Goal: Task Accomplishment & Management: Manage account settings

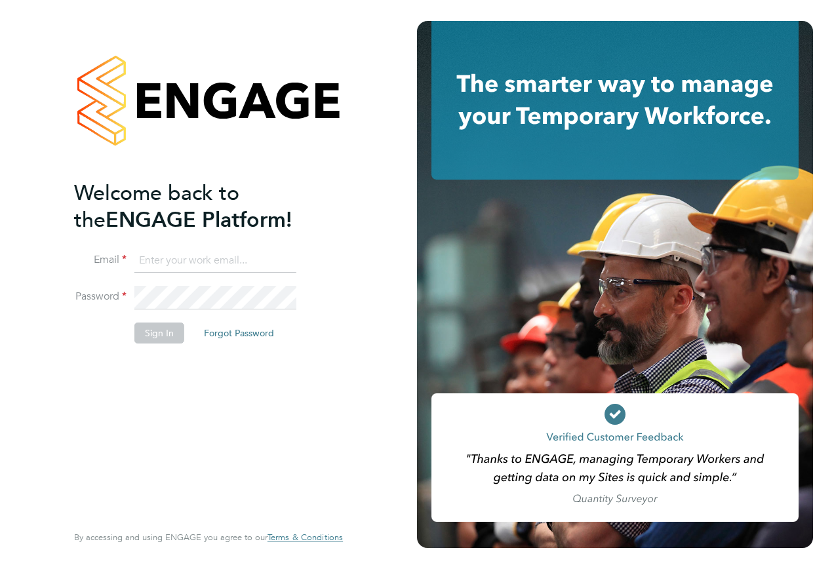
click at [194, 269] on input at bounding box center [215, 261] width 162 height 24
type input "[EMAIL_ADDRESS][PERSON_NAME][DOMAIN_NAME]"
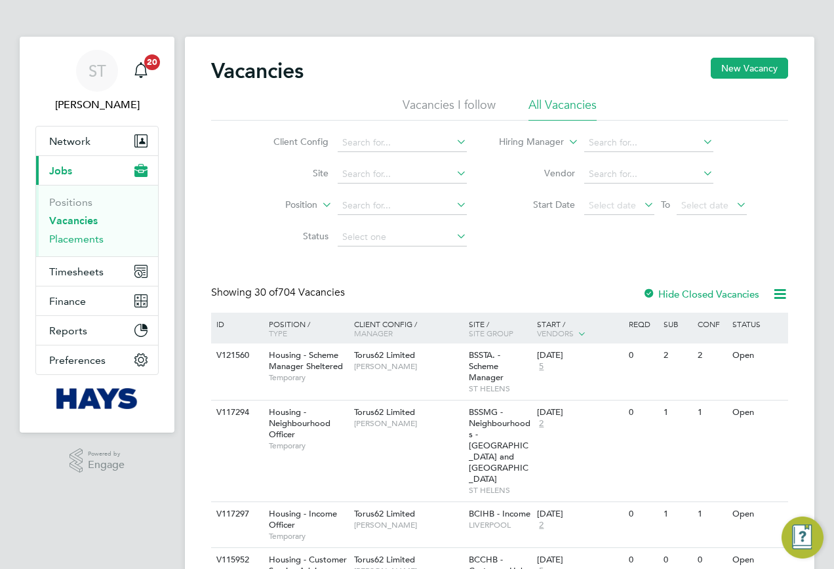
drag, startPoint x: 69, startPoint y: 240, endPoint x: 119, endPoint y: 225, distance: 52.0
click at [69, 240] on link "Placements" at bounding box center [76, 239] width 54 height 12
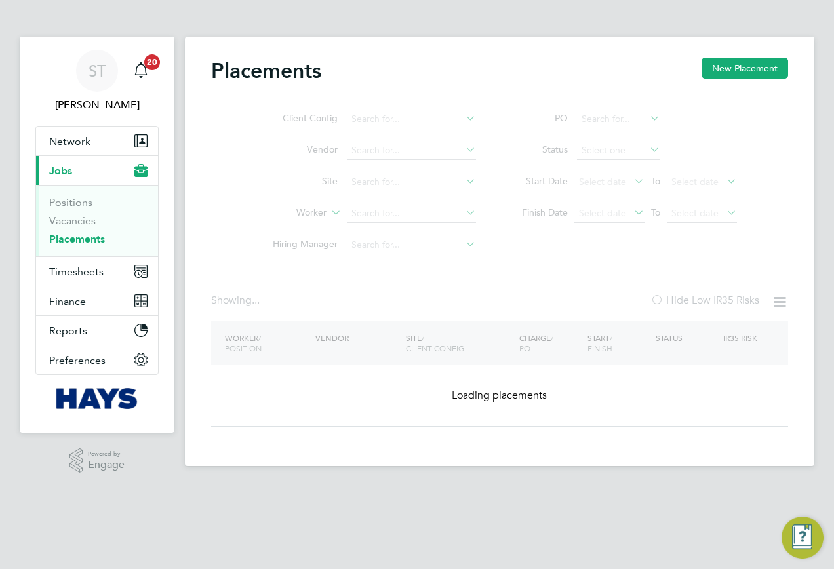
click at [353, 180] on ul "Client Config Vendor Site Worker Hiring Manager" at bounding box center [369, 182] width 246 height 157
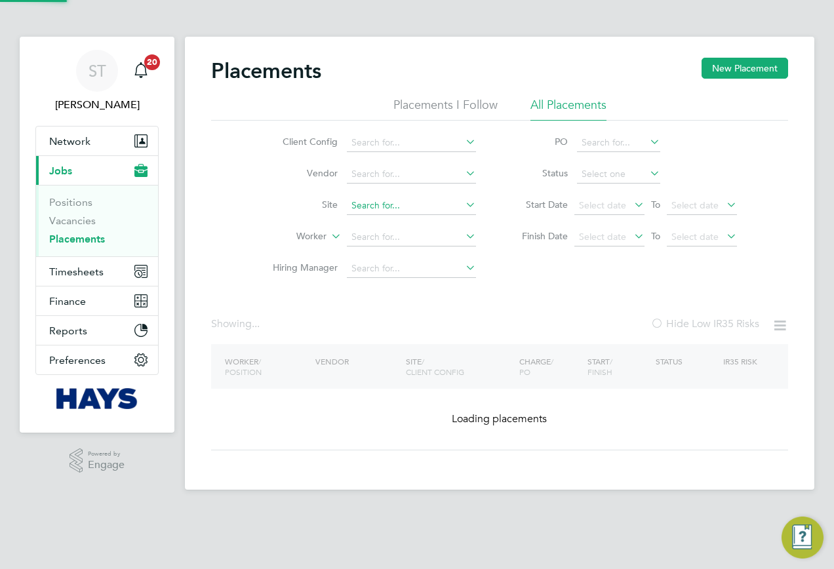
click at [366, 198] on input at bounding box center [411, 206] width 129 height 18
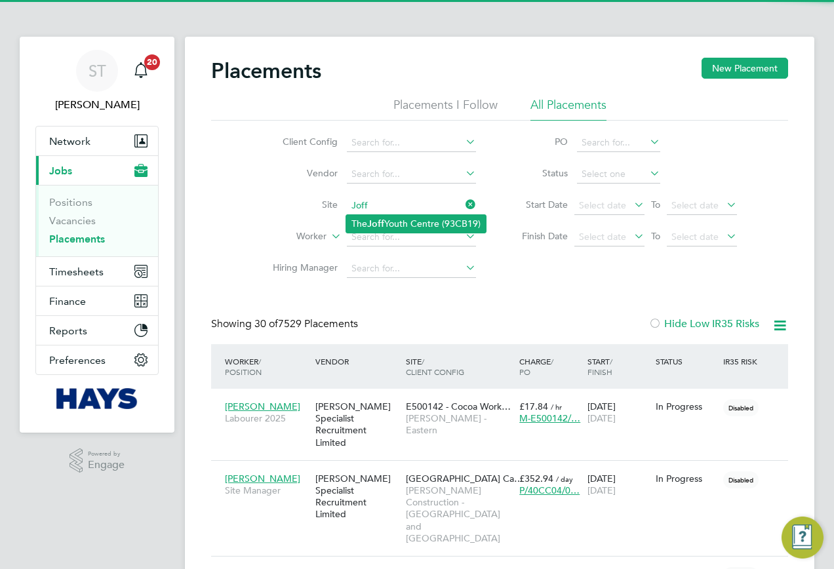
click at [369, 220] on b "Joff" at bounding box center [375, 223] width 17 height 11
type input "The Joff Youth Centre (93CB19)"
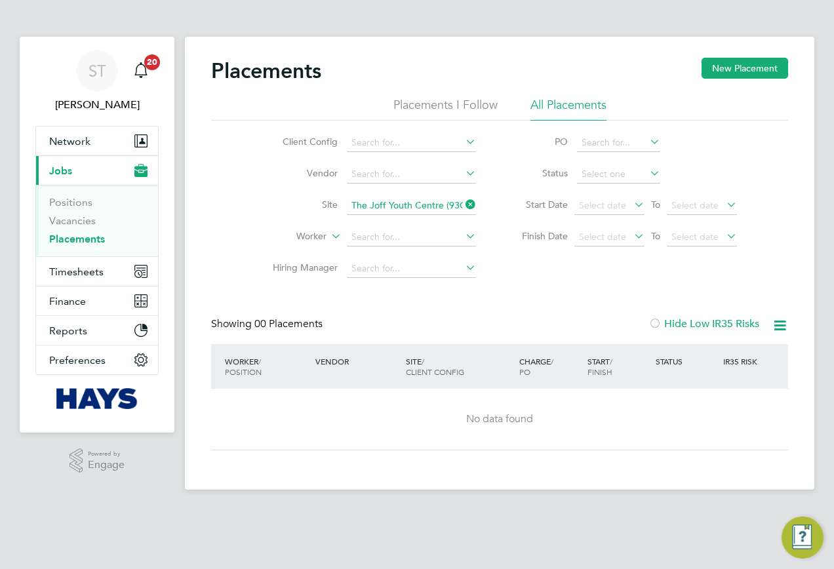
click at [463, 204] on icon at bounding box center [463, 204] width 0 height 18
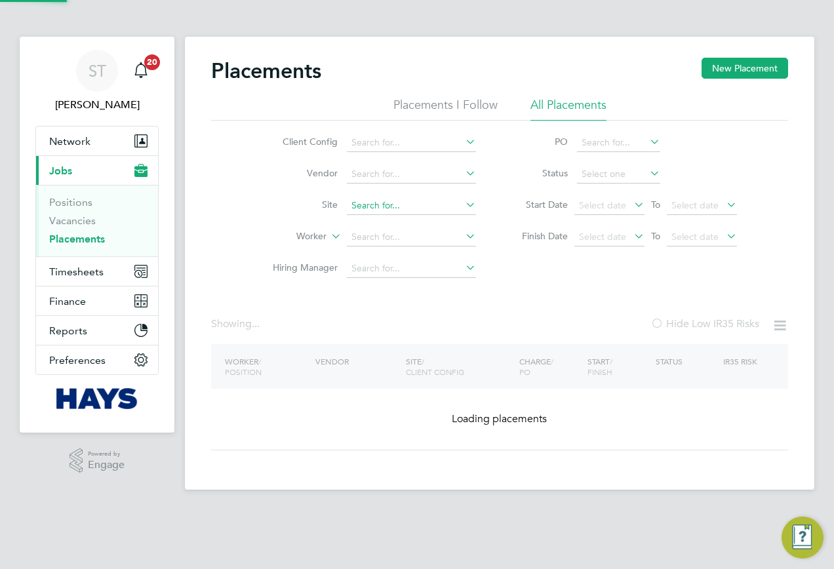
click at [402, 203] on input at bounding box center [411, 206] width 129 height 18
paste input "Fordway PRU - 93CA07"
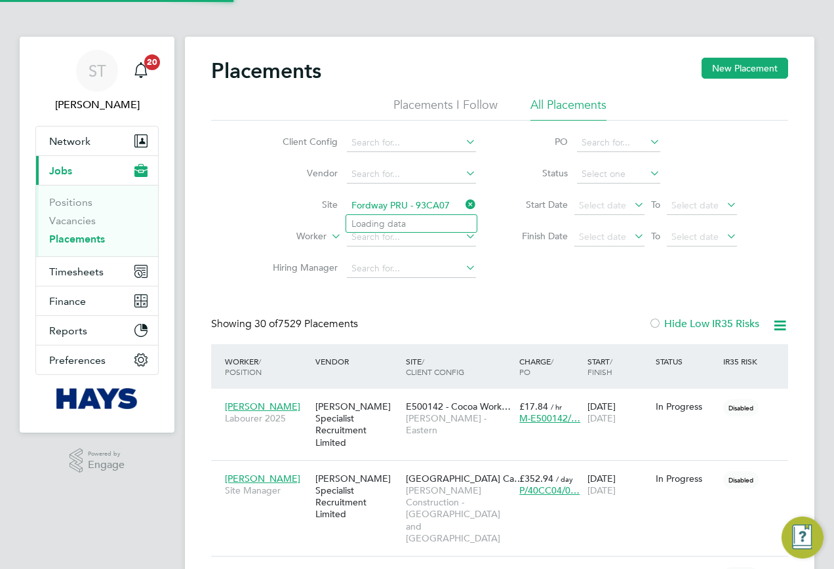
scroll to position [62, 114]
drag, startPoint x: 449, startPoint y: 203, endPoint x: 404, endPoint y: 208, distance: 44.9
click at [404, 208] on input "Fordway PRU - 93CA07" at bounding box center [411, 206] width 129 height 18
type input "Fordway PRU"
drag, startPoint x: 406, startPoint y: 208, endPoint x: 341, endPoint y: 210, distance: 64.2
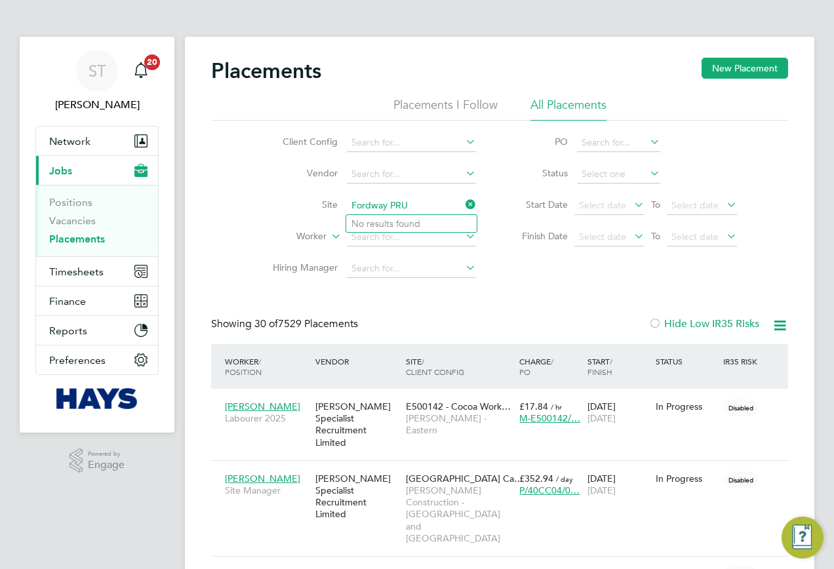
click at [343, 209] on li "Site Fordway PRU" at bounding box center [369, 205] width 246 height 31
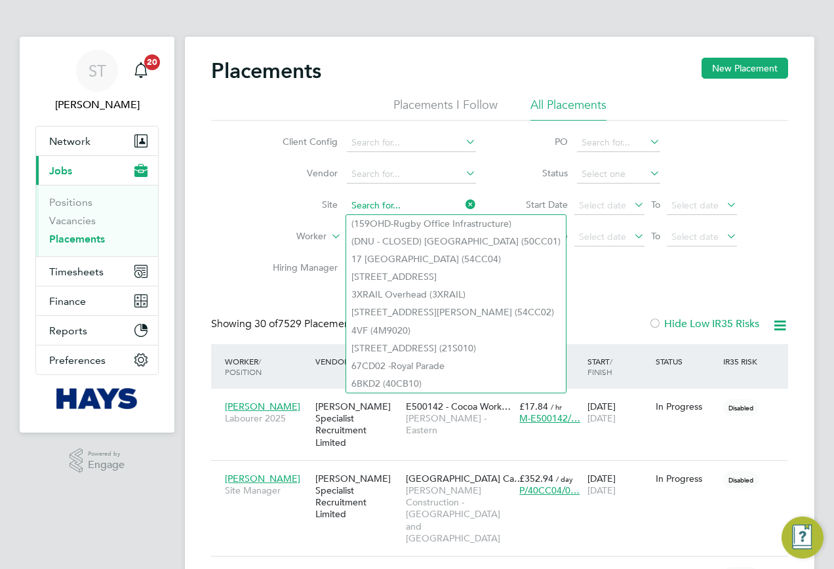
paste input "Fordway PRU - 93CA07"
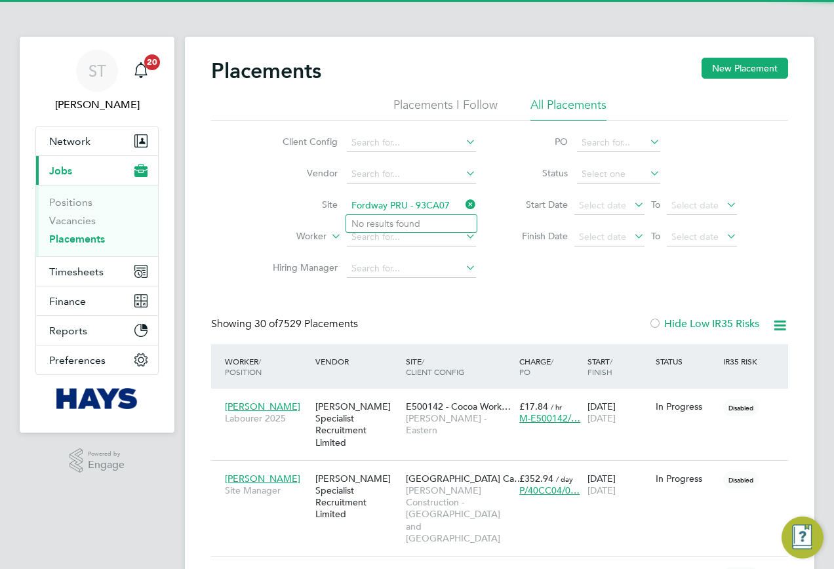
drag, startPoint x: 417, startPoint y: 203, endPoint x: 323, endPoint y: 203, distance: 93.7
click at [323, 203] on li "Site Fordway PRU - 93CA07" at bounding box center [369, 205] width 246 height 31
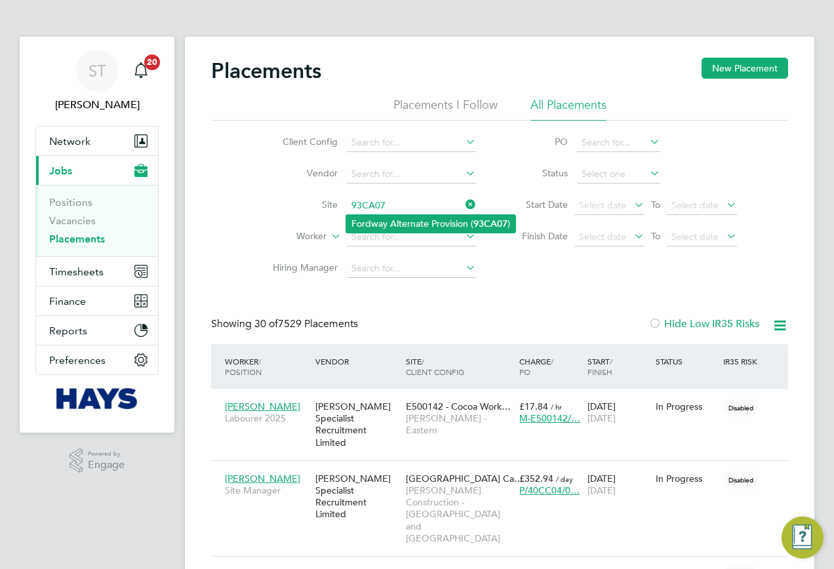
click at [353, 224] on li "Fordway Alternate Provision ( 93CA07 )" at bounding box center [430, 224] width 169 height 18
type input "Fordway Alternate Provision (93CA07)"
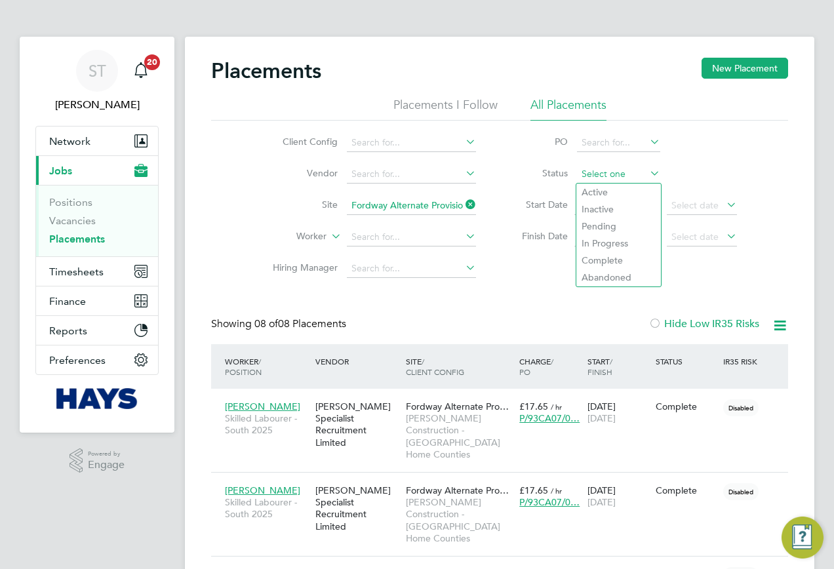
click at [612, 175] on input at bounding box center [618, 174] width 83 height 18
click at [703, 174] on li "Status" at bounding box center [622, 174] width 261 height 31
click at [623, 207] on span "Select date" at bounding box center [602, 205] width 47 height 12
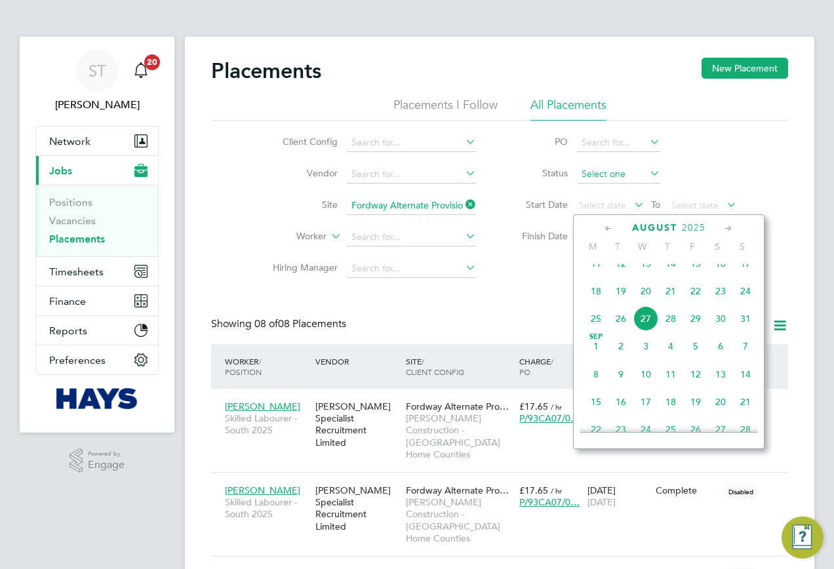
click at [615, 176] on input at bounding box center [618, 174] width 83 height 18
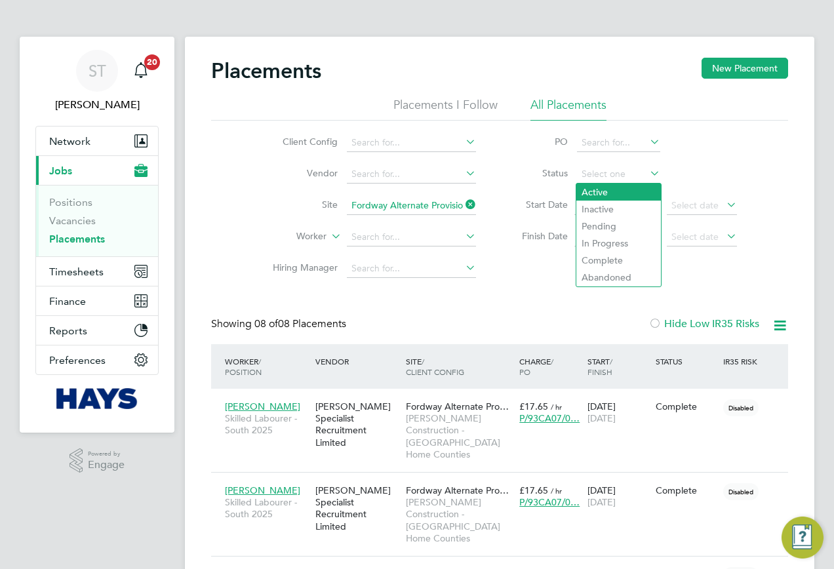
click at [602, 191] on li "Active" at bounding box center [618, 192] width 85 height 17
type input "Active"
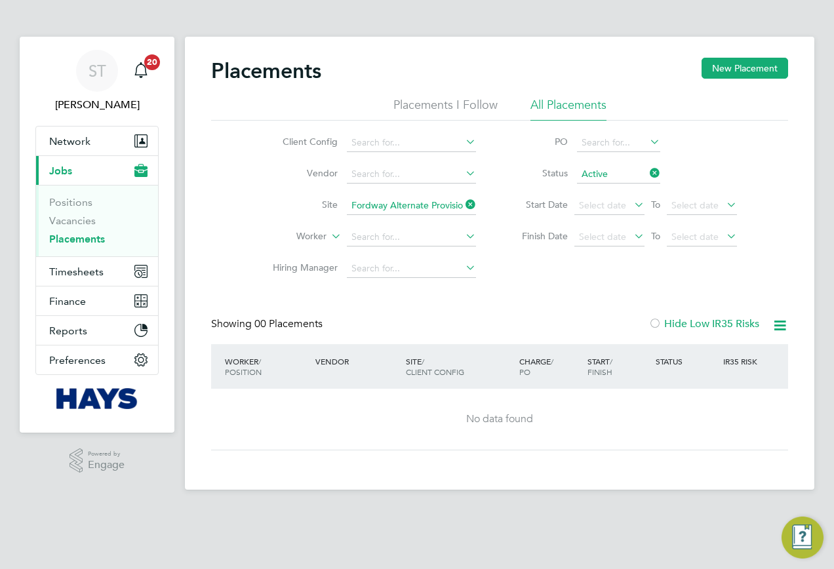
click at [647, 177] on icon at bounding box center [647, 173] width 0 height 18
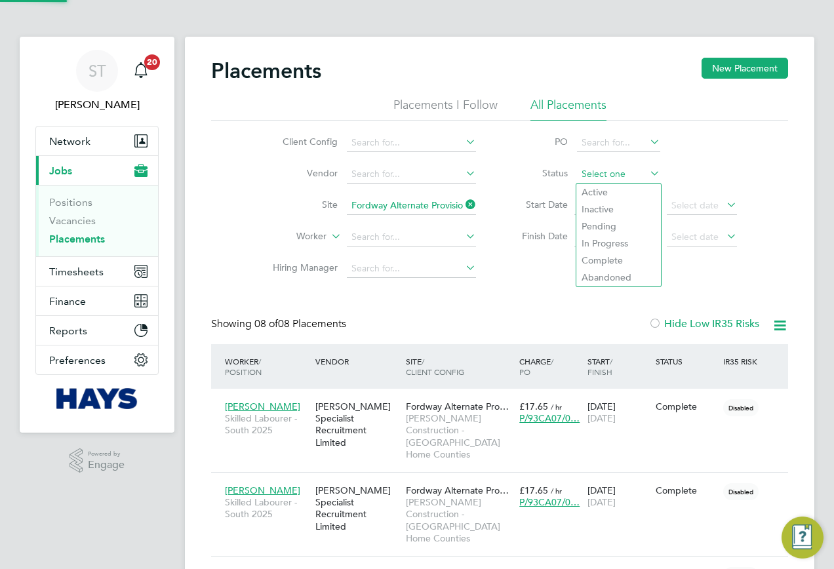
click at [613, 179] on input at bounding box center [618, 174] width 83 height 18
click at [600, 237] on li "In Progress" at bounding box center [618, 243] width 85 height 17
type input "In Progress"
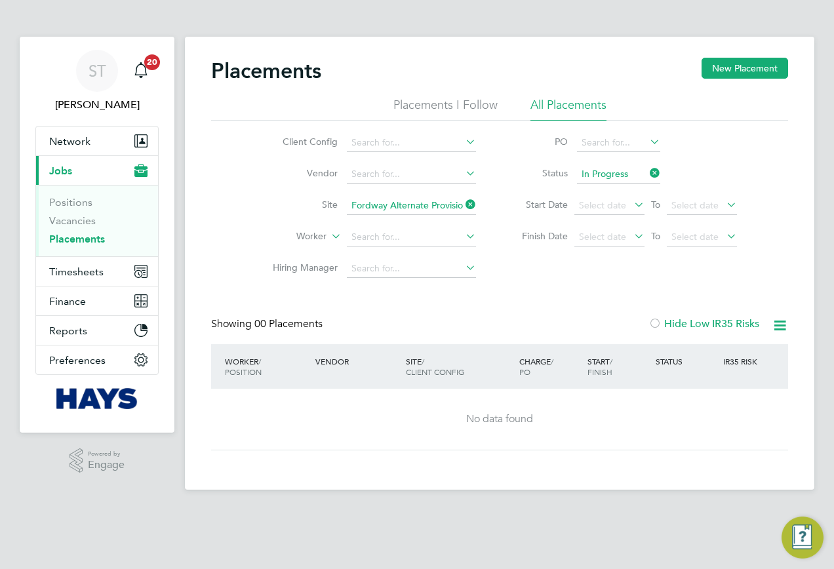
click at [463, 208] on icon at bounding box center [463, 204] width 0 height 18
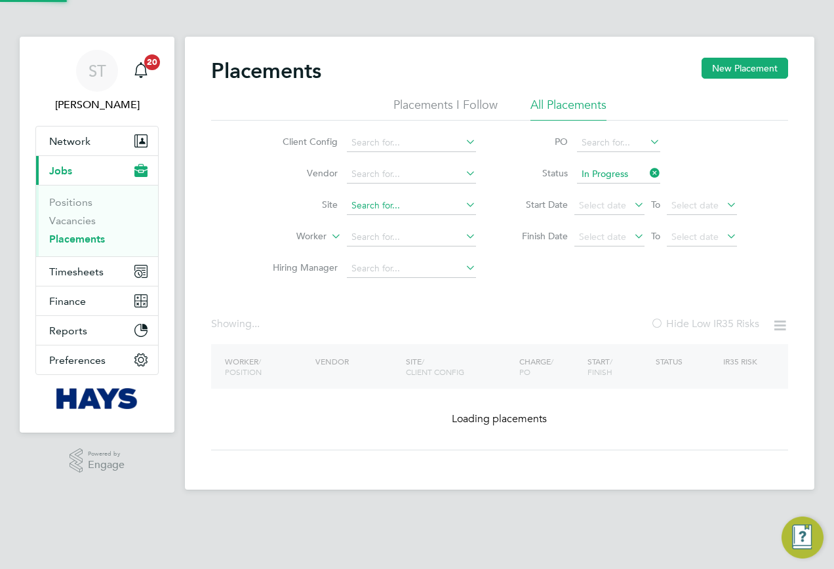
click at [421, 212] on input at bounding box center [411, 206] width 129 height 18
paste input "93CA02"
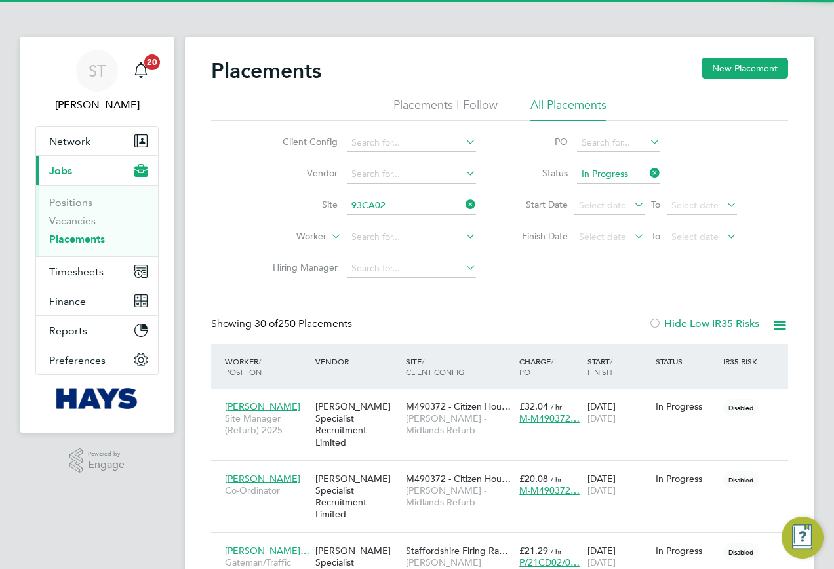
click at [428, 218] on li "Clinical Diagnostics Centre Southlands Hospital ( 93CA02 )" at bounding box center [476, 224] width 260 height 18
type input "Clinical Diagnostics Centre Southlands Hospital (93CA02)"
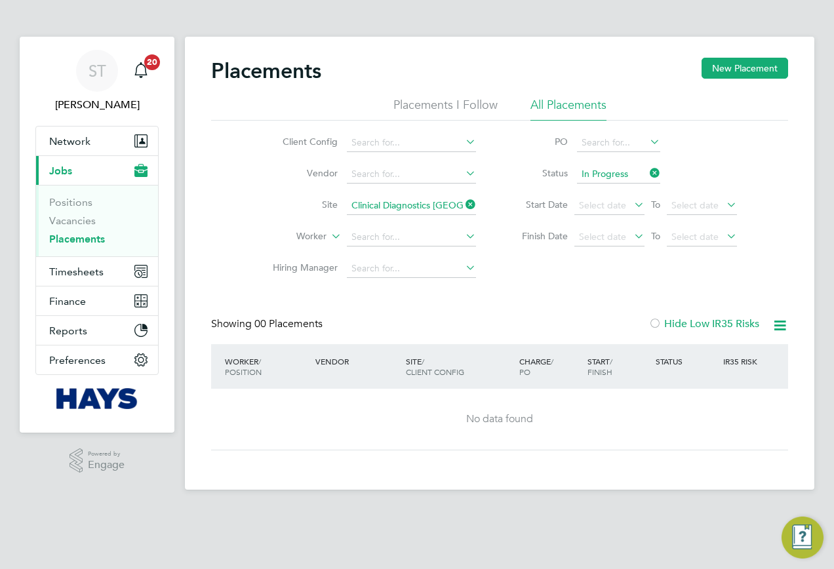
click at [463, 206] on icon at bounding box center [463, 204] width 0 height 18
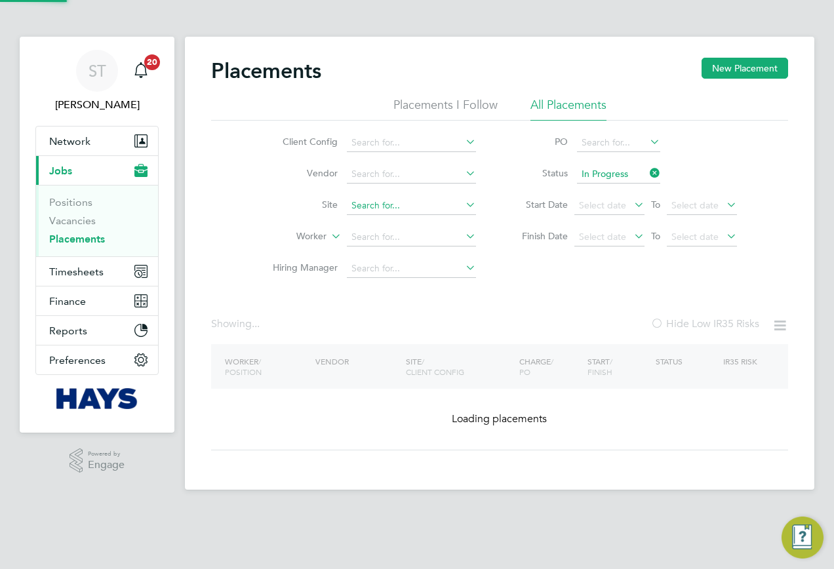
click at [423, 210] on input at bounding box center [411, 206] width 129 height 18
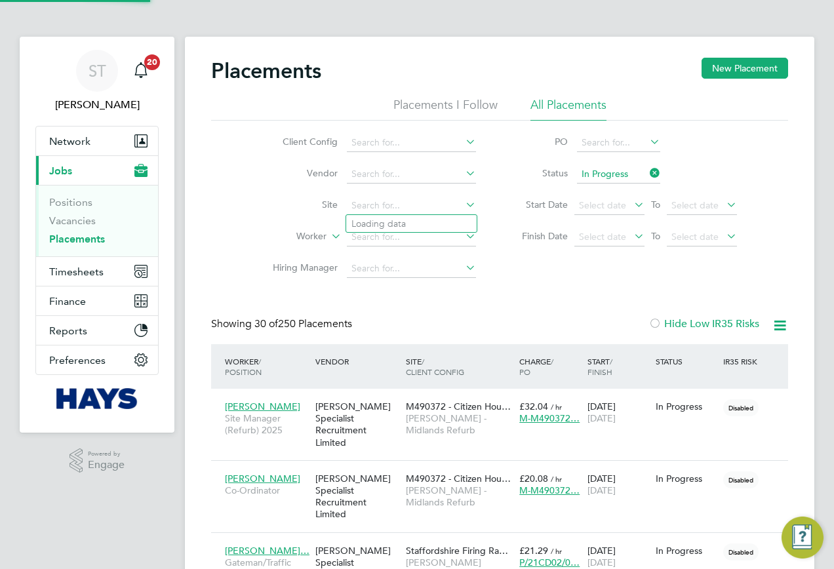
paste input "93CA08"
click at [406, 225] on li "Kingsway to the Sea ( 93CA08 )" at bounding box center [414, 224] width 137 height 18
type input "Kingsway to the Sea (93CA08)"
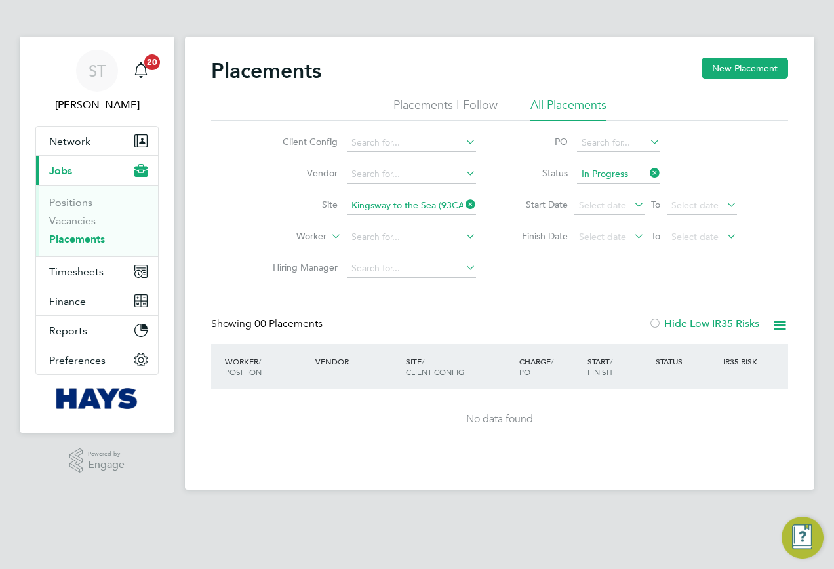
click at [463, 204] on icon at bounding box center [463, 204] width 0 height 18
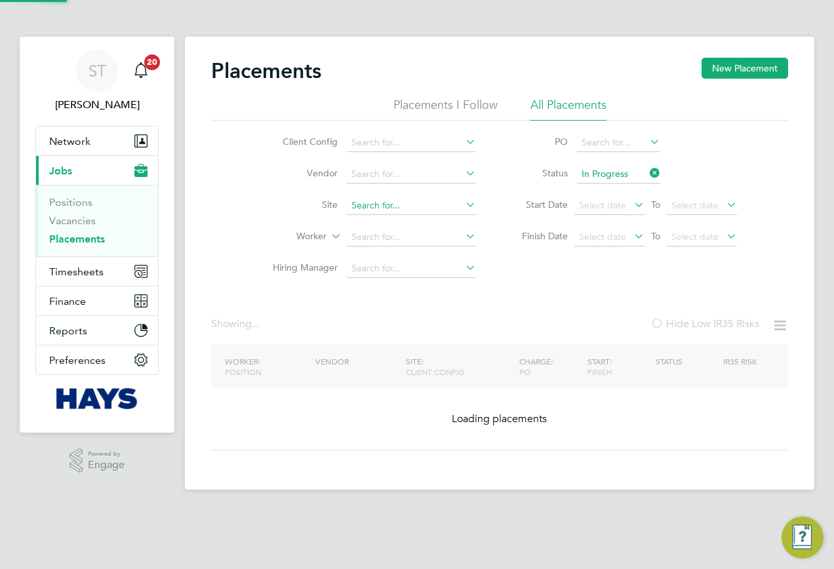
click at [438, 206] on input at bounding box center [411, 206] width 129 height 18
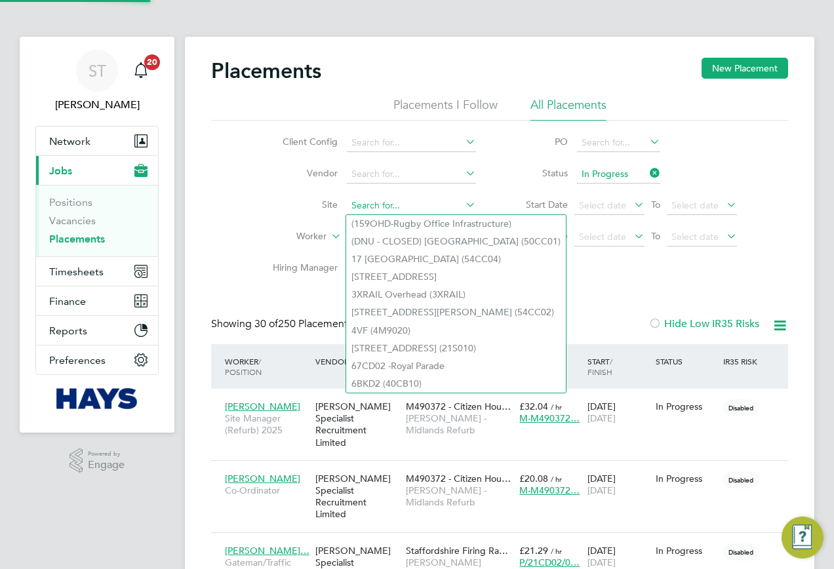
paste input "93CB15"
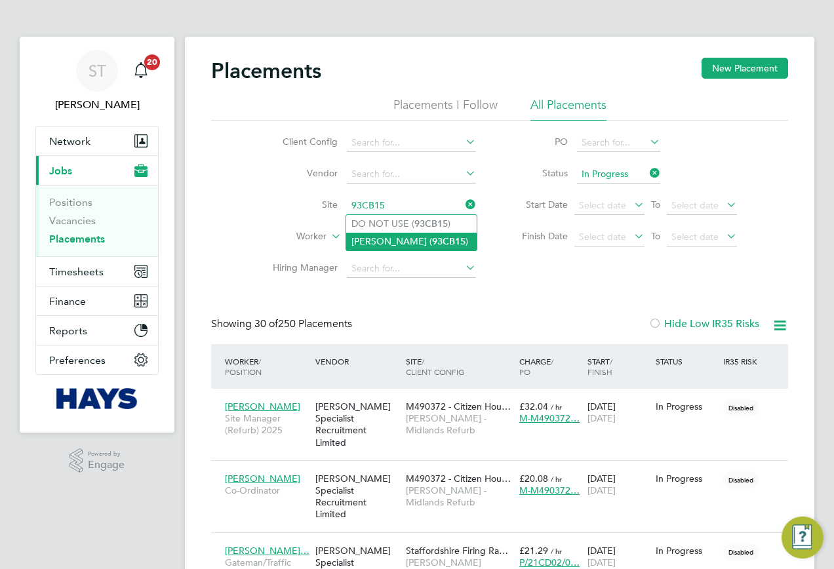
click at [439, 243] on b "93CB15" at bounding box center [448, 241] width 33 height 11
type input "Philip Southcote (93CB15)"
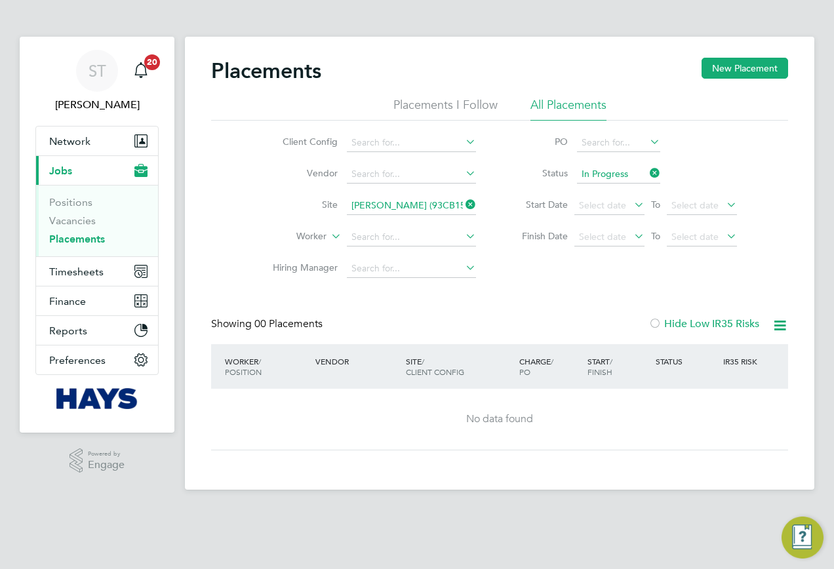
click at [463, 207] on icon at bounding box center [463, 204] width 0 height 18
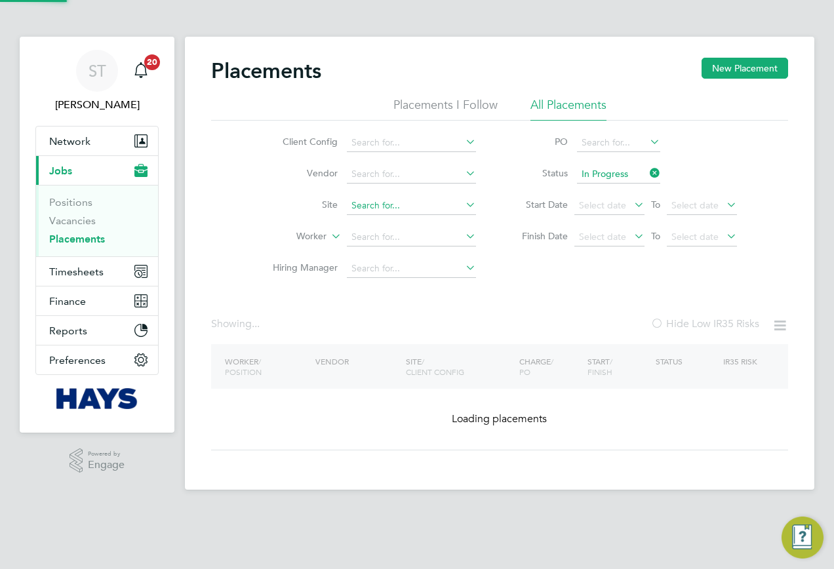
click at [427, 203] on input at bounding box center [411, 206] width 129 height 18
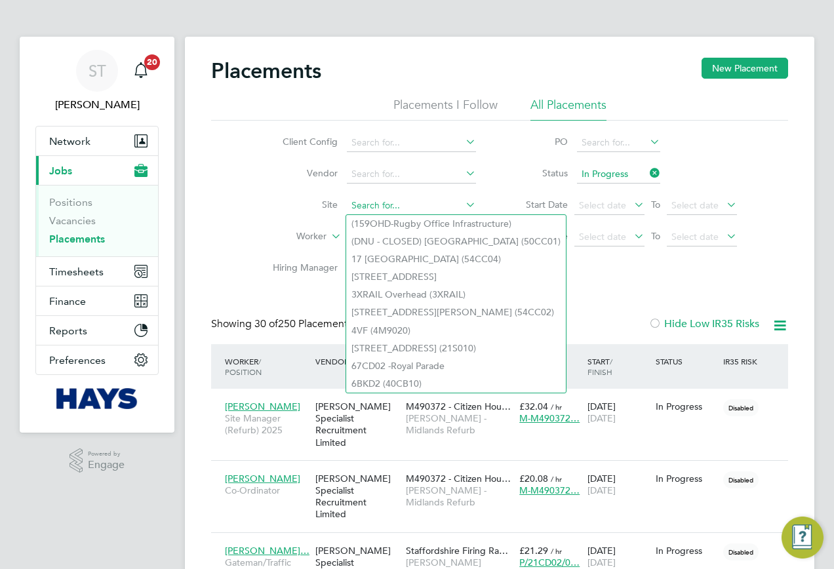
paste input "Pilgrims Way - 93CB07"
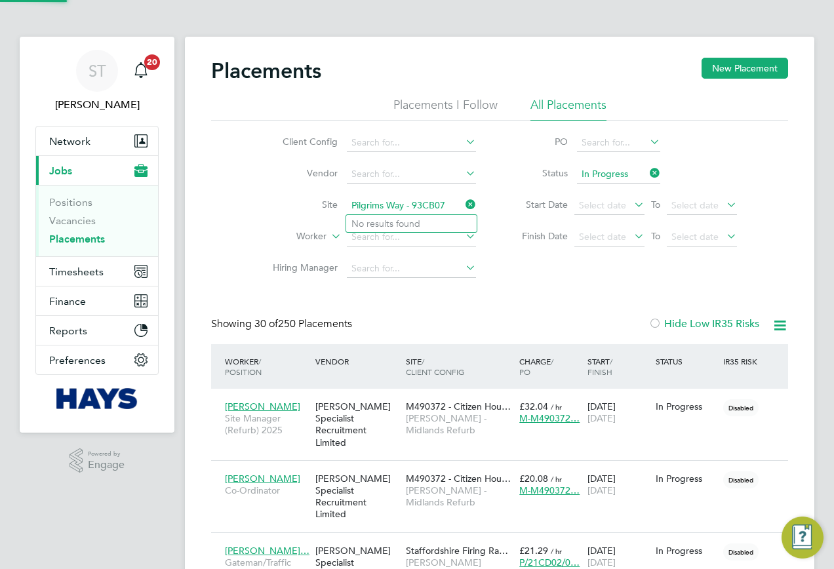
type input "Pilgrims Way - 93CB07"
click at [366, 198] on input at bounding box center [411, 206] width 129 height 18
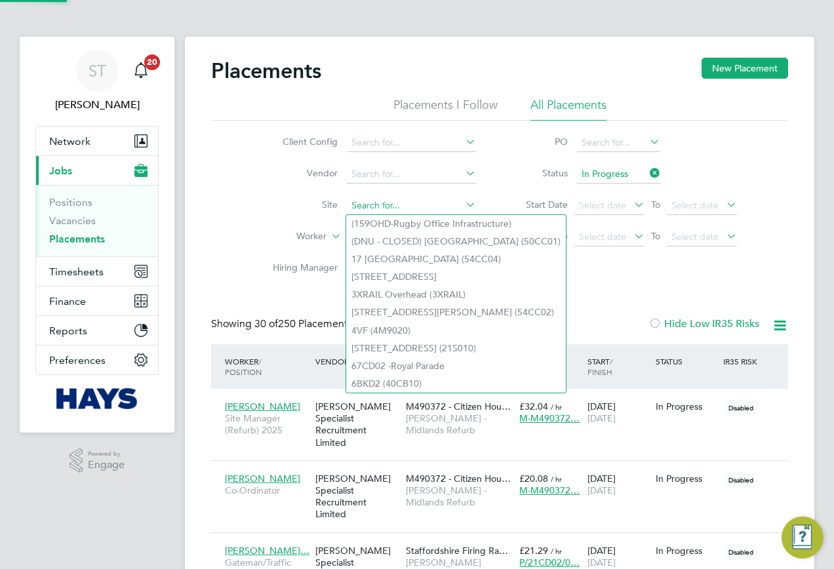
paste input "93CB07"
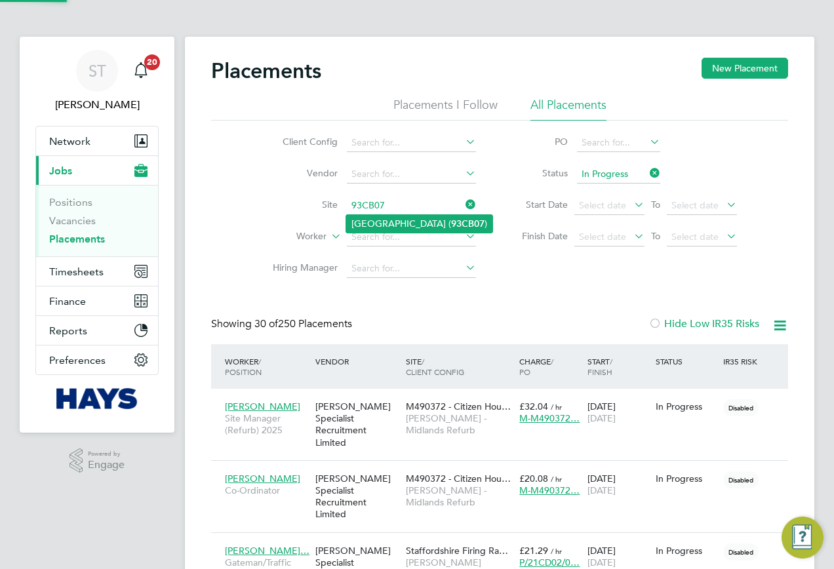
click at [402, 224] on li "Pilgrims Way Primary School ( 93CB07 )" at bounding box center [419, 224] width 146 height 18
type input "Pilgrims Way Primary School (93CB07)"
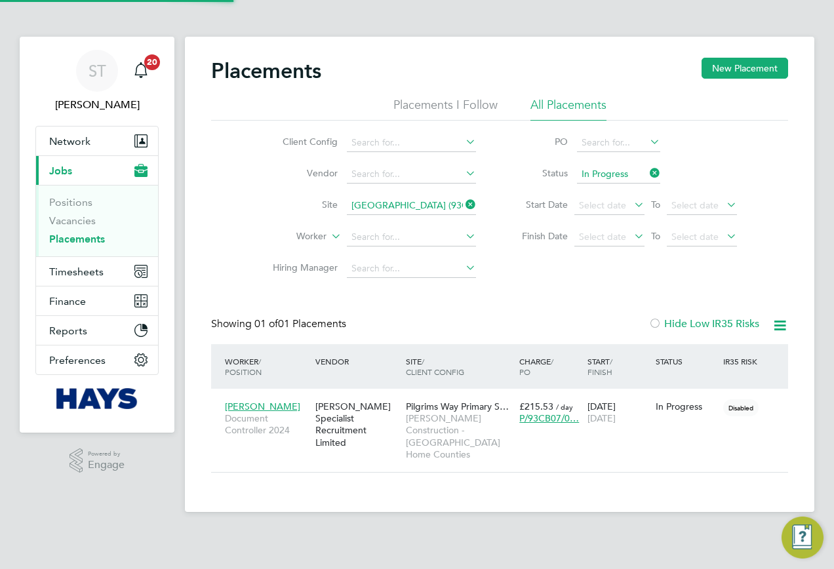
scroll to position [12, 62]
click at [647, 178] on icon at bounding box center [647, 173] width 0 height 18
click at [623, 203] on span "Select date" at bounding box center [602, 205] width 47 height 12
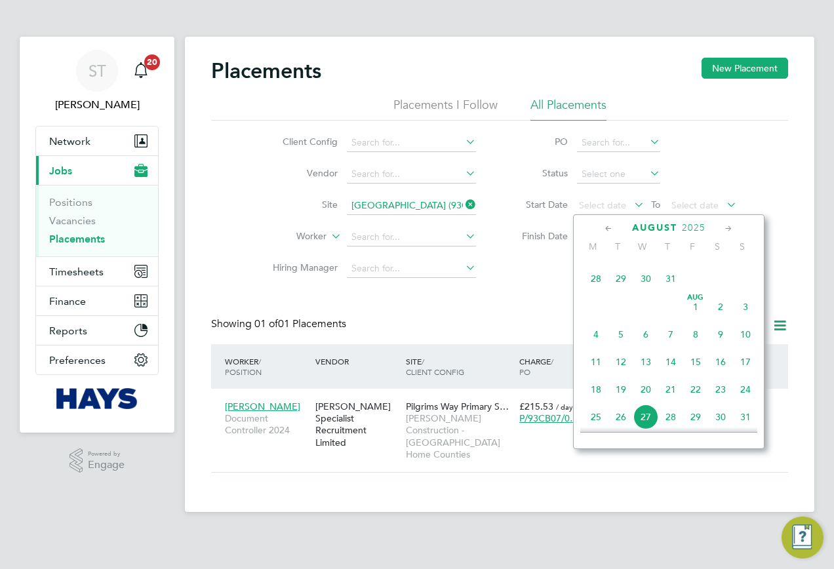
scroll to position [445, 0]
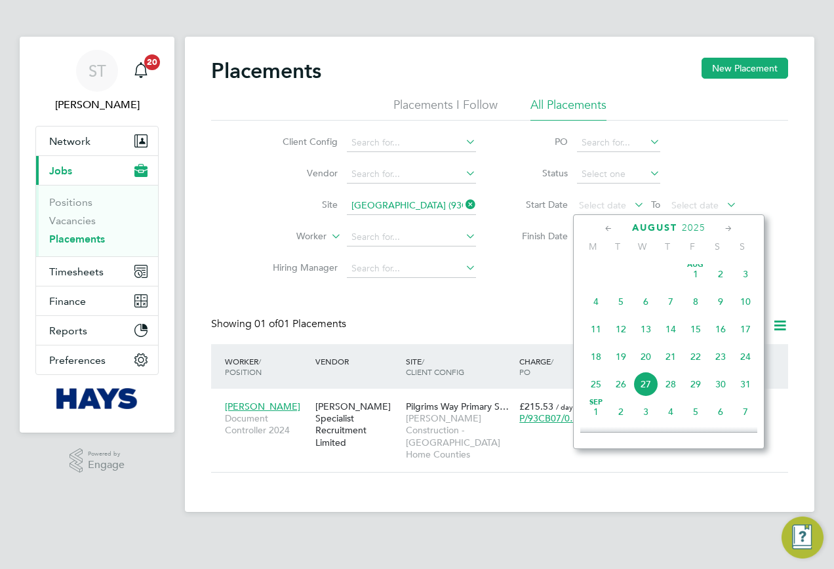
click at [692, 286] on span "Aug 1" at bounding box center [695, 273] width 25 height 25
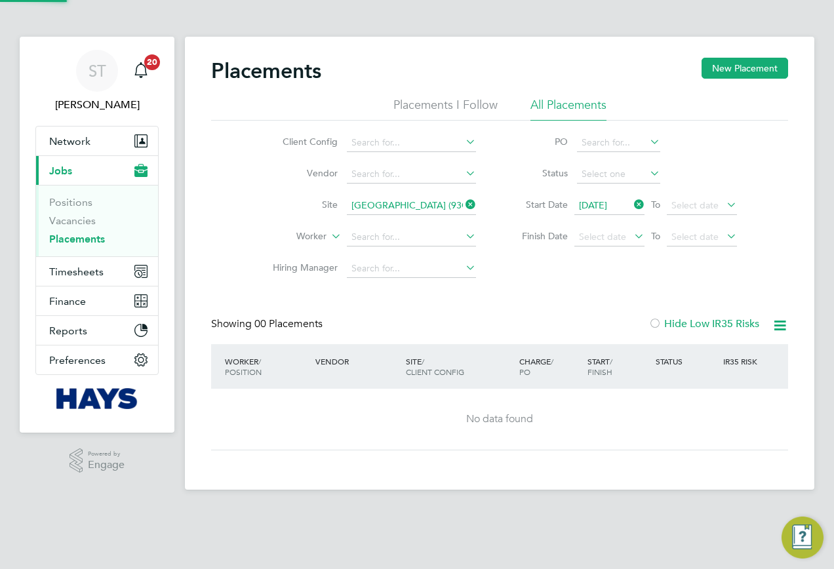
click at [692, 216] on li "Start Date 01 Aug 2025 To Select date" at bounding box center [622, 205] width 261 height 31
click at [463, 200] on icon at bounding box center [463, 204] width 0 height 18
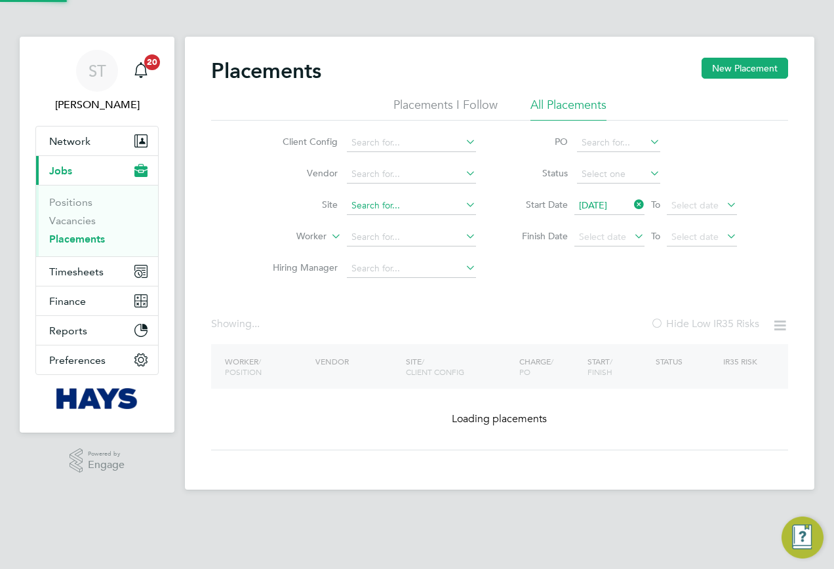
click at [423, 204] on input at bounding box center [411, 206] width 129 height 18
paste input "93CB15"
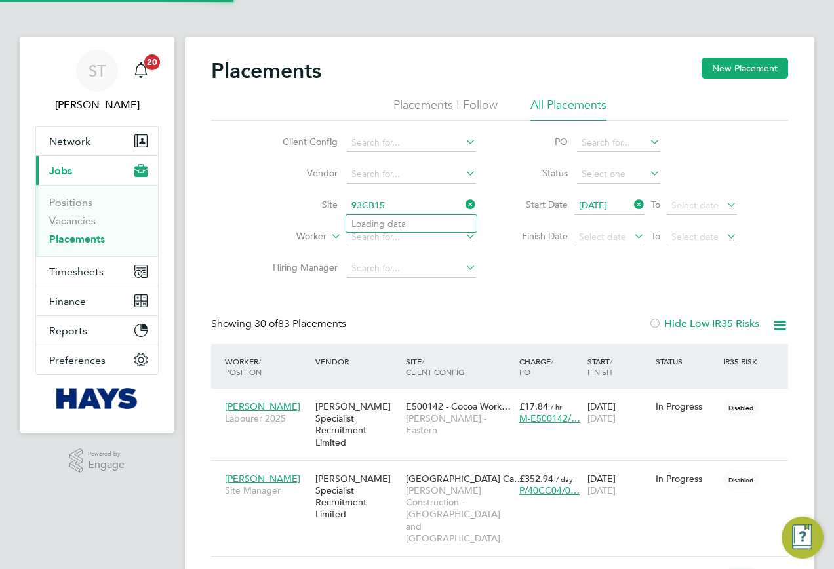
scroll to position [62, 114]
click at [412, 235] on li "Philip Southcote ( 93CB15 )" at bounding box center [411, 242] width 130 height 18
type input "Philip Southcote (93CB15)"
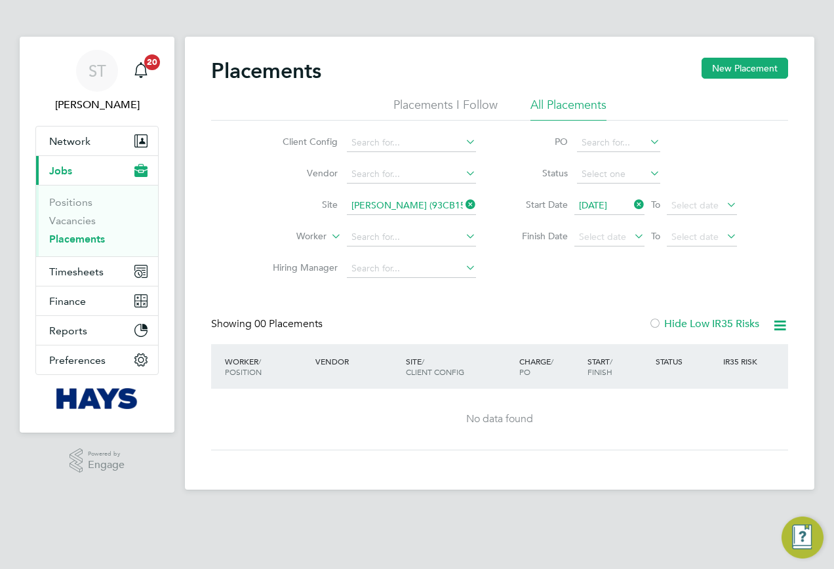
drag, startPoint x: 468, startPoint y: 206, endPoint x: 450, endPoint y: 207, distance: 17.7
click at [463, 205] on icon at bounding box center [463, 204] width 0 height 18
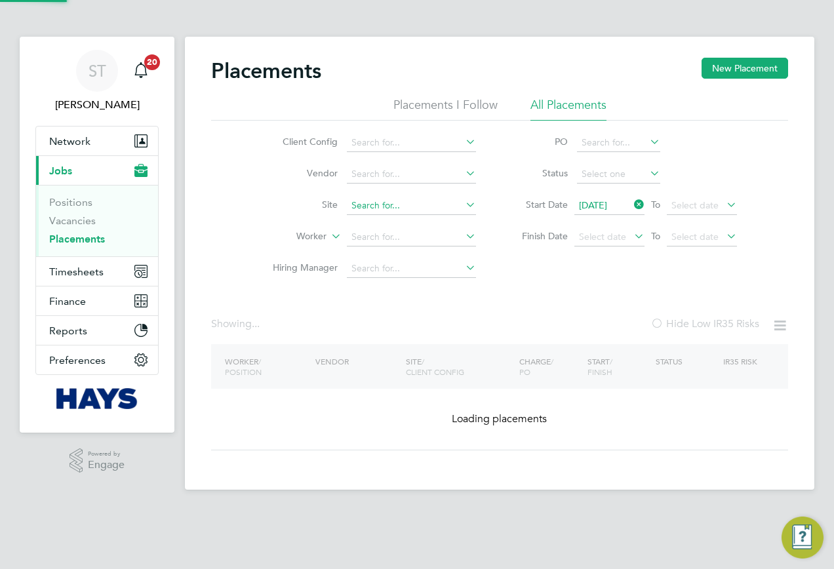
click at [441, 208] on input at bounding box center [411, 206] width 129 height 18
paste input "93CA08"
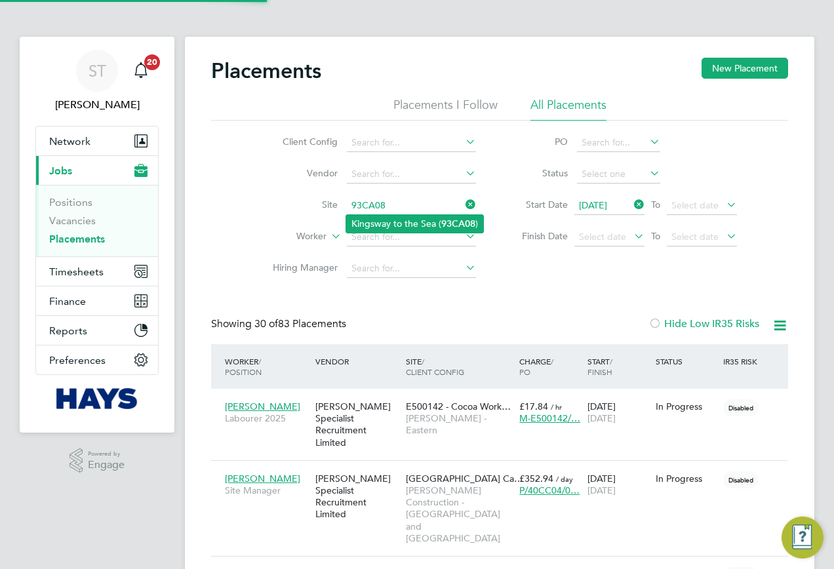
click at [420, 227] on li "Kingsway to the Sea ( 93CA08 )" at bounding box center [414, 224] width 137 height 18
type input "Kingsway to the Sea (93CA08)"
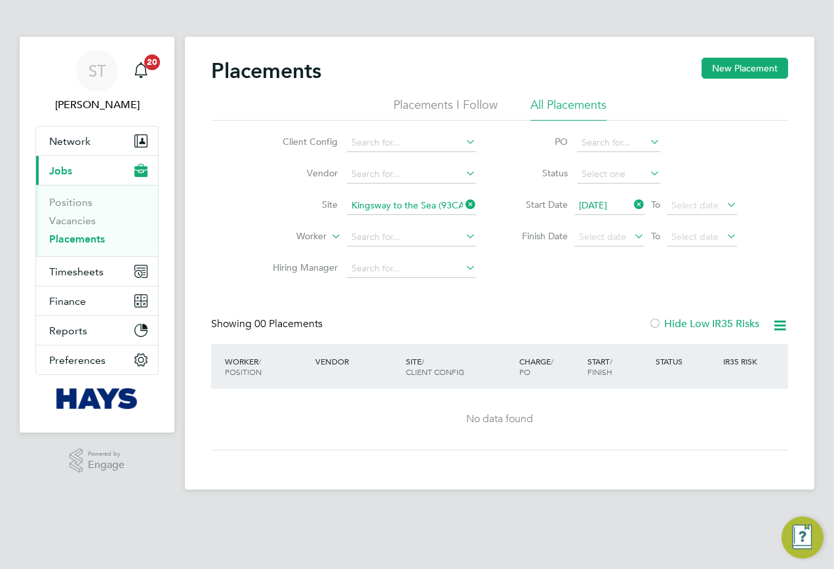
click at [463, 206] on icon at bounding box center [463, 204] width 0 height 18
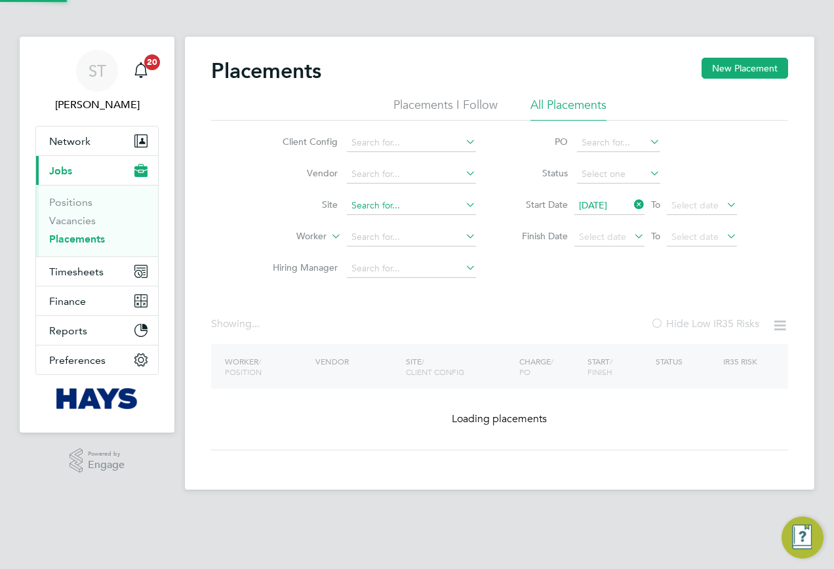
click at [421, 208] on input at bounding box center [411, 206] width 129 height 18
paste input "93CA02"
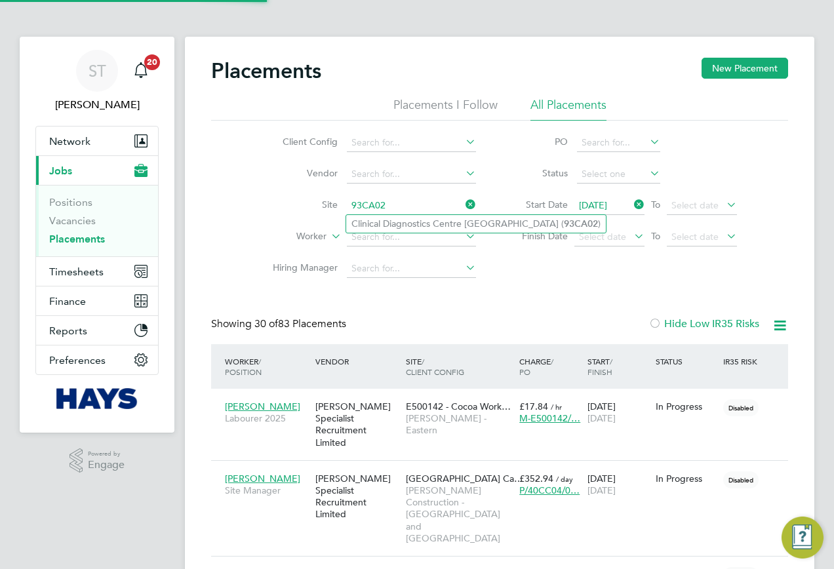
click at [411, 226] on li "Clinical Diagnostics Centre Southlands Hospital ( 93CA02 )" at bounding box center [476, 224] width 260 height 18
type input "Clinical Diagnostics Centre Southlands Hospital (93CA02)"
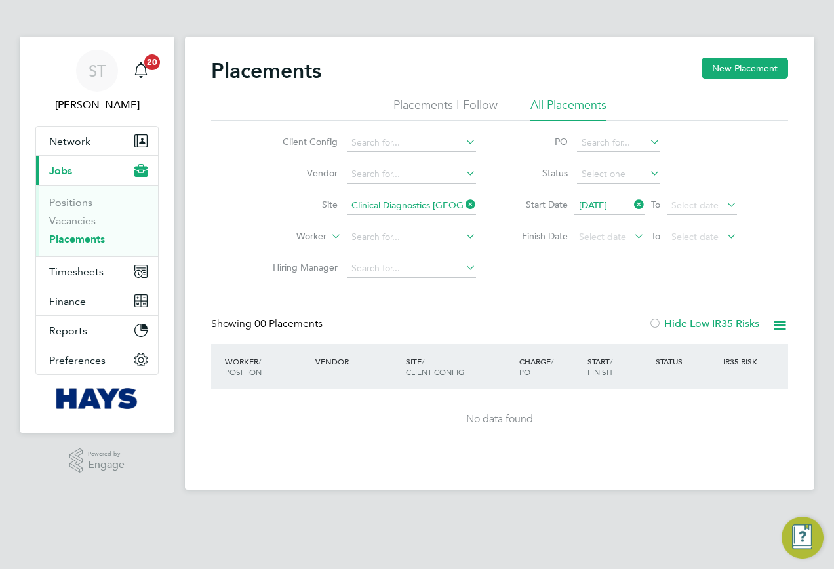
click at [463, 202] on icon at bounding box center [463, 204] width 0 height 18
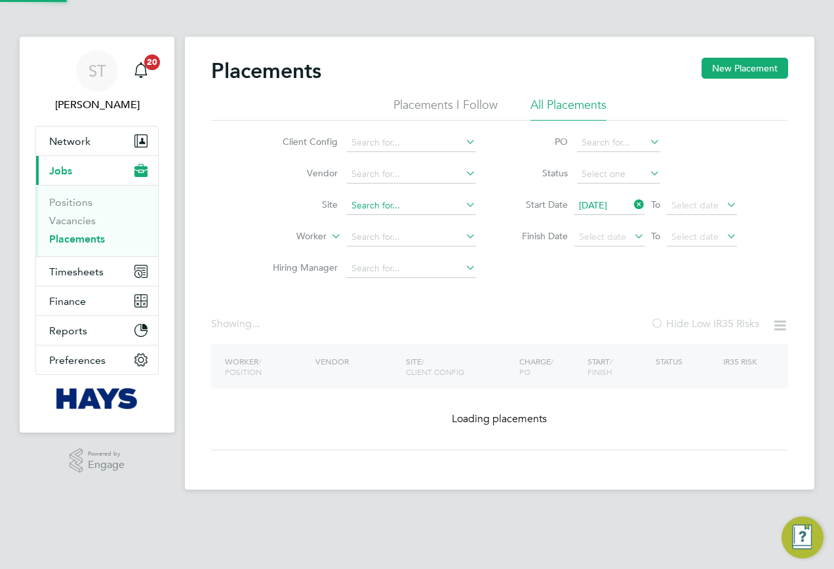
click at [429, 208] on input at bounding box center [411, 206] width 129 height 18
paste input "93CA07"
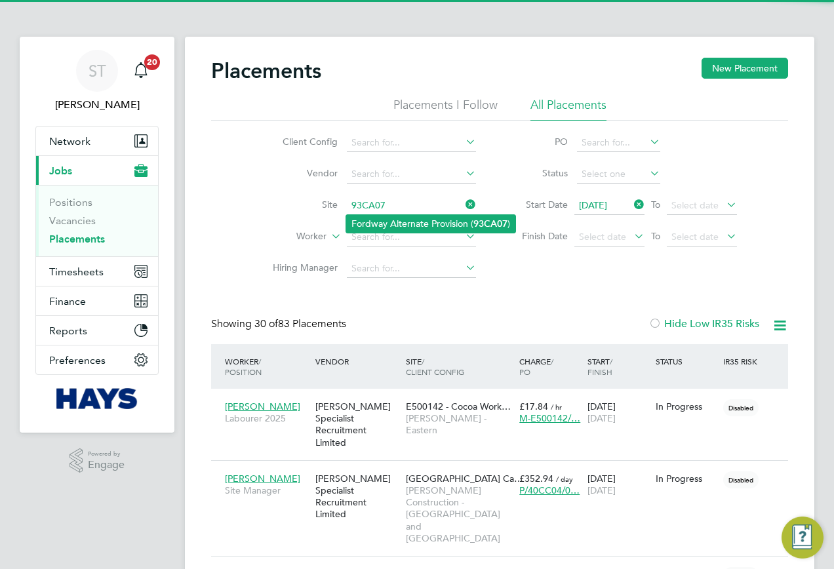
click at [409, 218] on li "Fordway Alternate Provision ( 93CA07 )" at bounding box center [430, 224] width 169 height 18
type input "Fordway Alternate Provision (93CA07)"
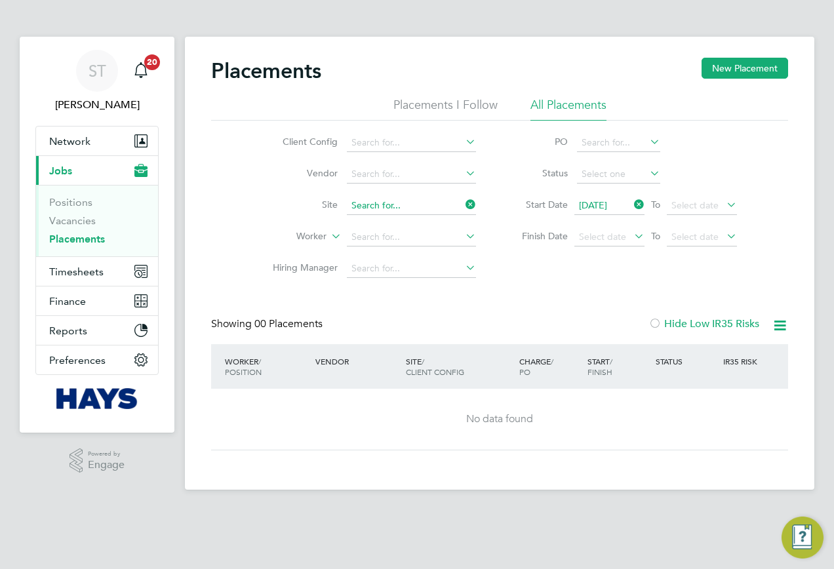
click at [465, 212] on input at bounding box center [411, 206] width 129 height 18
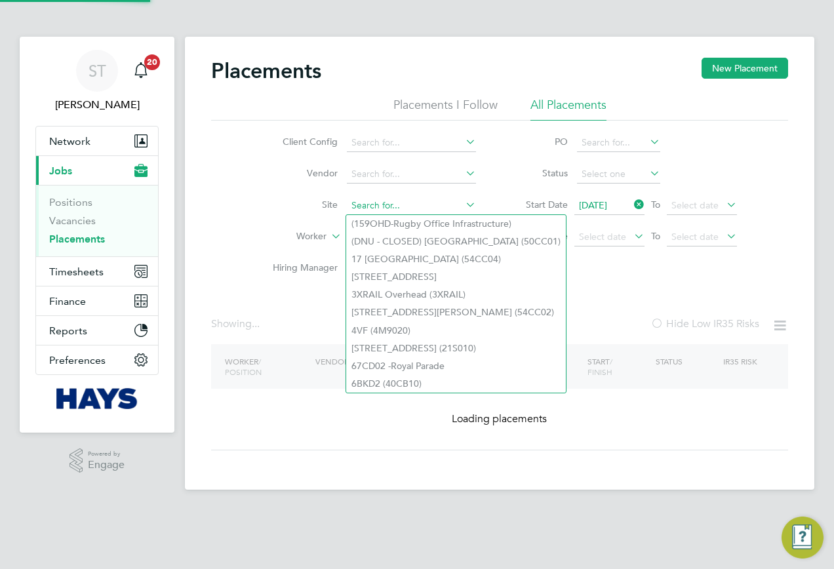
click at [421, 202] on input at bounding box center [411, 206] width 129 height 18
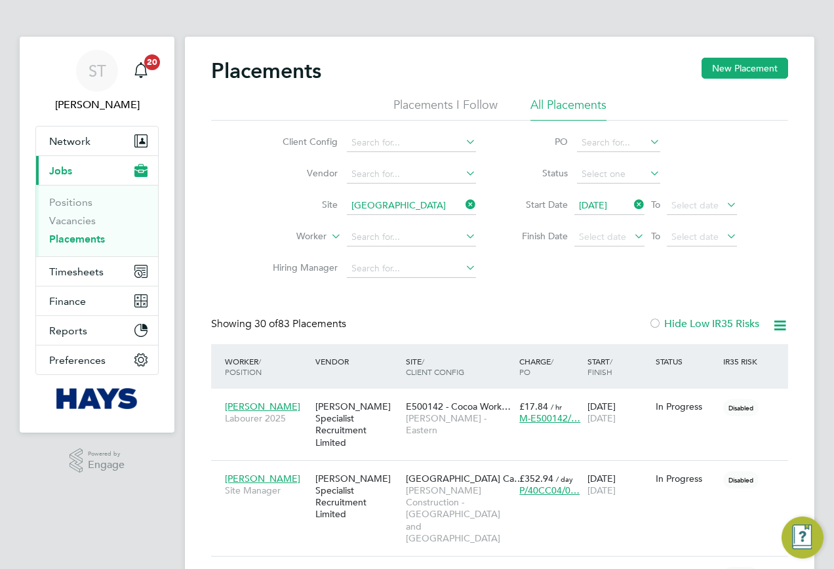
click at [404, 222] on b "Youth" at bounding box center [399, 223] width 24 height 11
type input "The Joff Youth Centre (93CB19)"
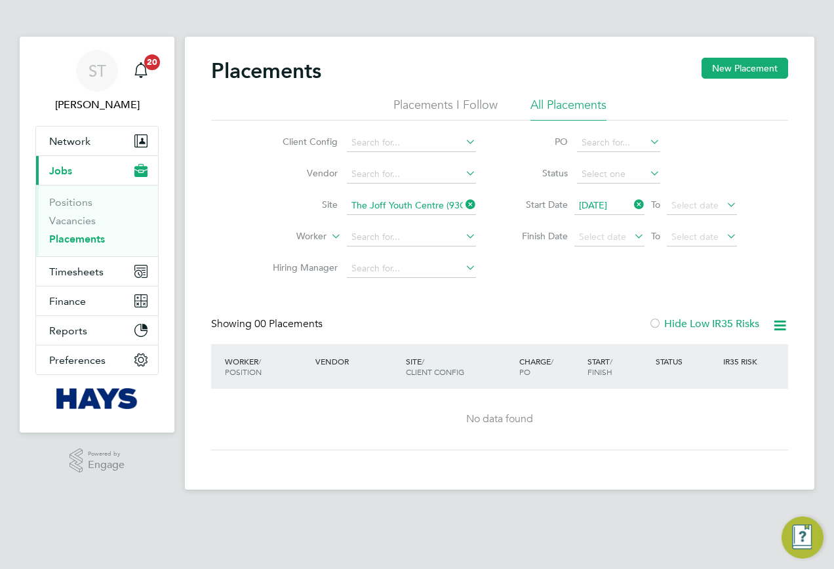
click at [463, 205] on icon at bounding box center [463, 204] width 0 height 18
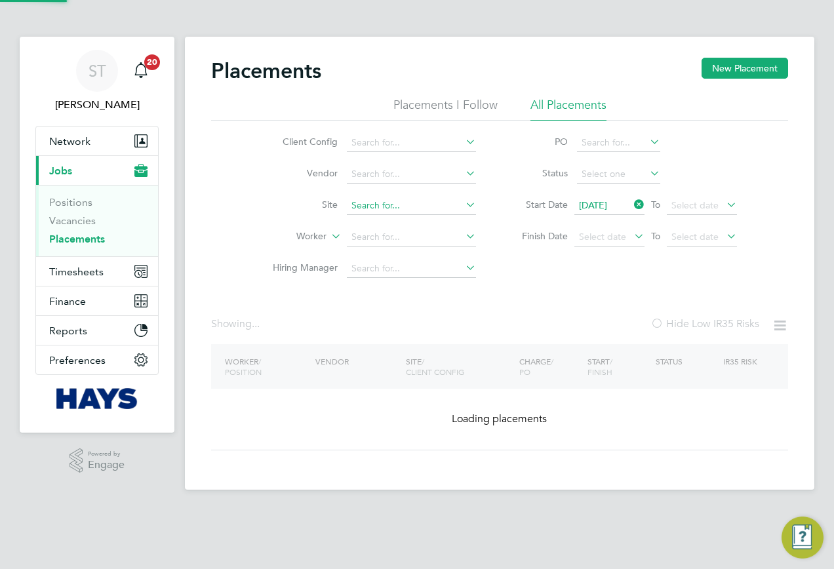
click at [439, 204] on input at bounding box center [411, 206] width 129 height 18
paste input "Ashford Fire"
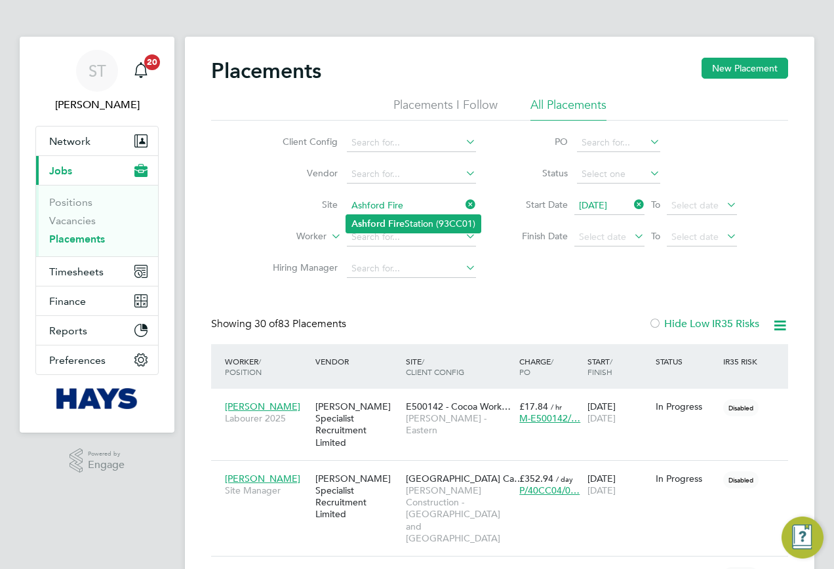
click at [424, 224] on li "Ashford Fire Station (93CC01)" at bounding box center [413, 224] width 134 height 18
type input "Ashford Fire Station (93CC01)"
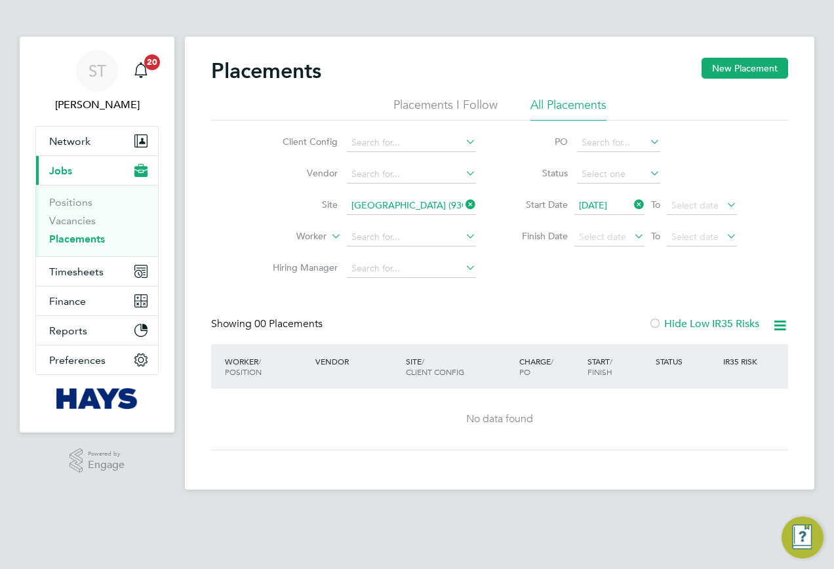
click at [463, 204] on icon at bounding box center [463, 204] width 0 height 18
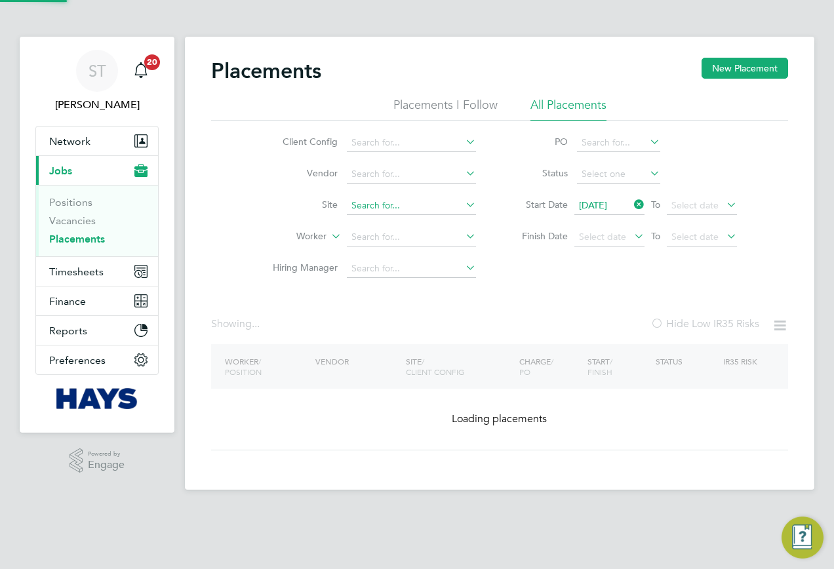
click at [435, 207] on input at bounding box center [411, 206] width 129 height 18
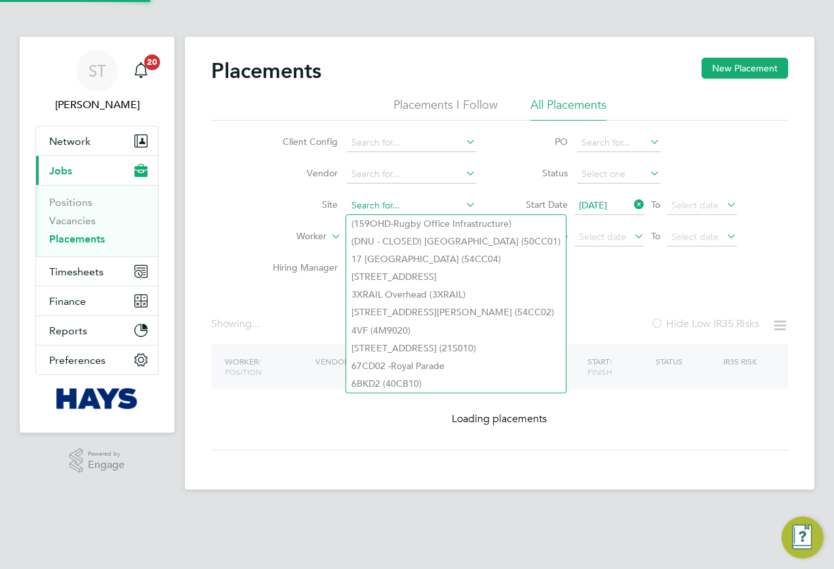
paste input "Cable Wharf"
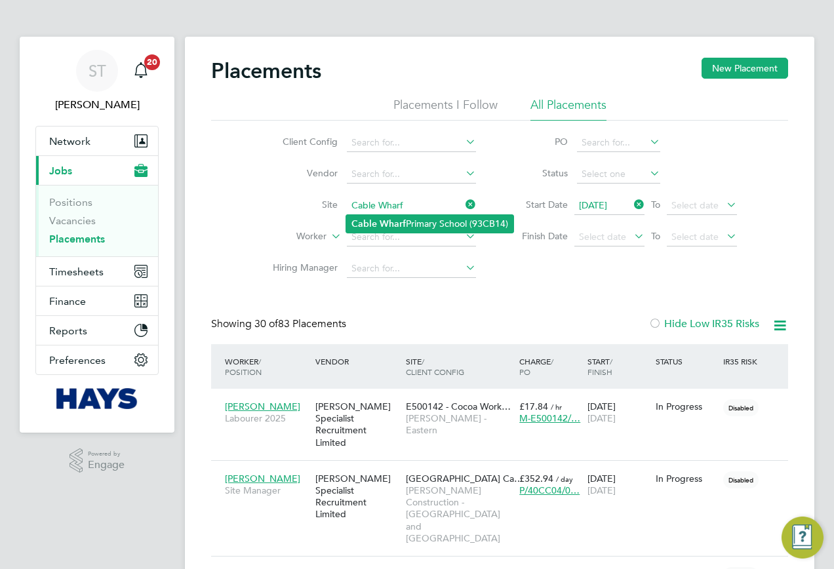
click at [419, 226] on li "Cable Wharf Primary School (93CB14)" at bounding box center [429, 224] width 167 height 18
type input "Cable Wharf Primary School (93CB14)"
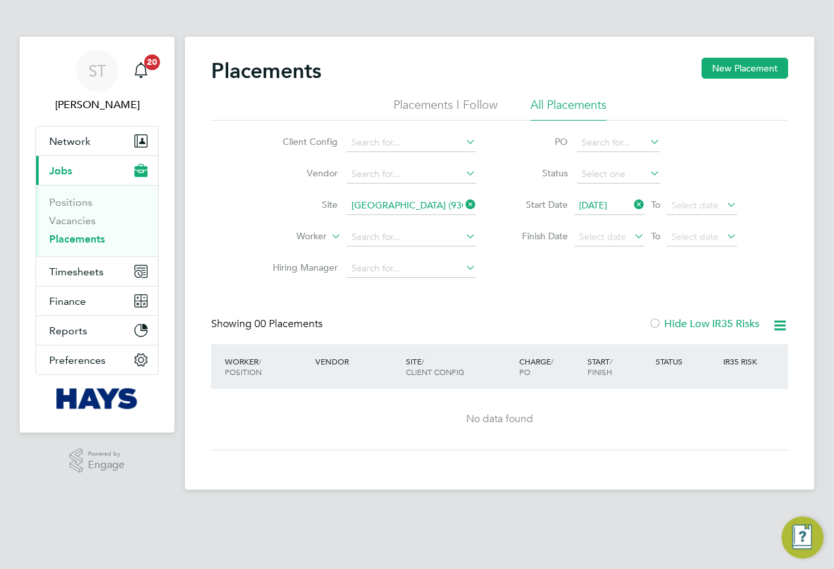
click at [463, 205] on icon at bounding box center [463, 204] width 0 height 18
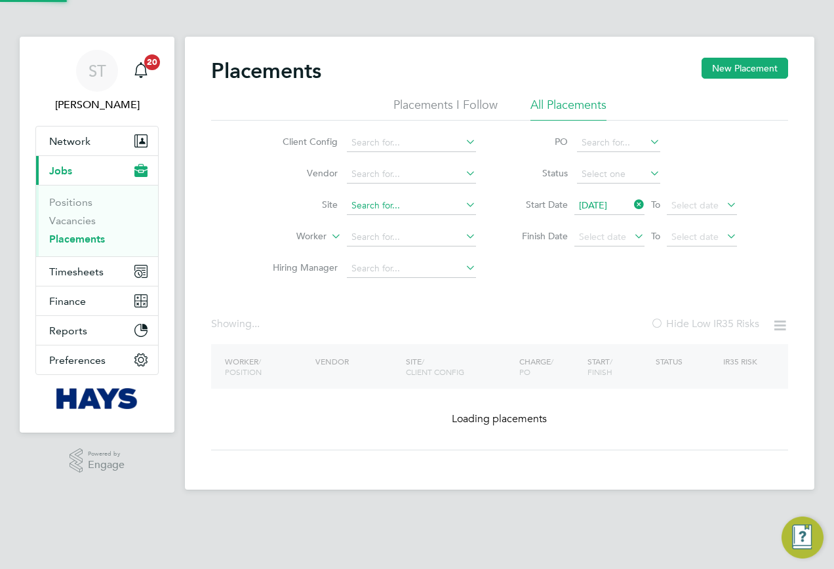
click at [423, 208] on input at bounding box center [411, 206] width 129 height 18
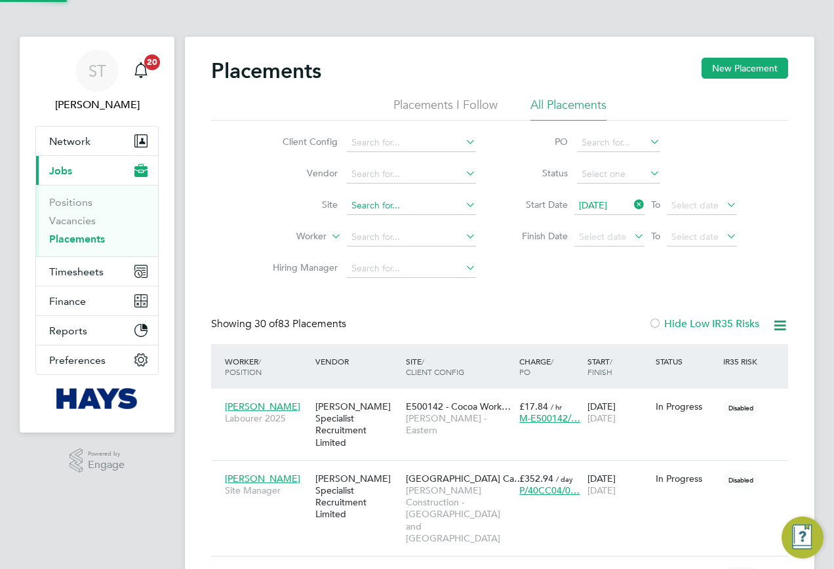
click at [413, 199] on input at bounding box center [411, 206] width 129 height 18
paste input "Cable Wharf"
click at [416, 222] on li "Cable Wharf Primary School (93CB14)" at bounding box center [429, 224] width 167 height 18
type input "Cable Wharf Primary School (93CB14)"
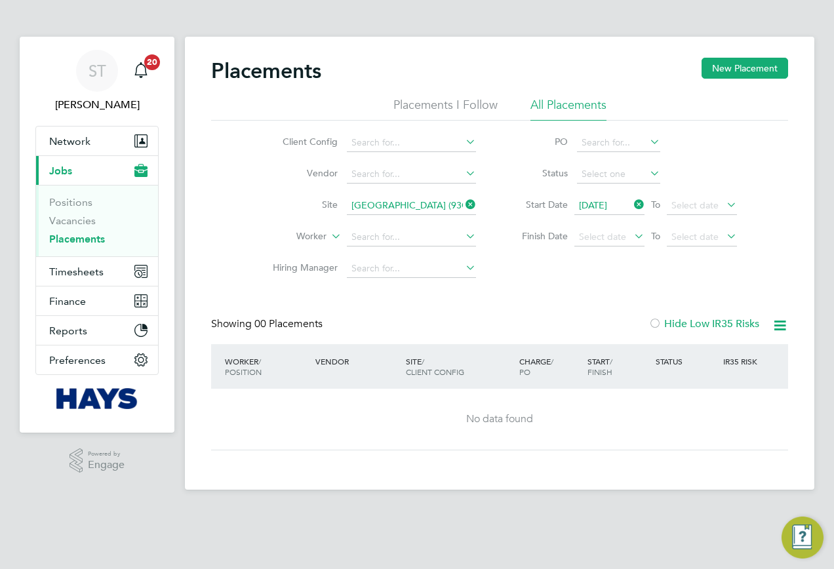
click at [463, 202] on icon at bounding box center [463, 204] width 0 height 18
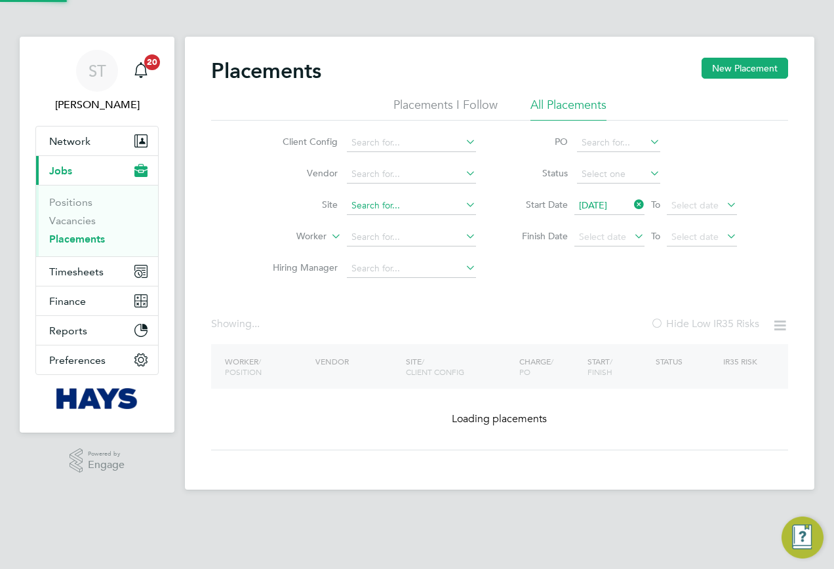
click at [425, 204] on input at bounding box center [411, 206] width 129 height 18
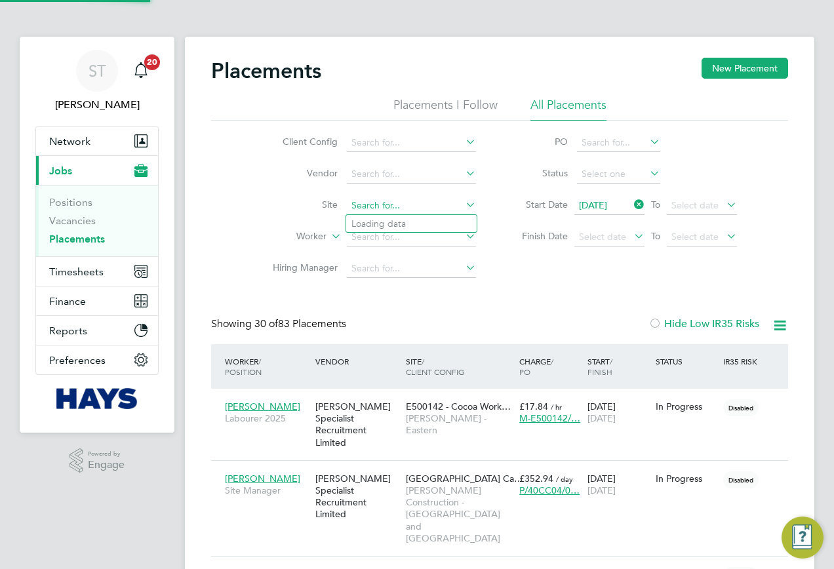
paste input "Preston Circus"
click at [446, 222] on li "ESFRS Preston Circus (93CA12)" at bounding box center [437, 224] width 182 height 18
type input "ESFRS Preston Circus (93CA12)"
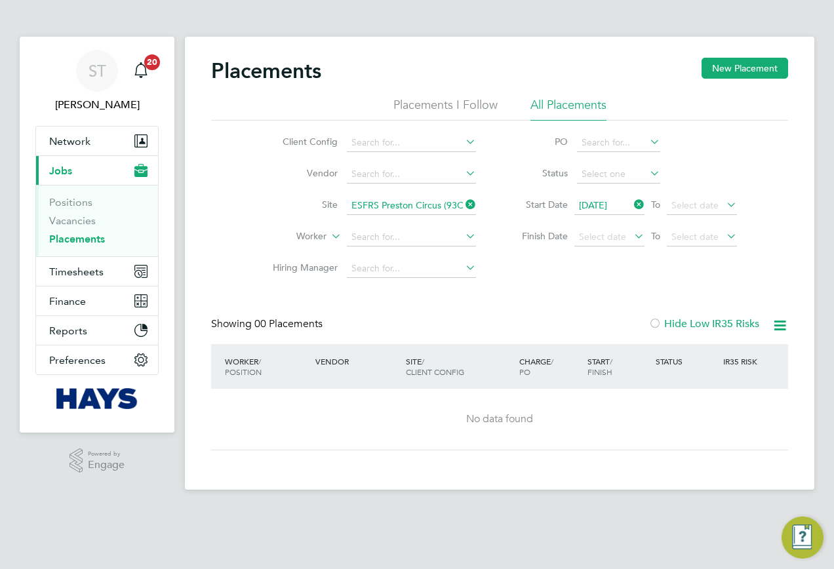
click at [463, 207] on icon at bounding box center [463, 204] width 0 height 18
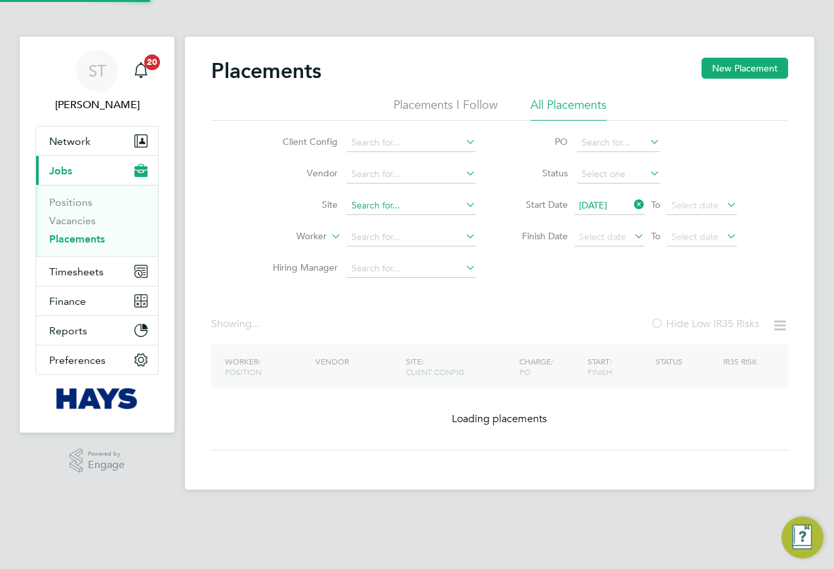
click at [417, 209] on input at bounding box center [411, 206] width 129 height 18
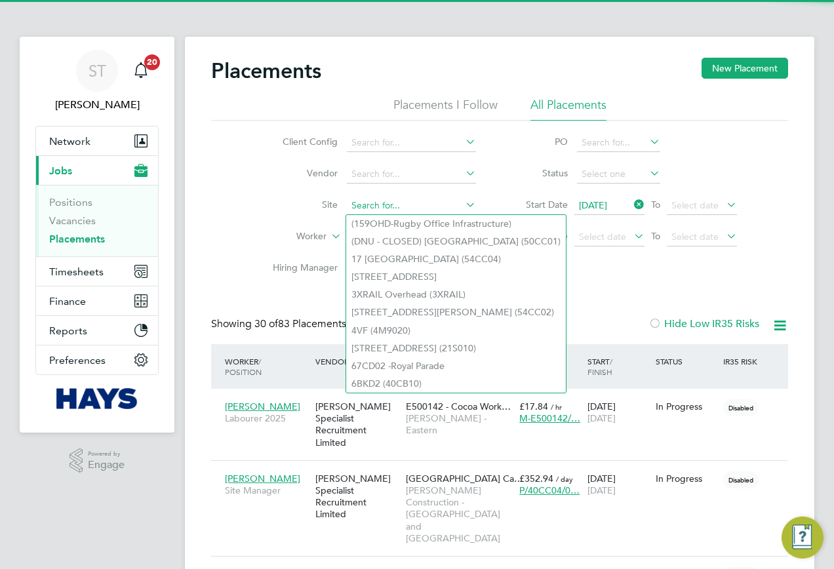
click at [400, 208] on input at bounding box center [411, 206] width 129 height 18
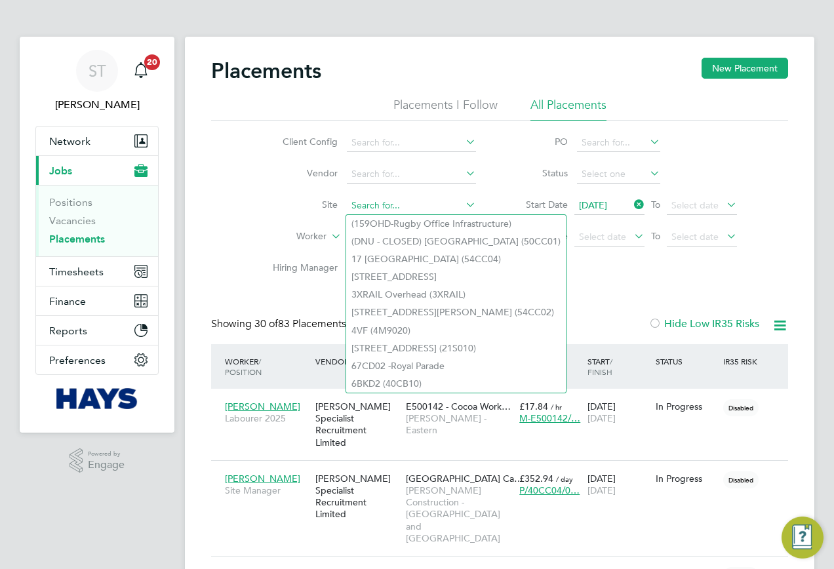
paste input "Crawley Innovation Centre"
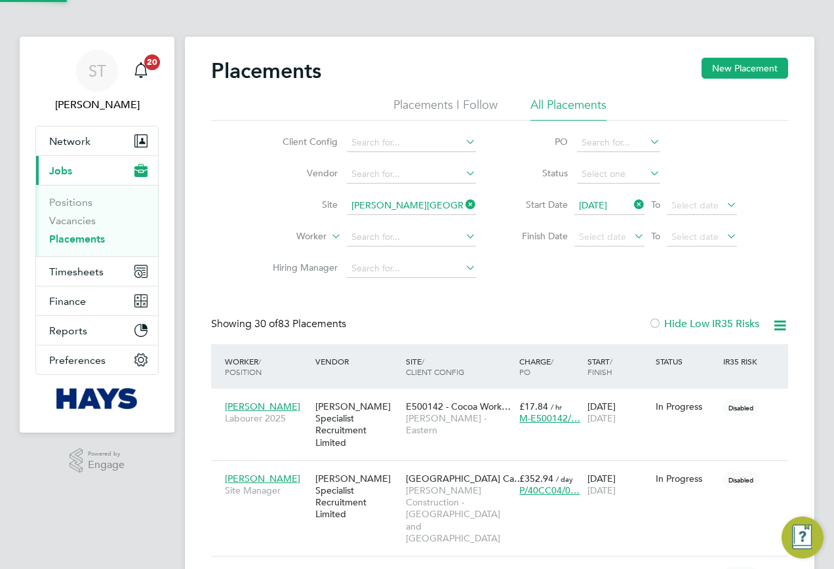
click at [430, 221] on b "Innovation" at bounding box center [453, 223] width 46 height 11
type input "Crawley Innovation Centre (93CB06)"
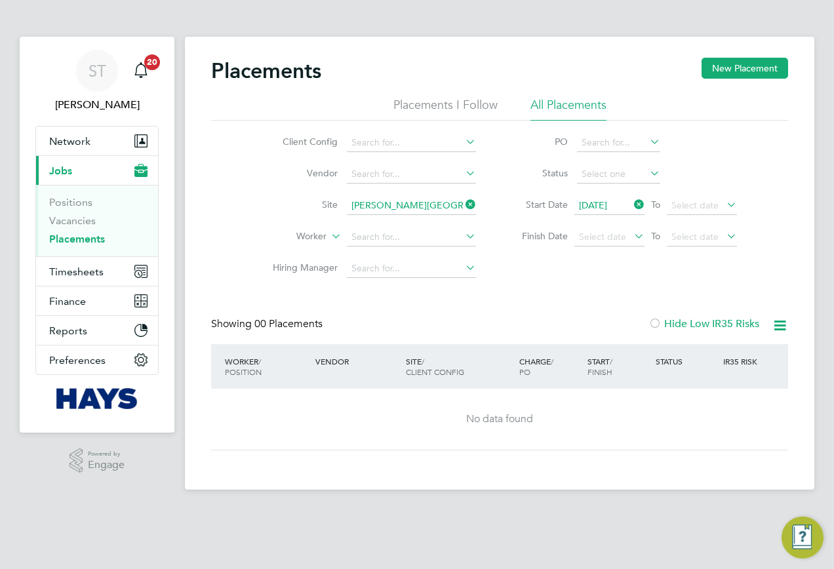
click at [463, 207] on icon at bounding box center [463, 204] width 0 height 18
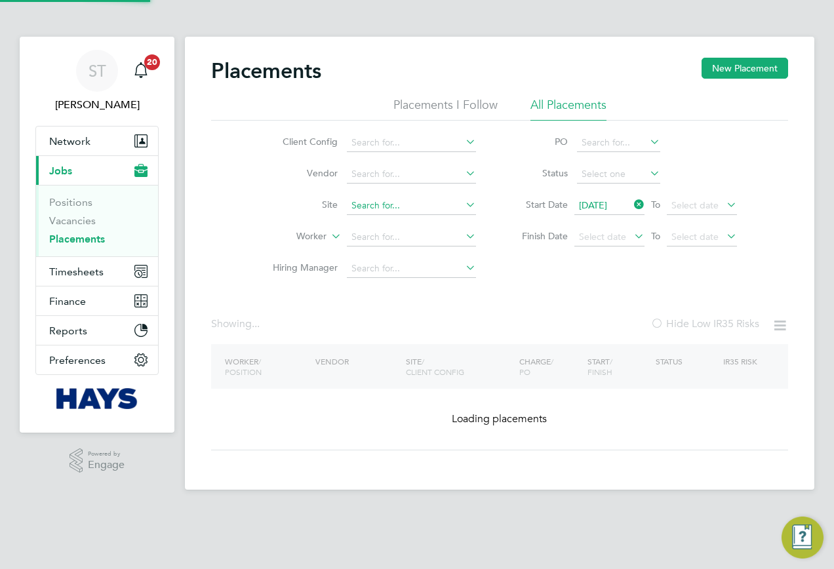
click at [421, 204] on input at bounding box center [411, 206] width 129 height 18
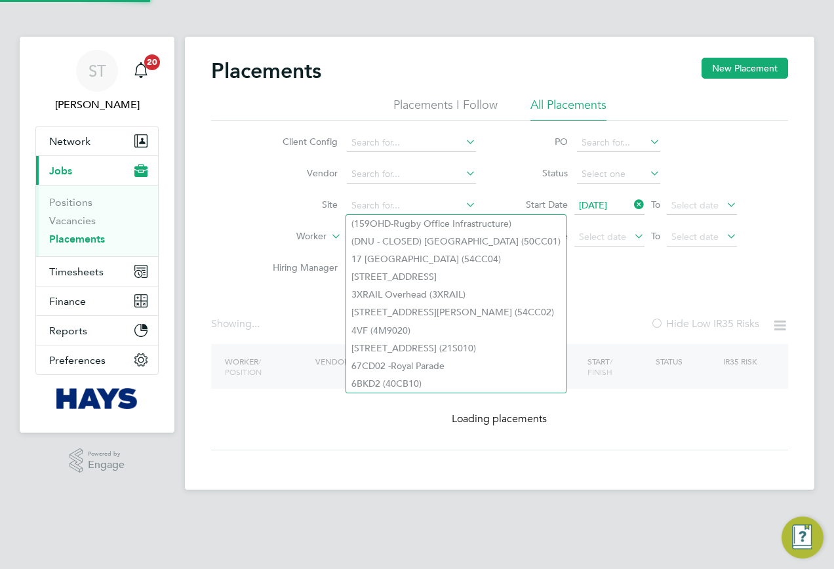
paste input "Nova House - Slough"
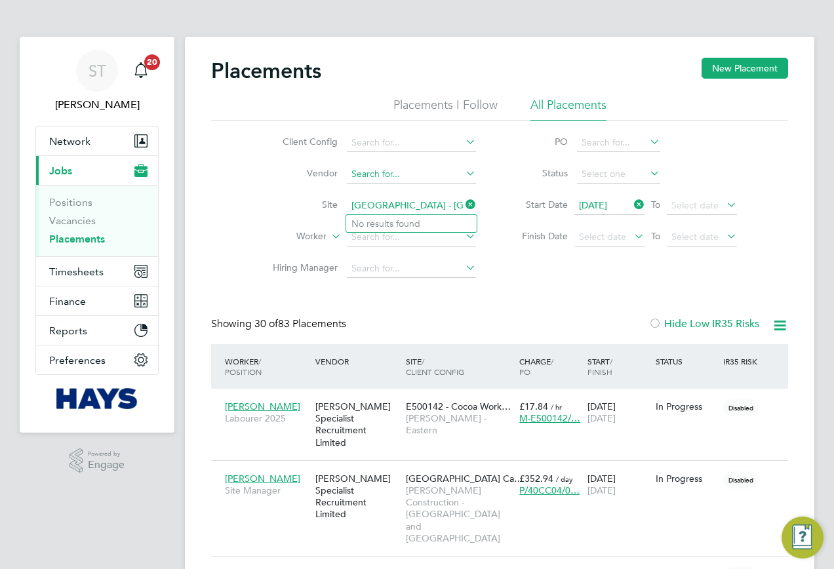
drag, startPoint x: 441, startPoint y: 211, endPoint x: 362, endPoint y: 174, distance: 87.1
click at [402, 210] on input "Nova House - Slough" at bounding box center [411, 206] width 129 height 18
click at [416, 223] on li "Nova House Refurb (22Y005)" at bounding box center [412, 224] width 132 height 18
type input "Nova House Refurb (22Y005)"
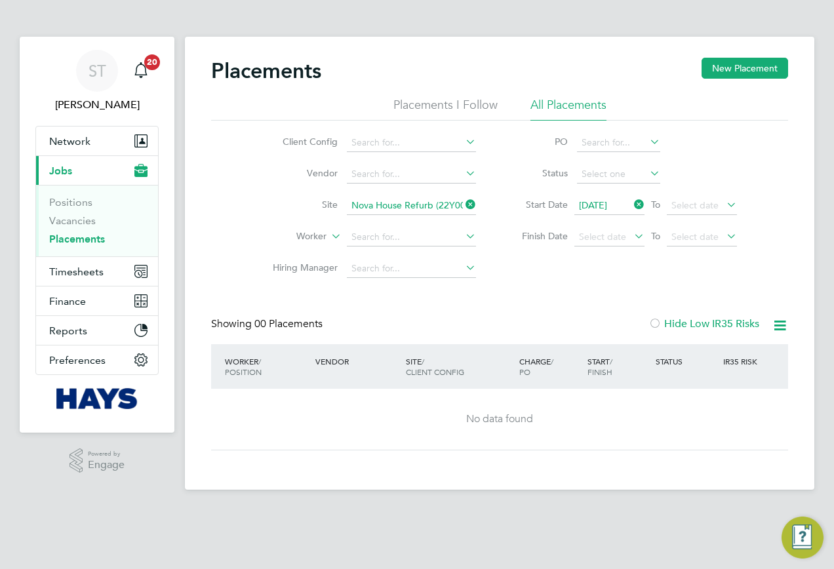
click at [463, 203] on icon at bounding box center [463, 204] width 0 height 18
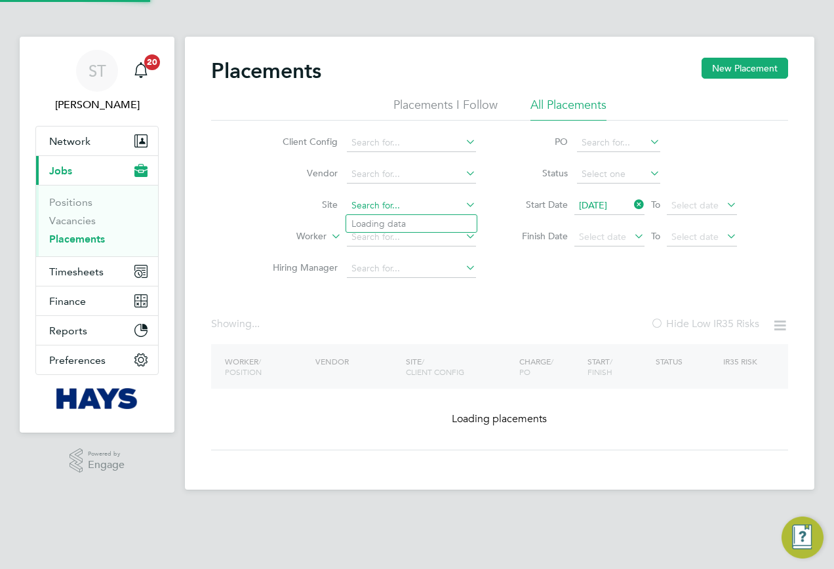
click at [434, 206] on input at bounding box center [411, 206] width 129 height 18
paste input "Reubens School College / Radcliffe"
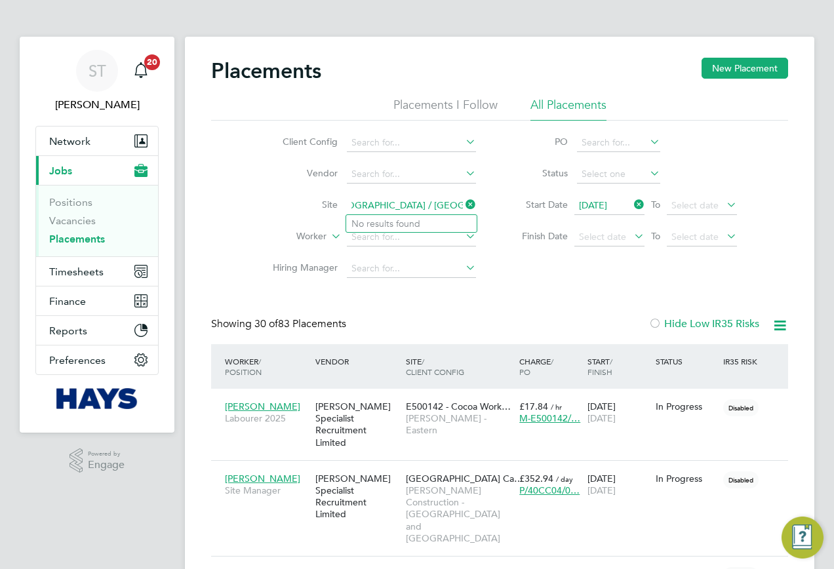
click at [436, 209] on input "Reubens School College / Radcliffe" at bounding box center [411, 206] width 129 height 18
drag, startPoint x: 435, startPoint y: 208, endPoint x: 463, endPoint y: 211, distance: 28.3
click at [458, 210] on input "Reubens School College / Radcliffe" at bounding box center [411, 206] width 129 height 18
drag, startPoint x: 454, startPoint y: 206, endPoint x: 483, endPoint y: 207, distance: 28.8
click at [483, 207] on li "Site Reubens School Collegecliffe" at bounding box center [369, 205] width 246 height 31
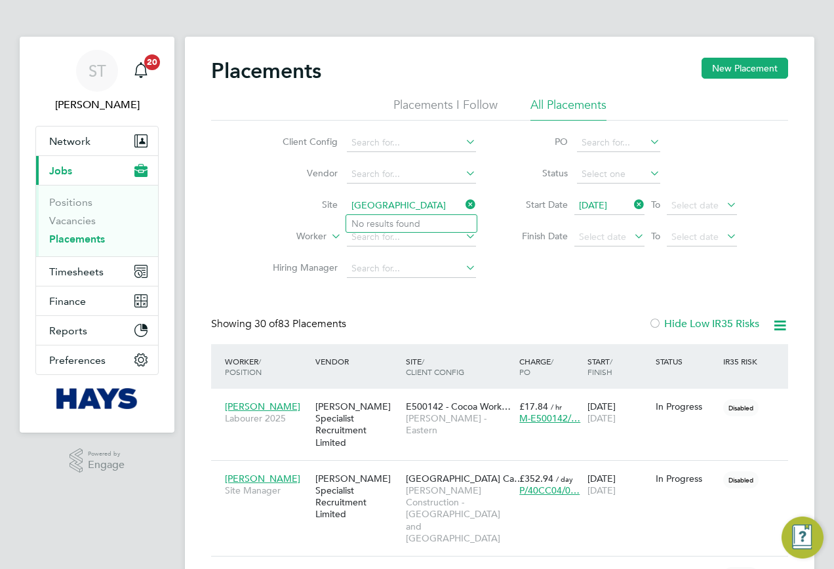
type input "Reubens School College"
click at [431, 195] on li "Site" at bounding box center [369, 205] width 246 height 31
click at [419, 207] on input at bounding box center [411, 206] width 129 height 18
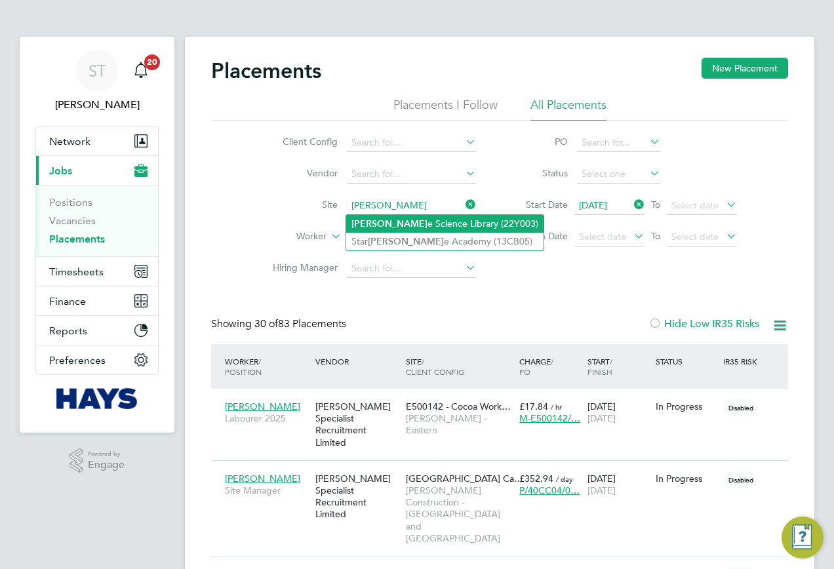
click at [393, 224] on li "Radcliff e Science Library (22Y003)" at bounding box center [444, 224] width 197 height 18
type input "Radcliffe Science Library (22Y003)"
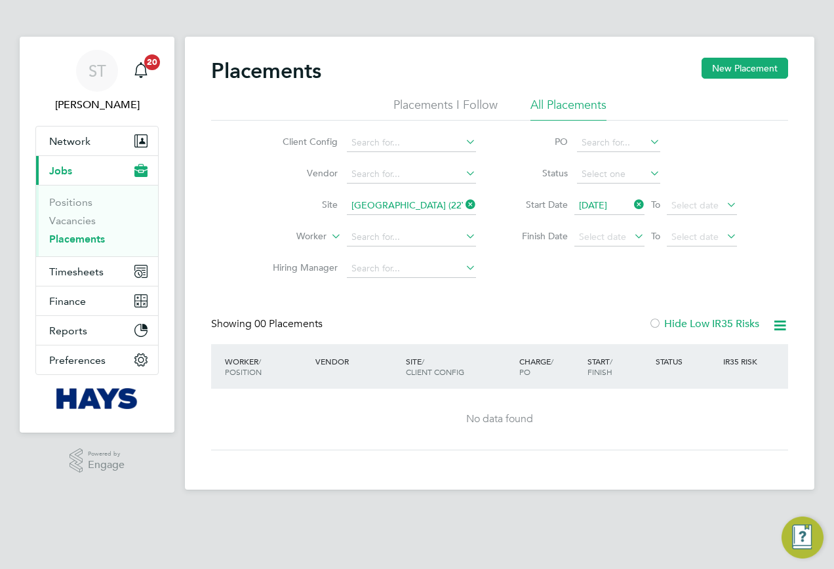
click at [463, 210] on icon at bounding box center [463, 204] width 0 height 18
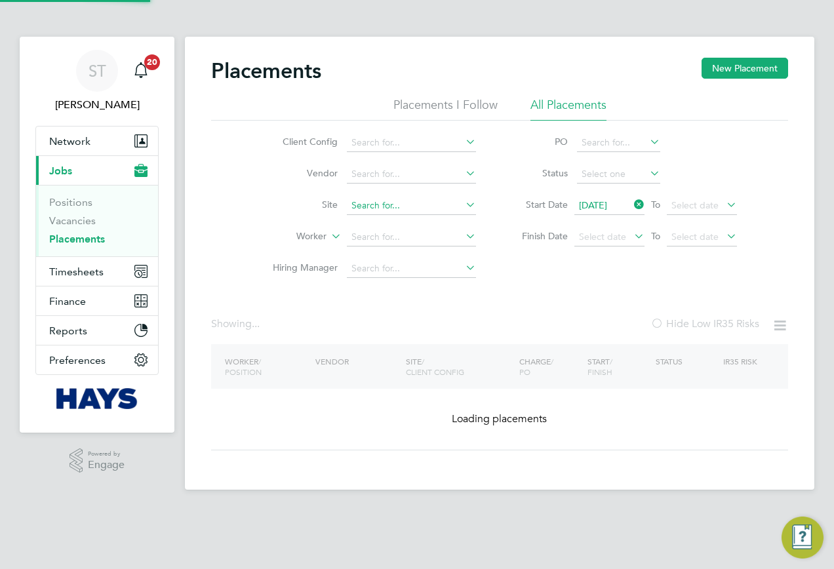
click at [413, 206] on input at bounding box center [411, 206] width 129 height 18
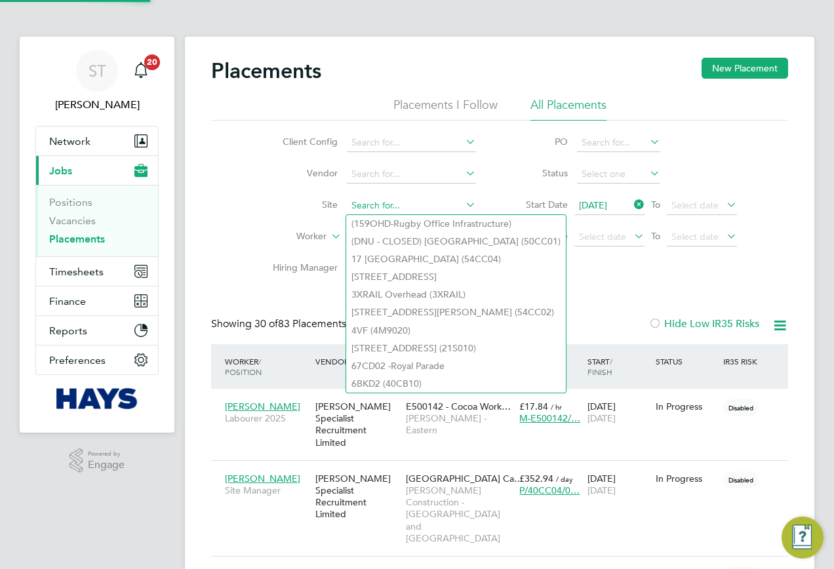
scroll to position [62, 114]
paste input "Minet School"
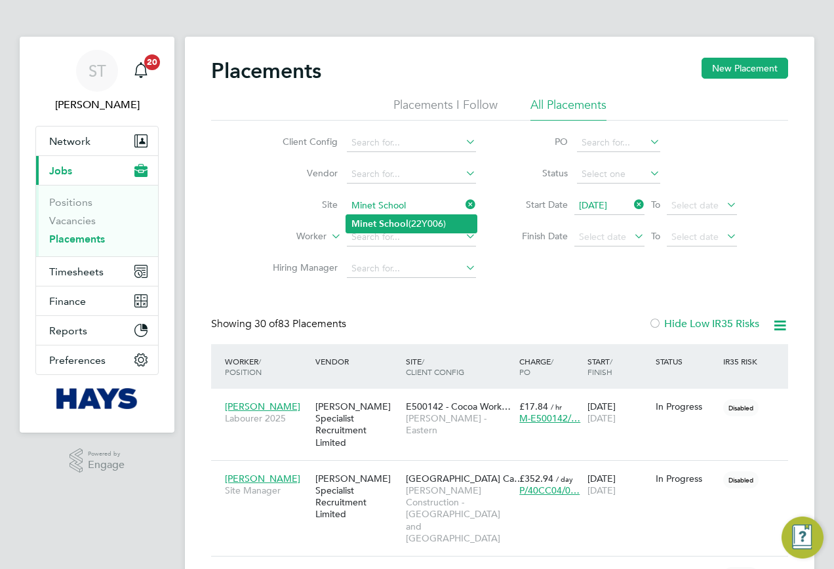
click at [409, 222] on li "Minet School (22Y006)" at bounding box center [411, 224] width 130 height 18
type input "Minet School (22Y006)"
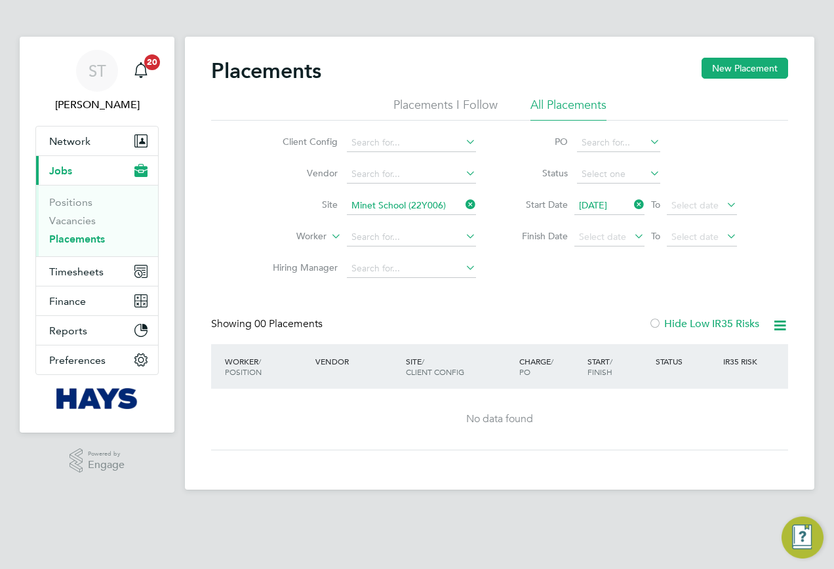
click at [463, 211] on icon at bounding box center [463, 204] width 0 height 18
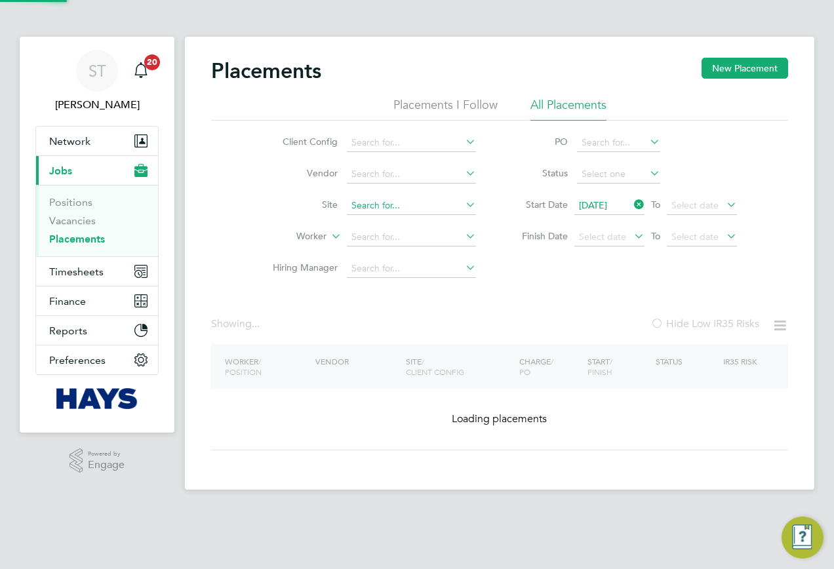
click at [420, 206] on input at bounding box center [411, 206] width 129 height 18
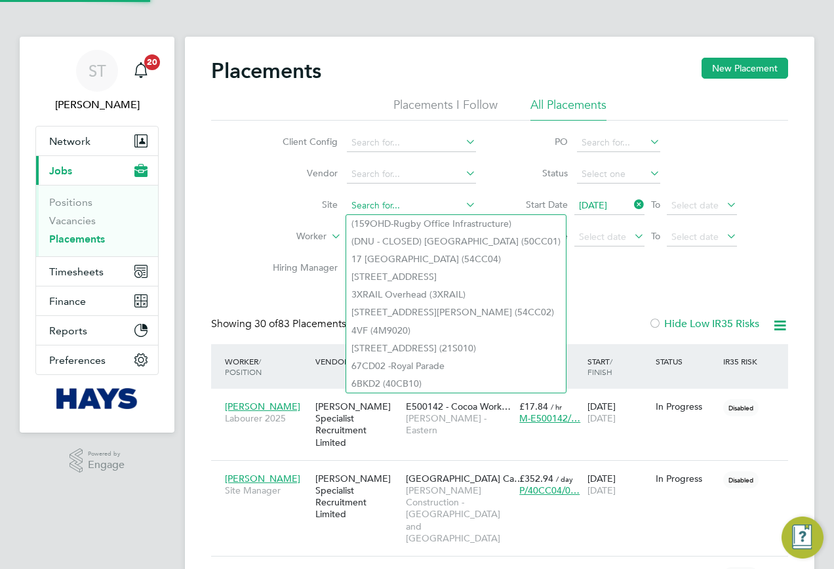
paste input "Reubens School College / Radcliffe"
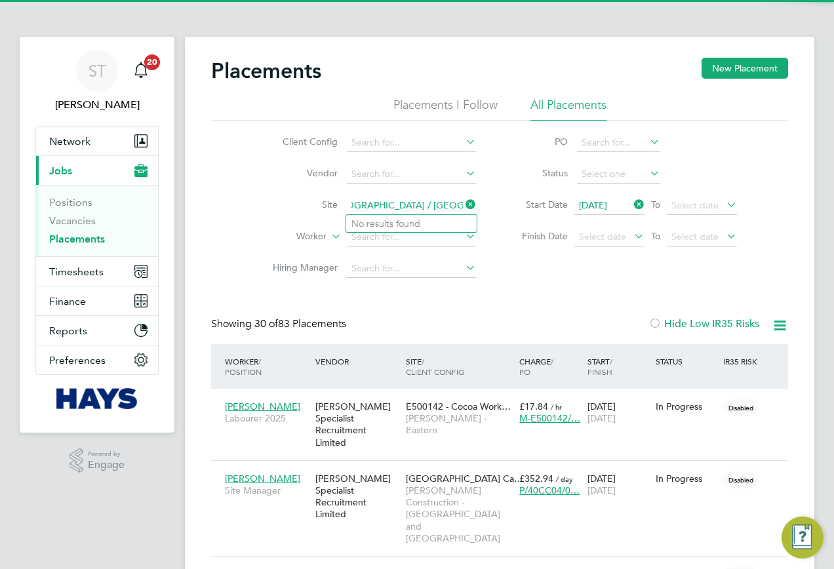
drag, startPoint x: 435, startPoint y: 206, endPoint x: 489, endPoint y: 210, distance: 54.5
click at [489, 210] on li "Site Reubens School College / Radcliffe" at bounding box center [369, 205] width 246 height 31
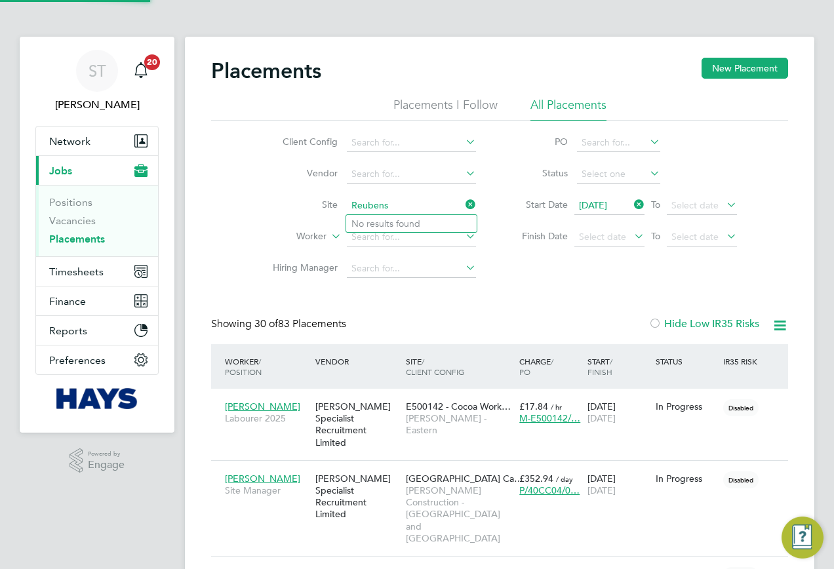
type input "Reuben"
drag, startPoint x: 412, startPoint y: 206, endPoint x: 329, endPoint y: 203, distance: 82.6
click at [329, 204] on li "Site Reuben" at bounding box center [369, 205] width 246 height 31
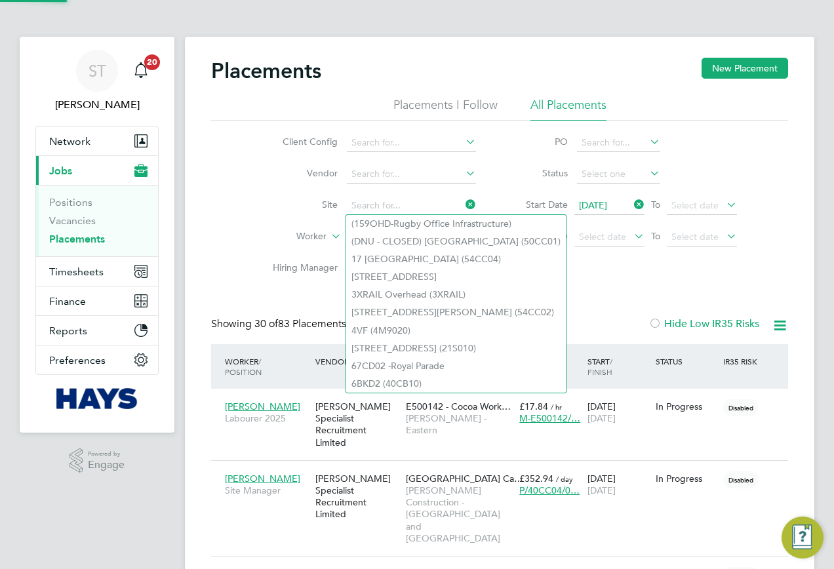
paste input "Reubens School College / Radcliffe"
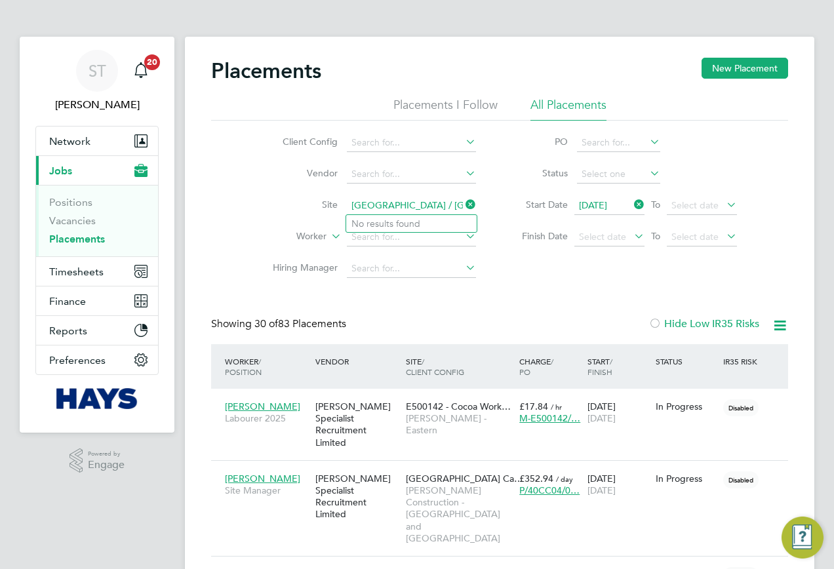
drag, startPoint x: 440, startPoint y: 206, endPoint x: 261, endPoint y: 207, distance: 178.9
click at [261, 207] on li "Site Reubens School College / Radcliffe" at bounding box center [369, 205] width 246 height 31
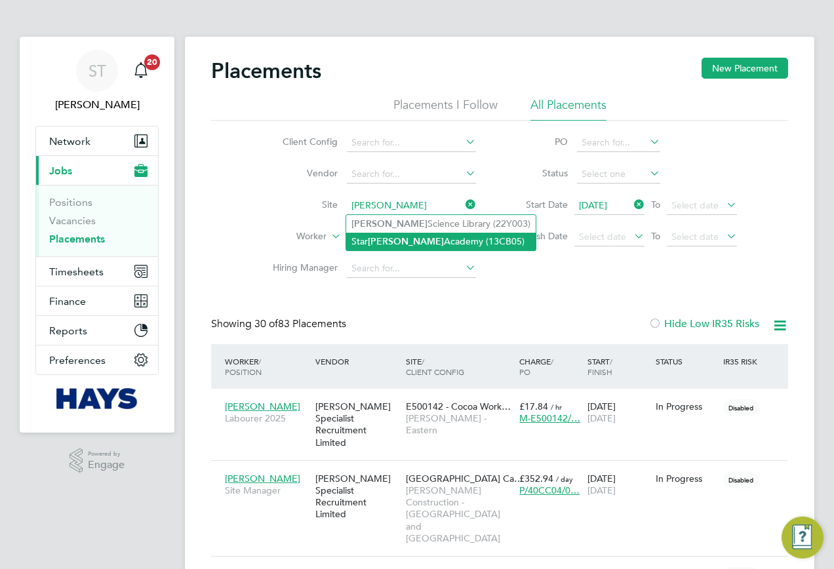
click at [421, 239] on li "Star Radcliffe Academy (13CB05)" at bounding box center [440, 242] width 189 height 18
type input "Star Radcliffe Academy (13CB05)"
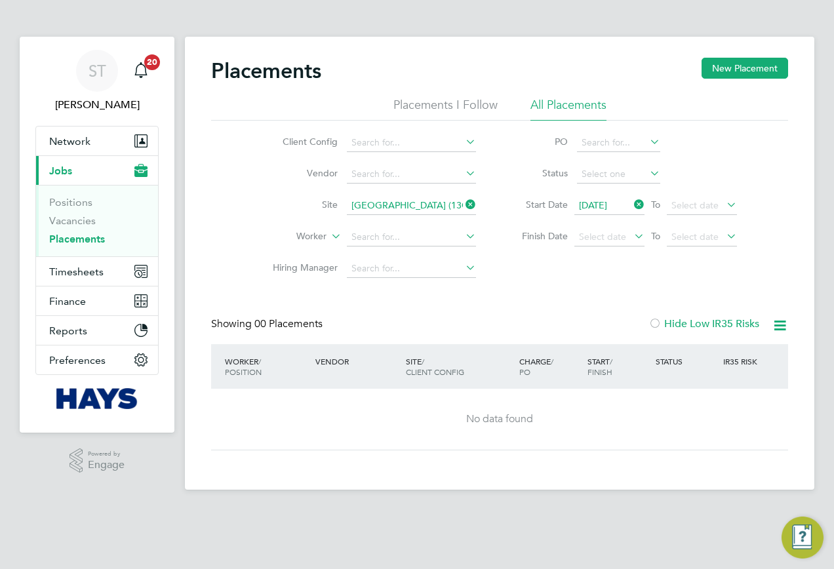
click at [463, 204] on icon at bounding box center [463, 204] width 0 height 18
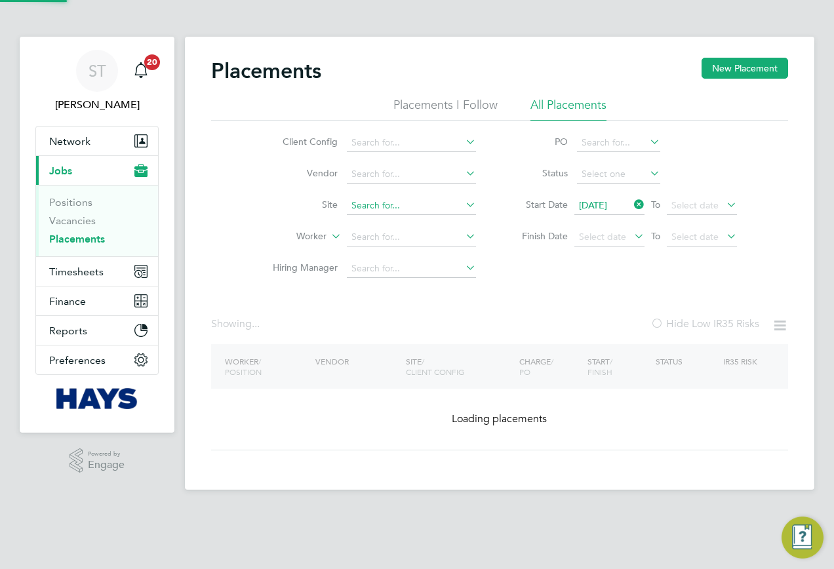
click at [402, 203] on input at bounding box center [411, 206] width 129 height 18
paste input "St Cross College"
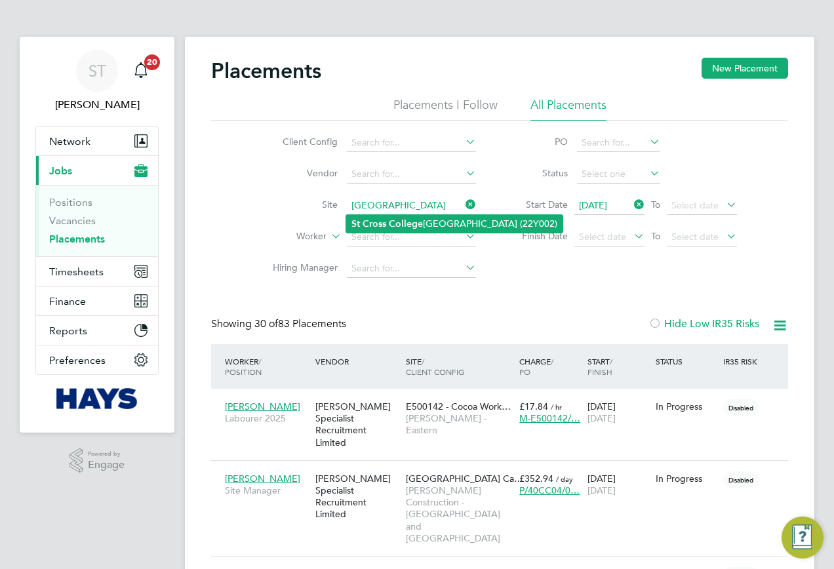
click at [410, 222] on b "College" at bounding box center [406, 223] width 34 height 11
type input "St Cross College Oxford (22Y002)"
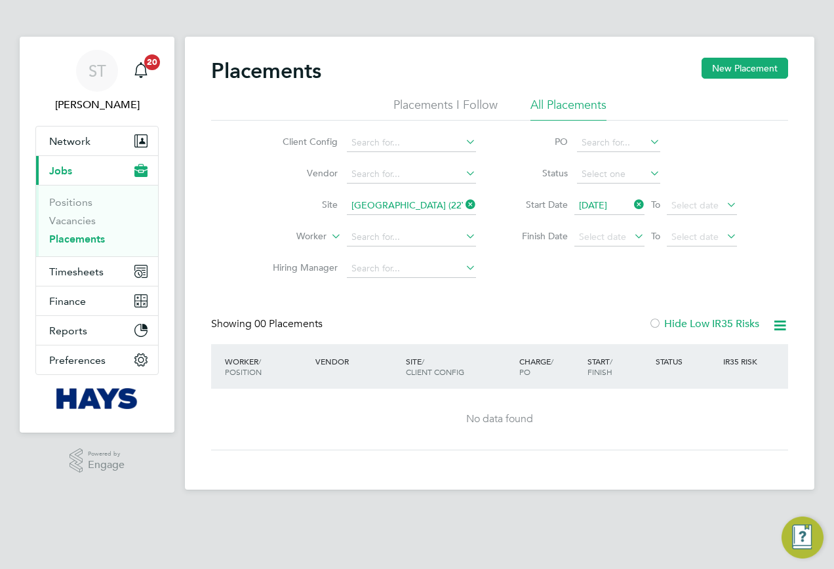
click at [463, 208] on icon at bounding box center [463, 204] width 0 height 18
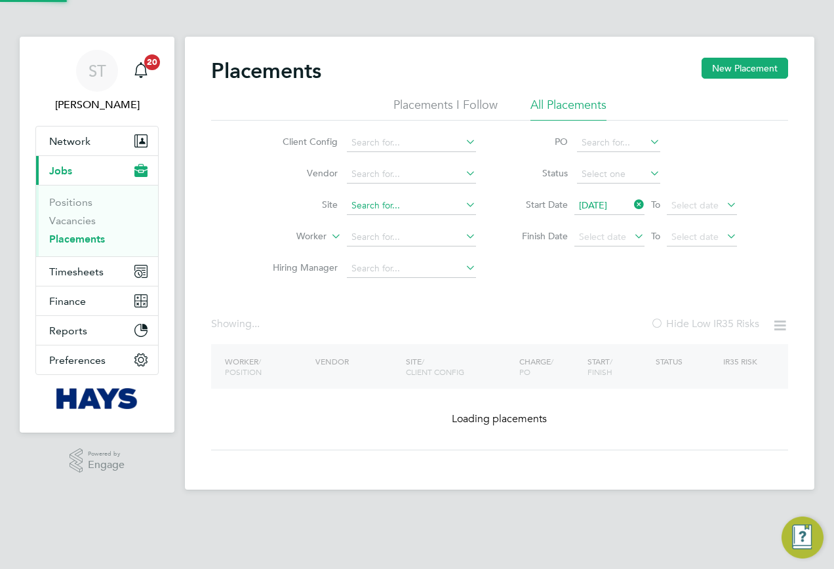
click at [415, 204] on input at bounding box center [411, 206] width 129 height 18
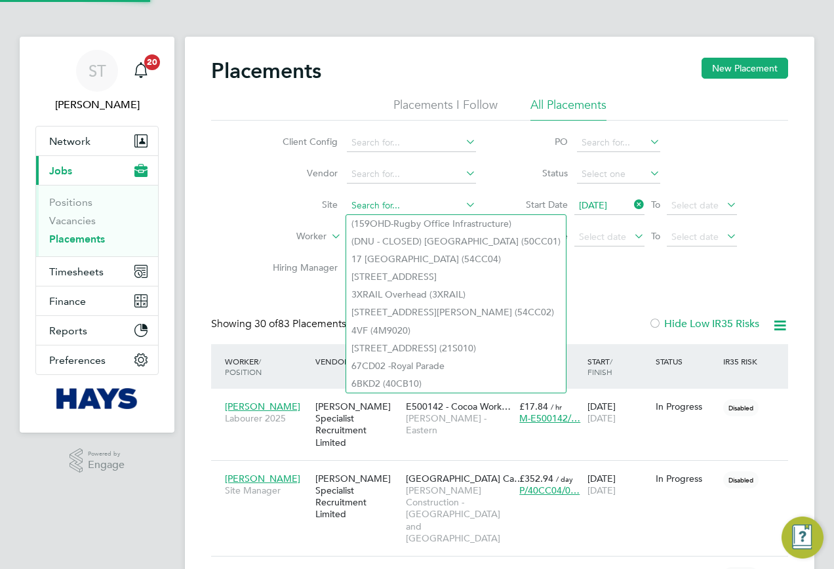
paste input "Institiute of Global Health - 22A001"
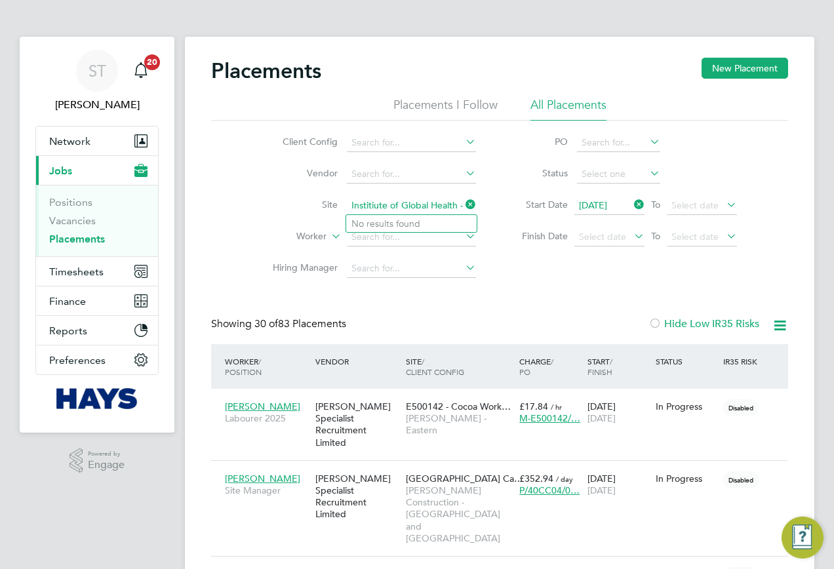
drag, startPoint x: 444, startPoint y: 206, endPoint x: 330, endPoint y: 208, distance: 114.7
click at [330, 208] on li "Site Institiute of Global Health - 22A001" at bounding box center [369, 205] width 246 height 31
click at [386, 229] on li "Slough Overhead ( 22A001 )" at bounding box center [411, 224] width 130 height 18
type input "Slough Overhead (22A001)"
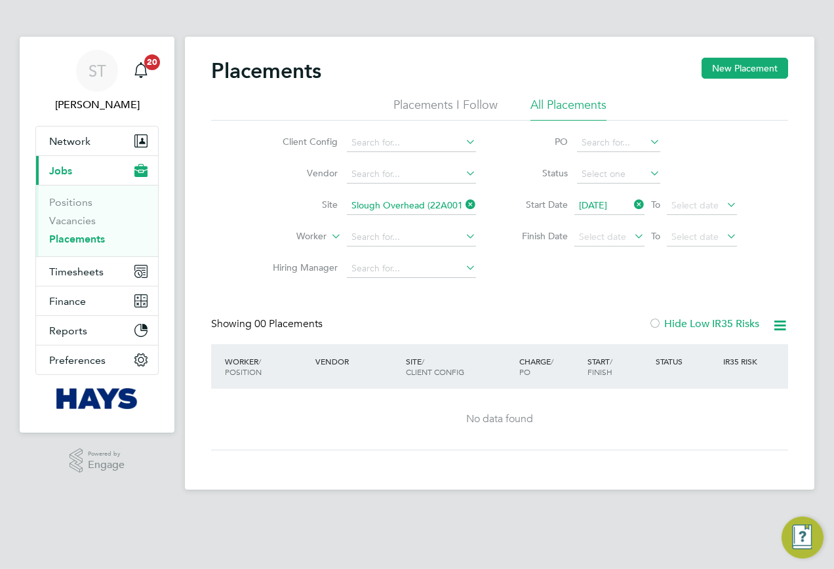
click at [463, 204] on icon at bounding box center [463, 204] width 0 height 18
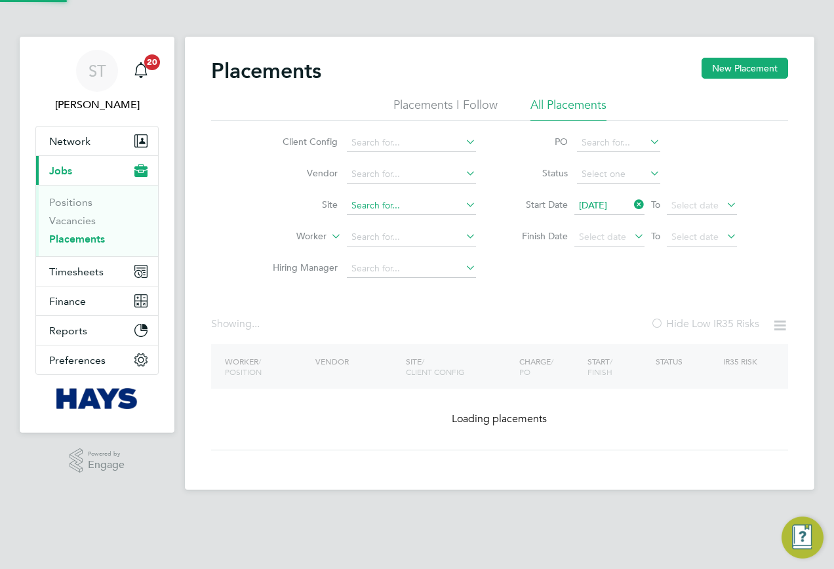
click at [427, 205] on input at bounding box center [411, 206] width 129 height 18
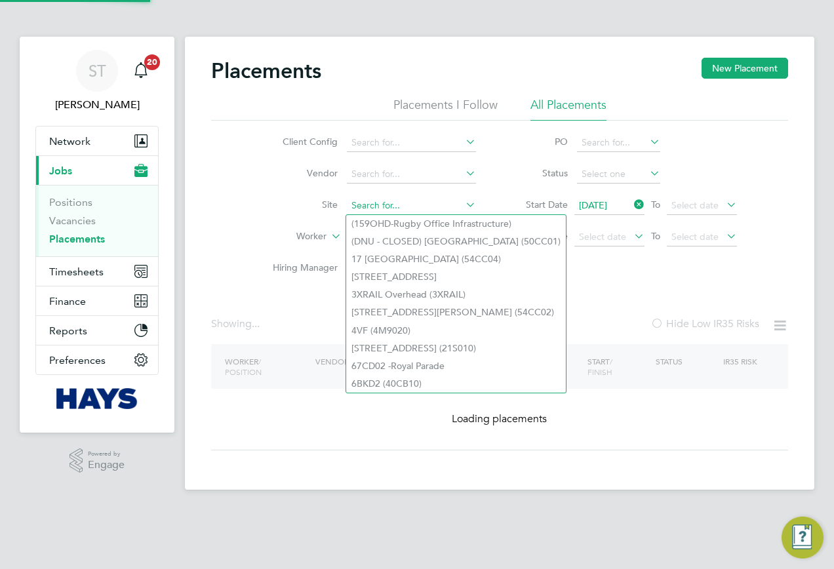
paste input "Institiute of Global Health - 22CA04"
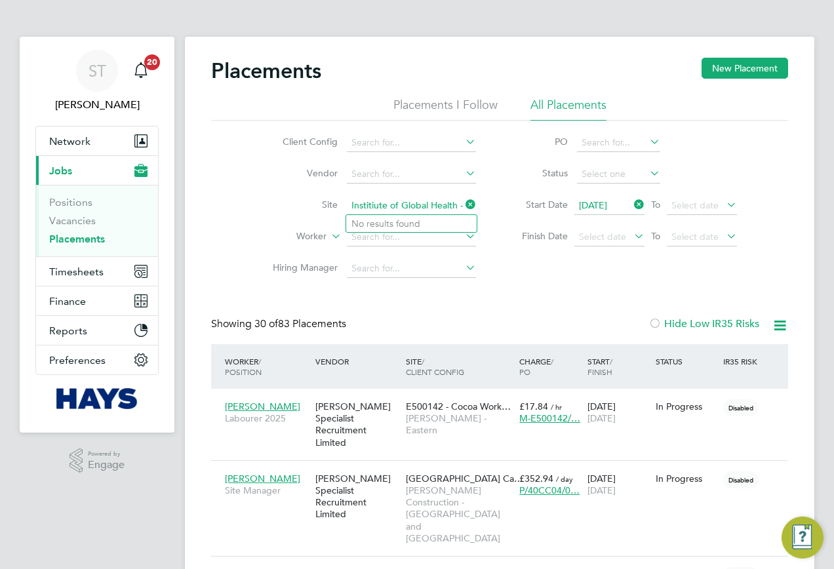
drag, startPoint x: 446, startPoint y: 206, endPoint x: 454, endPoint y: 210, distance: 8.5
click at [454, 210] on input "Institiute of Global Health - 22CA04" at bounding box center [411, 206] width 129 height 18
click at [456, 208] on input "Institiute of Global Health - 22CA04" at bounding box center [411, 206] width 129 height 18
drag, startPoint x: 461, startPoint y: 206, endPoint x: 343, endPoint y: 208, distance: 118.0
click at [343, 208] on li "Site Institiute of Global Health - 22CA04" at bounding box center [369, 205] width 246 height 31
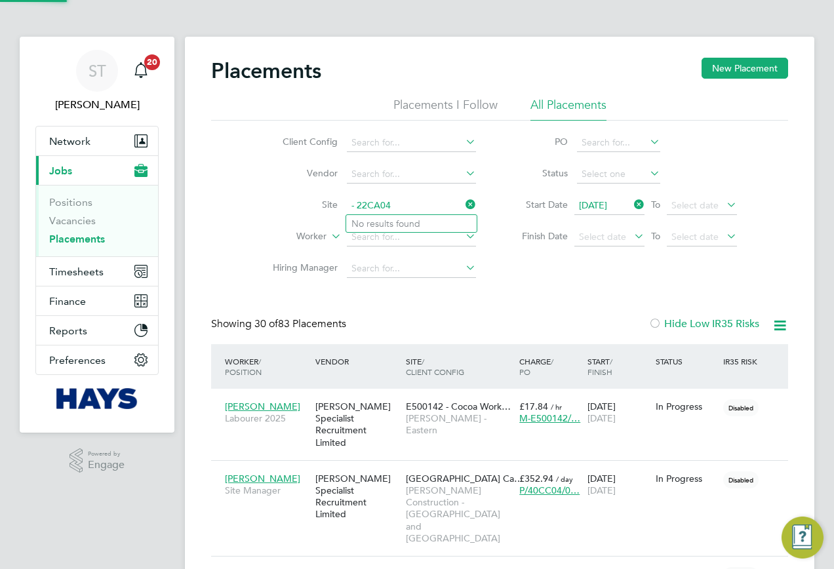
click at [358, 206] on input "- 22CA04" at bounding box center [411, 206] width 129 height 18
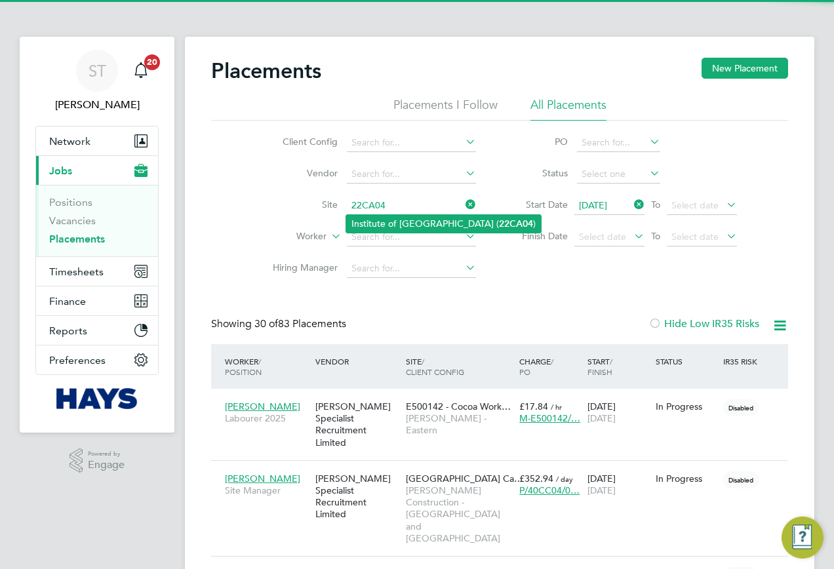
click at [362, 220] on li "Institute of Global Health Building ( 22CA04 )" at bounding box center [443, 224] width 195 height 18
type input "Institute of Global Health Building (22CA04)"
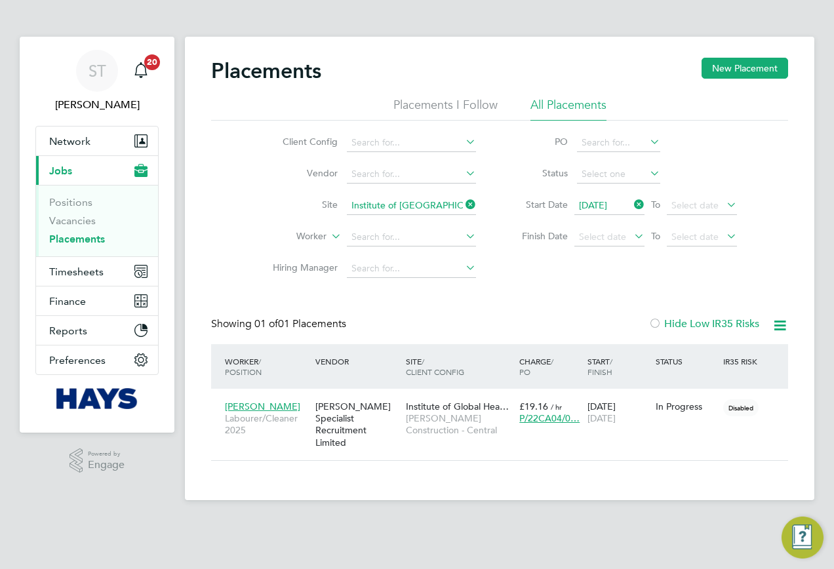
click at [463, 204] on icon at bounding box center [463, 204] width 0 height 18
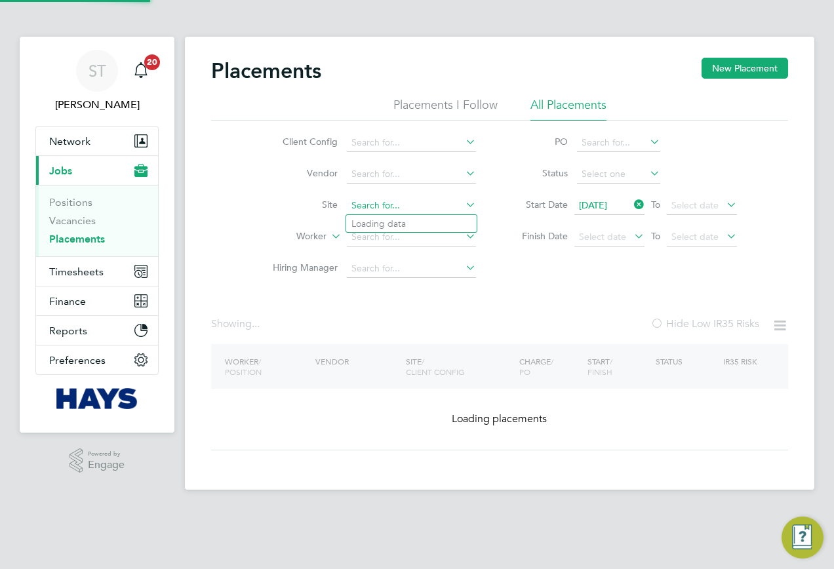
click at [439, 204] on input at bounding box center [411, 206] width 129 height 18
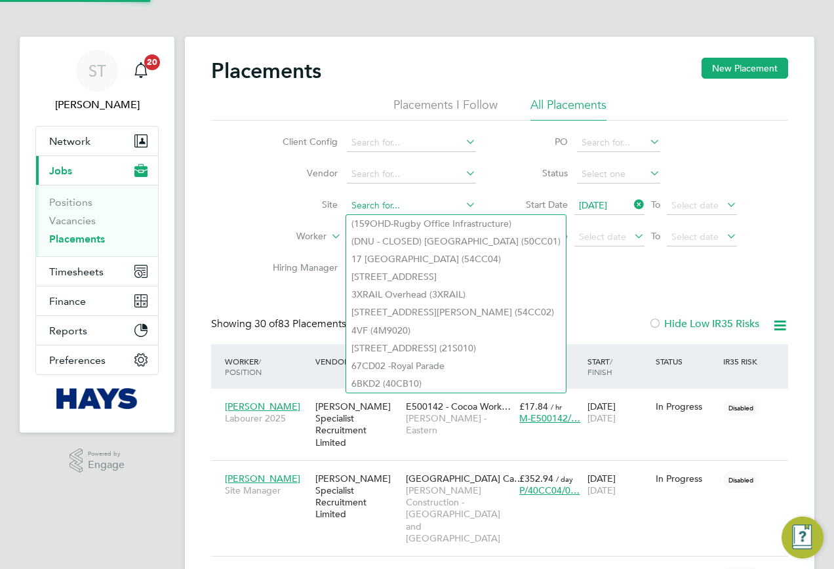
paste input "UKAE Nursery"
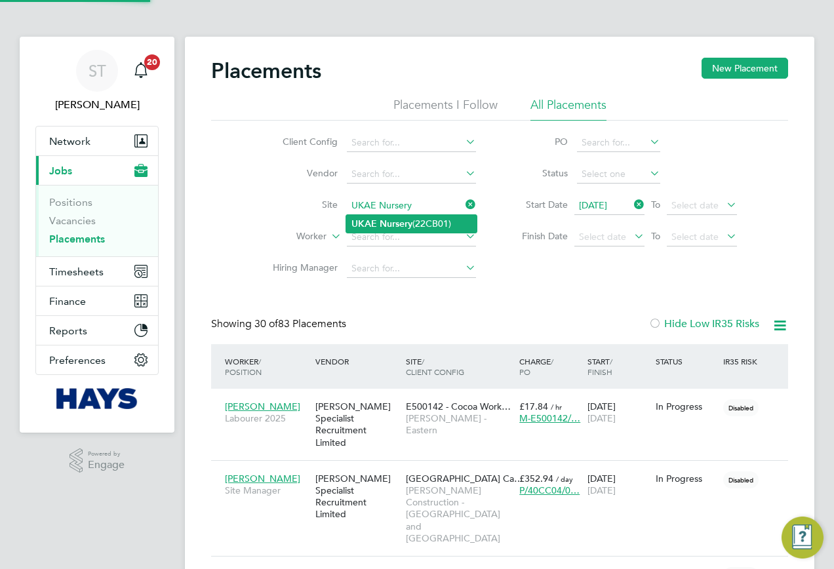
click at [418, 218] on li "UKAE Nursery (22CB01)" at bounding box center [411, 224] width 130 height 18
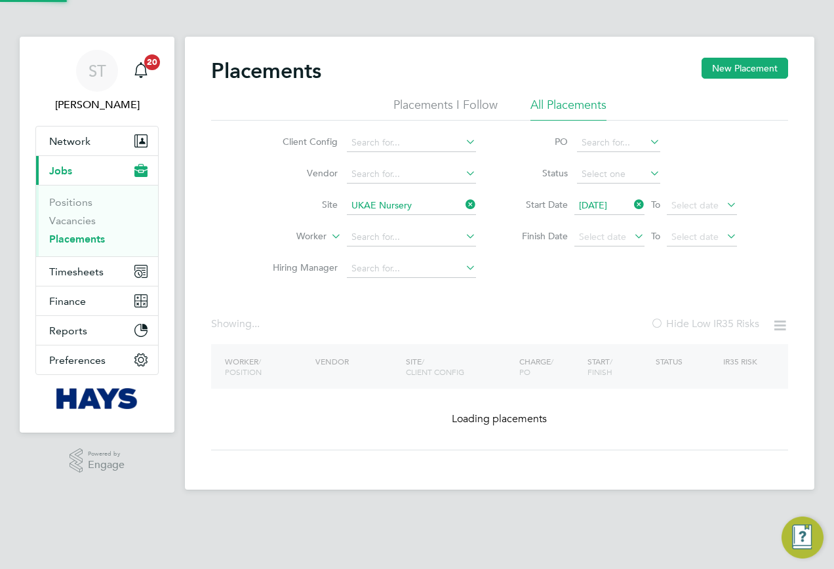
type input "UKAE Nursery (22CB01)"
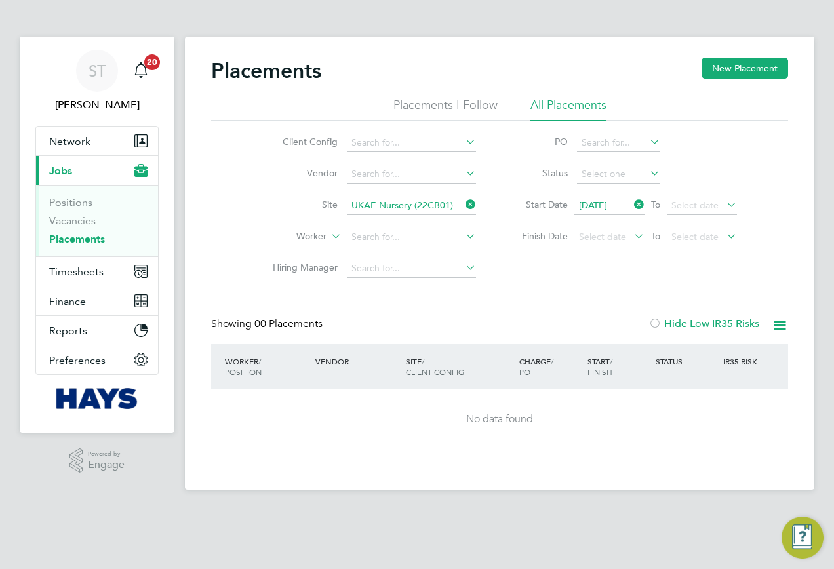
click at [463, 204] on icon at bounding box center [463, 204] width 0 height 18
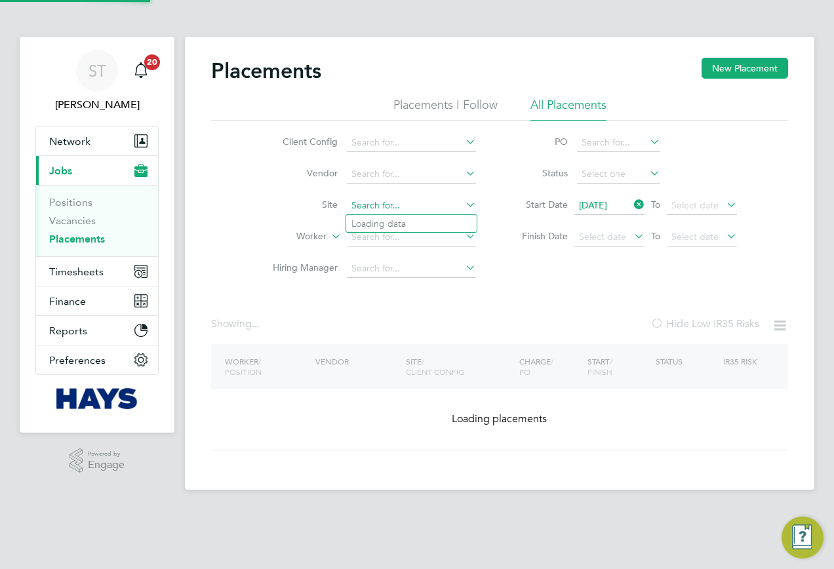
click at [434, 204] on input at bounding box center [411, 206] width 129 height 18
paste input "Defra - Weybridge"
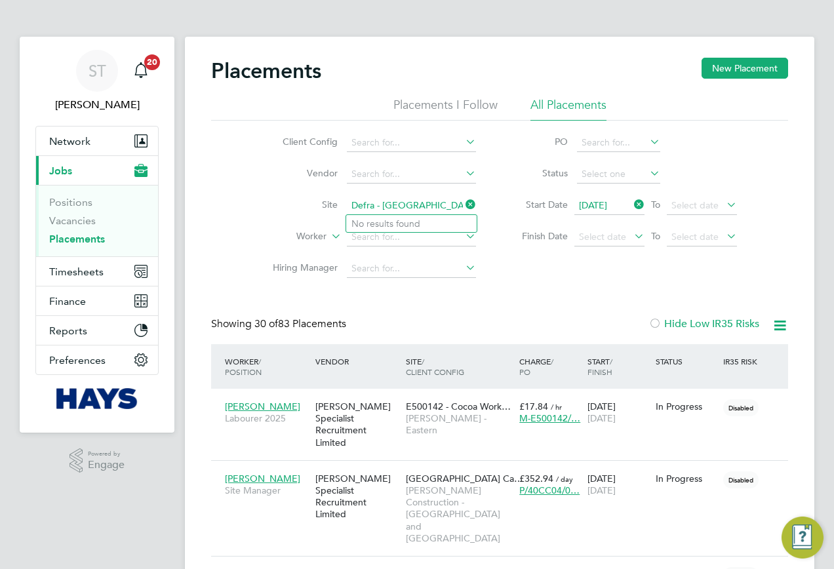
drag, startPoint x: 402, startPoint y: 207, endPoint x: 375, endPoint y: 207, distance: 27.5
click at [375, 207] on input "Defra - Weybridge" at bounding box center [411, 206] width 129 height 18
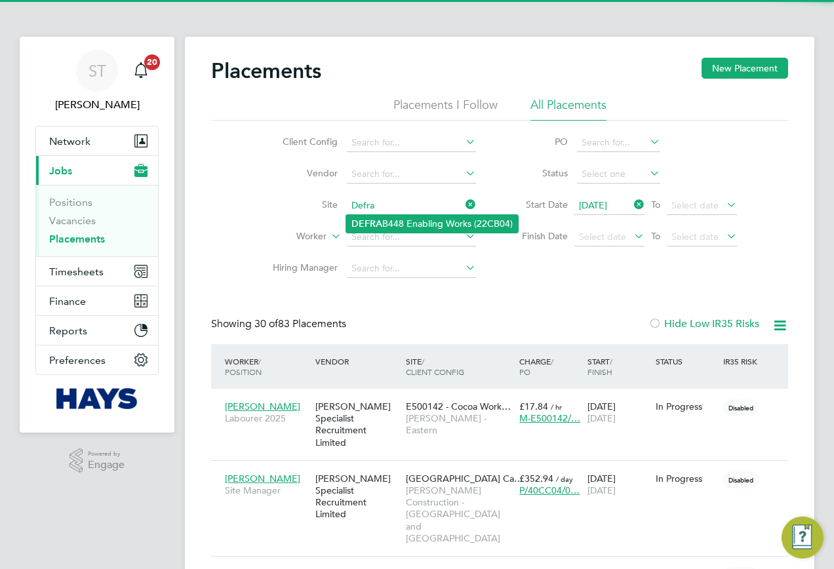
click at [398, 220] on li "DEFRA B448 Enabling Works (22CB04)" at bounding box center [432, 224] width 172 height 18
type input "DEFRA B448 Enabling Works (22CB04)"
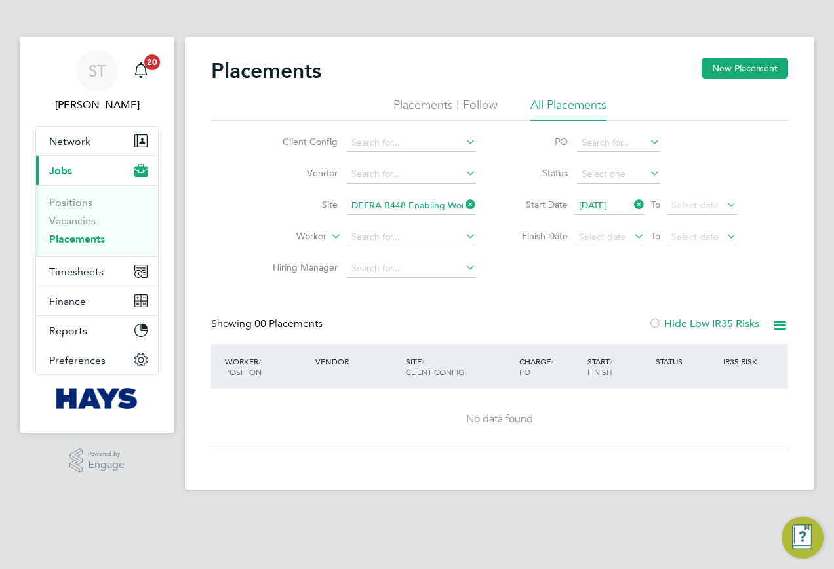
click at [463, 204] on icon at bounding box center [463, 204] width 0 height 18
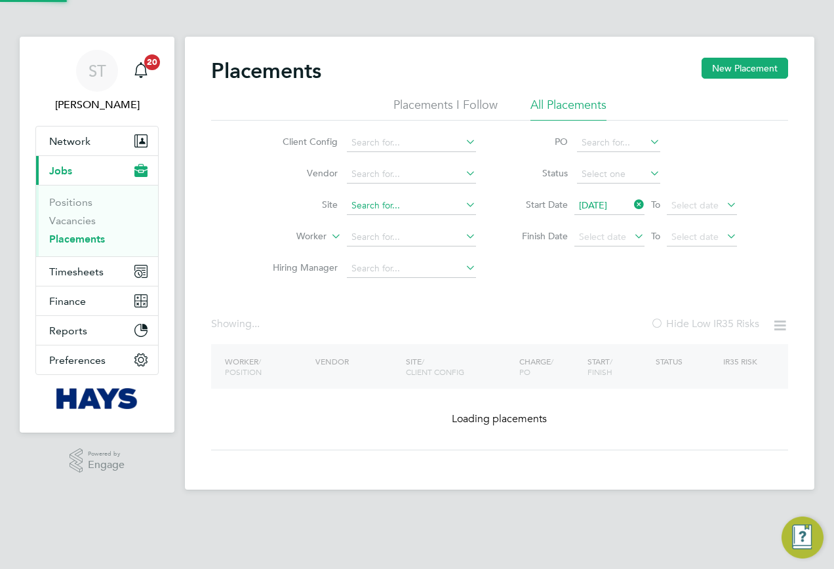
click at [406, 212] on input at bounding box center [411, 206] width 129 height 18
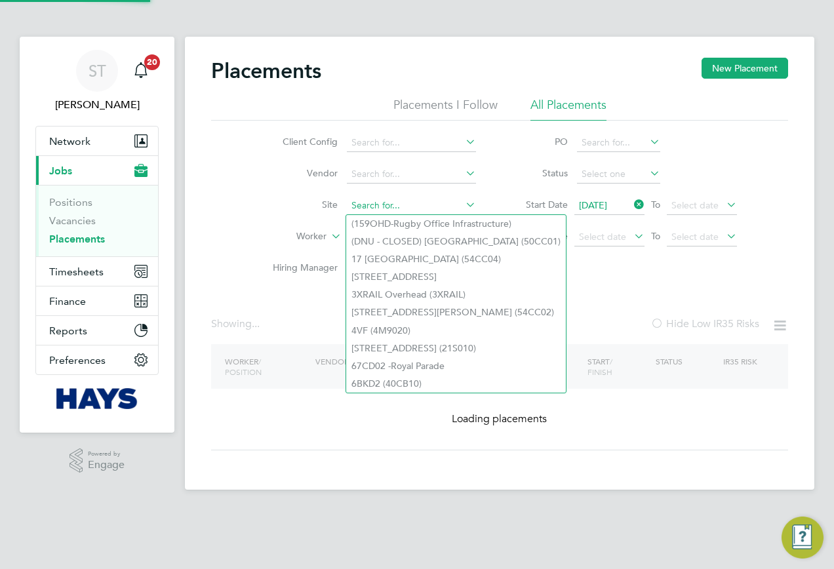
paste input "Reading Library"
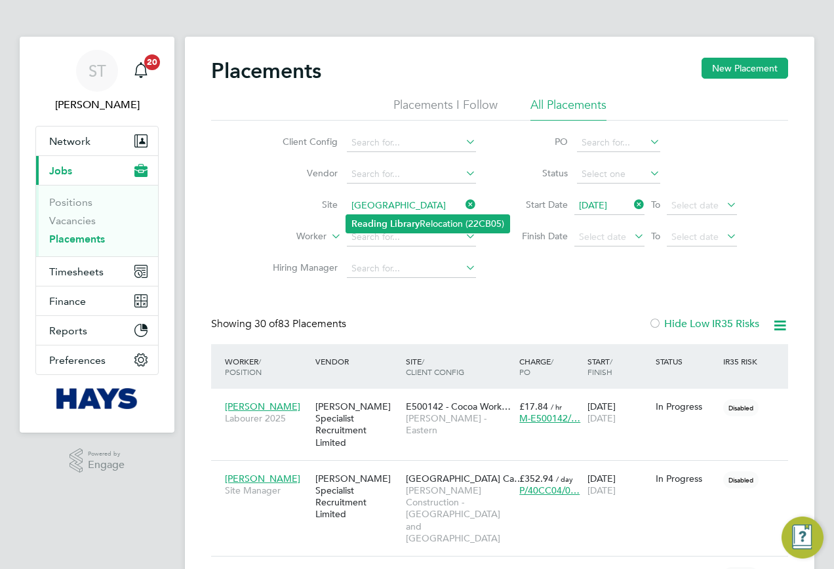
click at [423, 225] on li "Reading Library Relocation (22CB05)" at bounding box center [427, 224] width 163 height 18
type input "Reading Library Relocation (22CB05)"
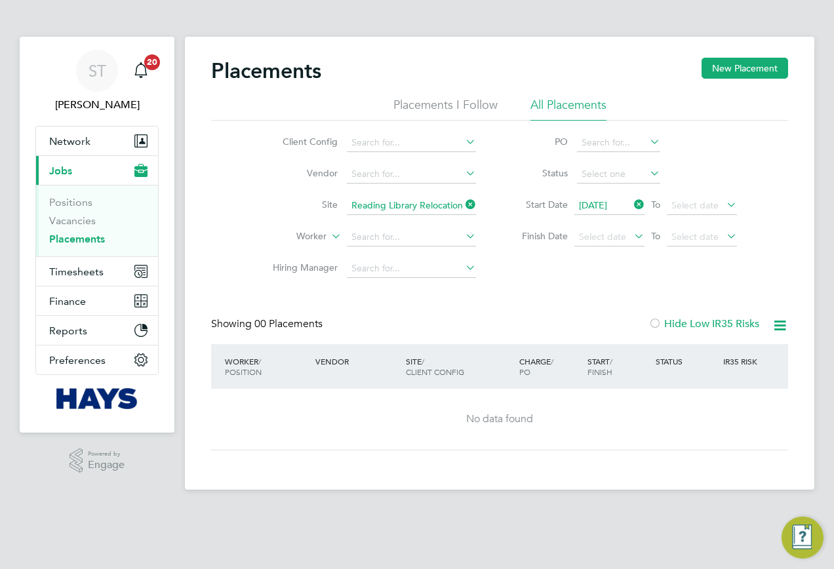
click at [463, 204] on icon at bounding box center [463, 204] width 0 height 18
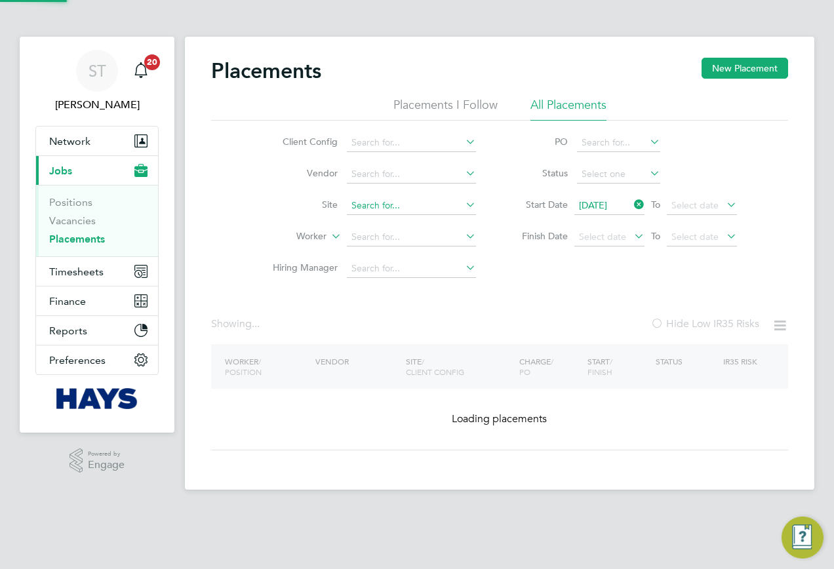
click at [443, 204] on input at bounding box center [411, 206] width 129 height 18
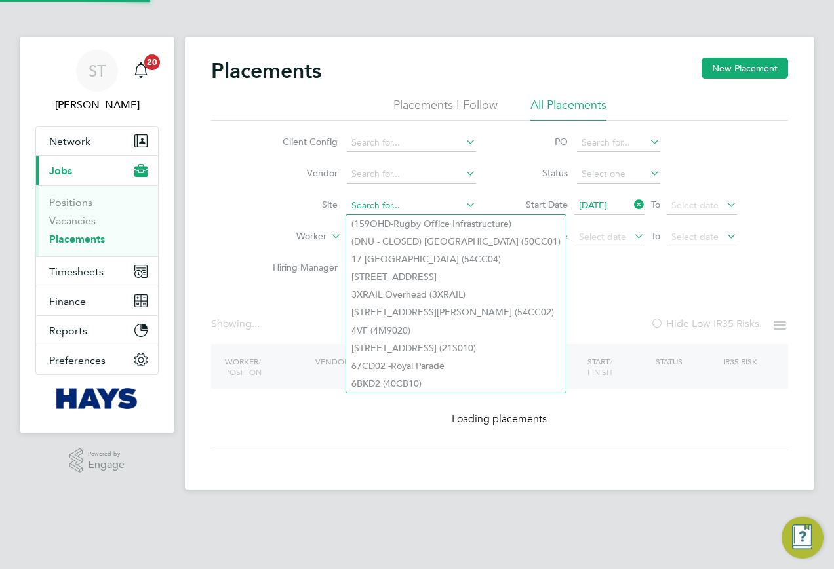
paste input "Hexham Road"
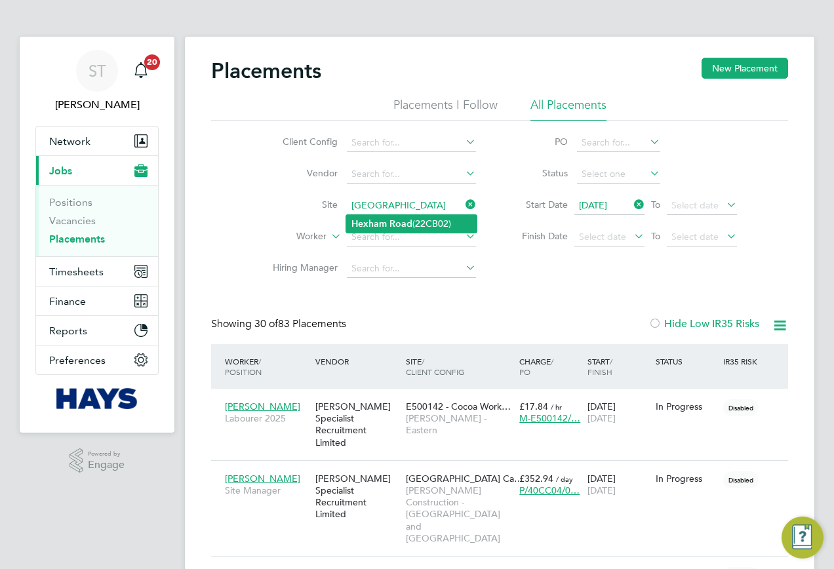
click at [413, 228] on li "Hexham Road (22CB02)" at bounding box center [411, 224] width 130 height 18
type input "Hexham Road (22CB02)"
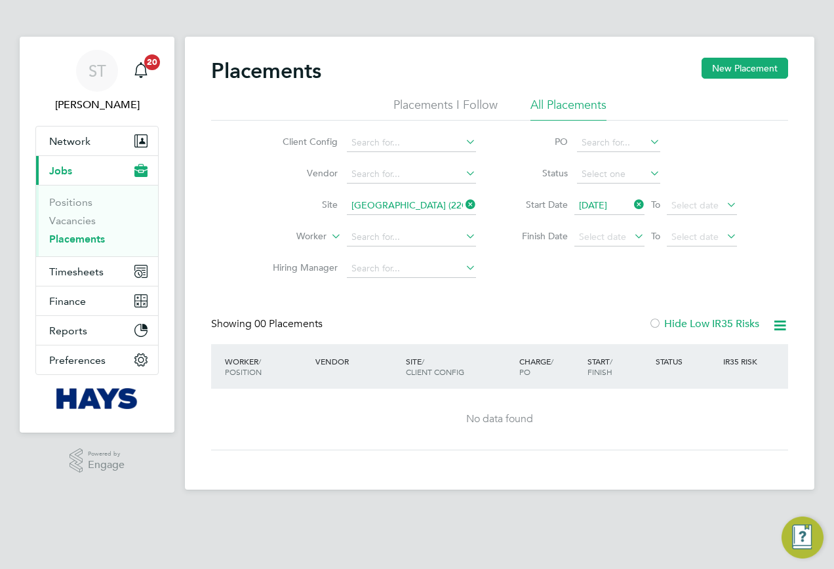
click at [463, 210] on icon at bounding box center [463, 204] width 0 height 18
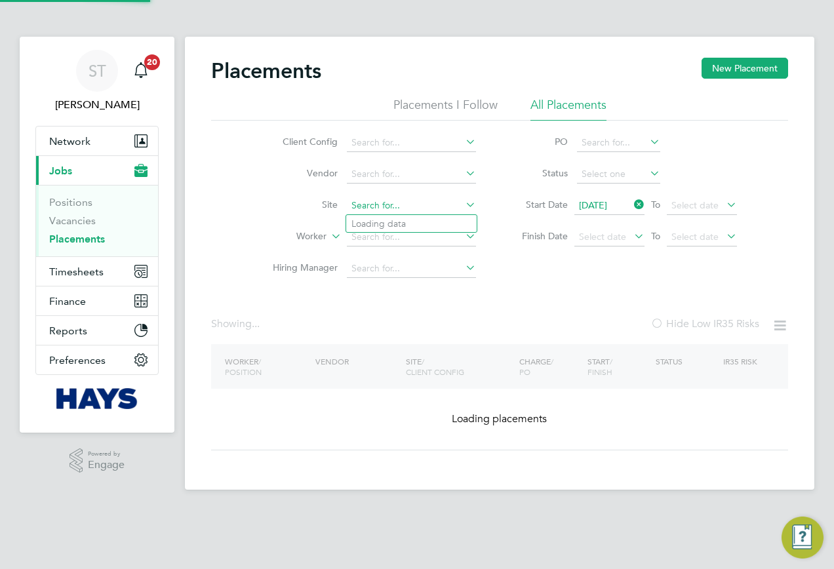
click at [448, 210] on input at bounding box center [411, 206] width 129 height 18
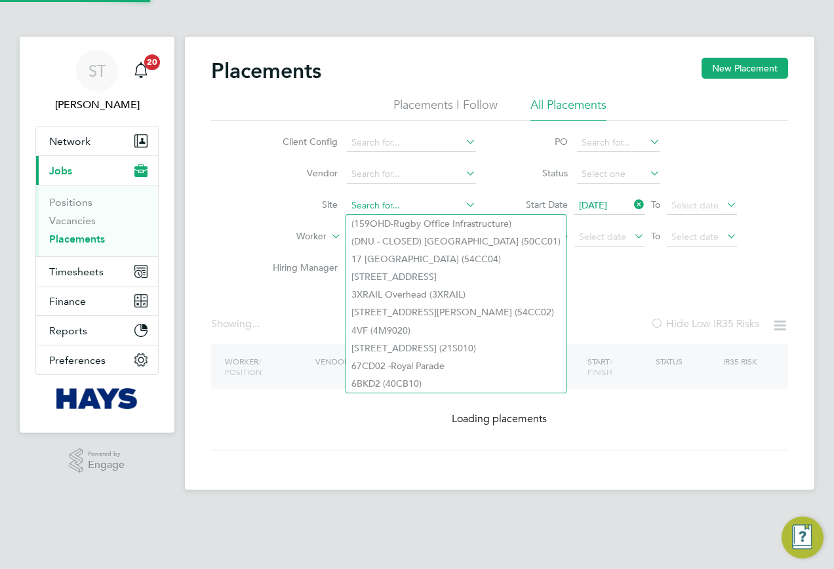
paste input "Pumping Station"
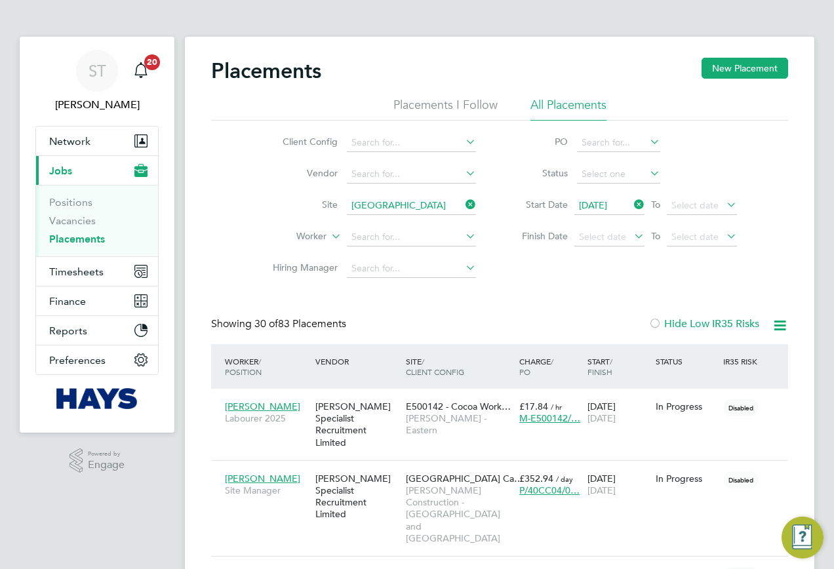
click at [436, 237] on b "Pumping" at bounding box center [430, 240] width 39 height 11
type input "Thames Water Pumping Station (22CB03)"
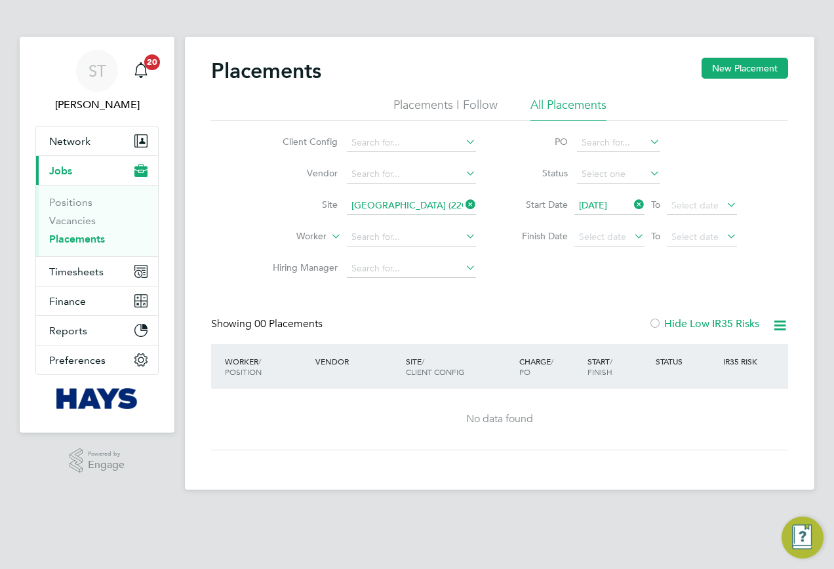
click at [463, 200] on icon at bounding box center [463, 204] width 0 height 18
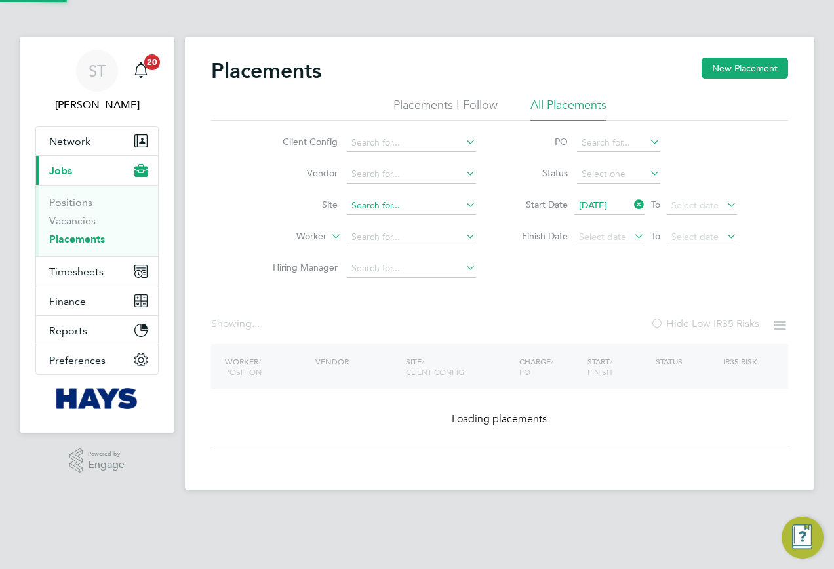
click at [444, 202] on input at bounding box center [411, 206] width 129 height 18
paste input "St Nick"
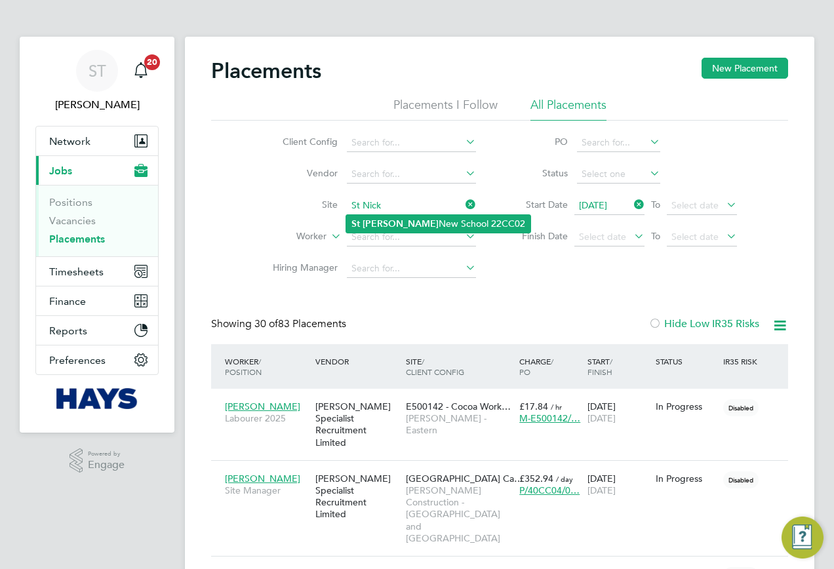
click at [421, 224] on li "St Nick New School 22CC02" at bounding box center [438, 224] width 184 height 18
type input "St Nick New School 22CC02"
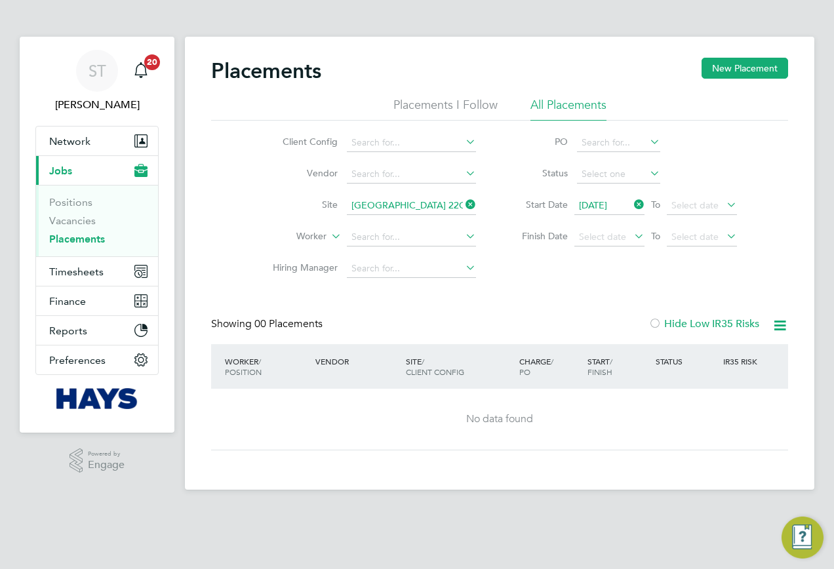
click at [463, 203] on icon at bounding box center [463, 204] width 0 height 18
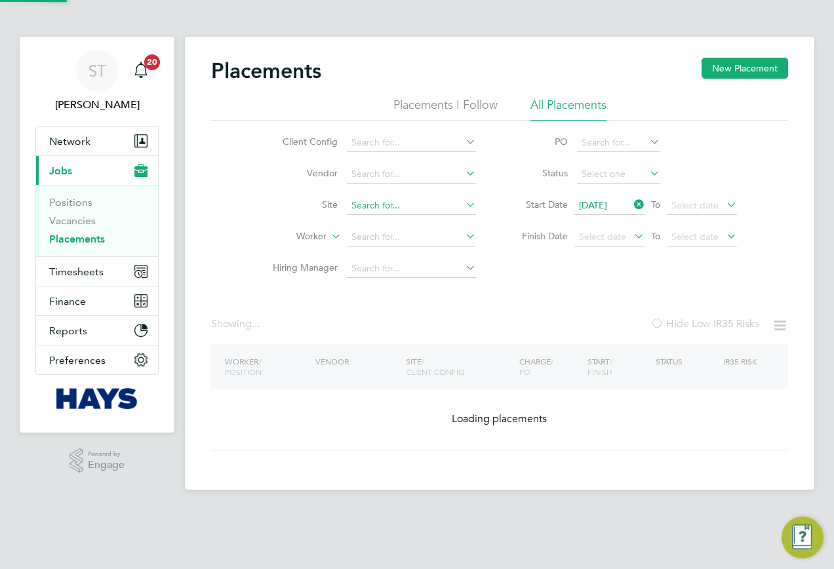
click at [435, 204] on input at bounding box center [411, 206] width 129 height 18
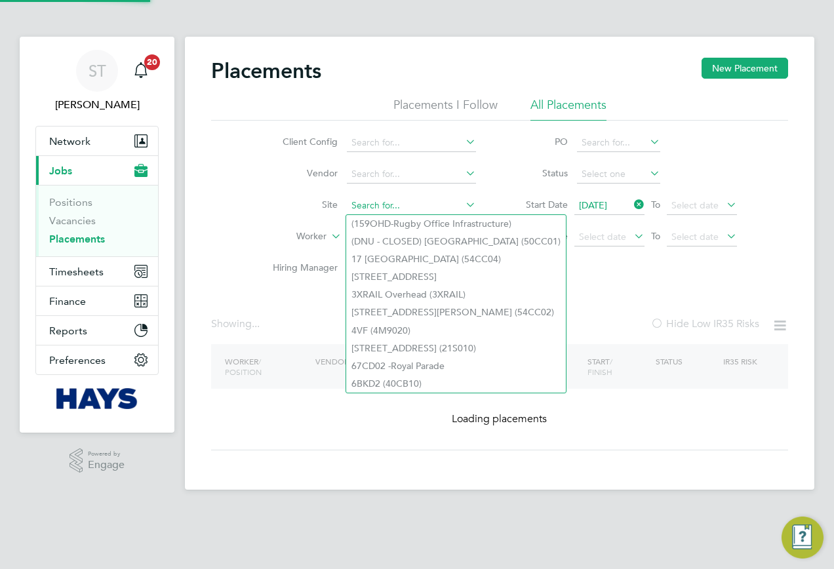
paste input "Project 48778"
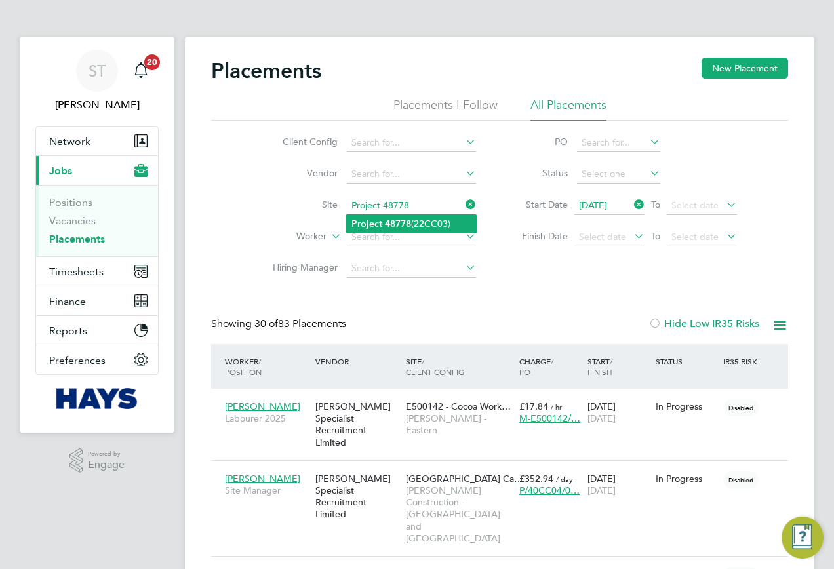
click at [421, 227] on li "Project 48778 (22CC03)" at bounding box center [411, 224] width 130 height 18
type input "Project 48778 (22CC03)"
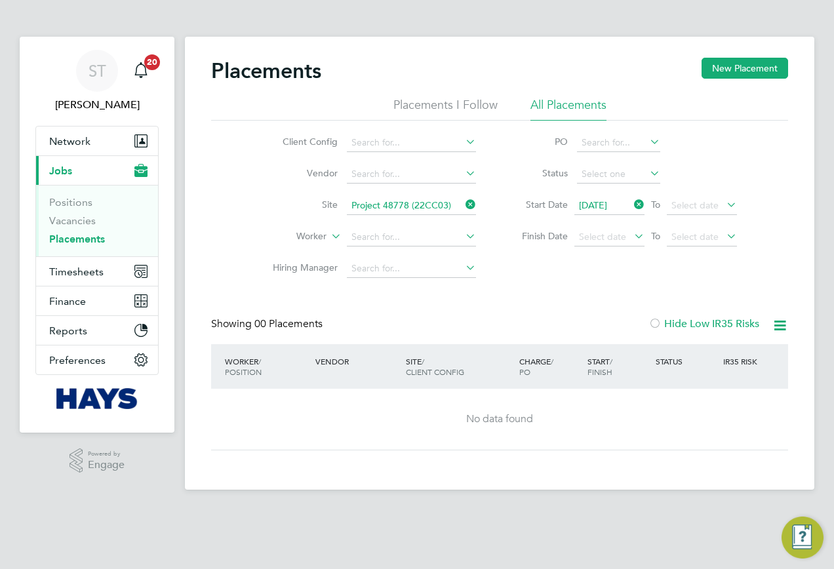
click at [463, 204] on icon at bounding box center [463, 204] width 0 height 18
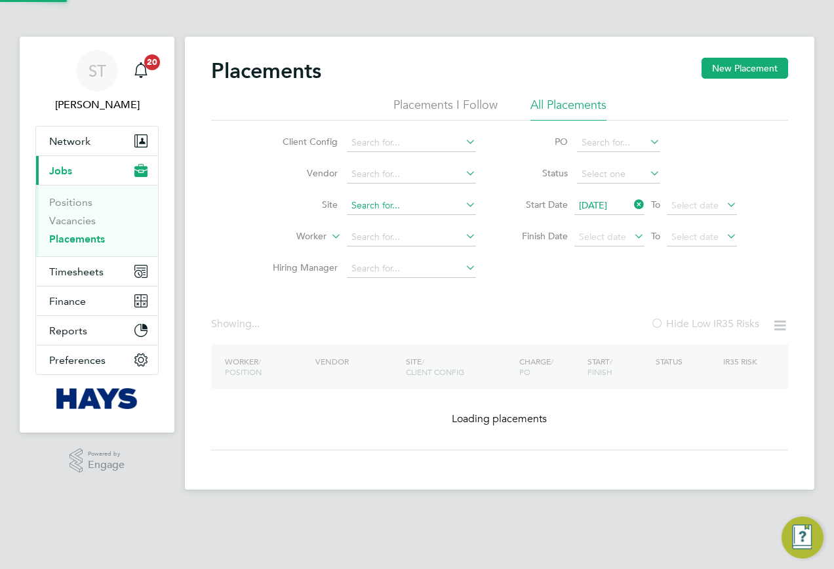
click at [458, 204] on input at bounding box center [411, 206] width 129 height 18
paste input "Clive Booth, OBU"
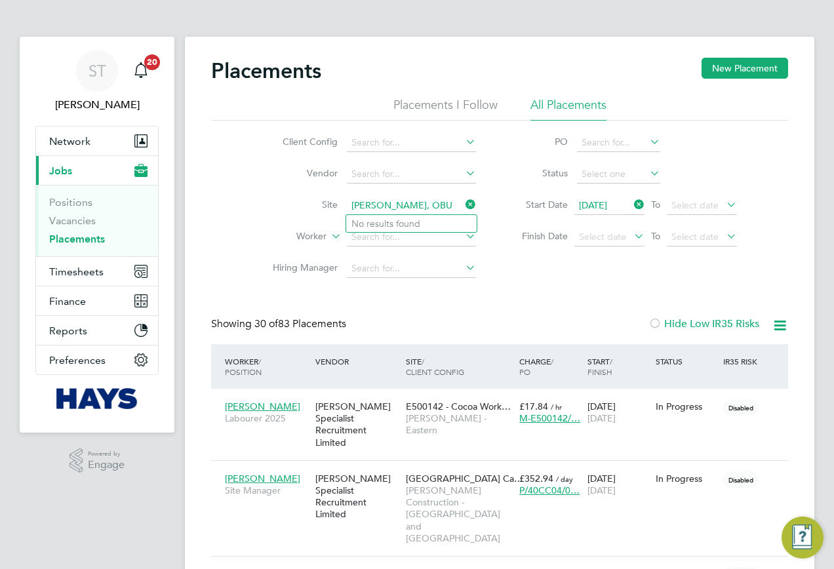
drag, startPoint x: 430, startPoint y: 208, endPoint x: 402, endPoint y: 208, distance: 27.5
click at [402, 208] on input "Clive Booth, OBU" at bounding box center [411, 206] width 129 height 18
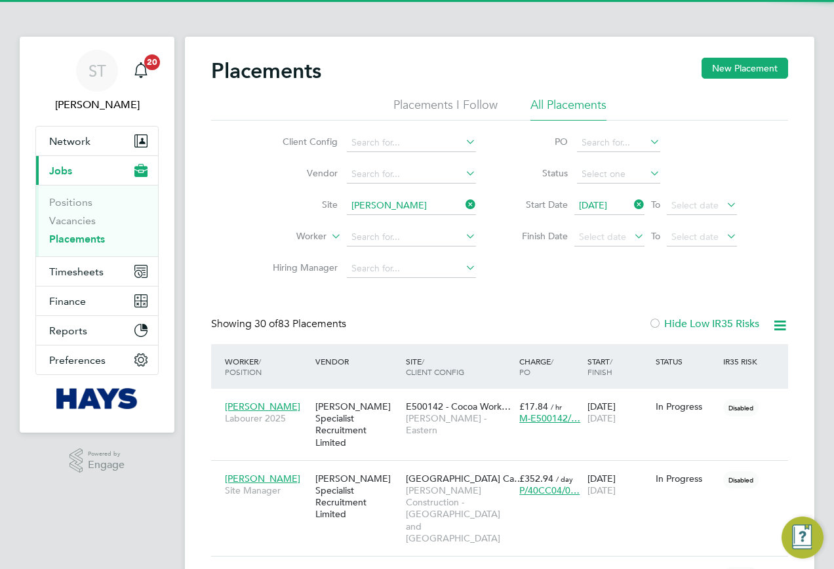
click at [411, 218] on li "Clive Booth Student Accom Enabling Works (22CA01)" at bounding box center [491, 224] width 290 height 18
type input "Clive Booth Student Accom Enabling Works (22CA01)"
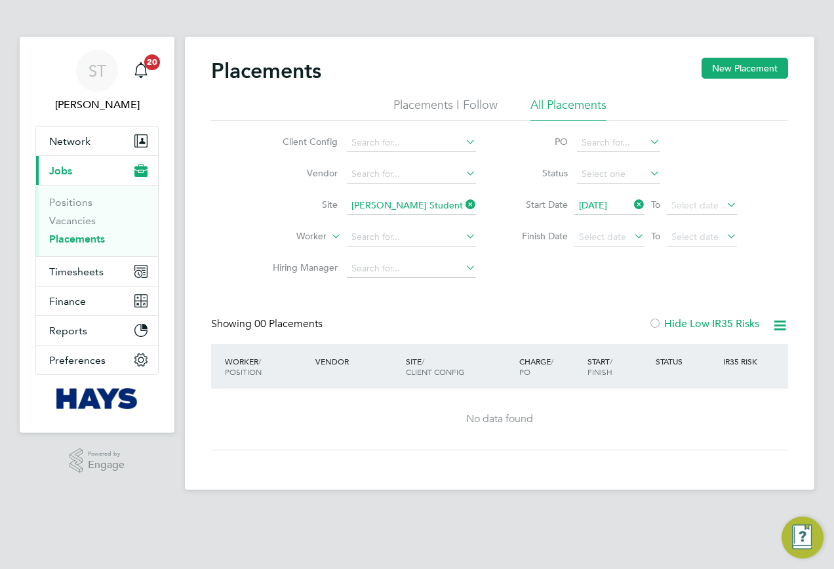
click at [463, 205] on icon at bounding box center [463, 204] width 0 height 18
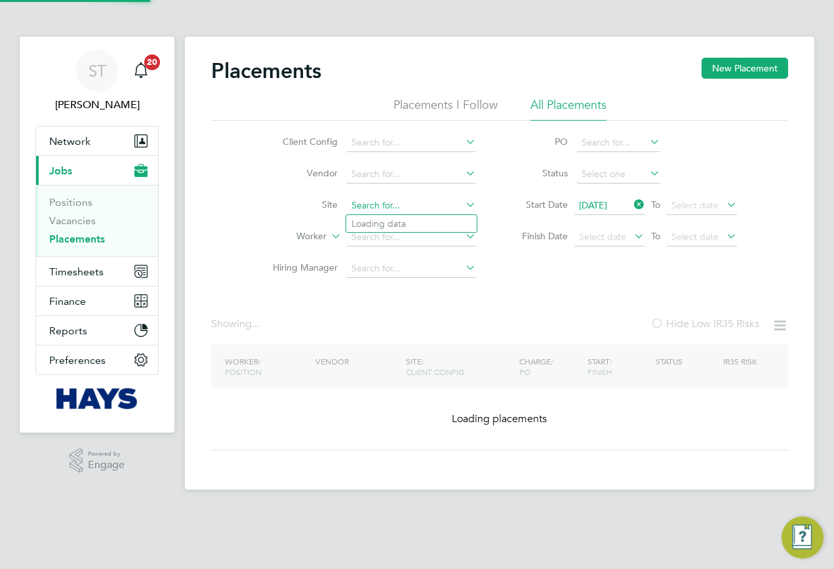
click at [442, 205] on input at bounding box center [411, 206] width 129 height 18
paste input "Cosham New Fire Station"
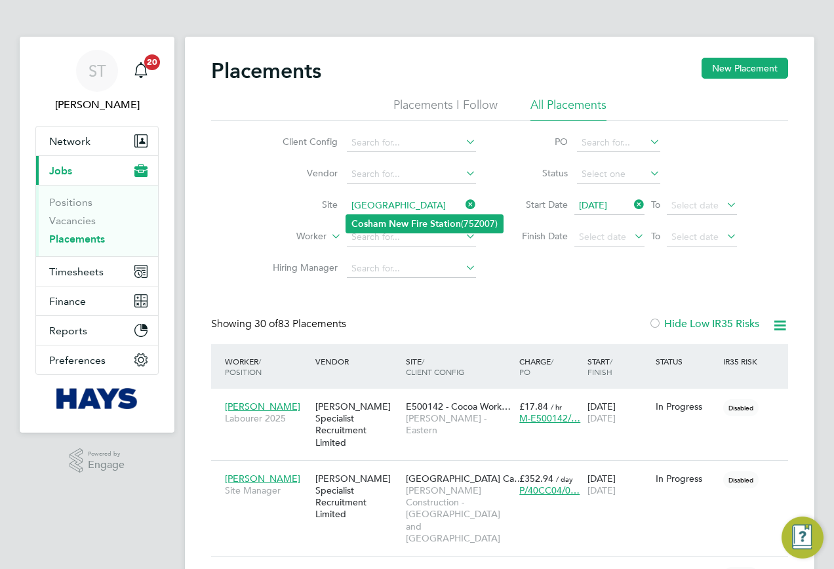
click at [424, 228] on b "Fire" at bounding box center [419, 223] width 16 height 11
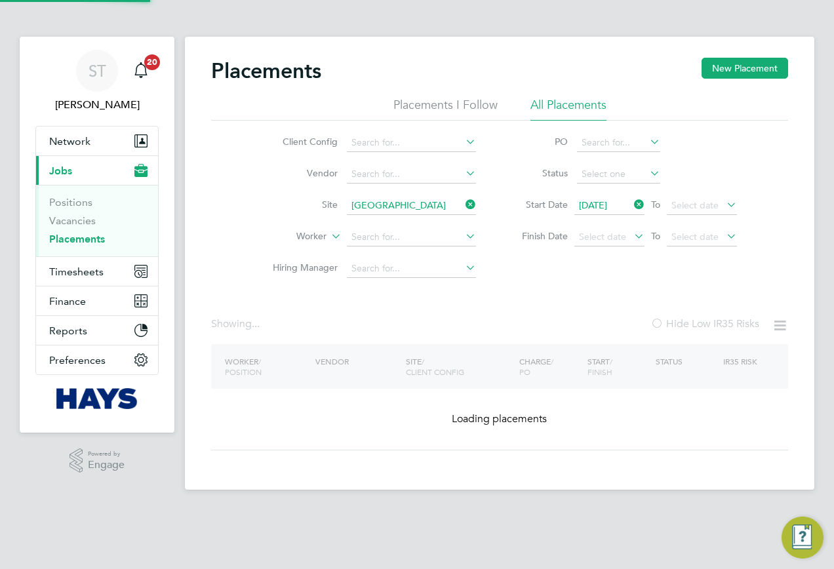
type input "Cosham New Fire Station (75Z007)"
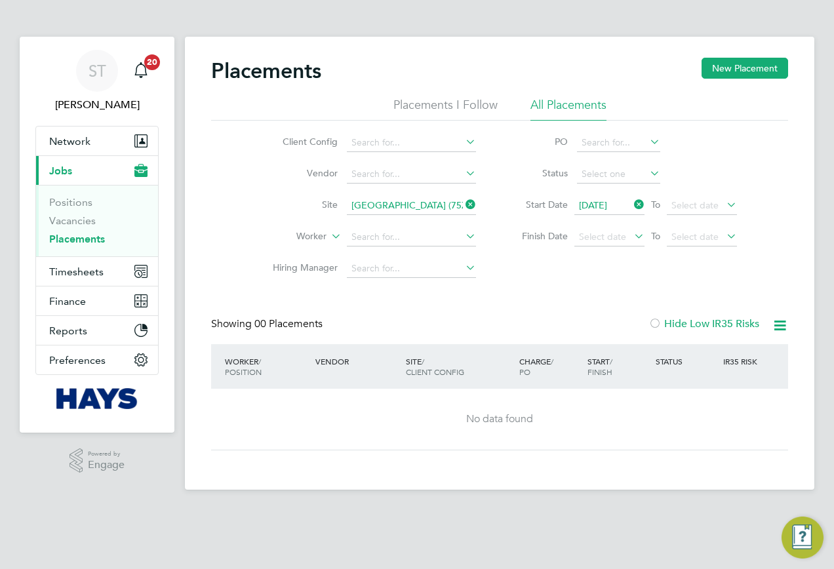
click at [463, 208] on icon at bounding box center [463, 204] width 0 height 18
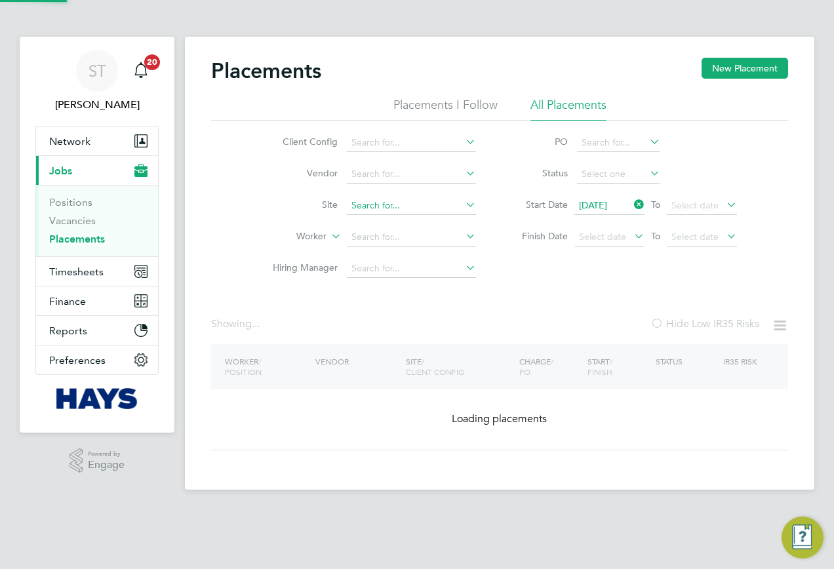
click at [446, 205] on input at bounding box center [411, 206] width 129 height 18
paste input "Berewood School"
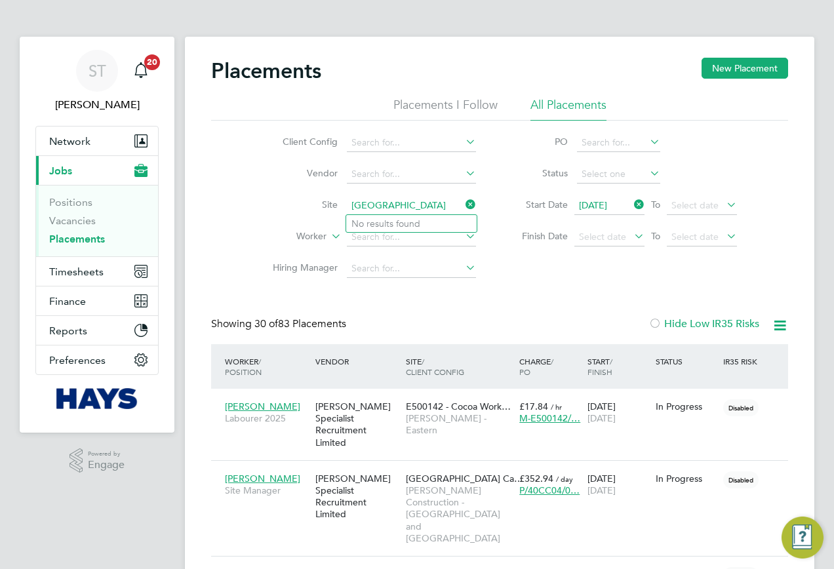
type input "Berewood School"
click at [423, 223] on li "No results found" at bounding box center [411, 223] width 130 height 17
click at [419, 201] on input at bounding box center [411, 206] width 129 height 18
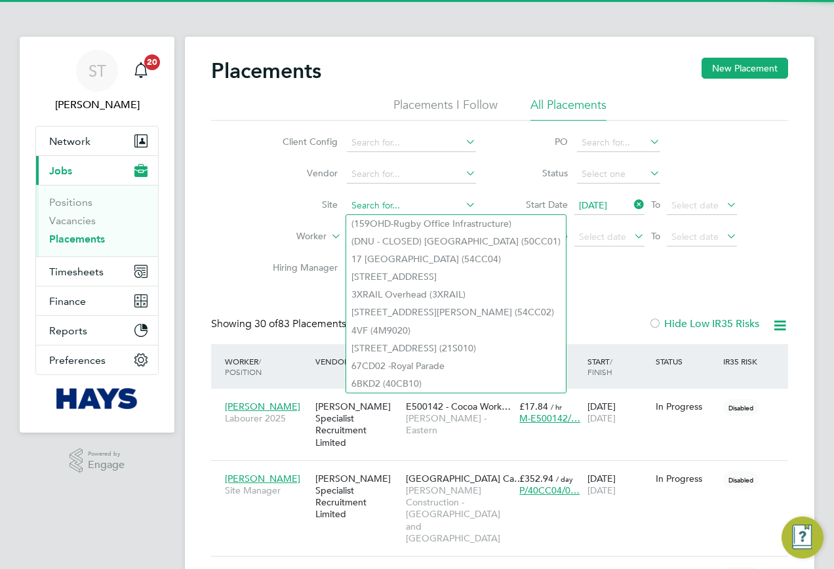
paste input "Berewood School"
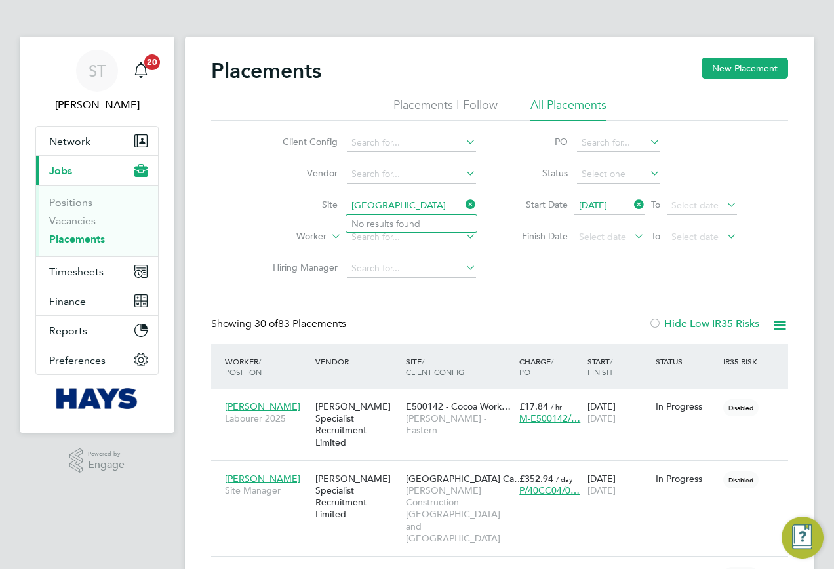
drag, startPoint x: 430, startPoint y: 206, endPoint x: 397, endPoint y: 210, distance: 33.6
click at [397, 210] on input "Berewood School" at bounding box center [411, 206] width 129 height 18
click at [389, 224] on b "Berewood" at bounding box center [373, 223] width 45 height 11
type input "Berewood Primary School (75CB09)"
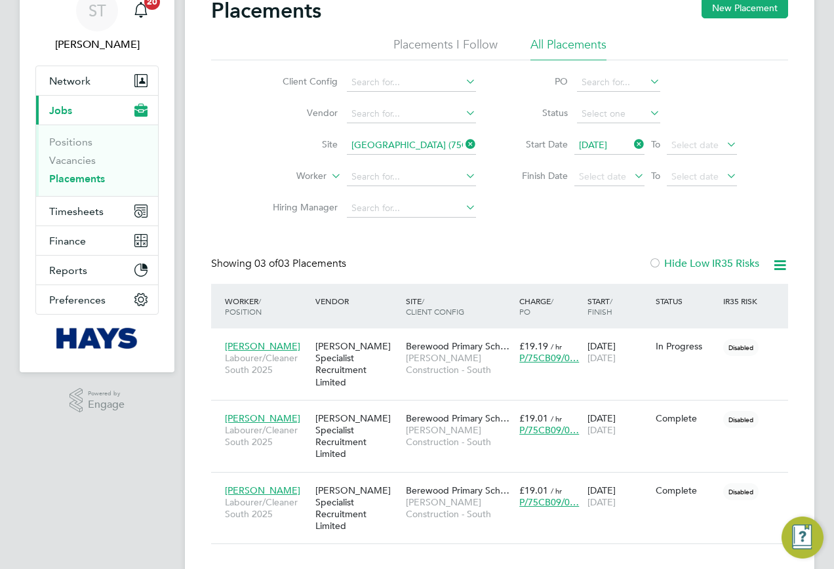
click at [463, 145] on icon at bounding box center [463, 144] width 0 height 18
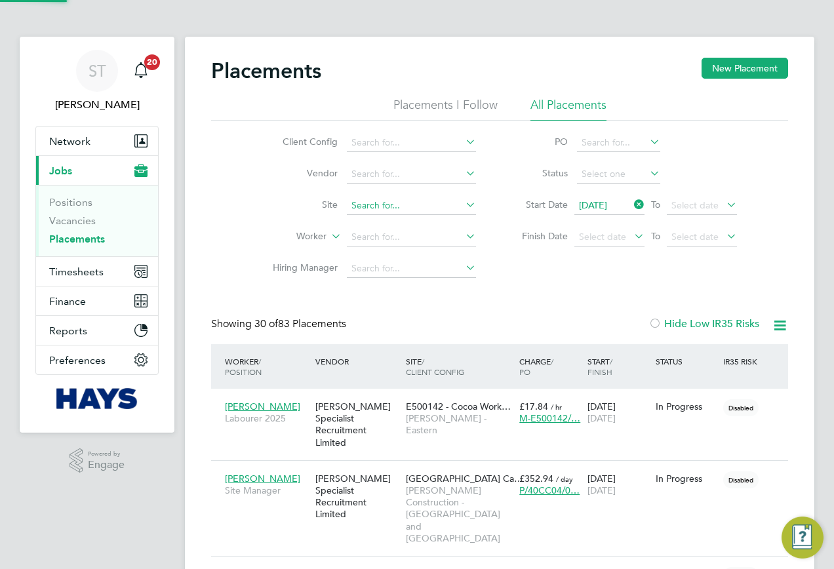
click at [379, 204] on input at bounding box center [411, 206] width 129 height 18
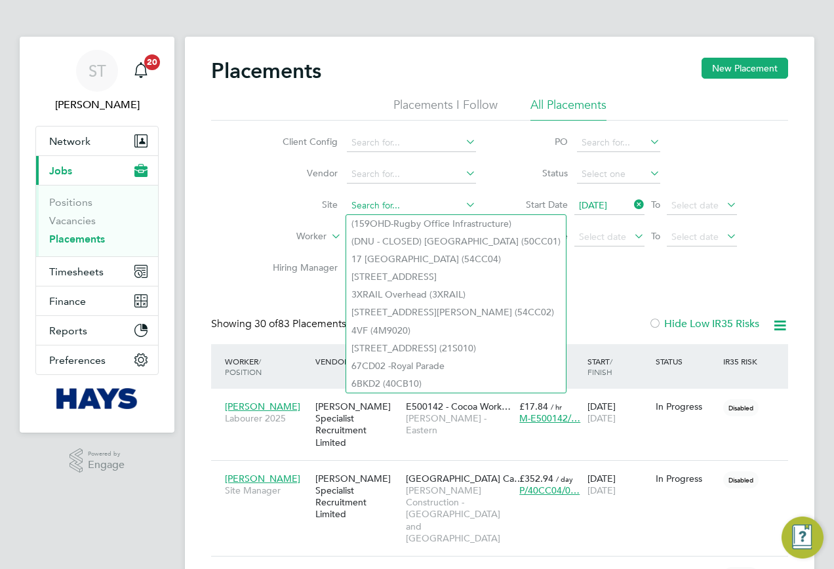
paste input "Wellesley"
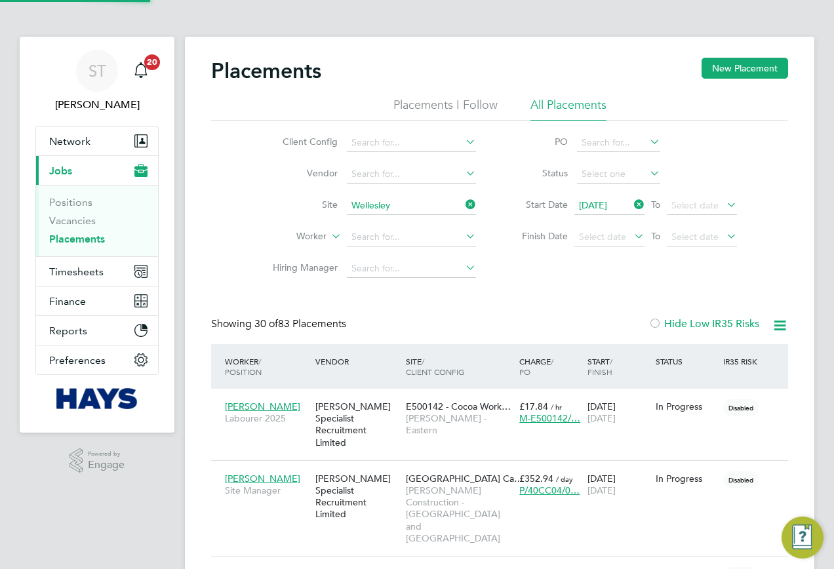
click at [397, 221] on li "Wellesley Primary School (75CC01)" at bounding box center [423, 224] width 155 height 18
type input "Wellesley Primary School (75CC01)"
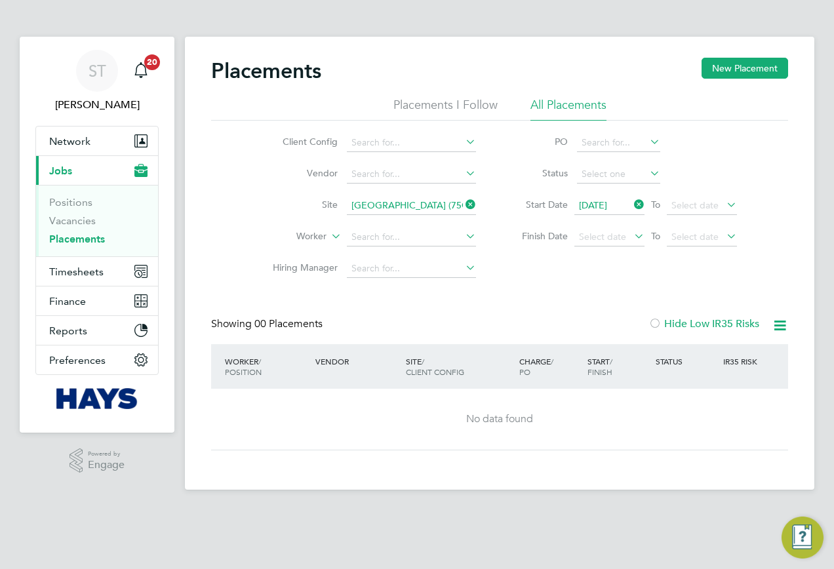
click at [463, 201] on icon at bounding box center [463, 204] width 0 height 18
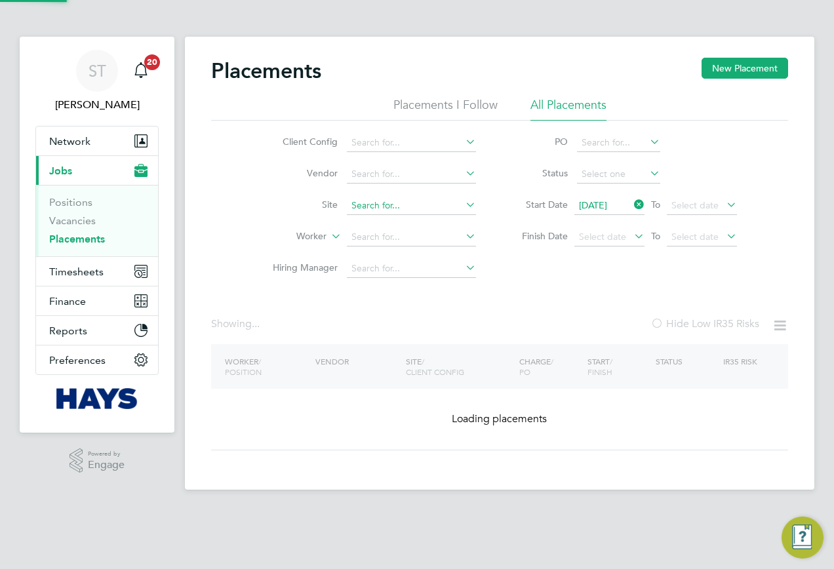
click at [420, 201] on input at bounding box center [411, 206] width 129 height 18
paste input "Oakmoor"
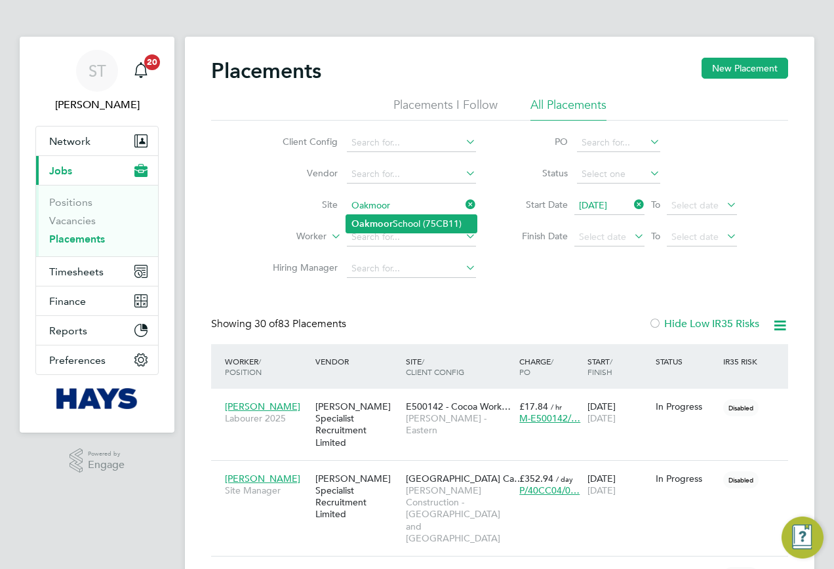
click at [425, 217] on li "Oakmoor School (75CB11)" at bounding box center [411, 224] width 130 height 18
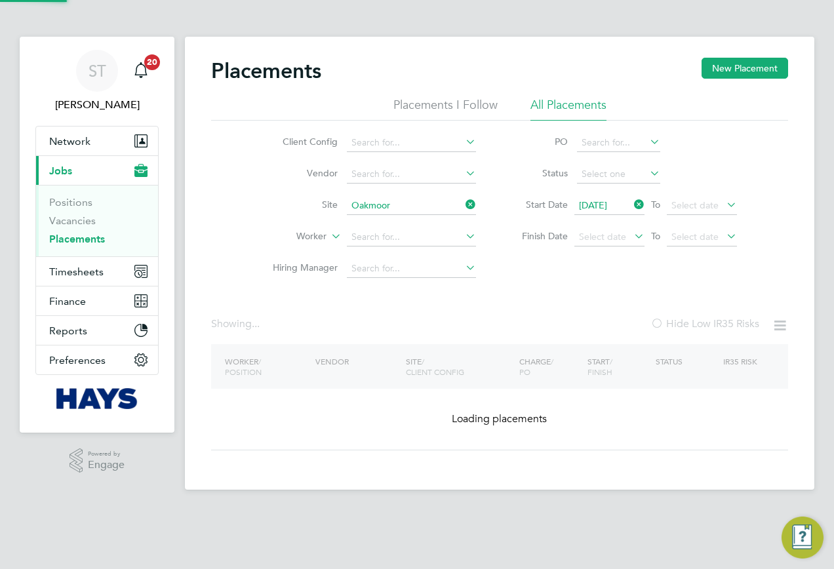
type input "Oakmoor School (75CB11)"
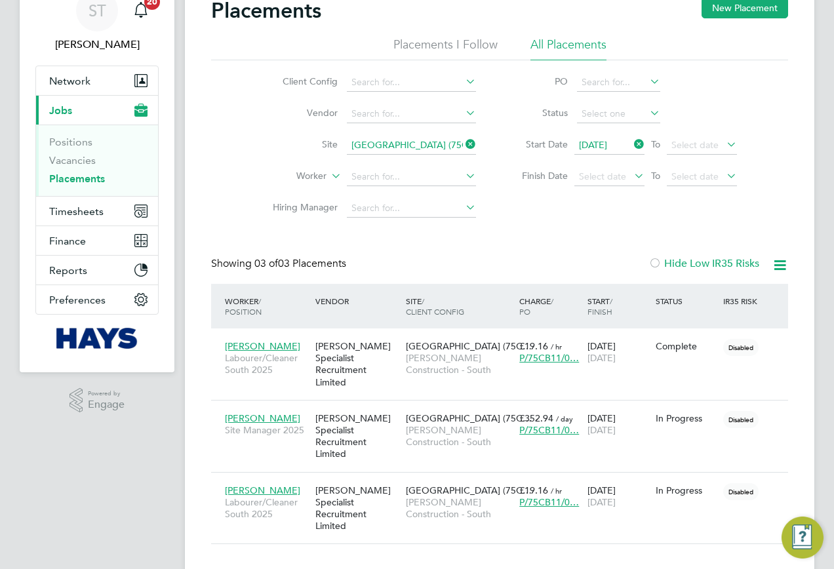
click at [463, 145] on icon at bounding box center [463, 144] width 0 height 18
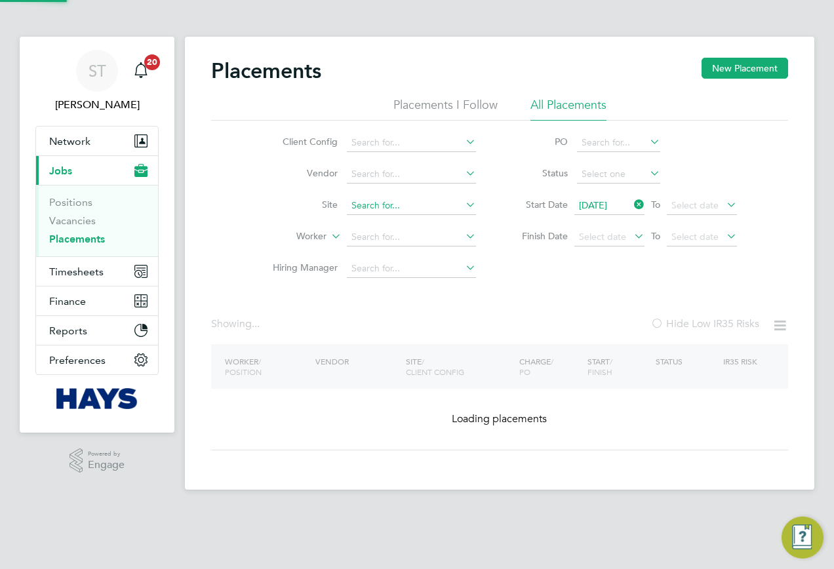
drag, startPoint x: 433, startPoint y: 145, endPoint x: 398, endPoint y: 203, distance: 67.3
click at [433, 145] on input at bounding box center [411, 143] width 129 height 18
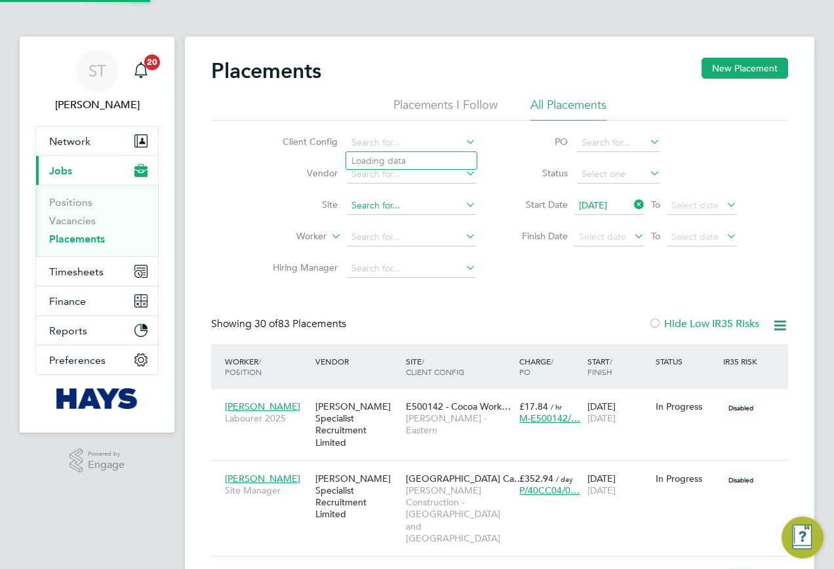
scroll to position [7, 7]
click at [386, 210] on input at bounding box center [411, 206] width 129 height 18
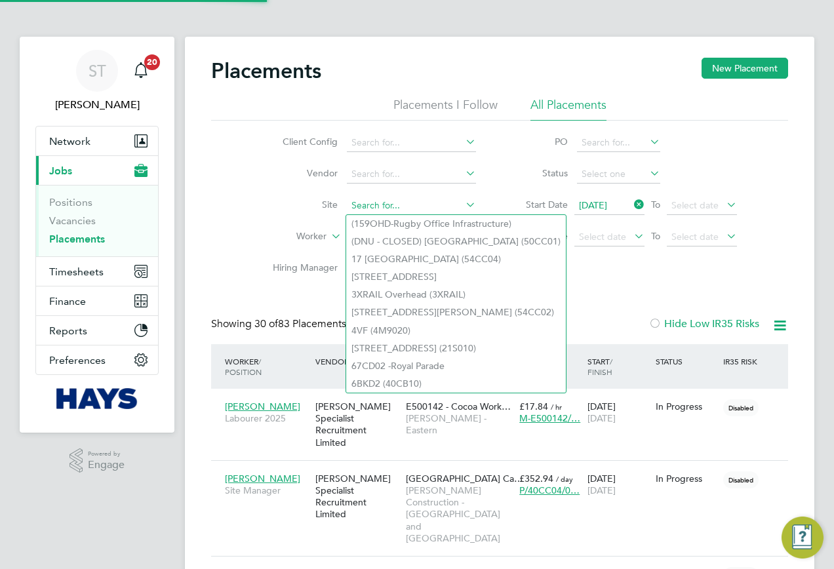
paste input "Aldermoor"
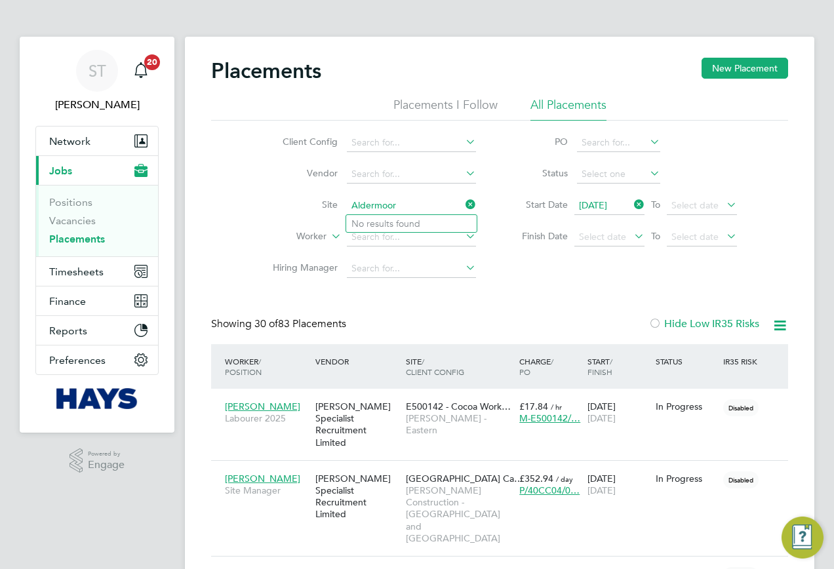
click at [402, 204] on input "Aldermoor" at bounding box center [411, 206] width 129 height 18
type input "Aldermoor"
click at [402, 204] on input at bounding box center [411, 206] width 129 height 18
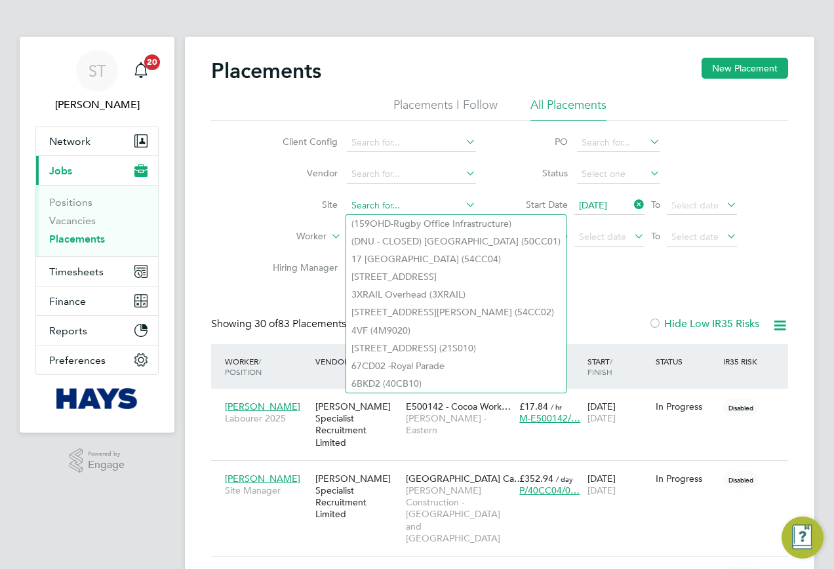
paste input "Aldermoor"
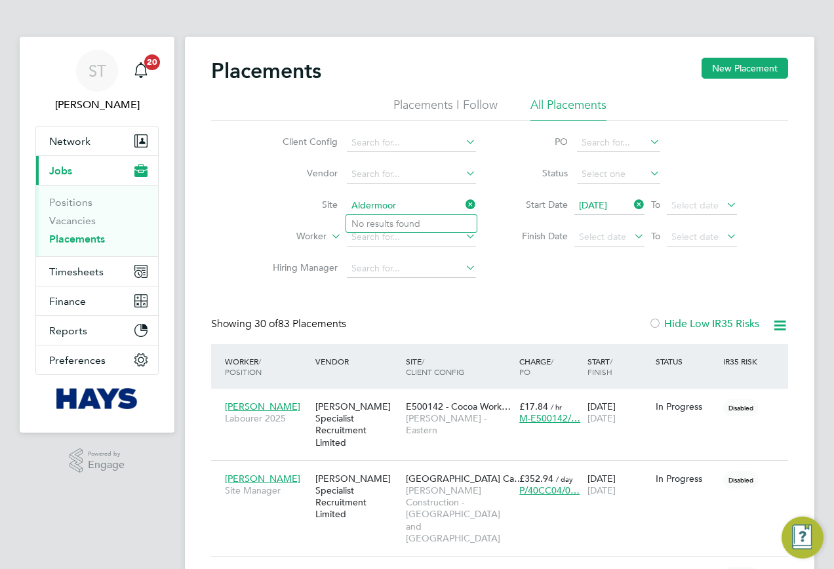
drag, startPoint x: 405, startPoint y: 206, endPoint x: 366, endPoint y: 216, distance: 40.4
type input "Alderm"
click at [397, 200] on input at bounding box center [411, 206] width 129 height 18
paste input "Yeovil Hospital"
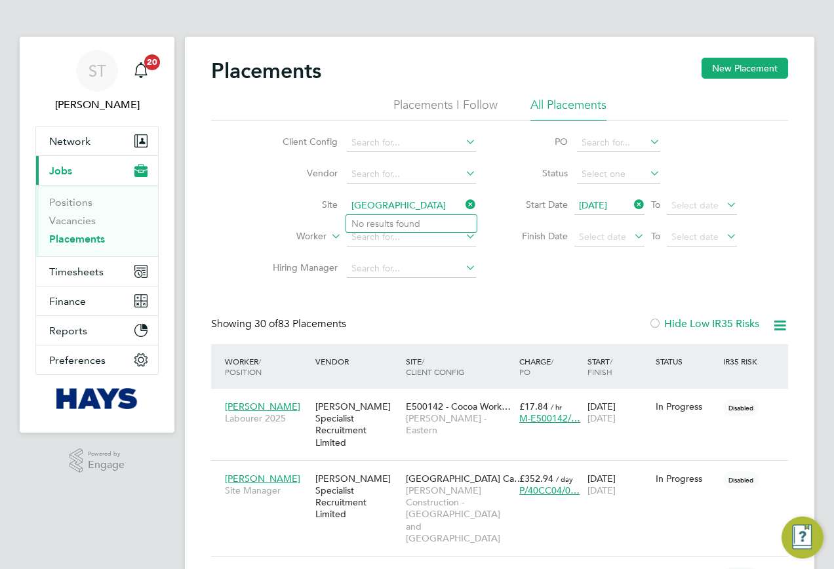
drag, startPoint x: 416, startPoint y: 206, endPoint x: 381, endPoint y: 206, distance: 35.4
click at [381, 206] on input "Yeovil Hospital" at bounding box center [411, 206] width 129 height 18
click at [391, 233] on li "Yeovil District Hospital Theatre 5 (75CB02)" at bounding box center [441, 241] width 191 height 18
type input "Yeovil District Hospital Theatre 5 (75CB02)"
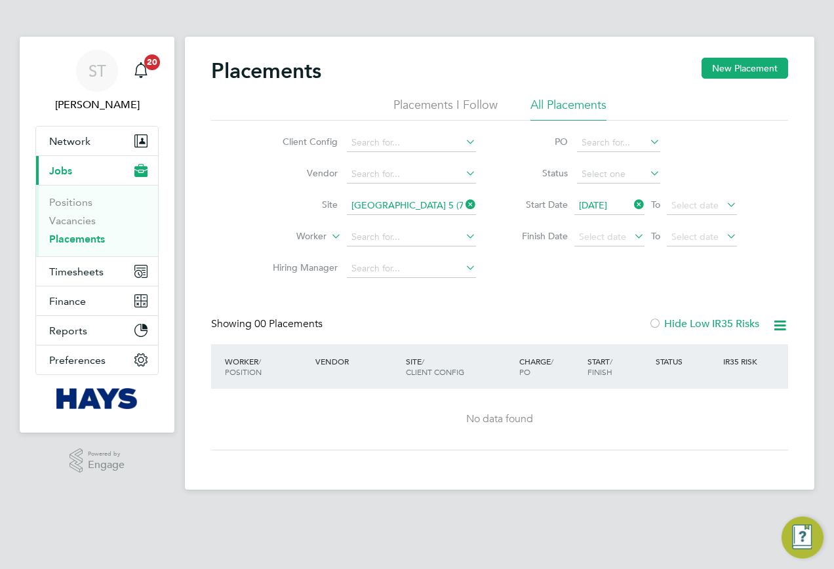
click at [463, 204] on icon at bounding box center [463, 204] width 0 height 18
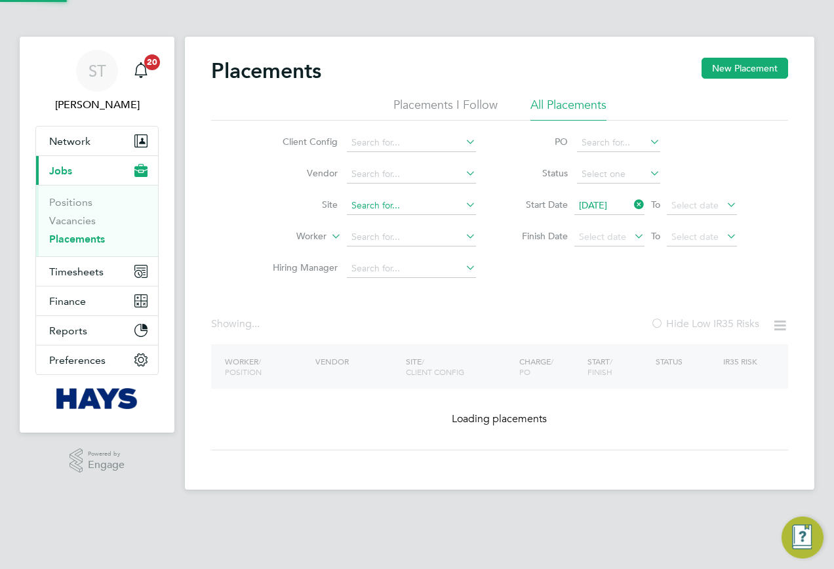
click at [421, 206] on input at bounding box center [411, 206] width 129 height 18
paste input "Bordon School"
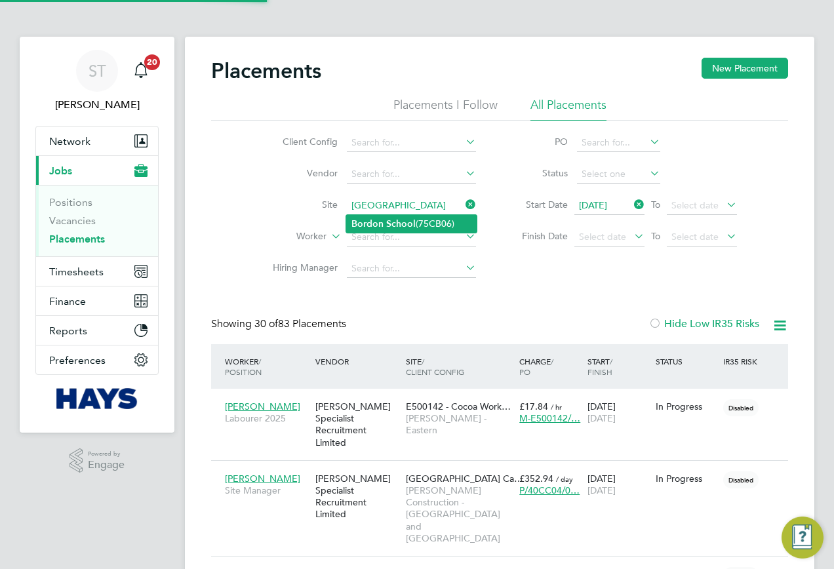
click at [432, 224] on li "Bordon School (75CB06)" at bounding box center [411, 224] width 130 height 18
type input "Bordon School (75CB06)"
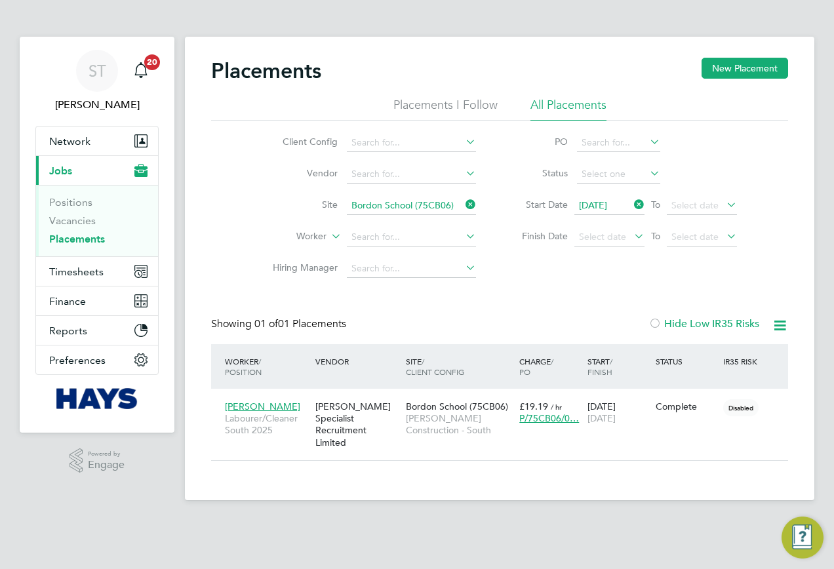
click at [463, 204] on icon at bounding box center [463, 204] width 0 height 18
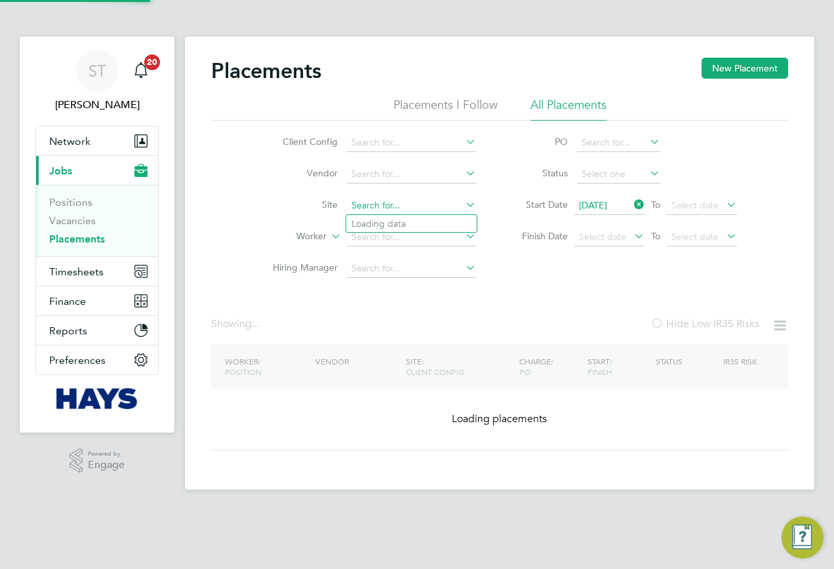
click at [416, 206] on input at bounding box center [411, 206] width 129 height 18
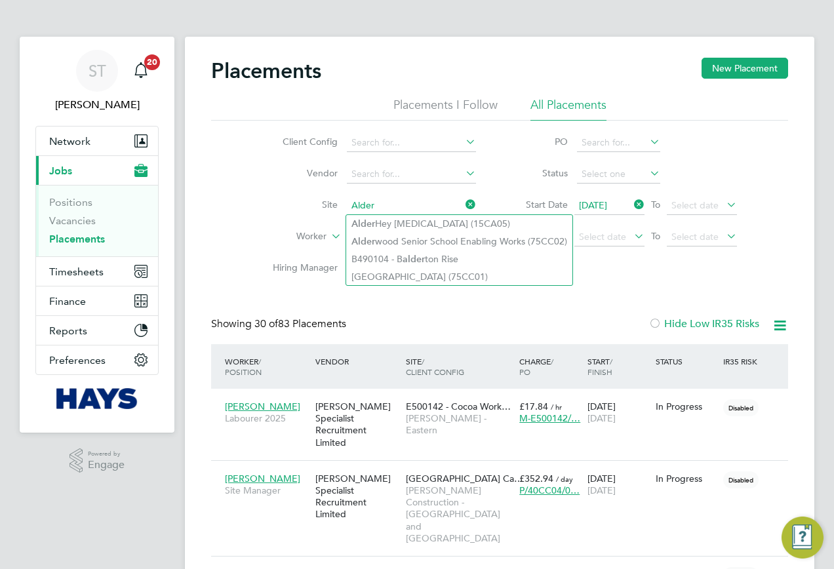
type input "Alder"
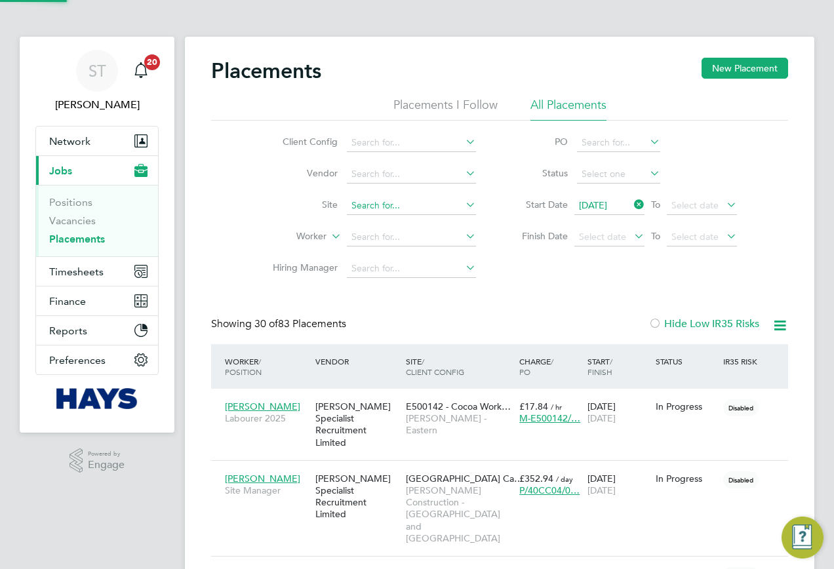
click at [392, 210] on input at bounding box center [411, 206] width 129 height 18
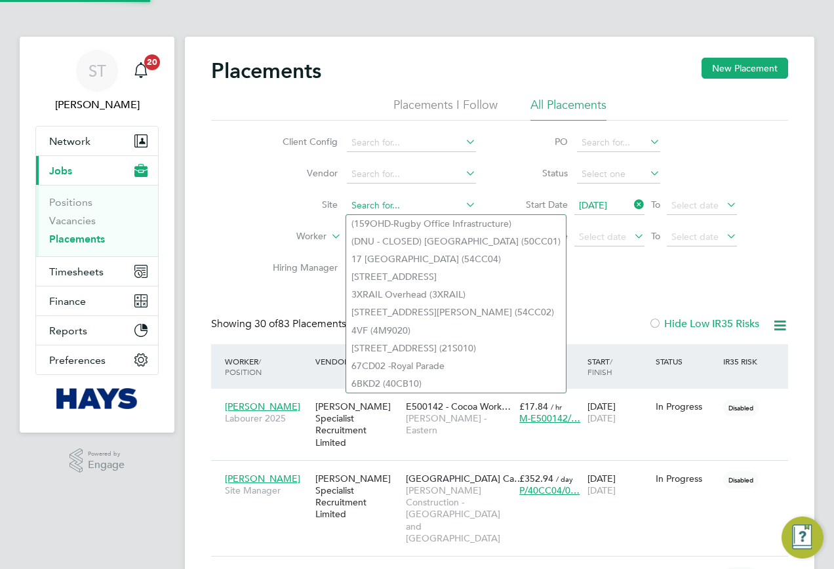
click at [391, 200] on input at bounding box center [411, 206] width 129 height 18
paste input "Cornwall Council"
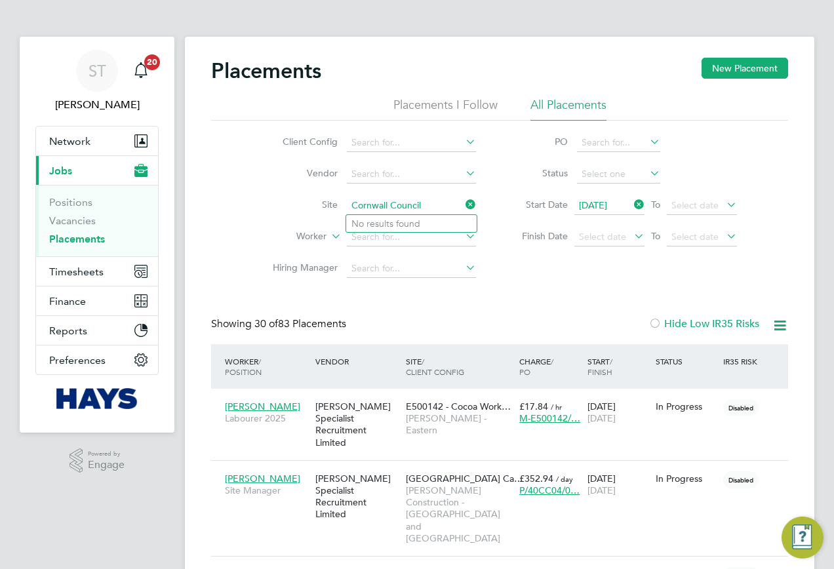
drag, startPoint x: 431, startPoint y: 204, endPoint x: 389, endPoint y: 212, distance: 42.7
click at [389, 212] on input "Cornwall Council" at bounding box center [411, 206] width 129 height 18
type input "Cornwall C"
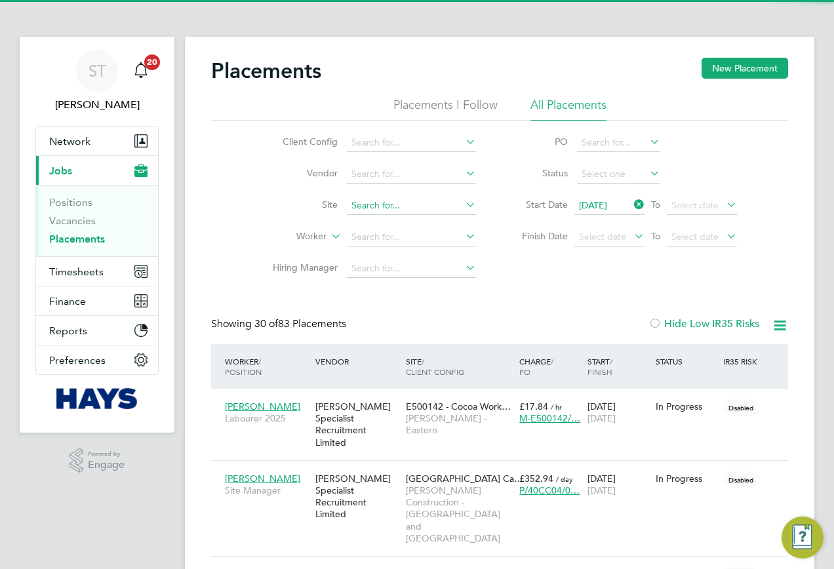
click at [392, 204] on input at bounding box center [411, 206] width 129 height 18
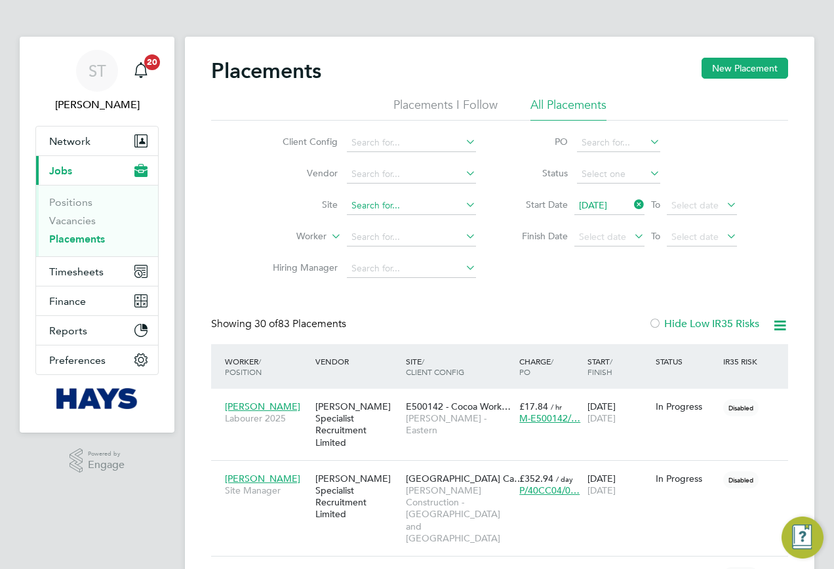
paste input "AUB Salix"
drag, startPoint x: 402, startPoint y: 208, endPoint x: 373, endPoint y: 210, distance: 29.6
click at [373, 210] on input "AUB Salix" at bounding box center [411, 206] width 129 height 18
type input "AUB"
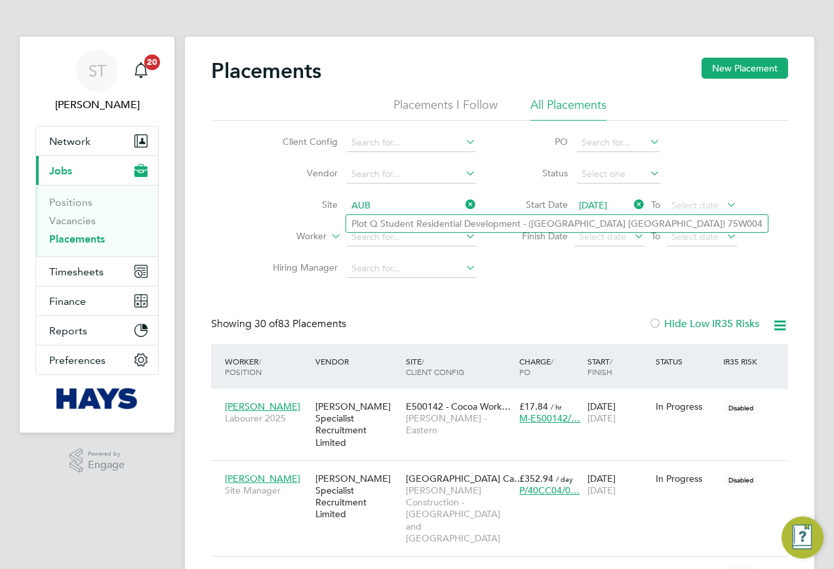
drag, startPoint x: 434, startPoint y: 206, endPoint x: 326, endPoint y: 206, distance: 107.5
click at [326, 206] on li "Site AUB" at bounding box center [369, 205] width 246 height 31
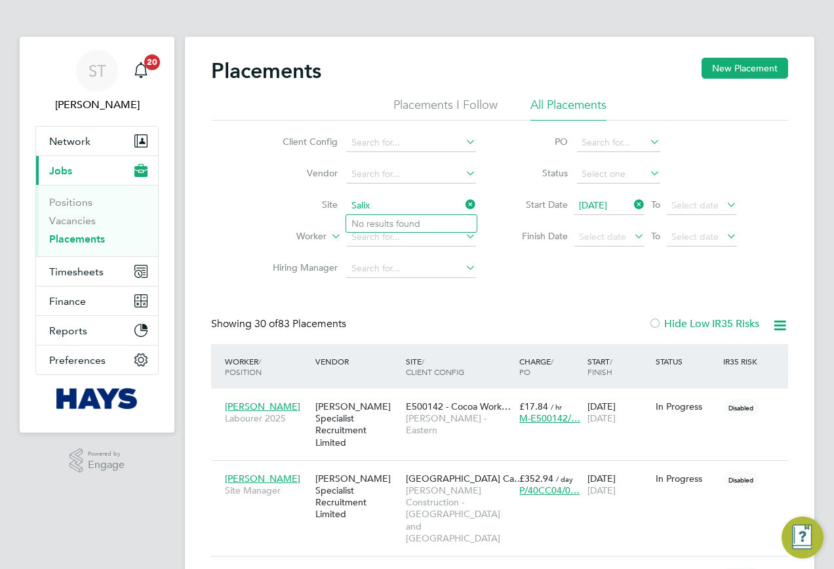
type input "Salix"
click at [393, 197] on input at bounding box center [411, 206] width 129 height 18
click at [391, 198] on input at bounding box center [411, 206] width 129 height 18
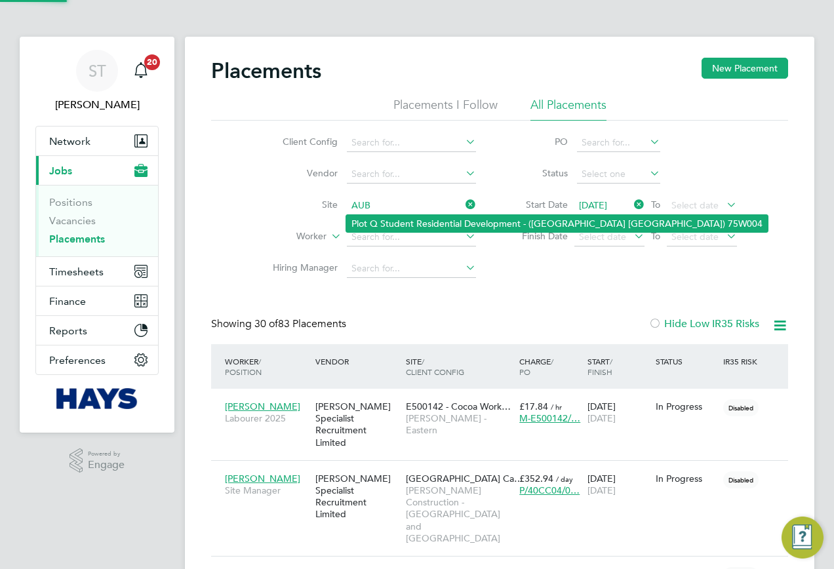
click at [386, 218] on li "Plot Q Student Residential Development - (Arts University Bournemouth) 75W004" at bounding box center [556, 223] width 421 height 17
type input "Plot Q Student Residential Development - (Arts University Bournemouth) 75W004"
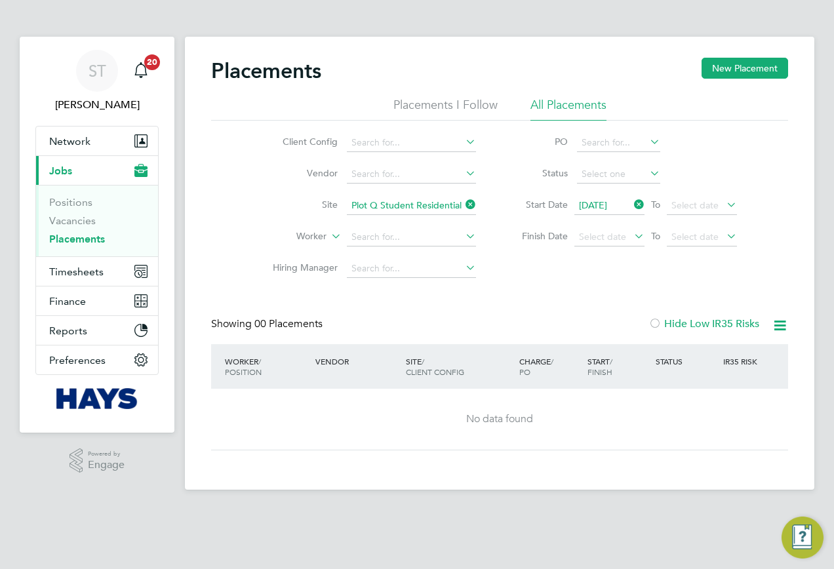
click at [463, 203] on icon at bounding box center [463, 204] width 0 height 18
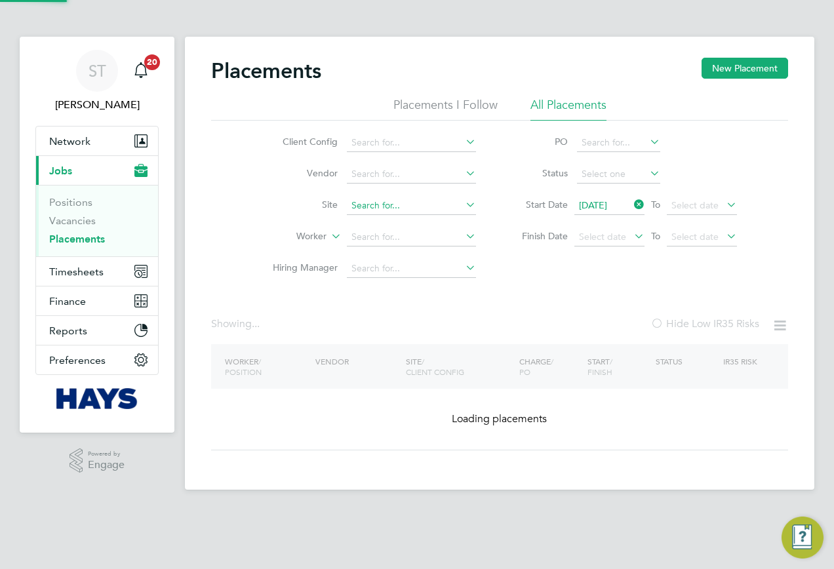
click at [442, 204] on input at bounding box center [411, 206] width 129 height 18
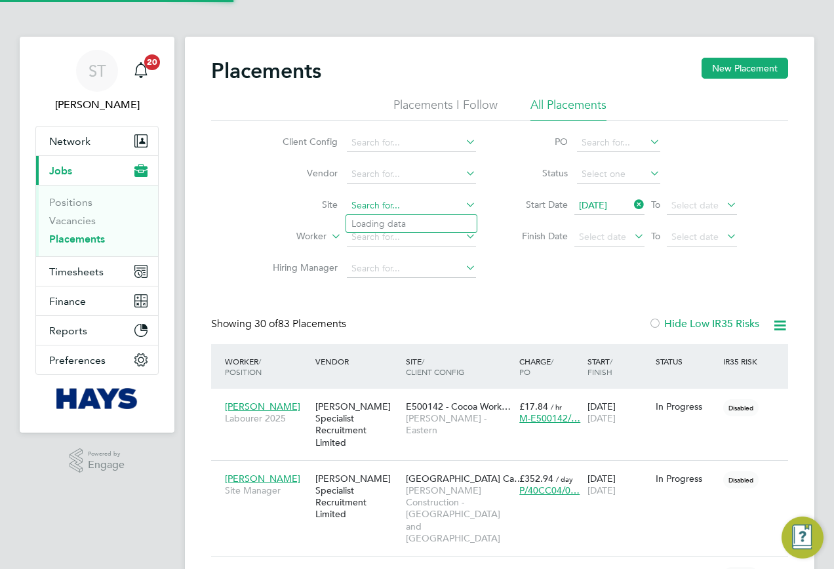
scroll to position [62, 114]
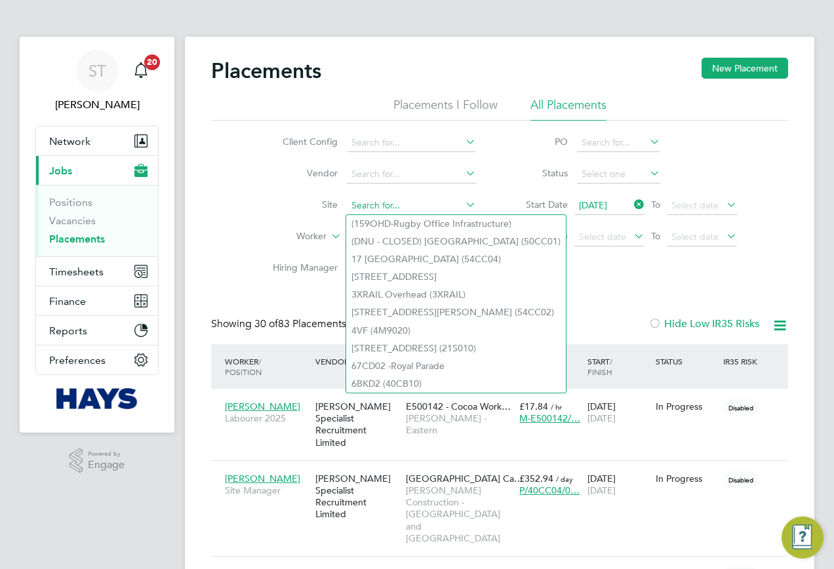
click at [425, 210] on input at bounding box center [411, 206] width 129 height 18
paste input "Goodwood Art Cafe"
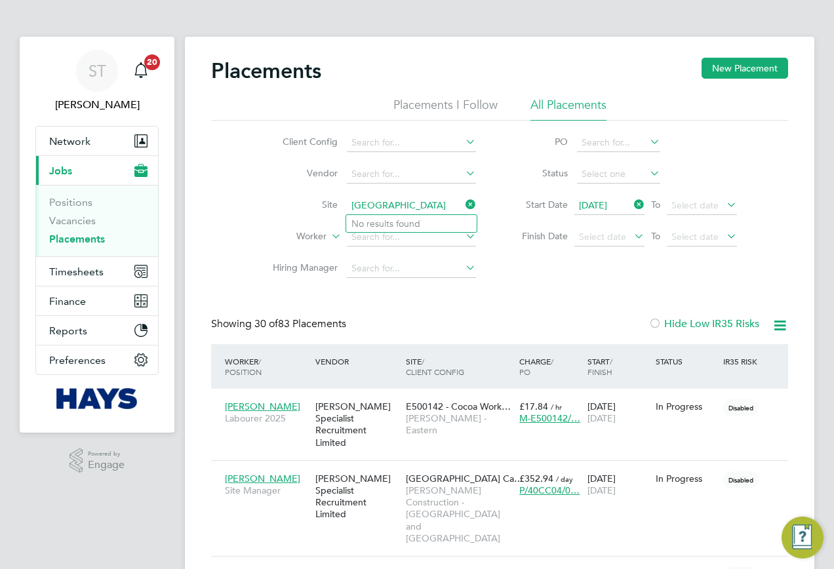
type input "Goodwood Art Cafe"
click at [538, 279] on div "Client Config Vendor Site Goodwood Art Cafe Worker Hiring Manager PO Status Sta…" at bounding box center [499, 203] width 577 height 164
click at [366, 198] on input at bounding box center [411, 206] width 129 height 18
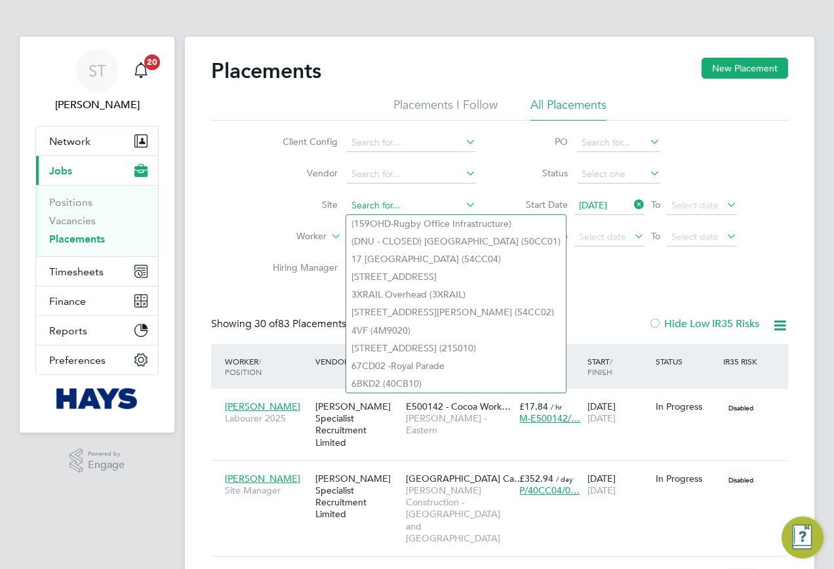
paste input "Goodwood Art Cafe"
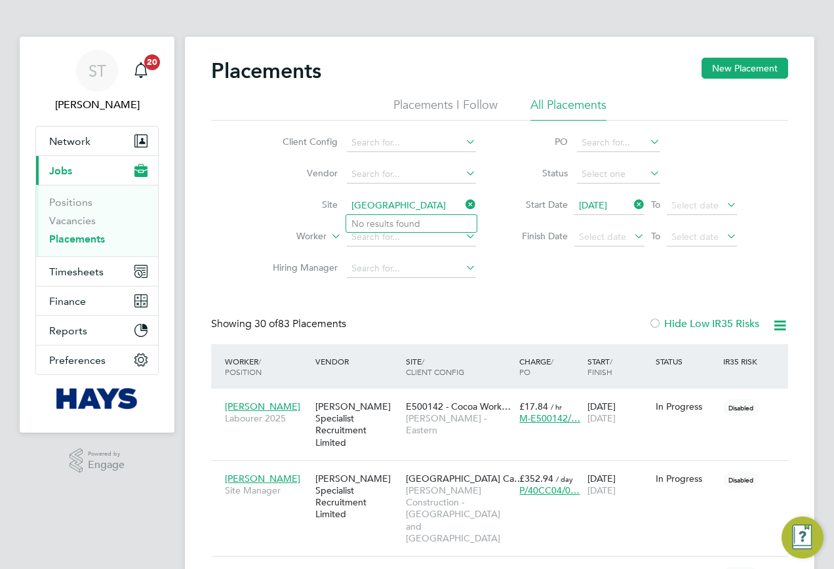
click at [437, 208] on input "Goodwood Art Cafe" at bounding box center [411, 206] width 129 height 18
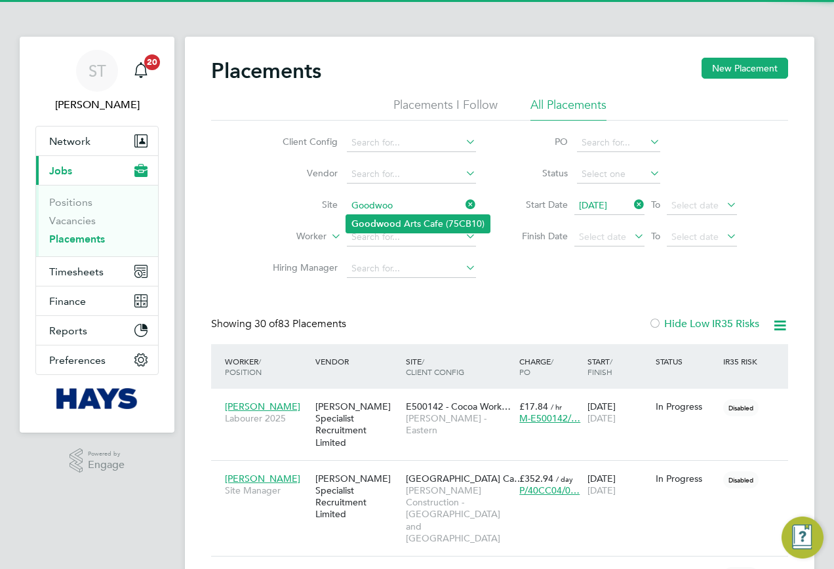
click at [431, 219] on li "Goodwoo d Arts Cafe (75CB10)" at bounding box center [418, 224] width 144 height 18
type input "Goodwood Arts Cafe (75CB10)"
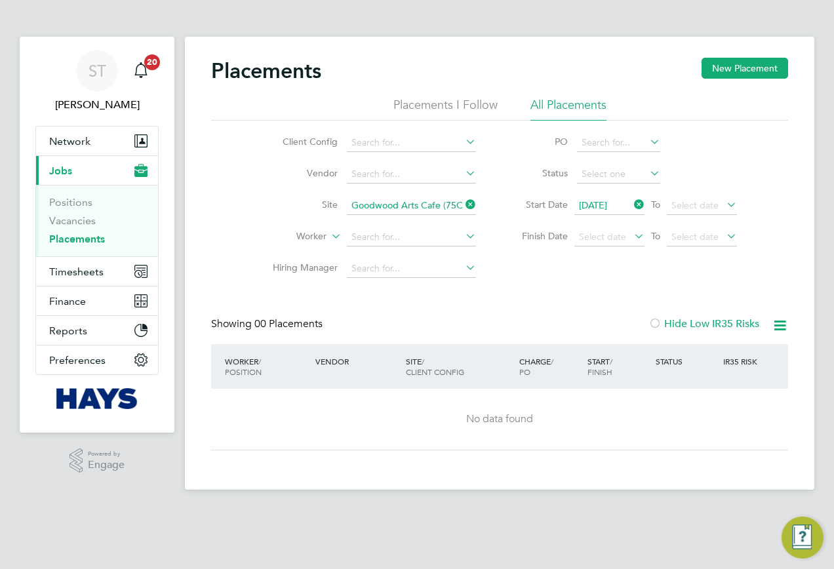
click at [463, 208] on icon at bounding box center [463, 204] width 0 height 18
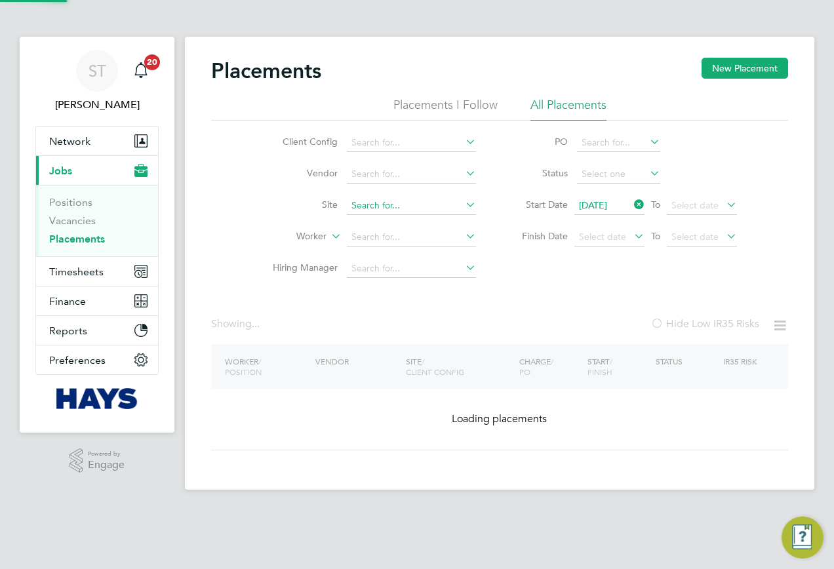
click at [439, 205] on input at bounding box center [411, 206] width 129 height 18
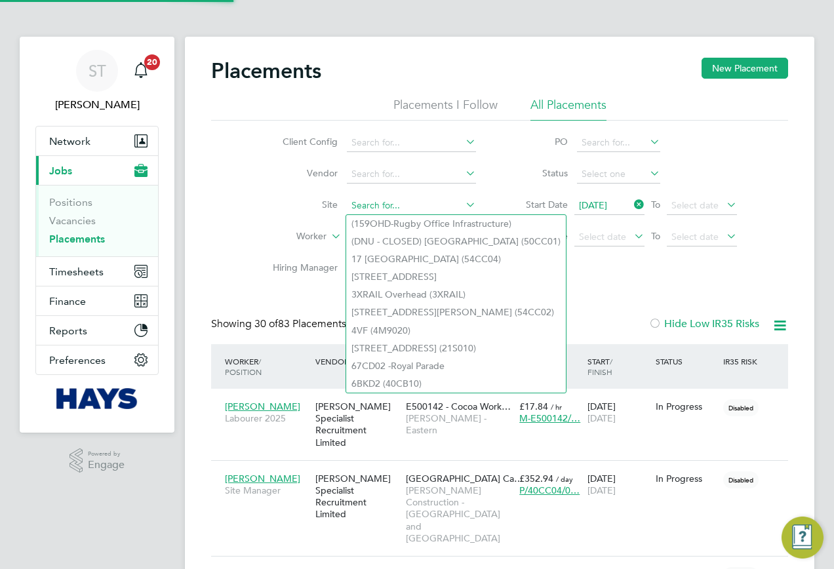
paste input "Southampton Art Gallery Roof"
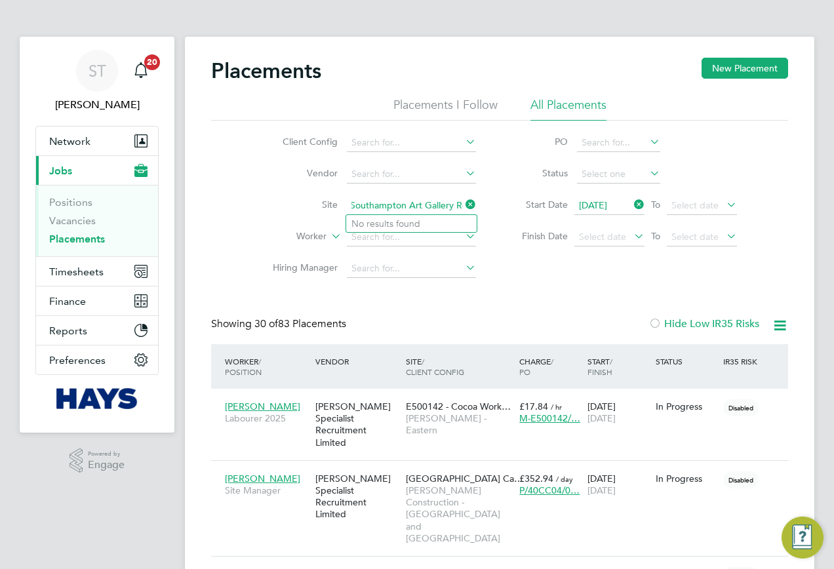
drag, startPoint x: 410, startPoint y: 208, endPoint x: 478, endPoint y: 214, distance: 68.4
click at [478, 214] on li "Site Southampton Art Gallery Roof" at bounding box center [369, 205] width 246 height 31
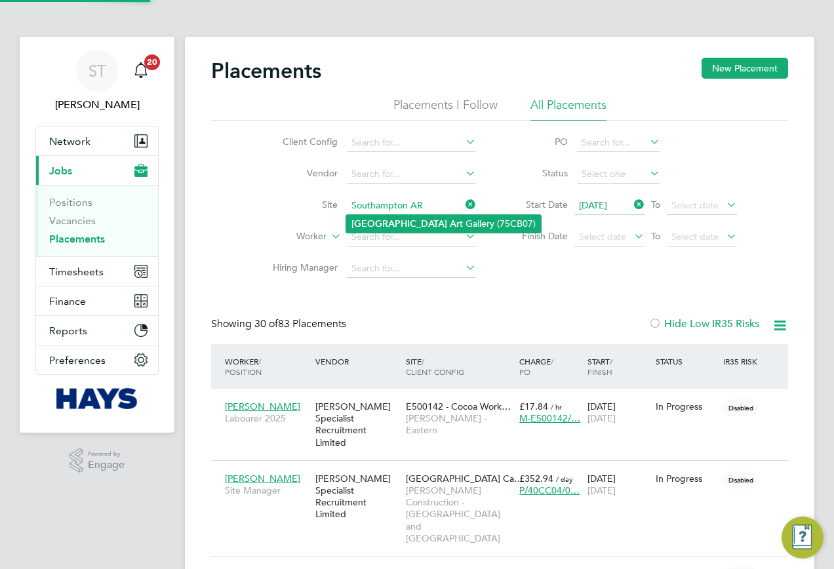
click at [431, 218] on li "Southampton Ar t Gallery (75CB07)" at bounding box center [443, 224] width 195 height 18
type input "Southampton Art Gallery (75CB07)"
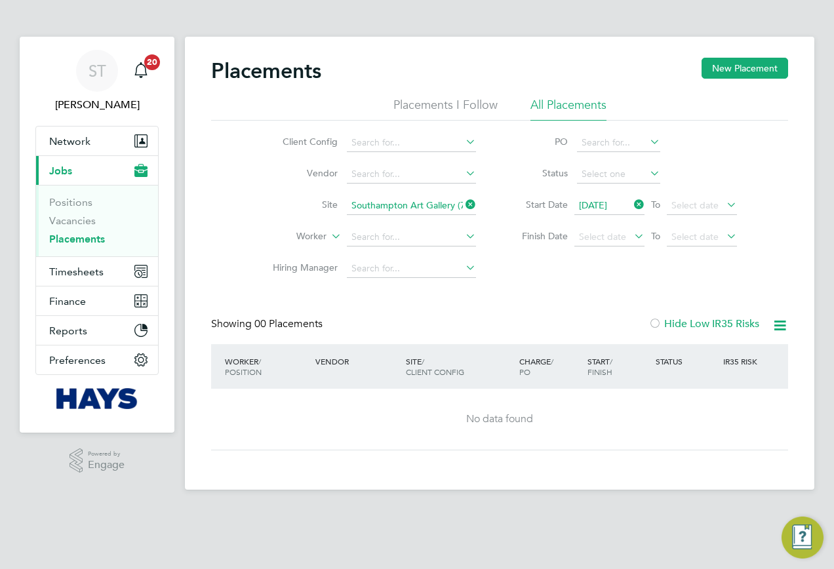
click at [463, 204] on icon at bounding box center [463, 204] width 0 height 18
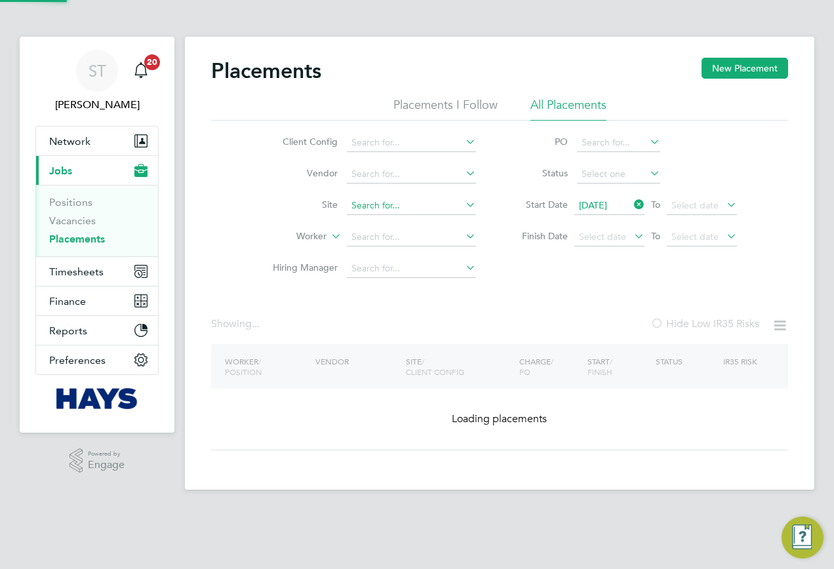
click at [438, 205] on input at bounding box center [411, 206] width 129 height 18
paste input "Winton Community"
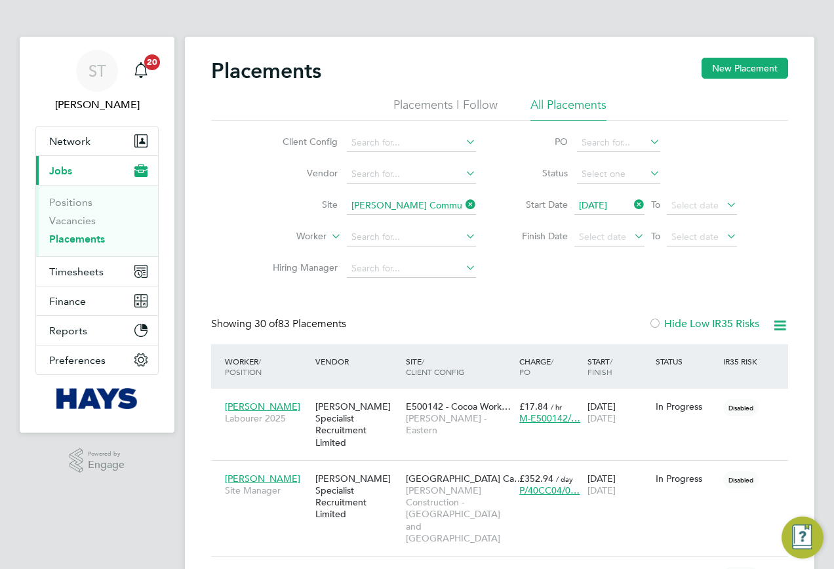
drag, startPoint x: 429, startPoint y: 215, endPoint x: 427, endPoint y: 222, distance: 6.7
click at [430, 222] on b "Community" at bounding box center [454, 223] width 49 height 11
type input "Winton Community Academy (75CB05)"
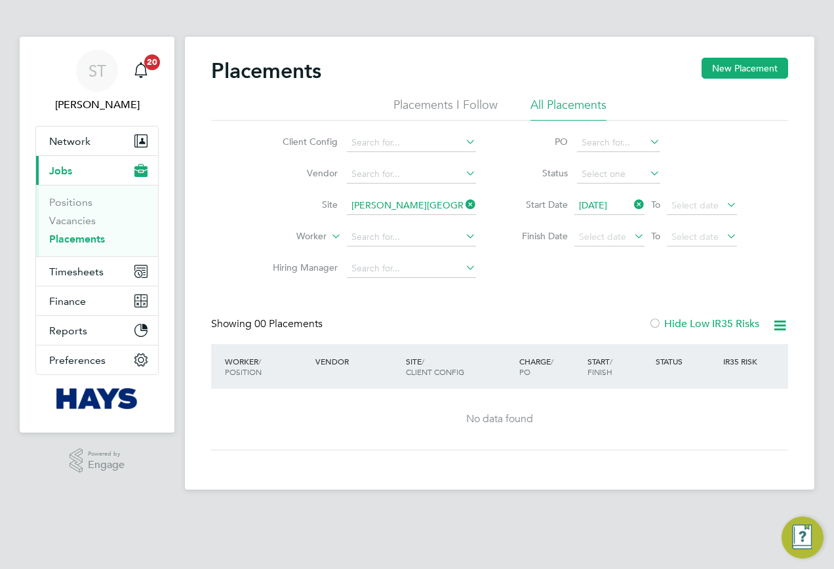
click at [463, 204] on icon at bounding box center [463, 204] width 0 height 18
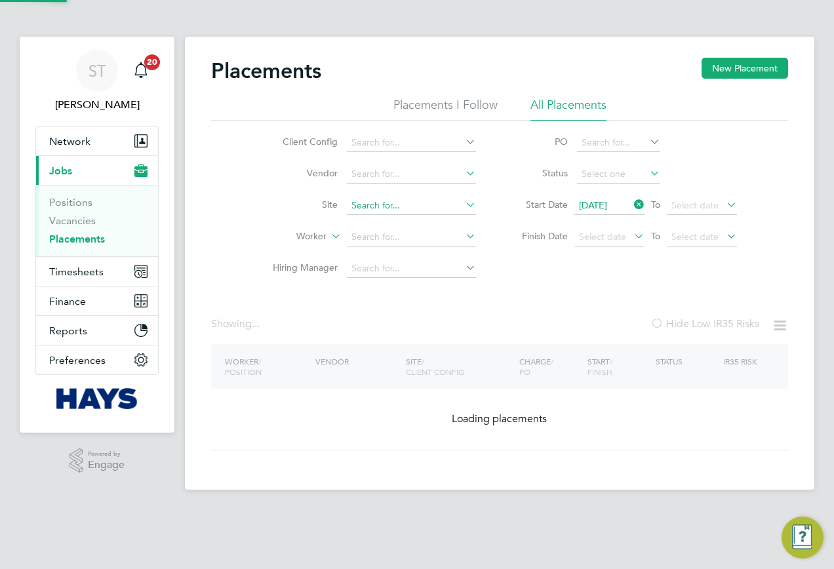
click at [420, 206] on input at bounding box center [411, 206] width 129 height 18
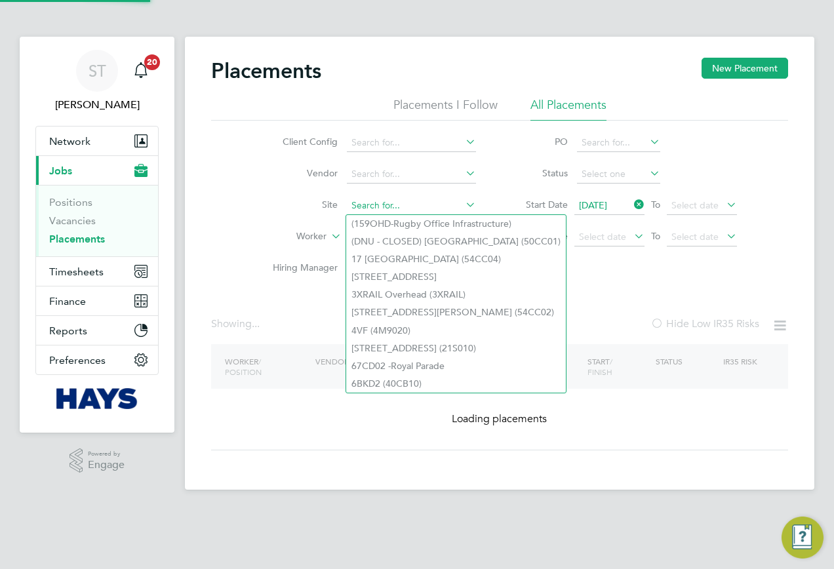
paste input "Plymouth Public Realm"
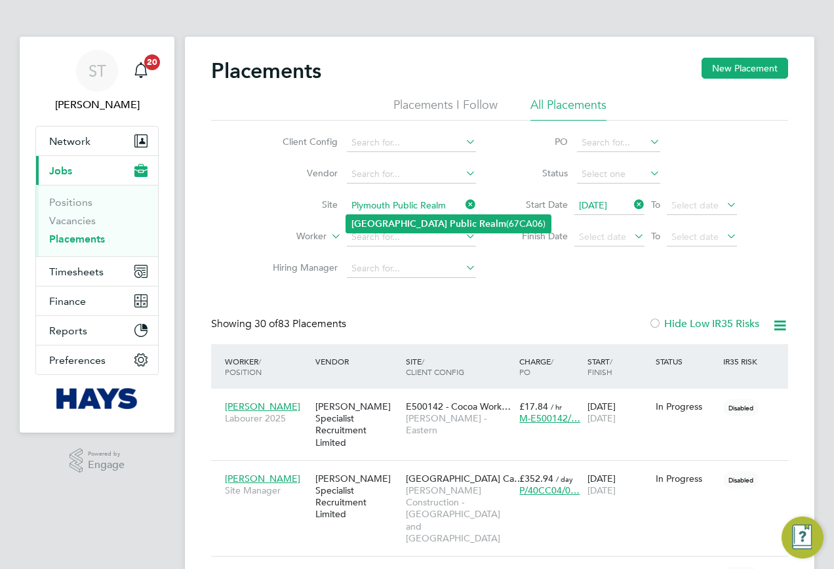
click at [479, 222] on b "Realm" at bounding box center [492, 223] width 27 height 11
type input "Plymouth Public Realm (67CA06)"
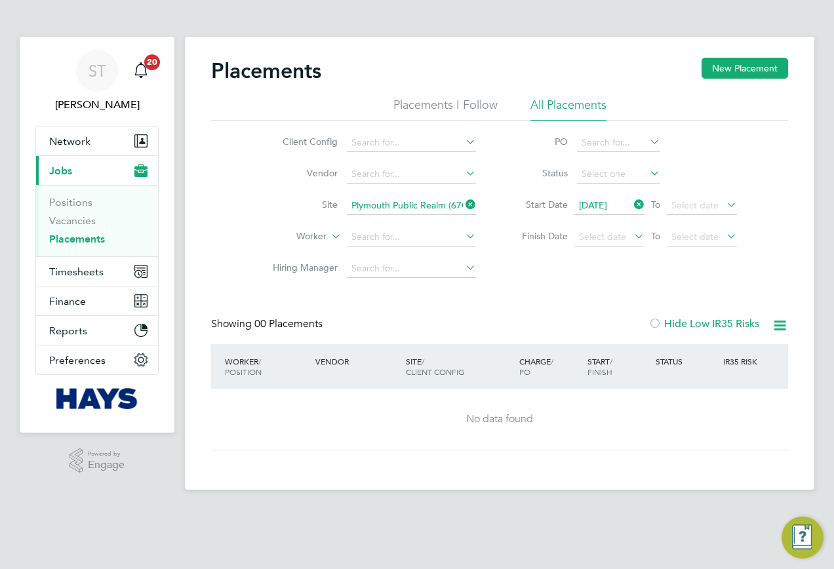
click at [463, 202] on icon at bounding box center [463, 204] width 0 height 18
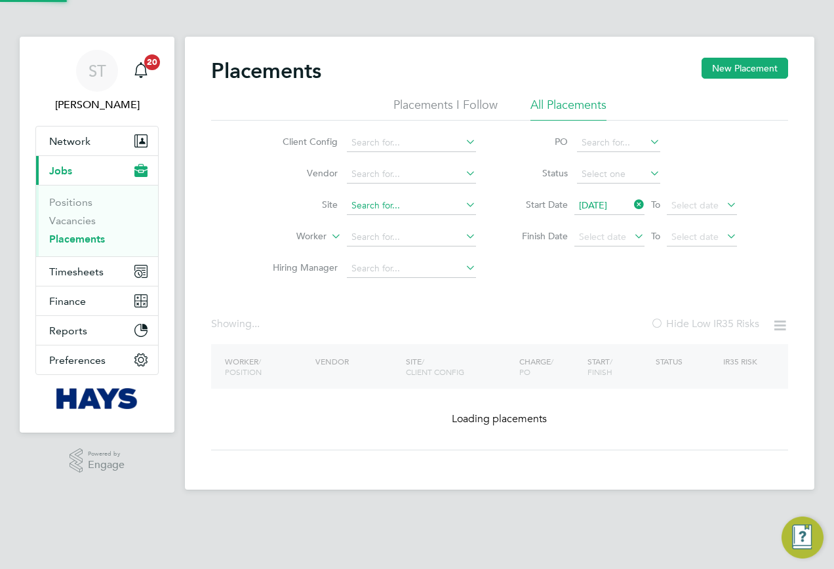
click at [439, 208] on input at bounding box center [411, 206] width 129 height 18
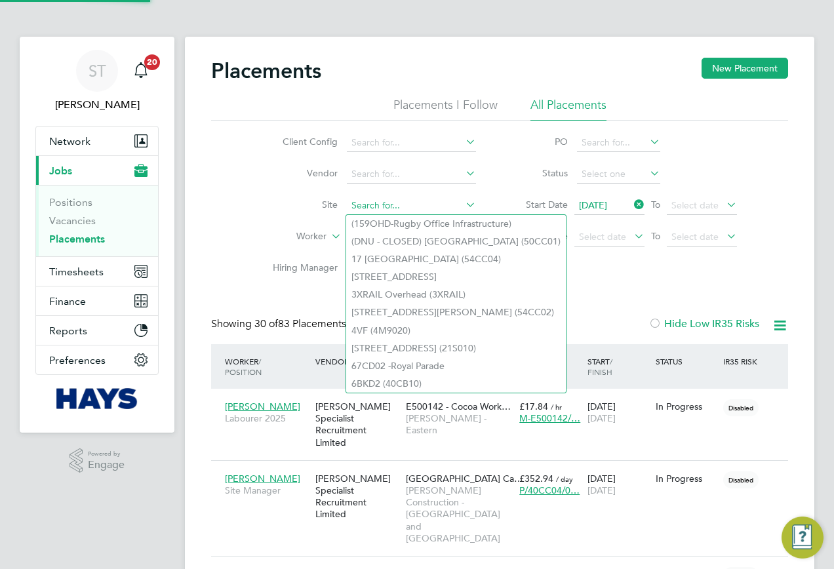
paste input "Dock 9 (Devonport dockyard)"
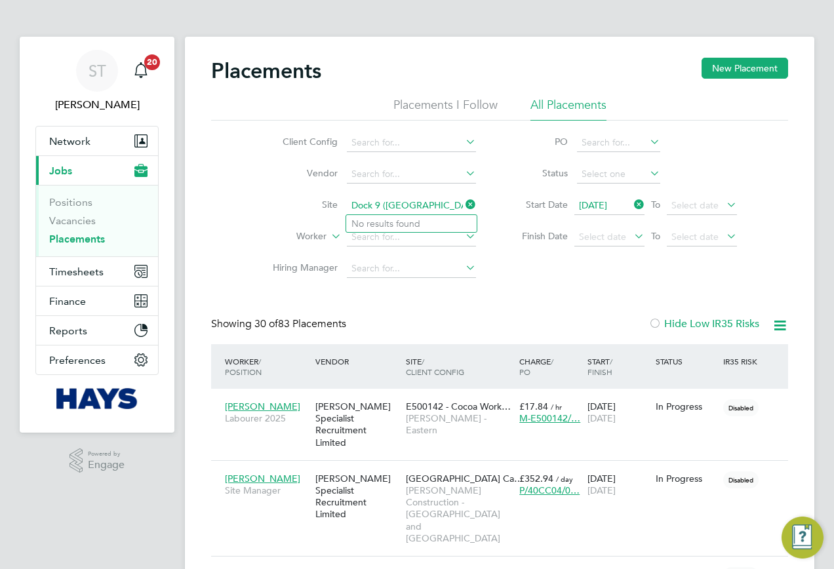
drag, startPoint x: 383, startPoint y: 205, endPoint x: 488, endPoint y: 210, distance: 105.0
click at [488, 210] on li "Site Dock 9 (Devonport dockyard)" at bounding box center [369, 205] width 246 height 31
click at [440, 225] on li "Dock 9 (67CB01)" at bounding box center [411, 224] width 130 height 18
type input "Dock 9 (67CB01)"
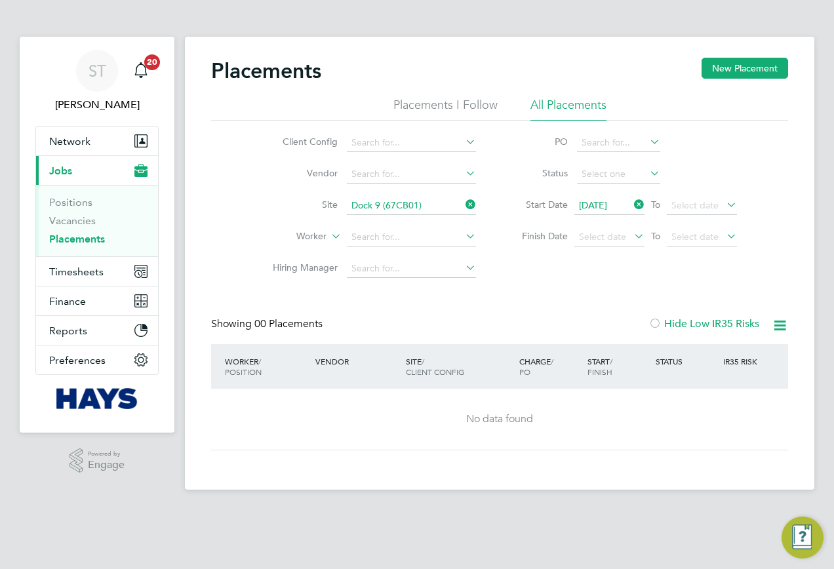
click at [463, 201] on icon at bounding box center [463, 204] width 0 height 18
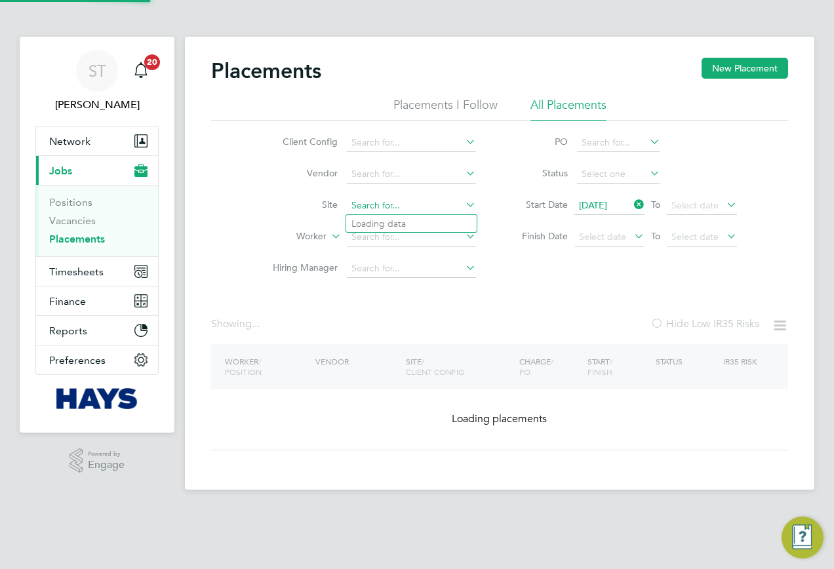
click at [434, 206] on input at bounding box center [411, 206] width 129 height 18
paste input "Retrieving data. Wait a few seconds and try to cut or copy again."
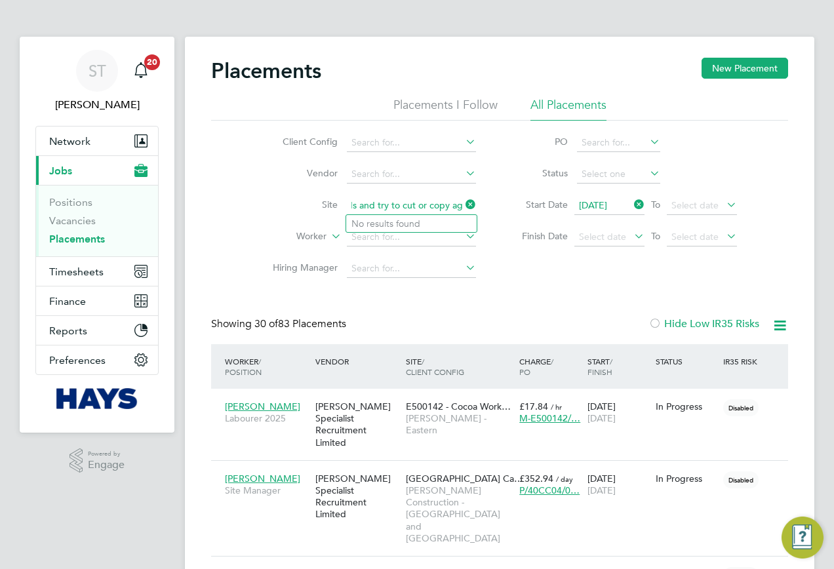
type input "Retrieving data. Wait a few seconds and try to cut or copy again."
click at [463, 206] on icon at bounding box center [463, 204] width 0 height 18
click at [394, 205] on input at bounding box center [411, 206] width 129 height 18
click at [422, 224] on li "Armada Way (67CA09)" at bounding box center [418, 224] width 144 height 18
type input "Armada Way (67CA09)"
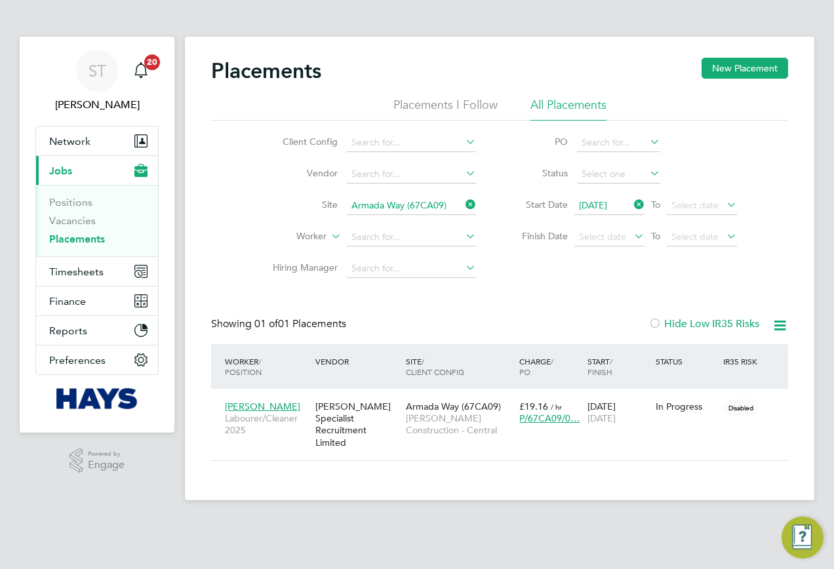
drag, startPoint x: 473, startPoint y: 203, endPoint x: 435, endPoint y: 208, distance: 38.3
click at [463, 203] on icon at bounding box center [463, 204] width 0 height 18
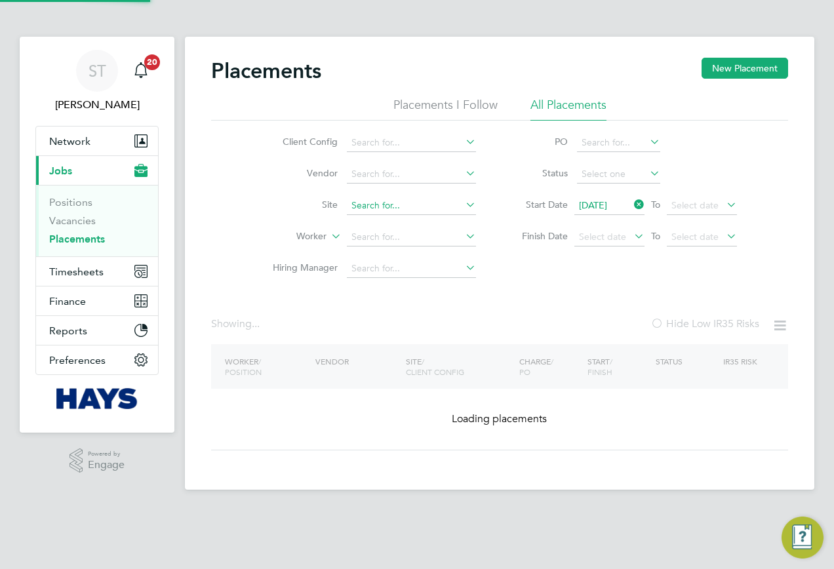
click at [435, 208] on input at bounding box center [411, 206] width 129 height 18
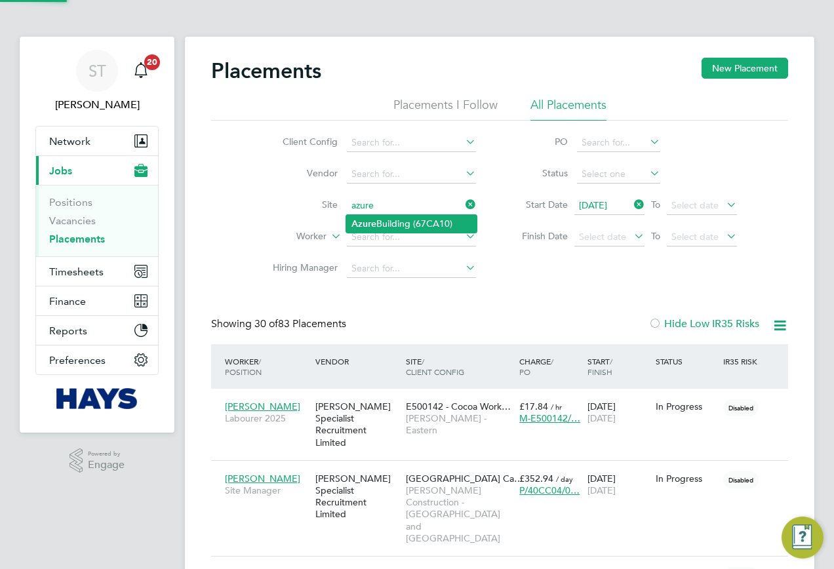
click at [425, 220] on li "Azure Building (67CA10)" at bounding box center [411, 224] width 130 height 18
type input "Azure Building (67CA10)"
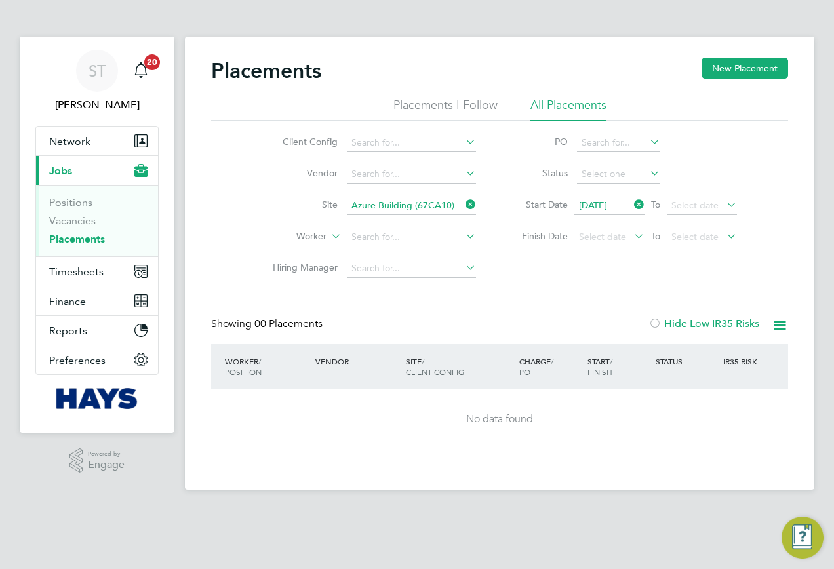
click at [463, 204] on icon at bounding box center [463, 204] width 0 height 18
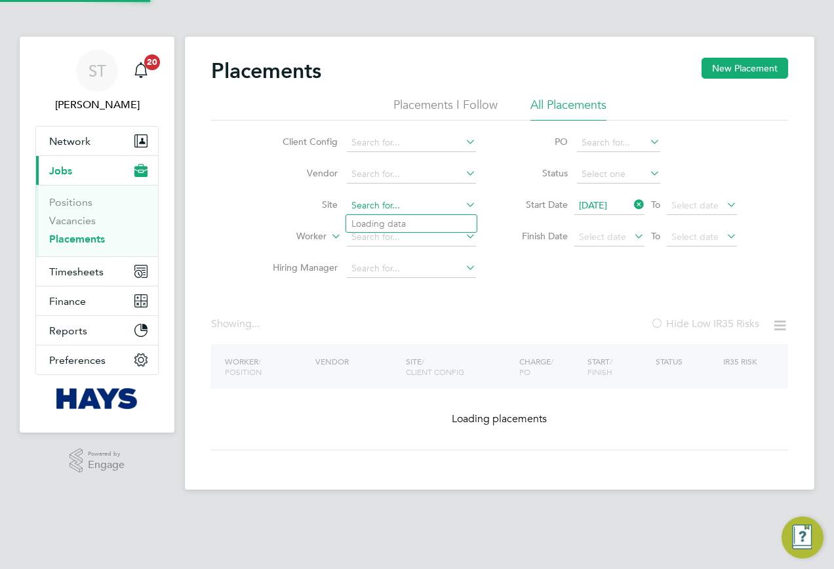
click at [438, 206] on input at bounding box center [411, 206] width 129 height 18
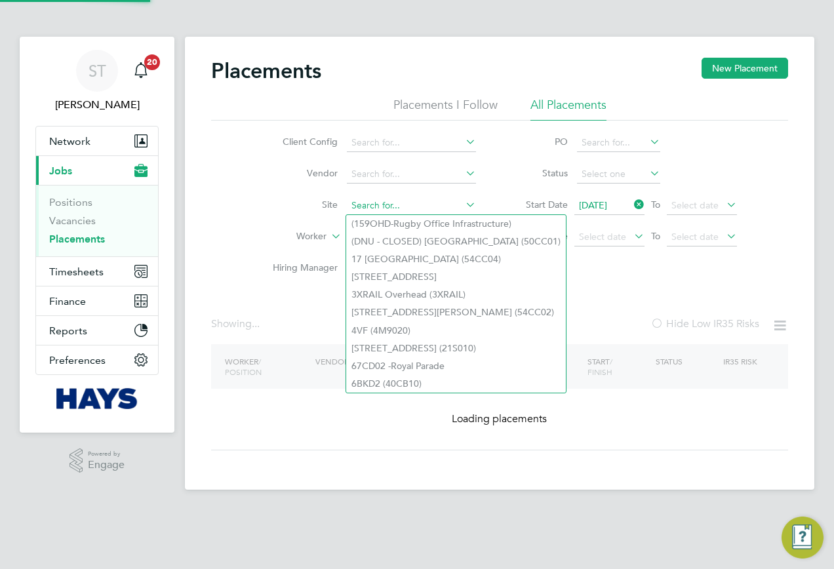
paste input "Liskeard Hub"
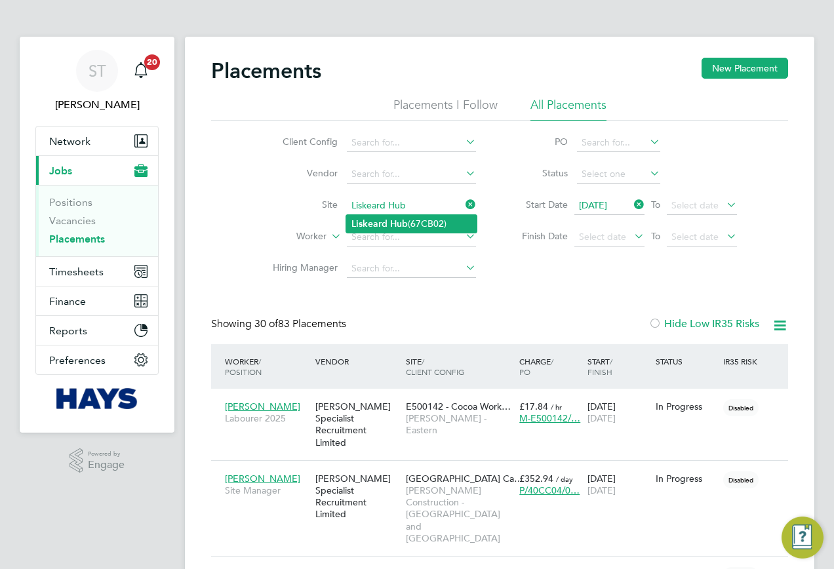
click at [412, 225] on li "Liskeard Hub (67CB02)" at bounding box center [411, 224] width 130 height 18
type input "Liskeard Hub (67CB02)"
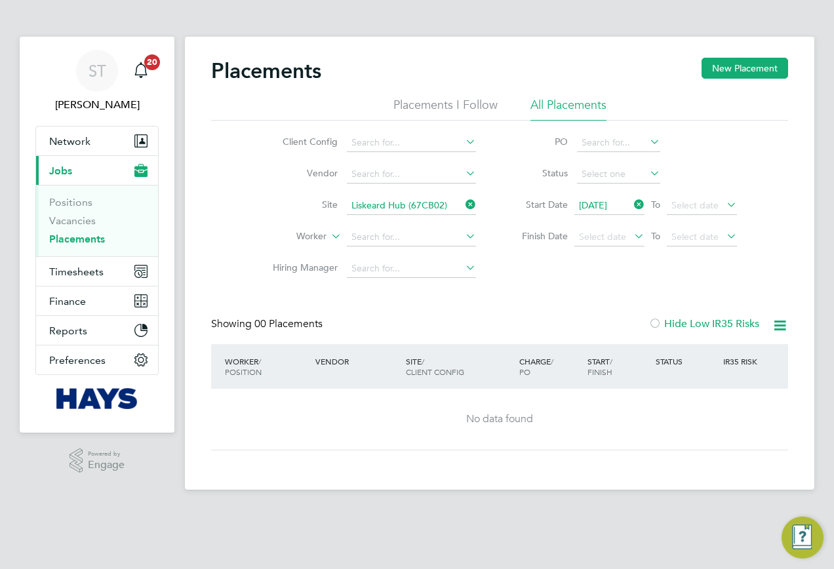
click at [463, 203] on icon at bounding box center [463, 204] width 0 height 18
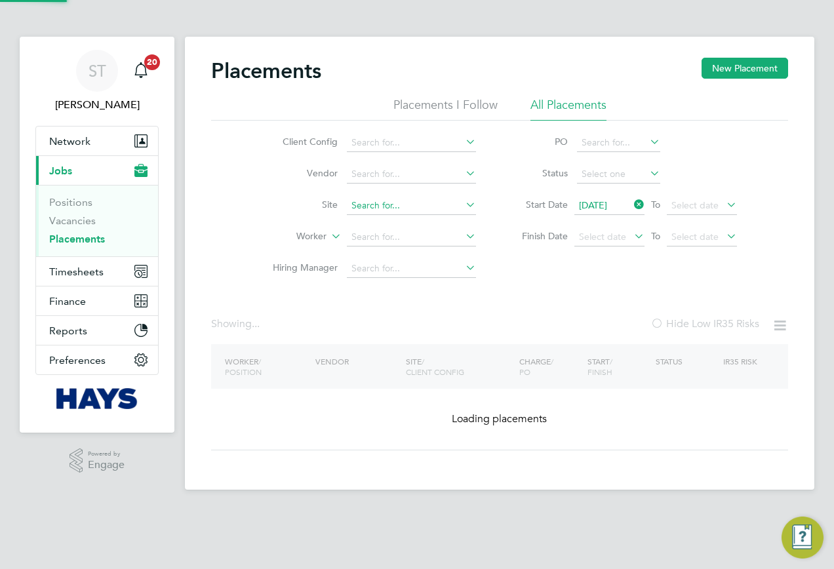
click at [419, 207] on input at bounding box center [411, 206] width 129 height 18
paste input "James Pagent Hospital RAAC Plank (52Z003)"
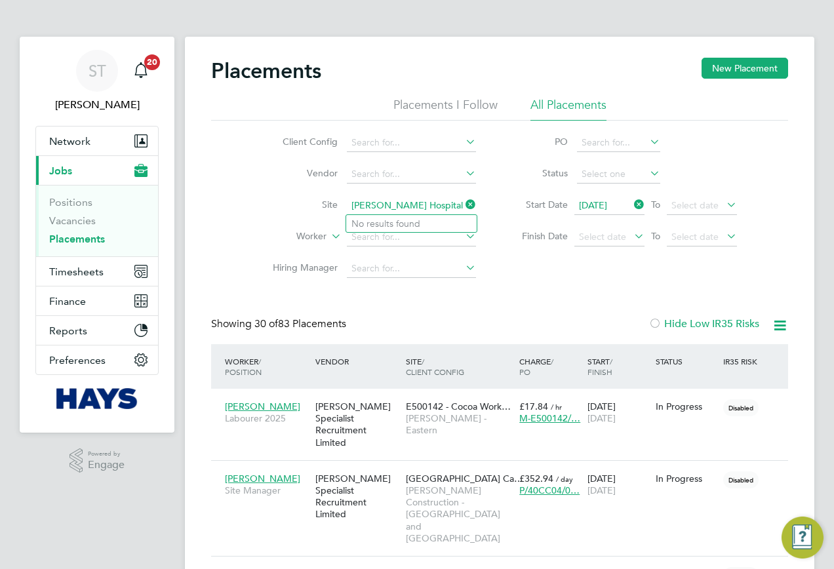
drag, startPoint x: 442, startPoint y: 206, endPoint x: 324, endPoint y: 207, distance: 118.6
click at [324, 207] on li "Site James Pagent Hospital RAAC Plank (52Z003)" at bounding box center [369, 205] width 246 height 31
click at [387, 212] on input "52Z003)" at bounding box center [411, 206] width 129 height 18
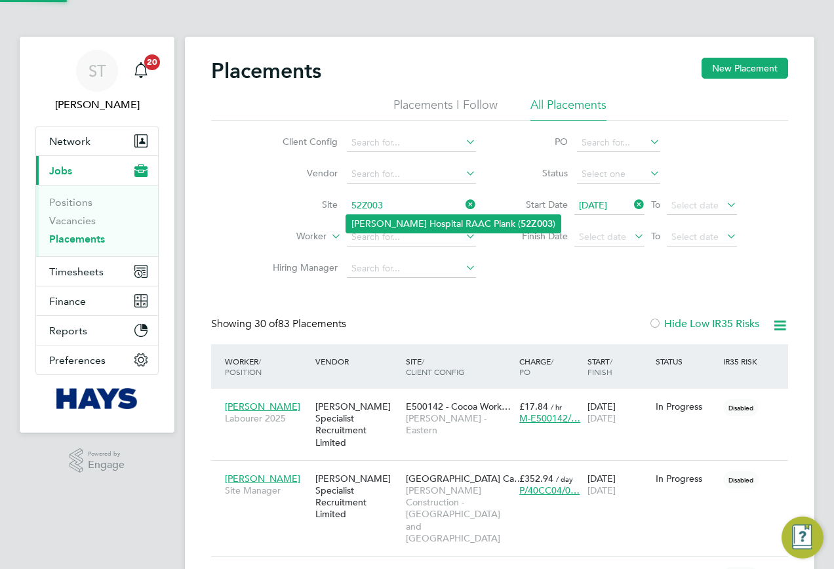
click at [389, 217] on li "James Paget Hospital RAAC Plank ( 52Z003 )" at bounding box center [453, 224] width 214 height 18
type input "James Paget Hospital RAAC Plank (52Z003)"
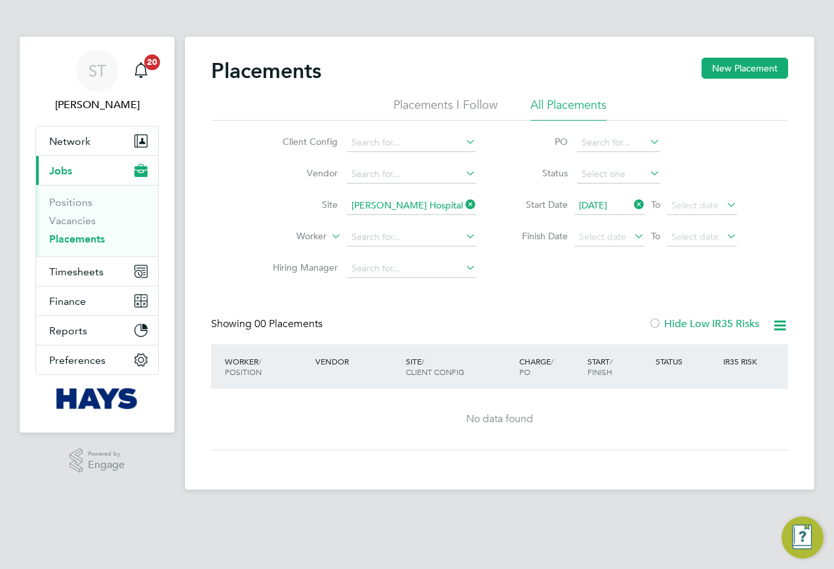
click at [463, 206] on icon at bounding box center [463, 204] width 0 height 18
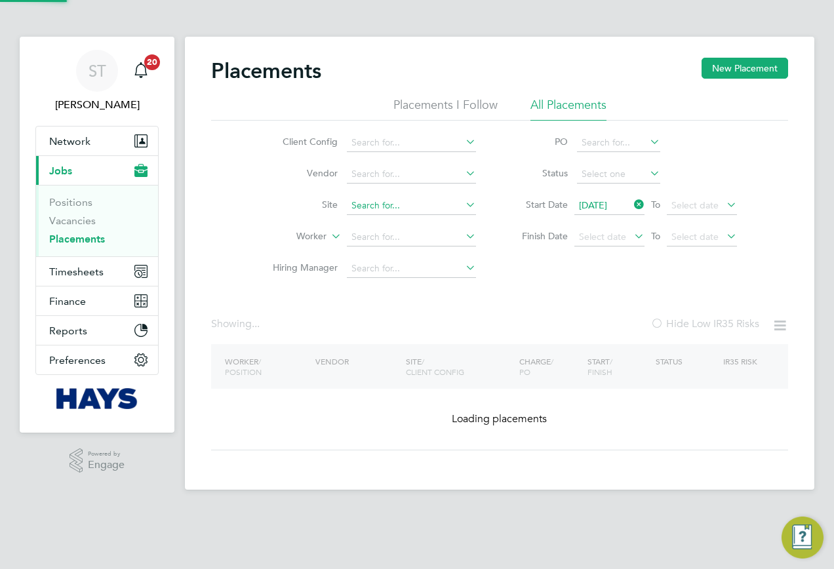
click at [441, 205] on input at bounding box center [411, 206] width 129 height 18
paste input "Western Way Bury St Edmunds (Demolition)"
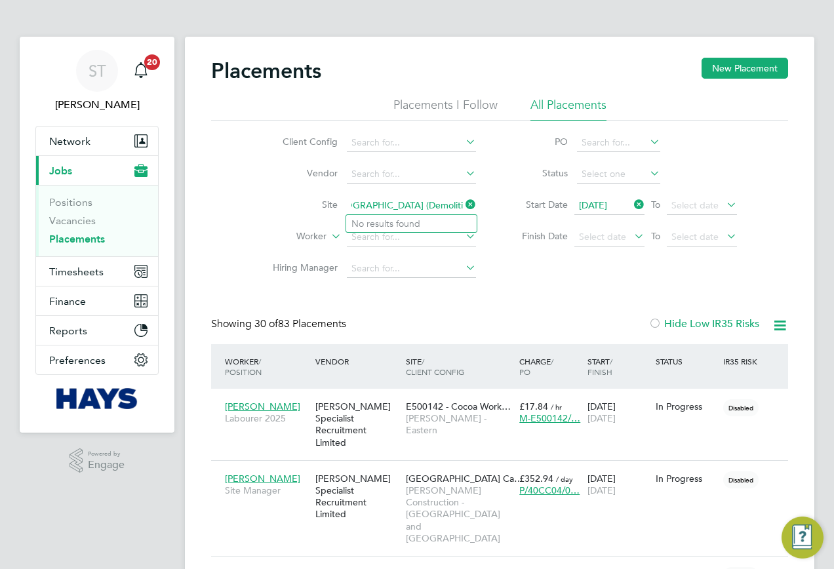
drag, startPoint x: 425, startPoint y: 208, endPoint x: 522, endPoint y: 207, distance: 96.3
click at [522, 207] on div "Client Config Vendor Site Western Way Bury St Edmunds (Demolition) Worker Hirin…" at bounding box center [499, 203] width 577 height 164
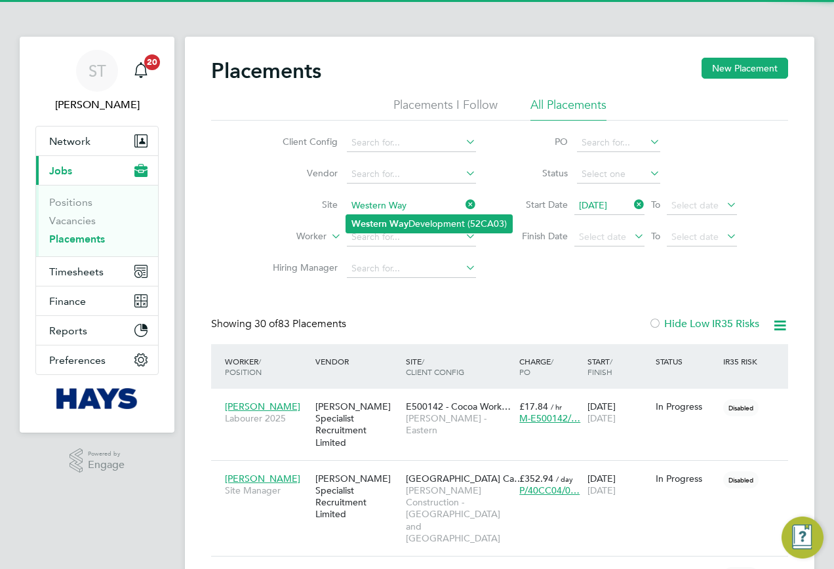
click at [473, 216] on li "Western Way Development (52CA03)" at bounding box center [429, 224] width 166 height 18
type input "Western Way Development (52CA03)"
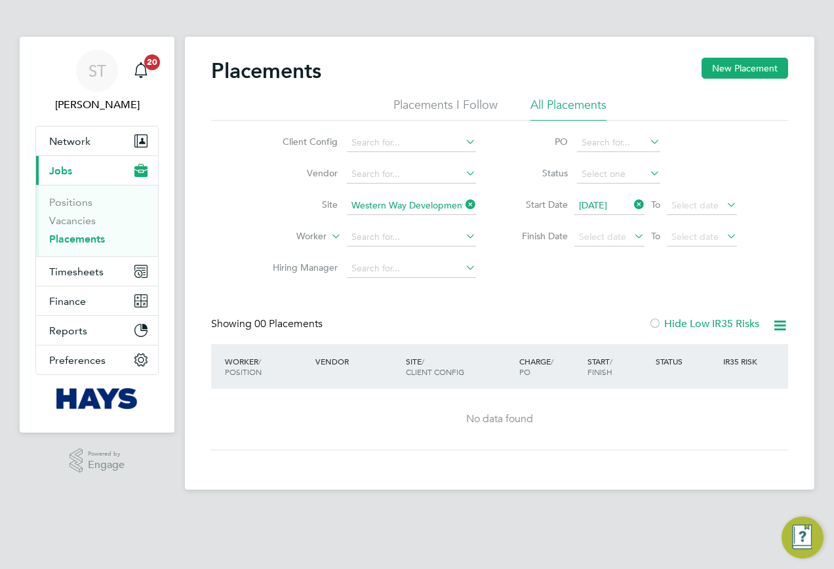
click at [463, 203] on icon at bounding box center [463, 204] width 0 height 18
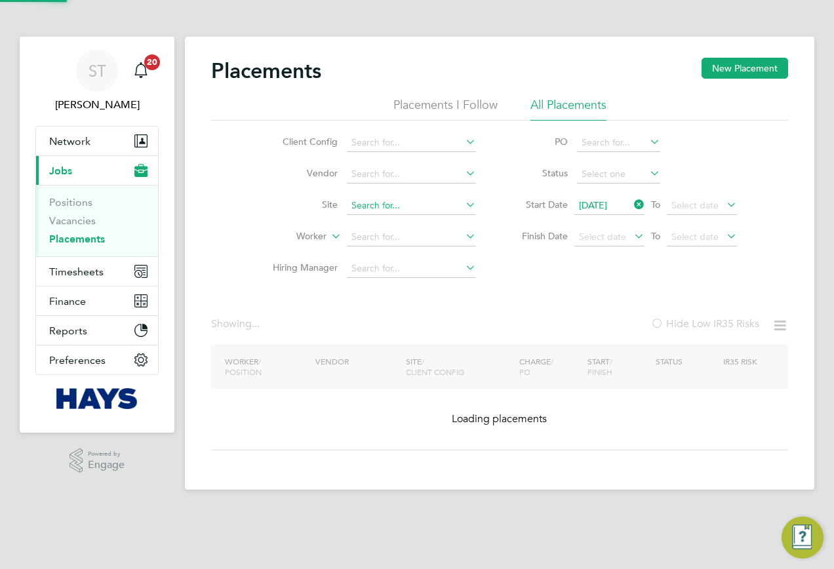
click at [411, 203] on input at bounding box center [411, 206] width 129 height 18
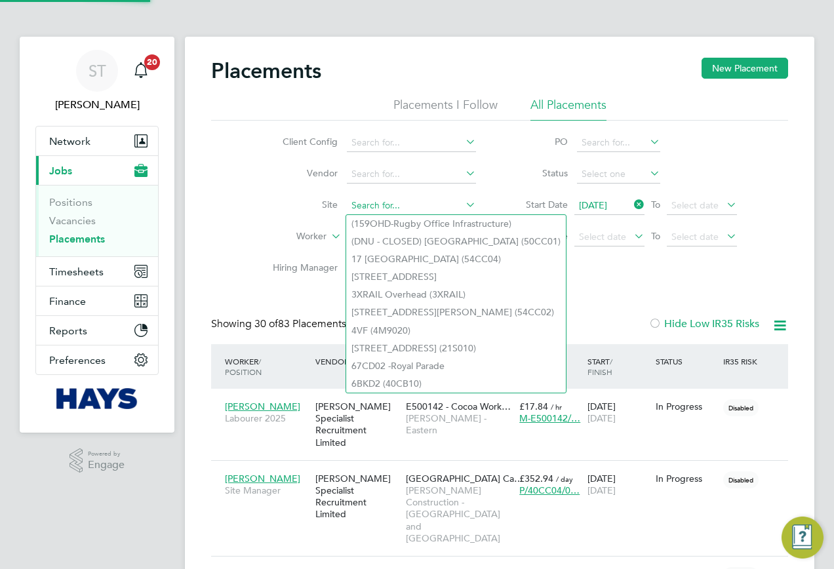
paste input "Ponders End"
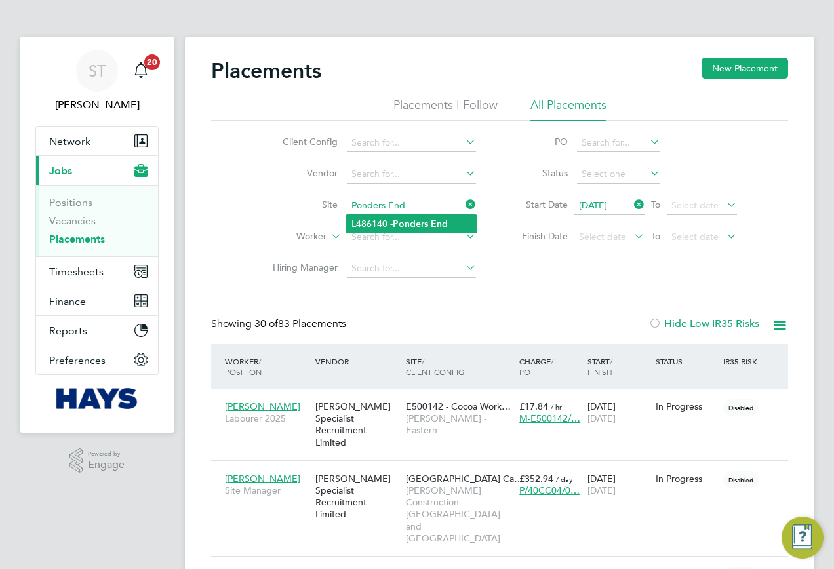
click at [400, 223] on b "Ponders" at bounding box center [410, 223] width 35 height 11
type input "L486140 - Ponders End"
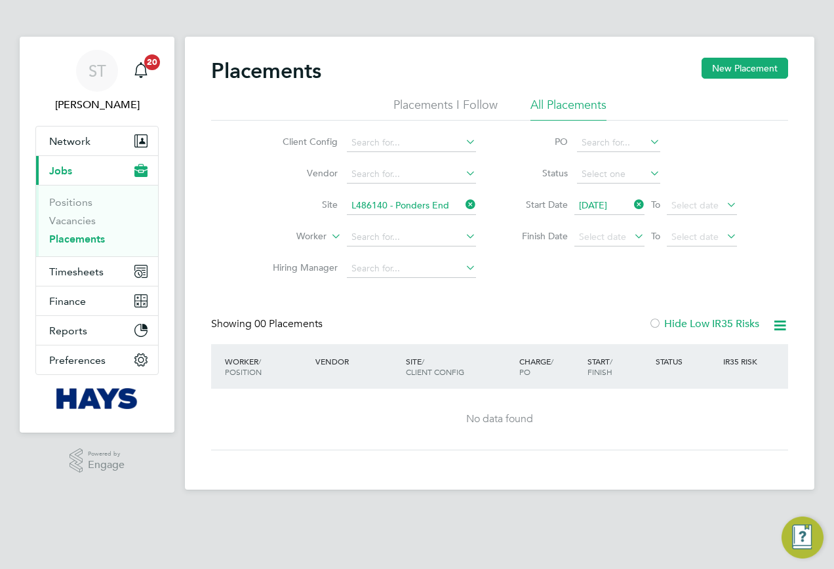
click at [463, 209] on icon at bounding box center [463, 204] width 0 height 18
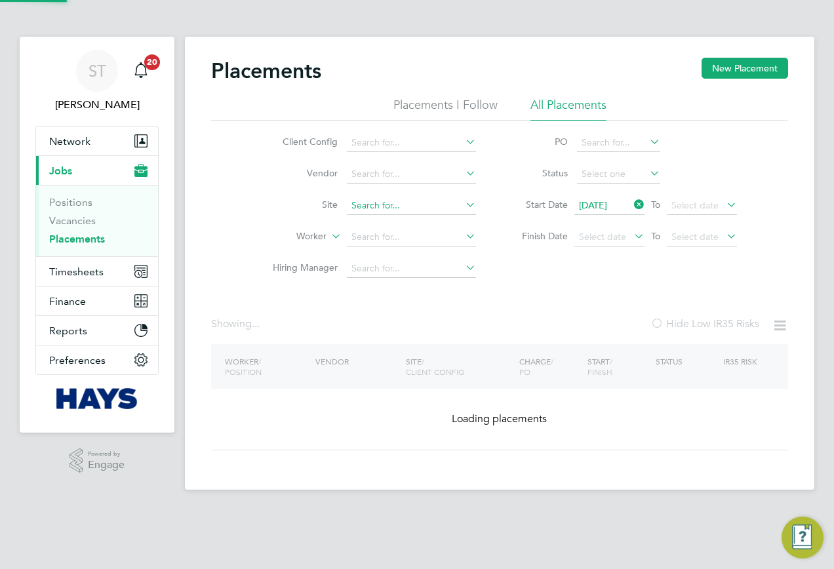
click at [433, 208] on input at bounding box center [411, 206] width 129 height 18
paste input "Regents Park"
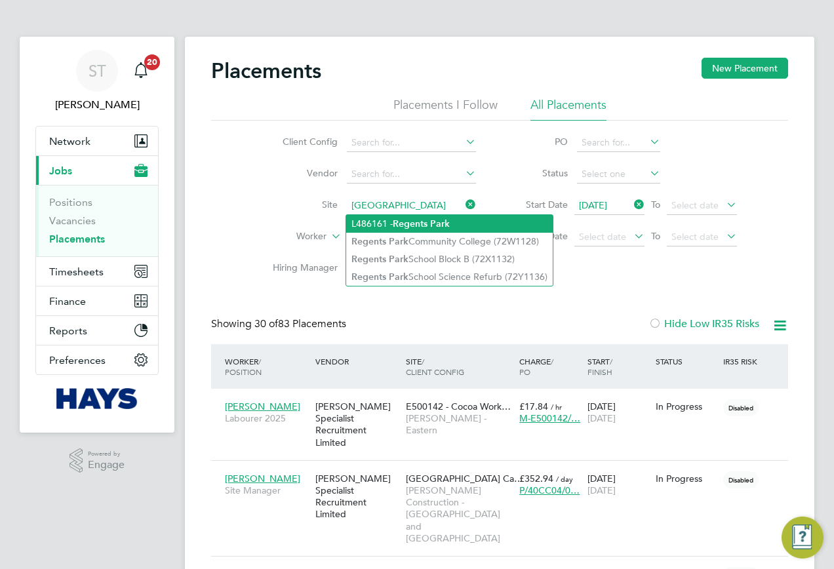
click at [444, 228] on b "Park" at bounding box center [440, 223] width 20 height 11
type input "L486161 - Regents Park"
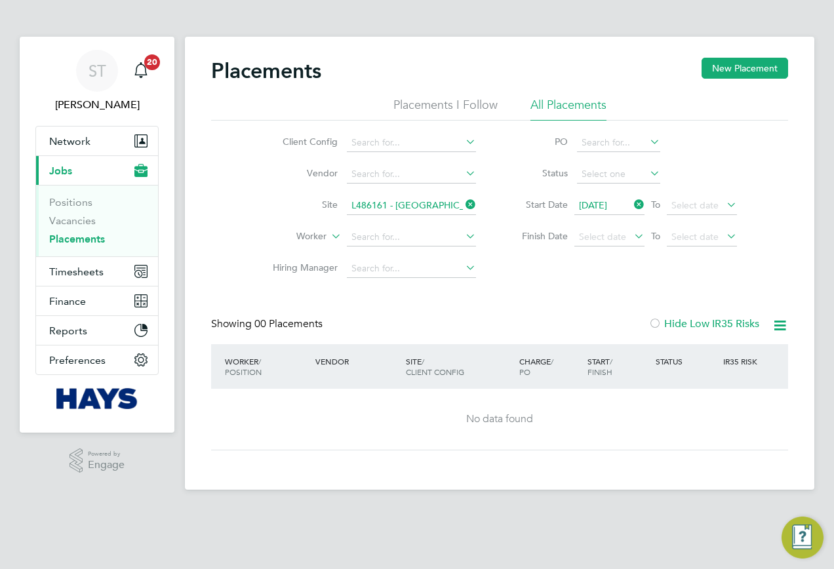
click at [463, 202] on icon at bounding box center [463, 204] width 0 height 18
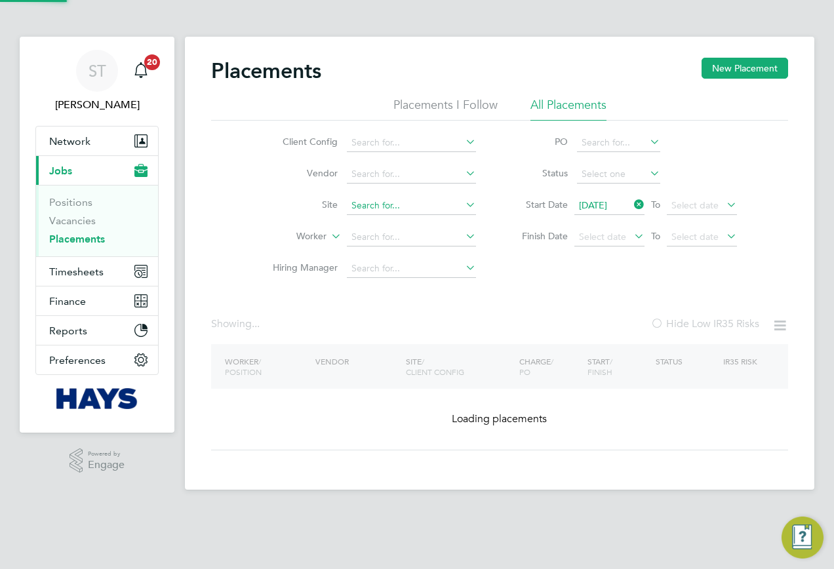
click at [424, 207] on input at bounding box center [411, 206] width 129 height 18
paste input "Signal Park Tolworth"
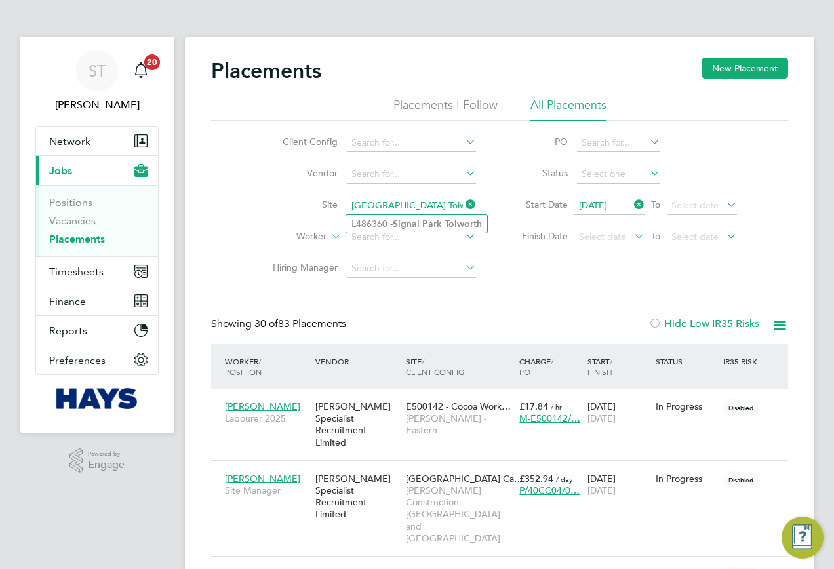
click at [417, 224] on b "Signal" at bounding box center [406, 223] width 27 height 11
type input "L486360 - Signal Park Tolworth"
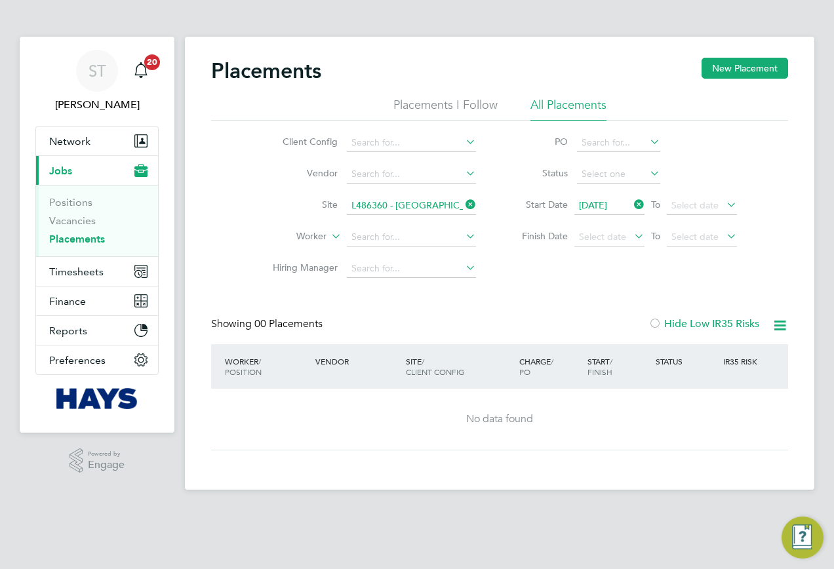
click at [463, 206] on icon at bounding box center [463, 204] width 0 height 18
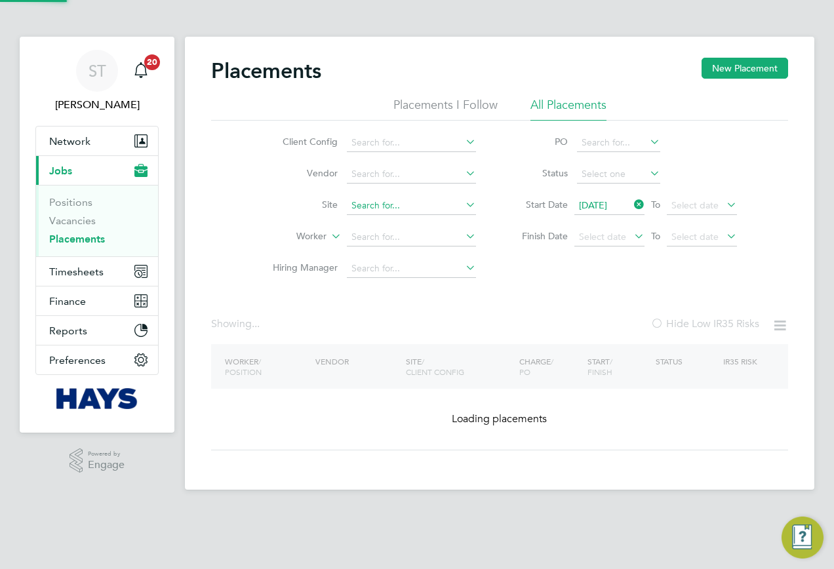
click at [440, 208] on input at bounding box center [411, 206] width 129 height 18
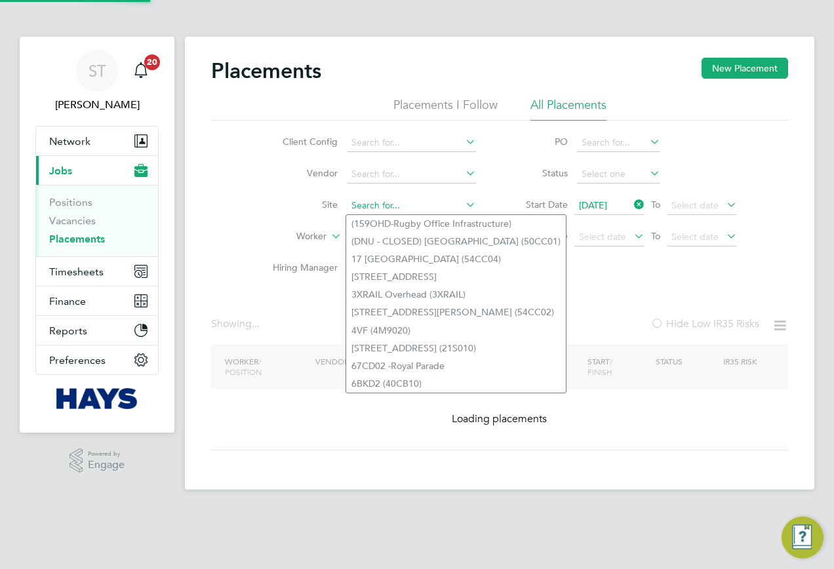
paste input "South Thames"
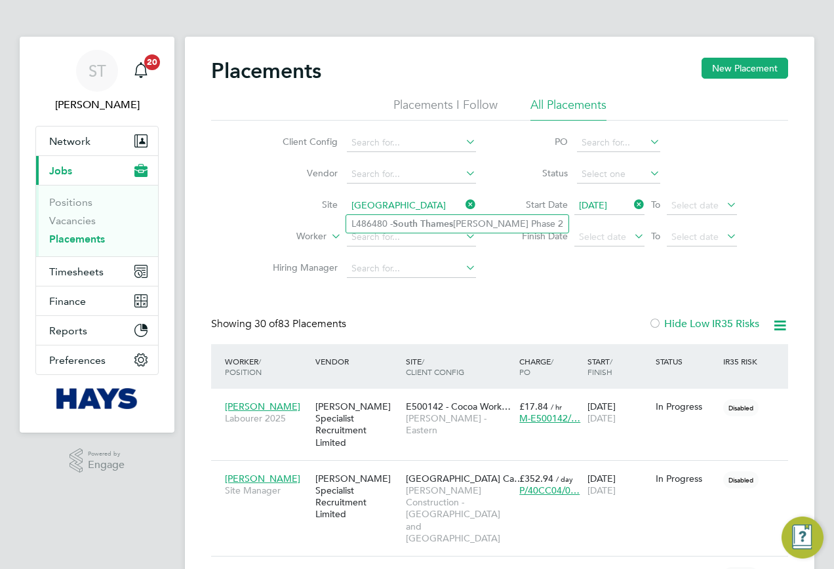
click at [421, 225] on b "Thames" at bounding box center [436, 223] width 33 height 11
type input "L486480 - South Thamesmead Phase 2"
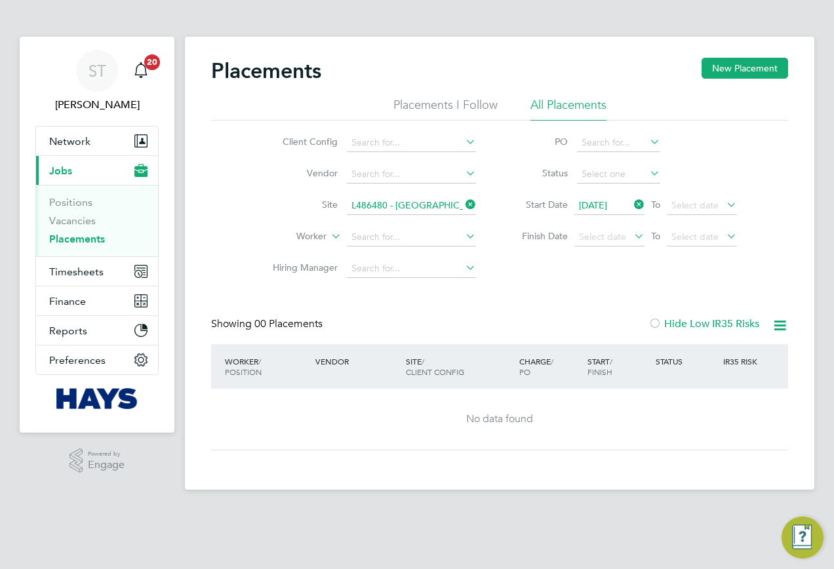
click at [463, 204] on icon at bounding box center [463, 204] width 0 height 18
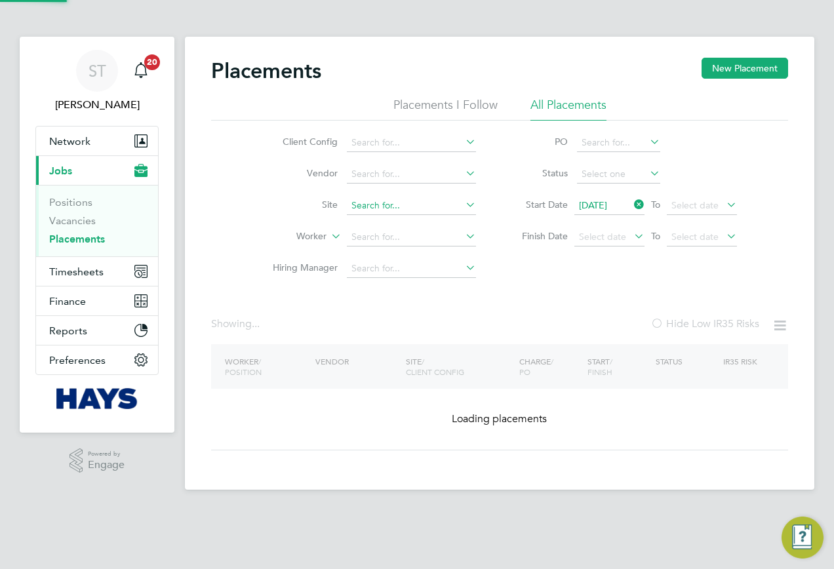
click at [434, 206] on input at bounding box center [411, 206] width 129 height 18
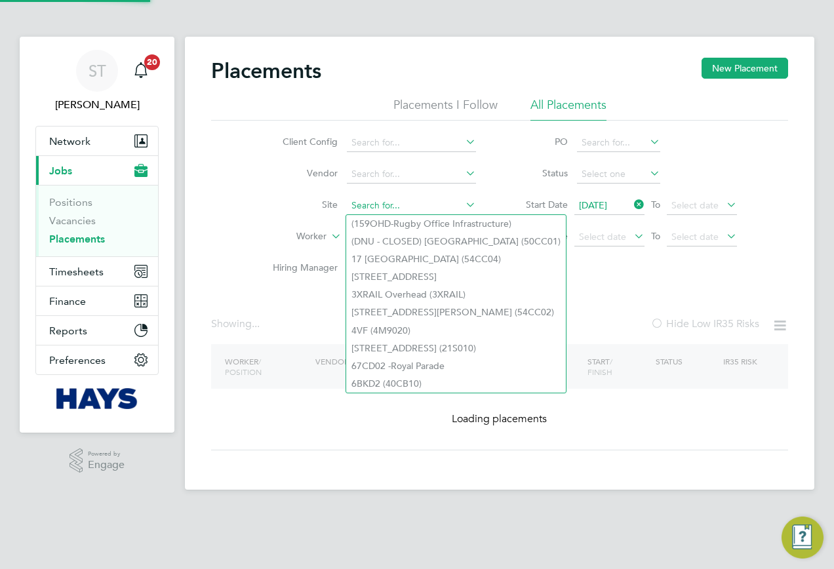
paste input "Southwark A3"
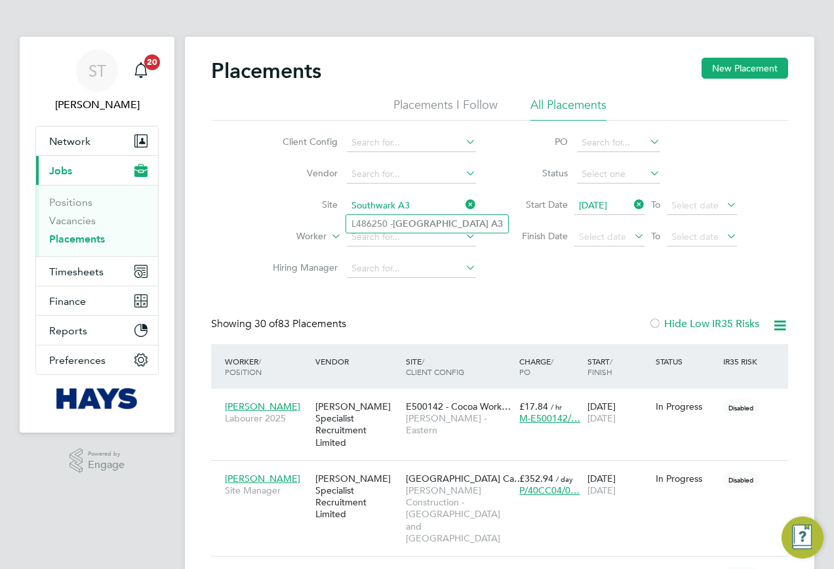
click at [412, 229] on li "L486250 - Southwark A3" at bounding box center [427, 224] width 162 height 18
type input "L486250 - Southwark A3"
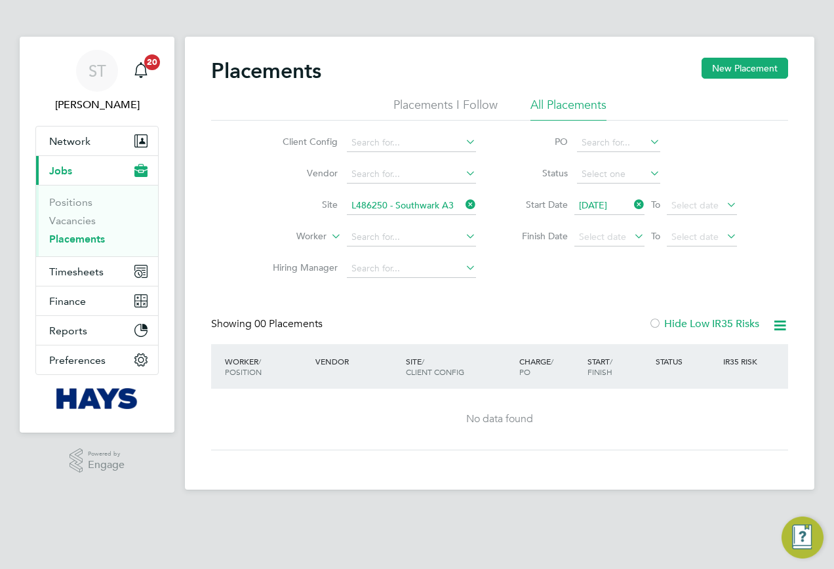
click at [463, 204] on icon at bounding box center [463, 204] width 0 height 18
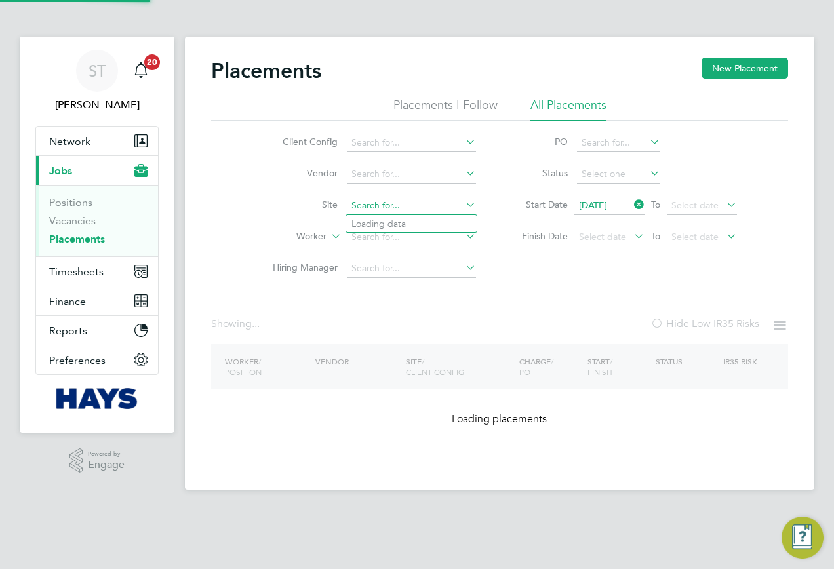
click at [454, 203] on input at bounding box center [411, 206] width 129 height 18
paste input "Sydenham Hill"
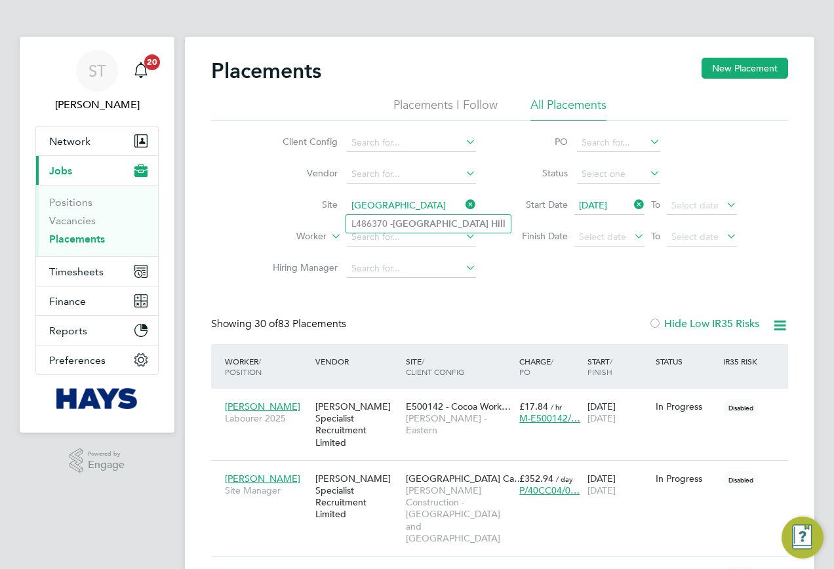
click at [416, 224] on b "Sydenham" at bounding box center [441, 223] width 96 height 11
type input "L486370 - Sydenham Hill"
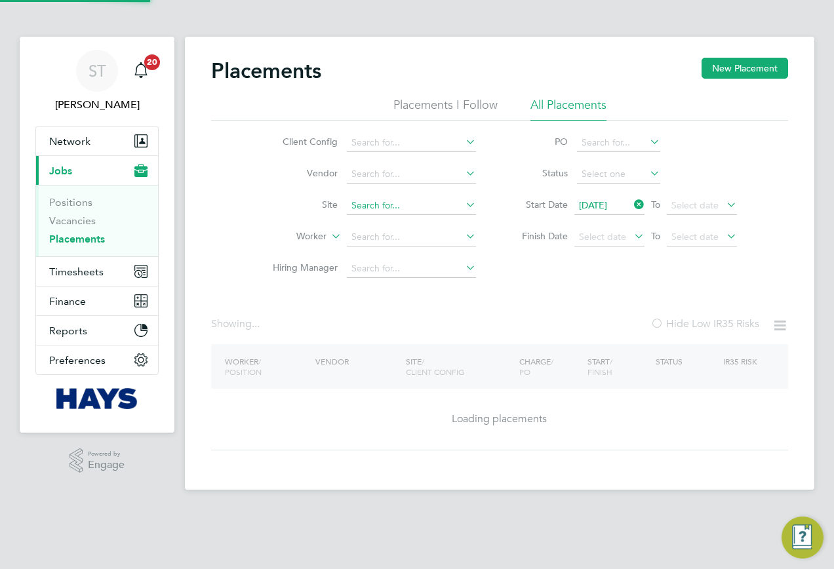
click at [469, 213] on input at bounding box center [411, 206] width 129 height 18
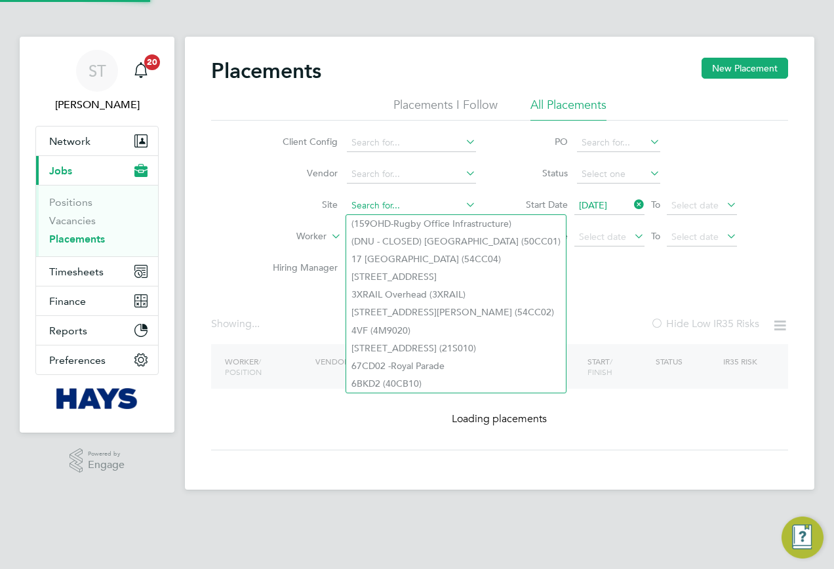
click at [445, 211] on input at bounding box center [411, 206] width 129 height 18
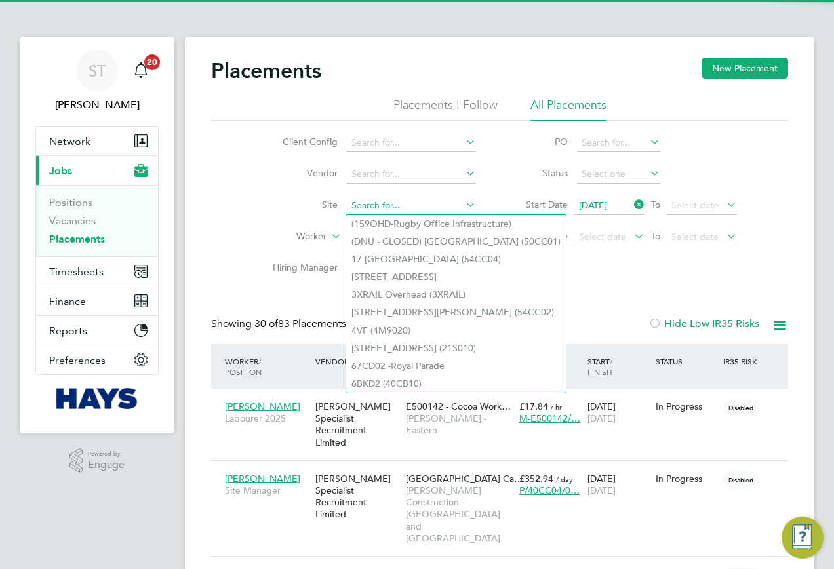
click at [421, 203] on input at bounding box center [411, 206] width 129 height 18
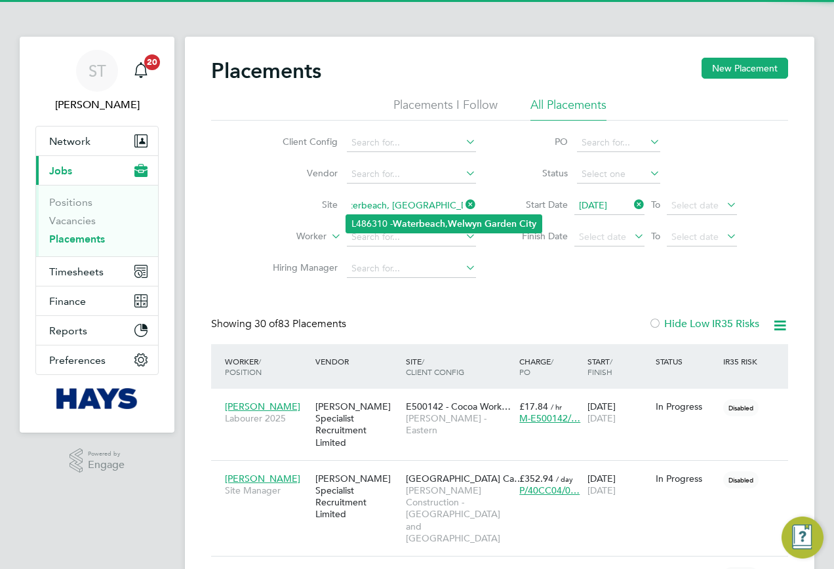
click at [392, 219] on li "L486310 - Waterbeach , Welwyn Garden City" at bounding box center [443, 224] width 195 height 18
type input "L486310 - Waterbeach, Welwyn Garden City"
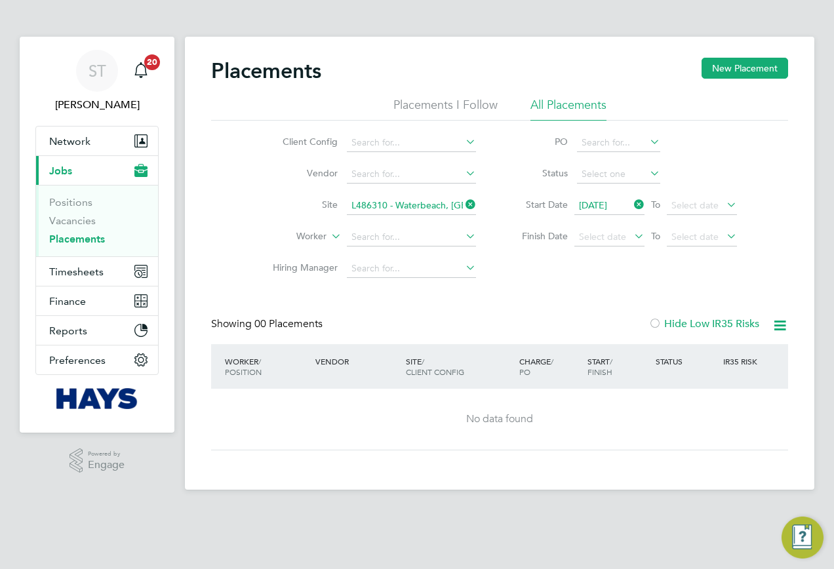
click at [463, 203] on icon at bounding box center [463, 204] width 0 height 18
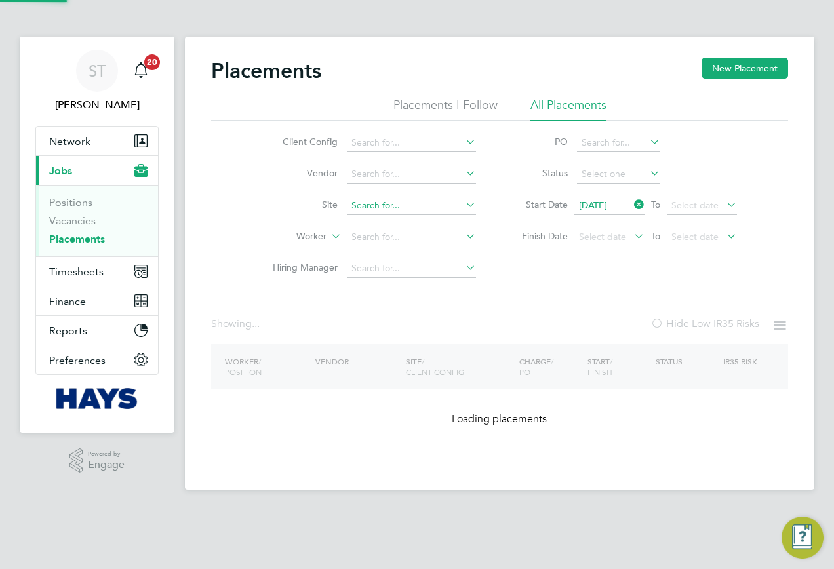
click at [435, 208] on input at bounding box center [411, 206] width 129 height 18
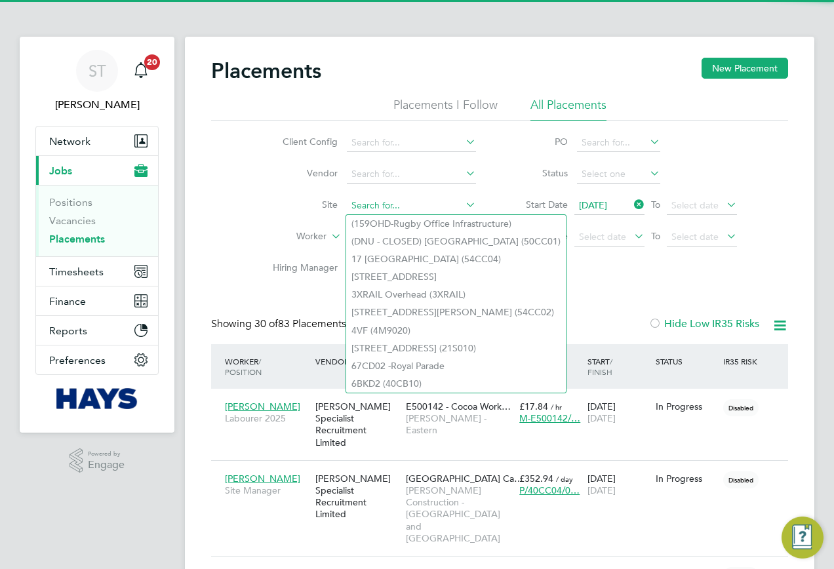
paste input "Webb Rise, Stevenage"
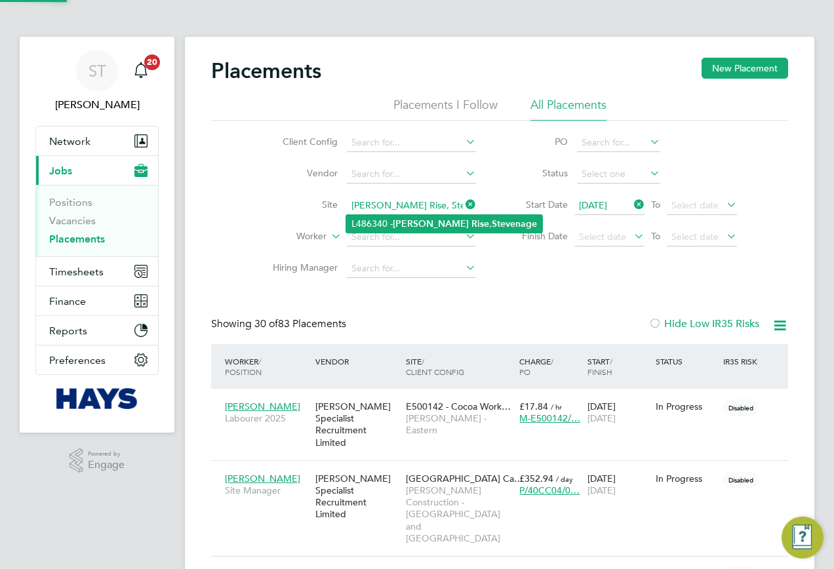
click at [407, 222] on b "Webb" at bounding box center [431, 223] width 76 height 11
type input "L486340 - Webb Rise, Stevenage"
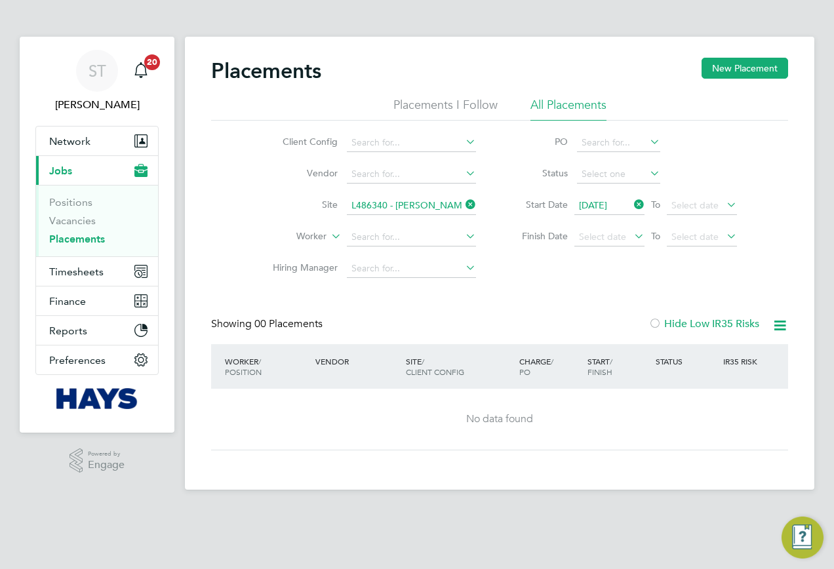
click at [480, 201] on li "Site L486340 - Webb Rise, Stevenage" at bounding box center [369, 205] width 246 height 31
click at [463, 208] on icon at bounding box center [463, 204] width 0 height 18
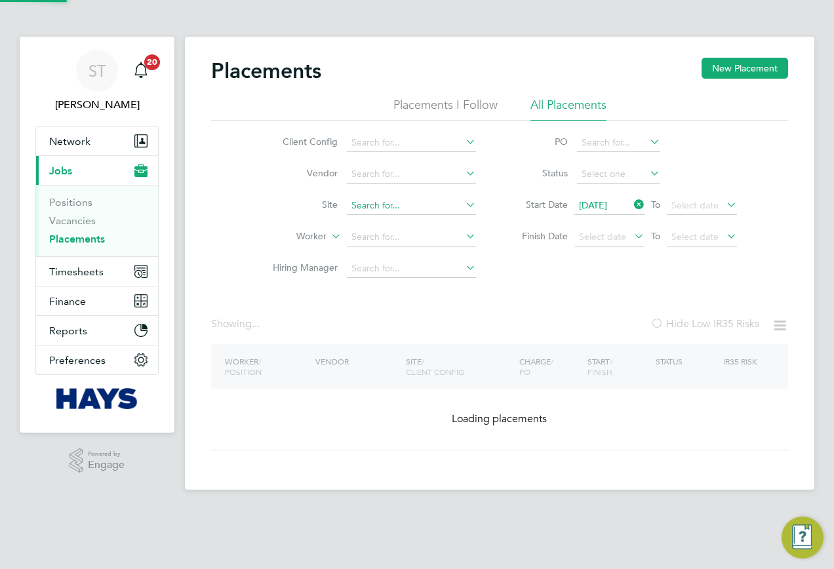
click at [411, 209] on input at bounding box center [411, 206] width 129 height 18
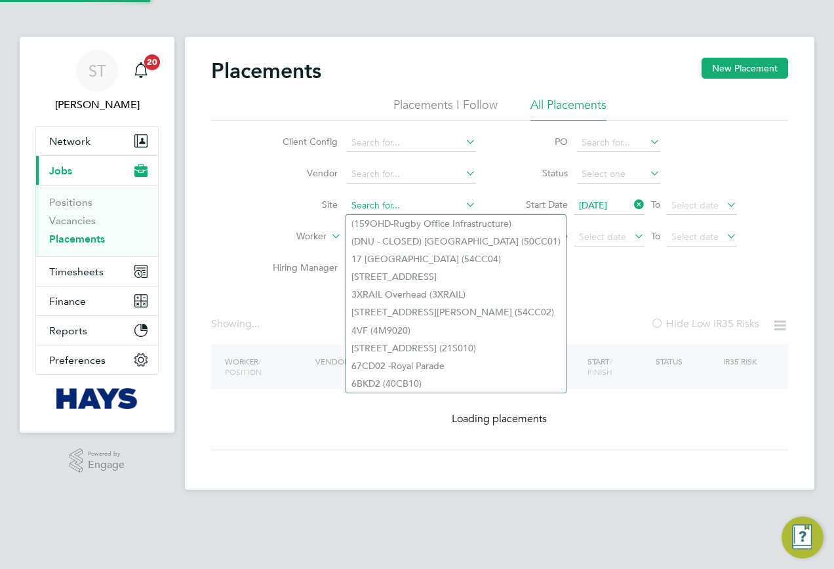
paste input "White Way, Letchworth"
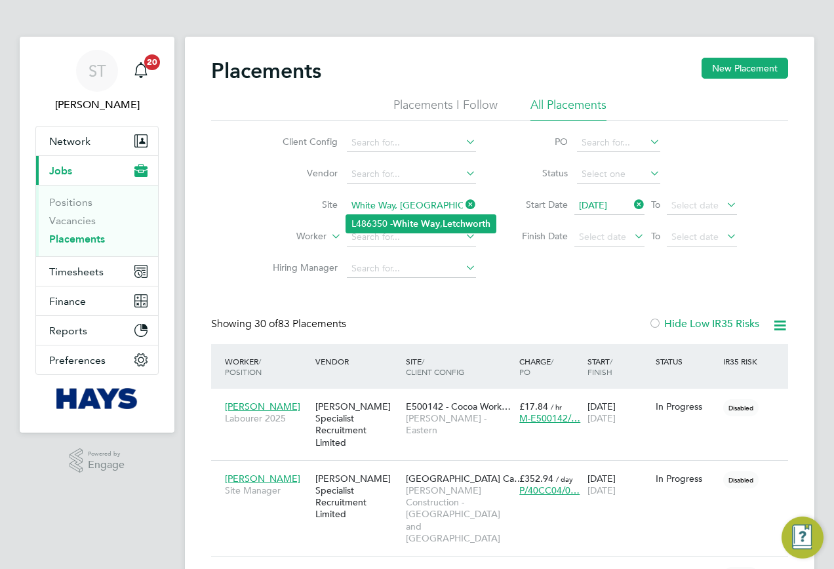
click at [440, 224] on b "Way" at bounding box center [430, 223] width 19 height 11
type input "L486350 - White Way, Letchworth"
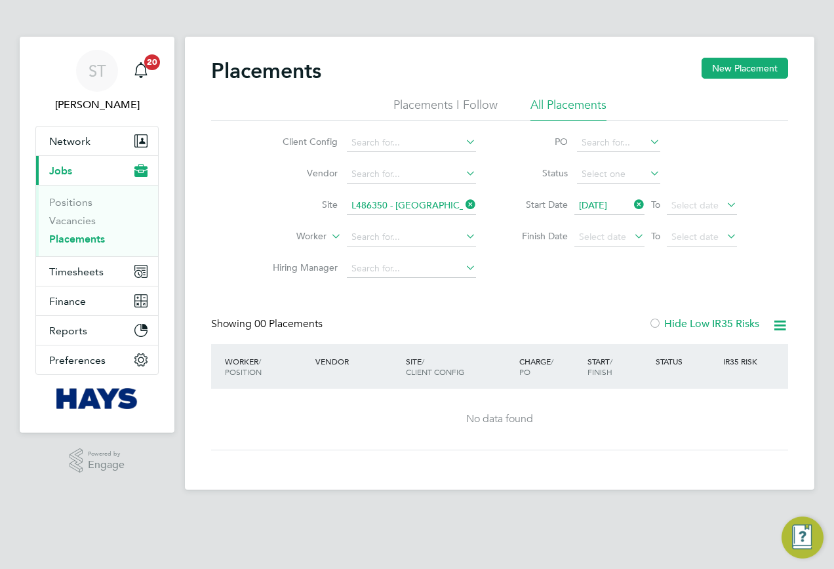
click at [463, 201] on icon at bounding box center [463, 204] width 0 height 18
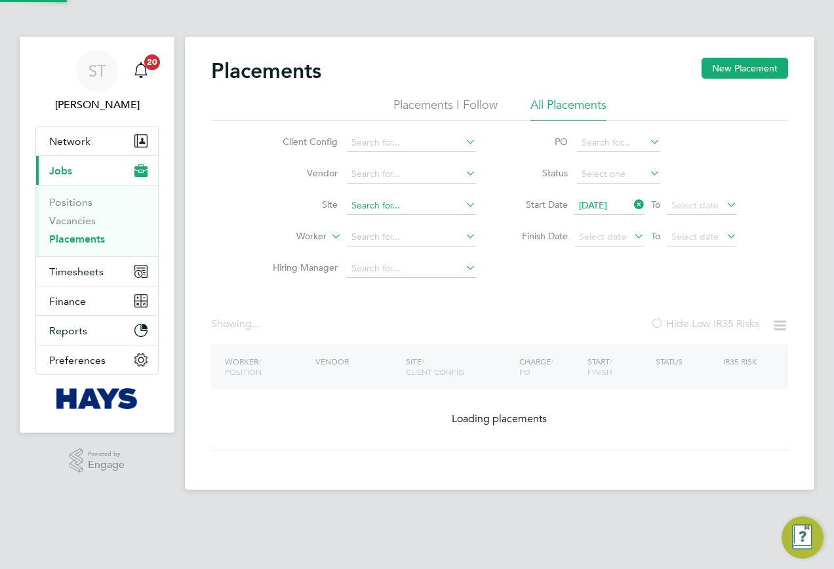
click at [438, 204] on input at bounding box center [411, 206] width 129 height 18
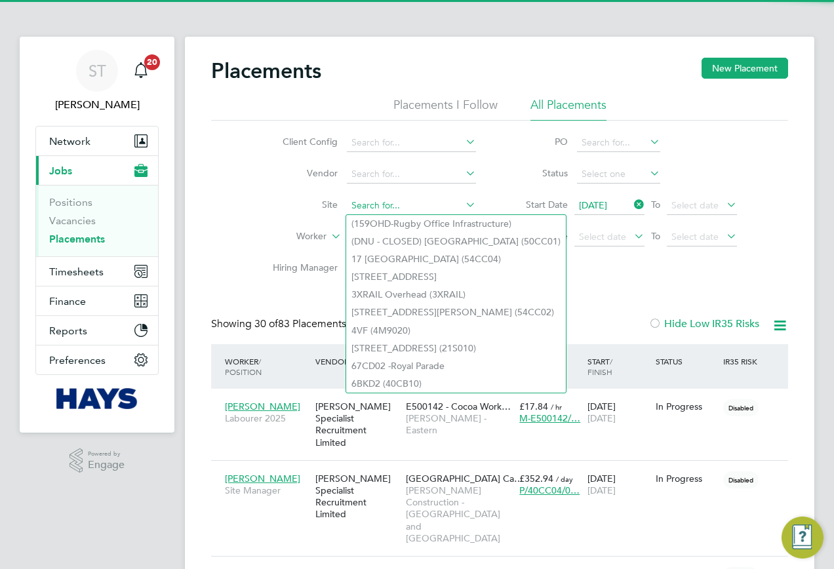
paste input "Woolwich Phase 2&3"
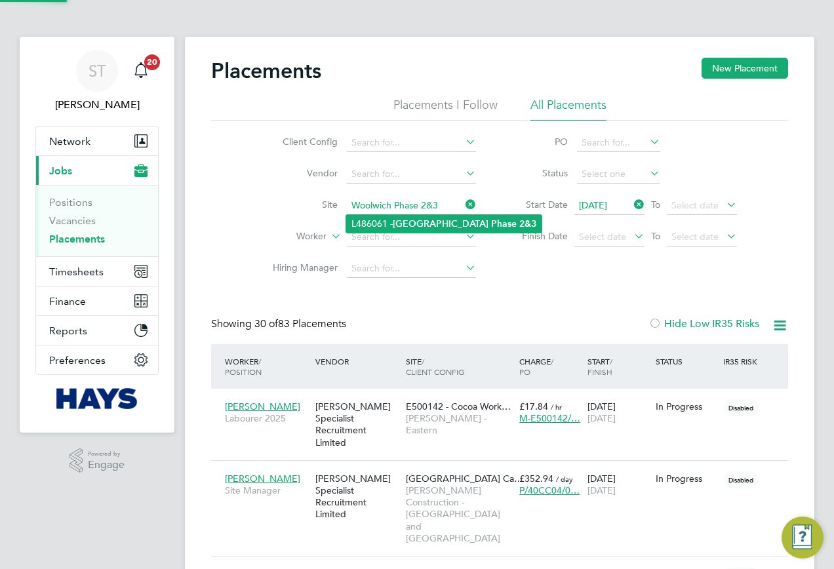
click at [403, 224] on b "Woolwich" at bounding box center [441, 223] width 96 height 11
type input "L486061 - Woolwich Phase 2&3"
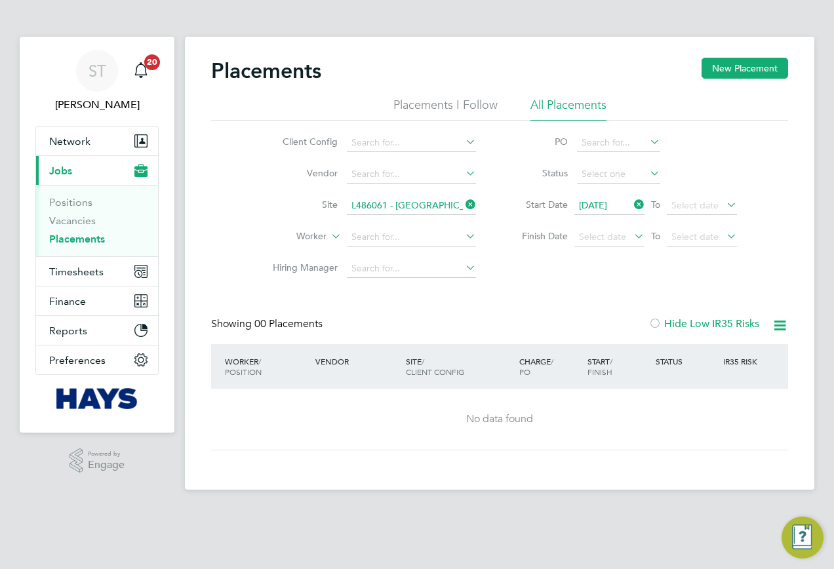
click at [463, 208] on icon at bounding box center [463, 204] width 0 height 18
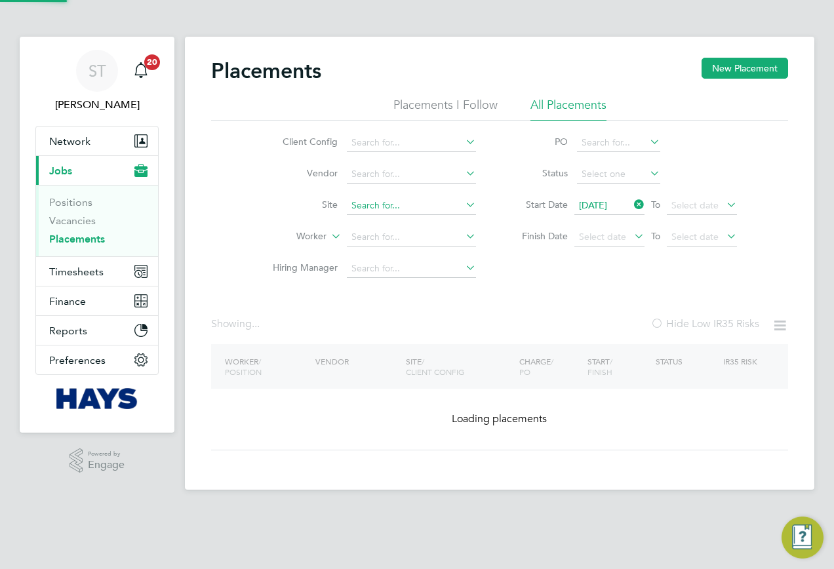
click at [429, 208] on input at bounding box center [411, 206] width 129 height 18
paste input "Woolwich Phase 4&5"
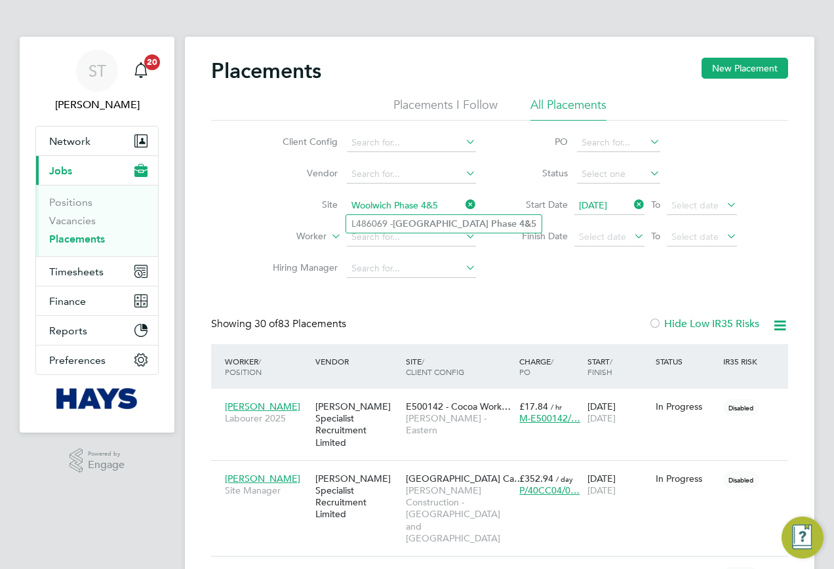
click at [429, 226] on b "Woolwich" at bounding box center [441, 223] width 96 height 11
type input "L486069 - Woolwich Phase 4&5"
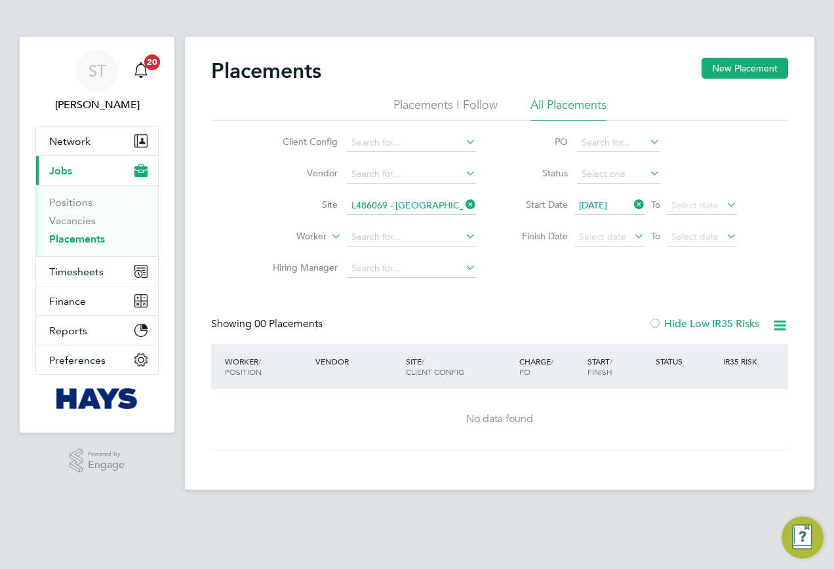
click at [463, 202] on icon at bounding box center [463, 204] width 0 height 18
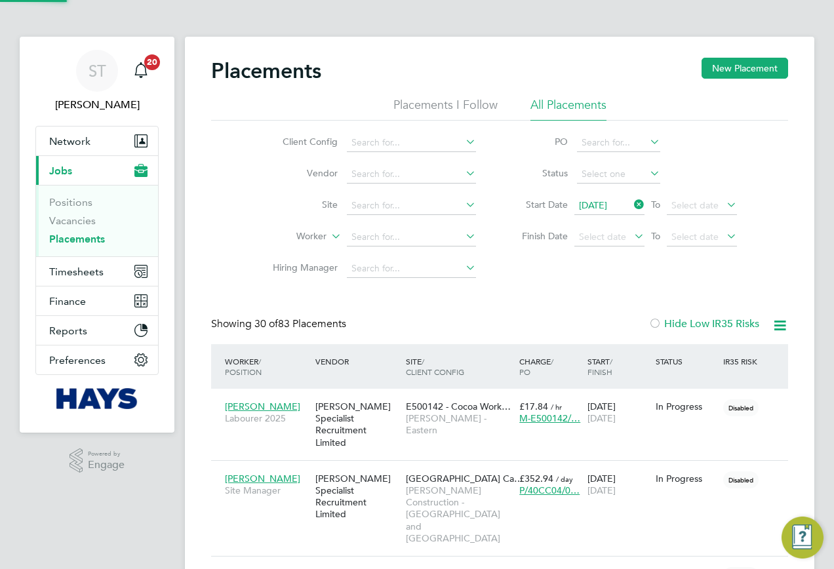
click at [631, 202] on icon at bounding box center [631, 204] width 0 height 18
click at [374, 252] on li "Worker" at bounding box center [369, 237] width 246 height 31
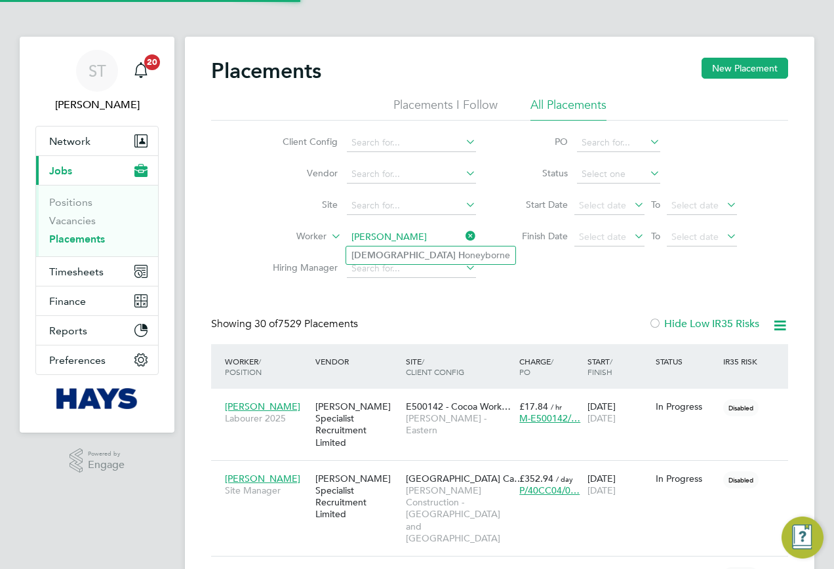
click at [407, 255] on li "Amon H oneyborne" at bounding box center [430, 255] width 169 height 18
type input "[PERSON_NAME]"
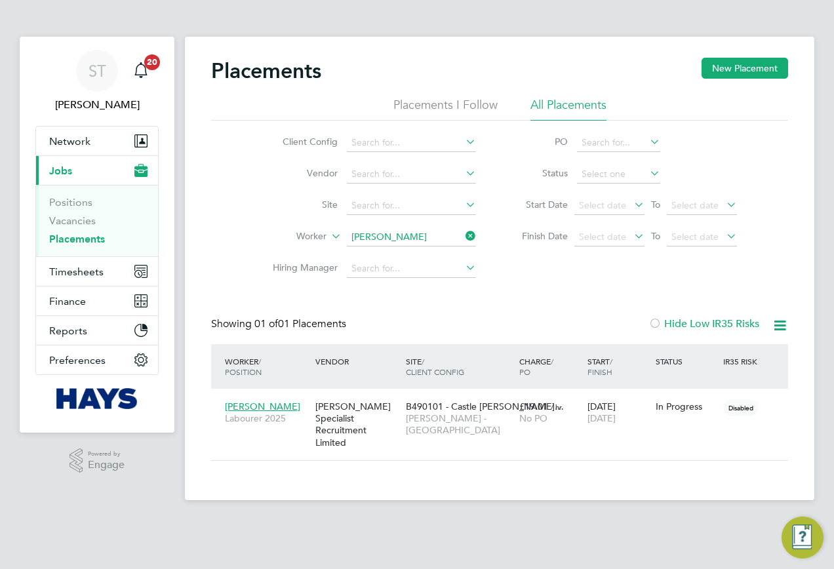
scroll to position [38, 114]
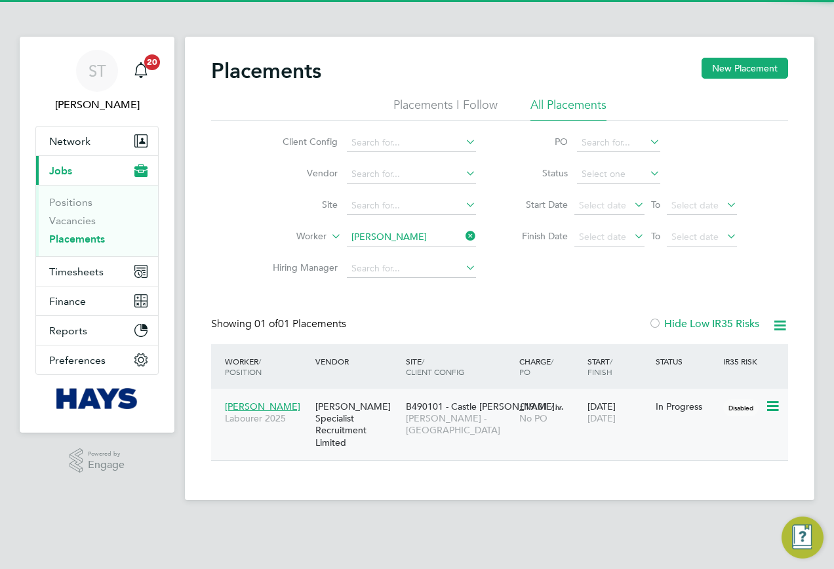
click at [358, 440] on div "[PERSON_NAME] Specialist Recruitment Limited" at bounding box center [357, 424] width 90 height 61
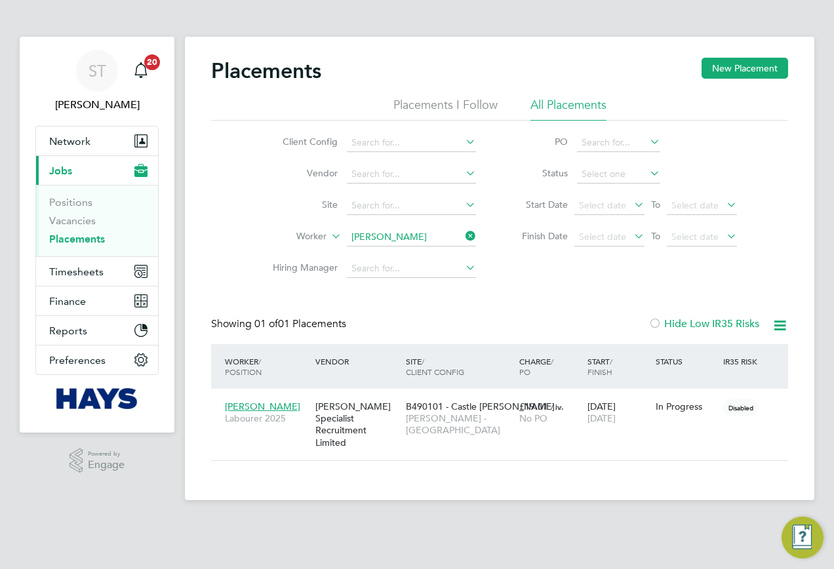
click at [463, 242] on icon at bounding box center [463, 236] width 0 height 18
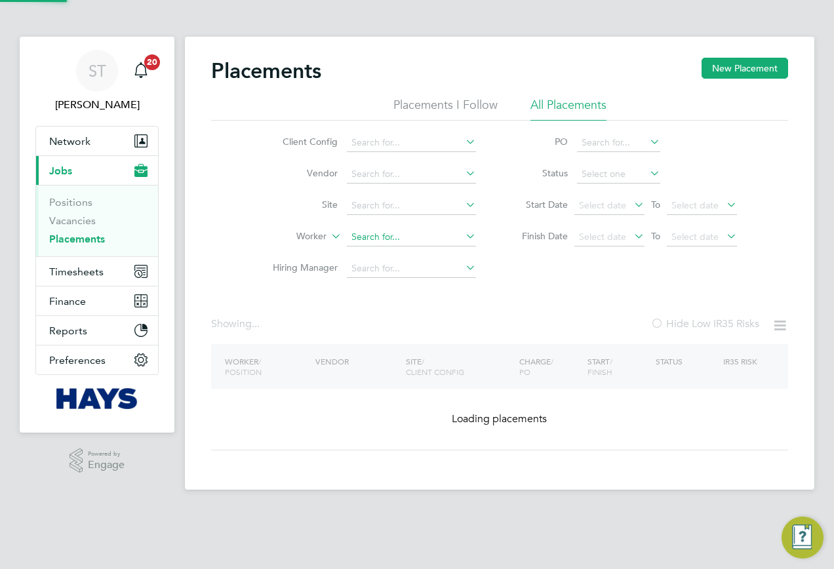
click at [437, 241] on input at bounding box center [411, 237] width 129 height 18
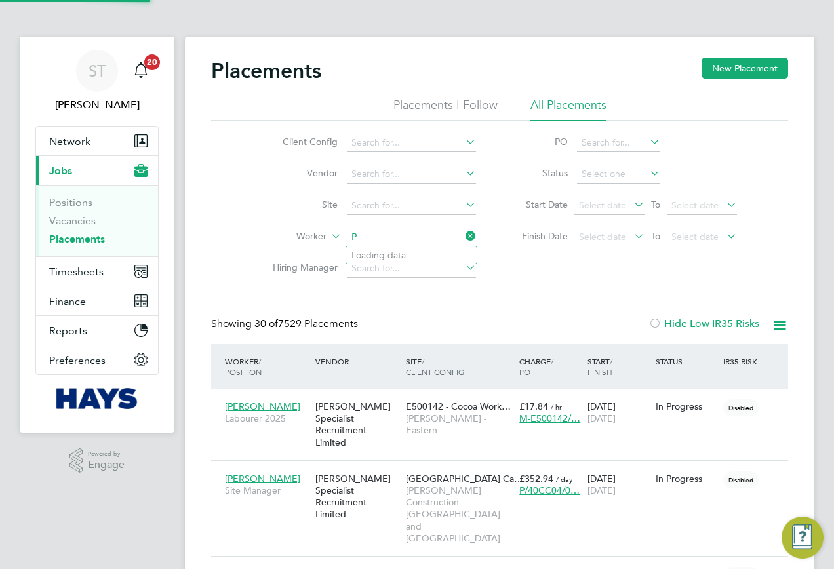
scroll to position [62, 114]
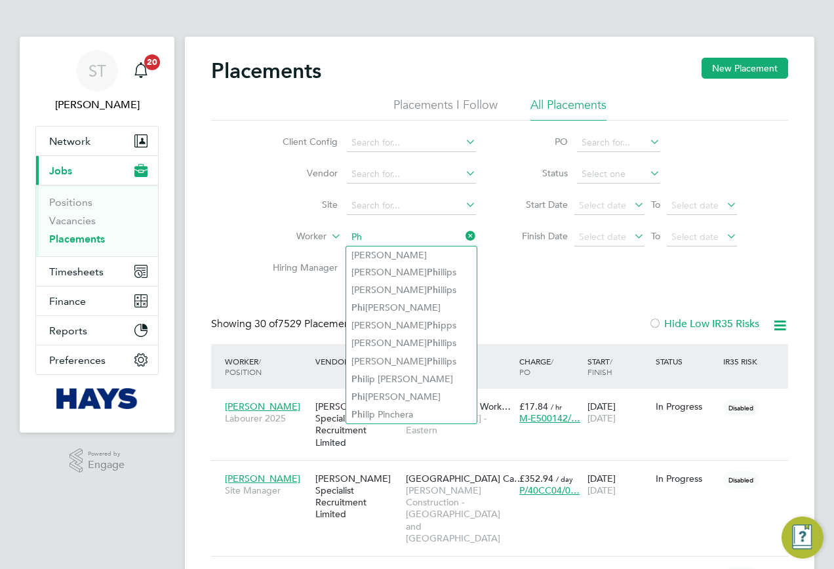
type input "P"
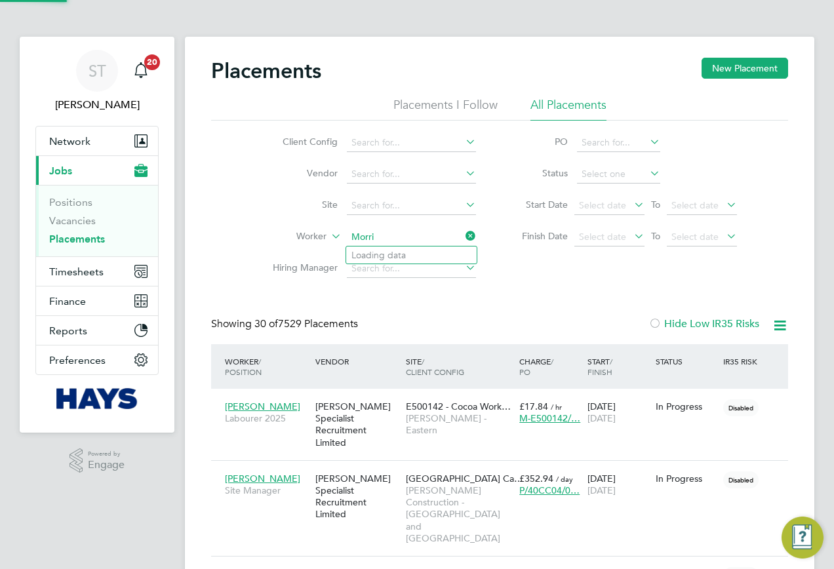
type input "Morris"
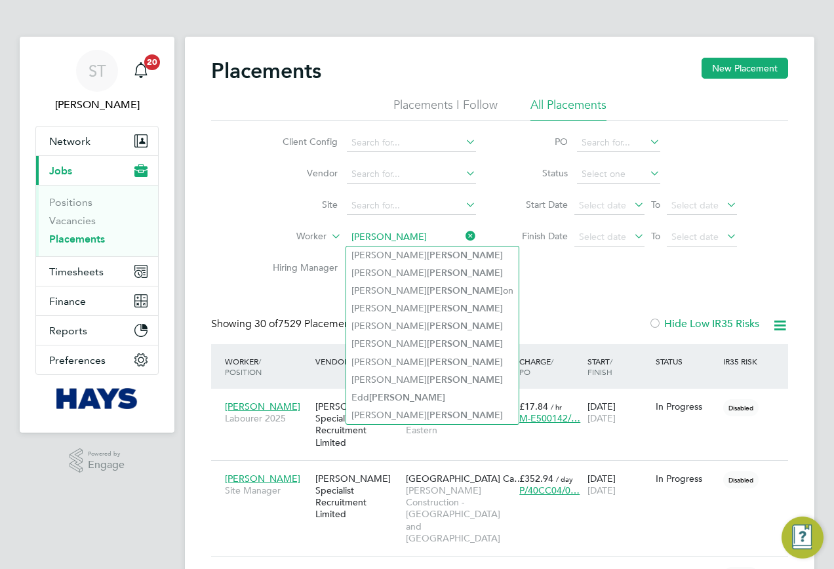
drag, startPoint x: 374, startPoint y: 236, endPoint x: 340, endPoint y: 239, distance: 34.2
click at [341, 239] on li "Worker Morris" at bounding box center [369, 237] width 246 height 31
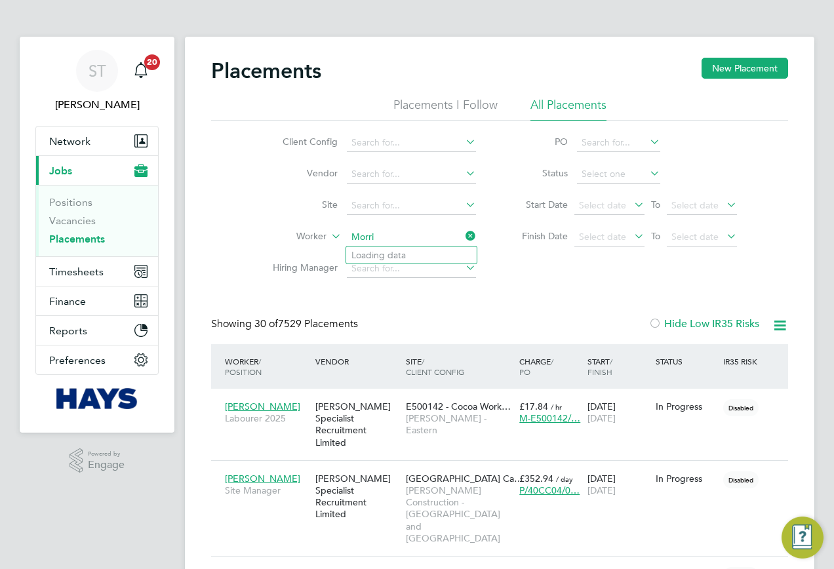
type input "Morris"
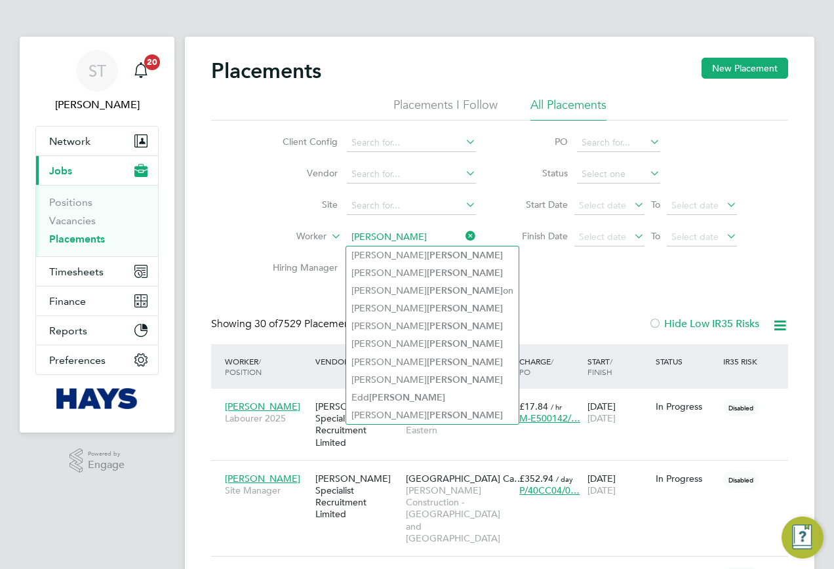
drag, startPoint x: 376, startPoint y: 239, endPoint x: 335, endPoint y: 244, distance: 41.6
click at [335, 244] on li "Worker Morris" at bounding box center [369, 237] width 246 height 31
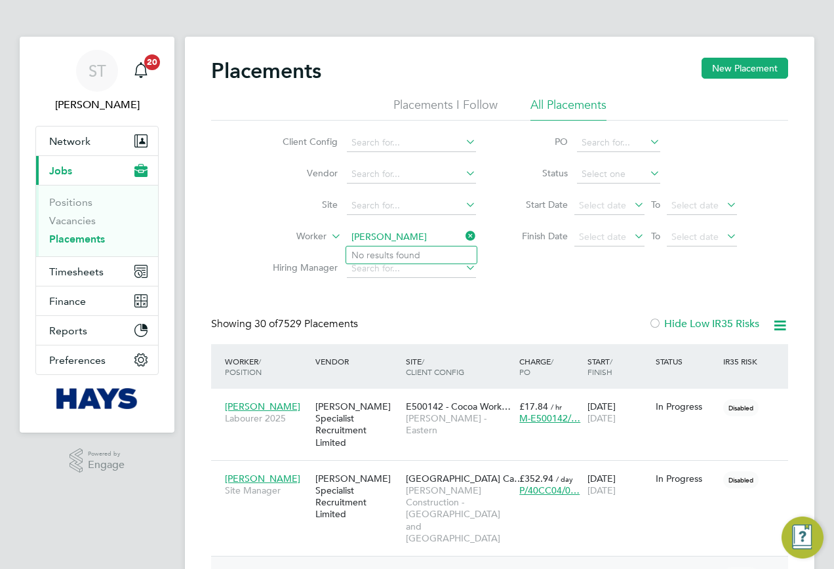
type input "Philip M"
click at [364, 232] on input at bounding box center [411, 237] width 129 height 18
type input "Phillip M"
click at [440, 242] on input at bounding box center [411, 237] width 129 height 18
type input "[PERSON_NAME]"
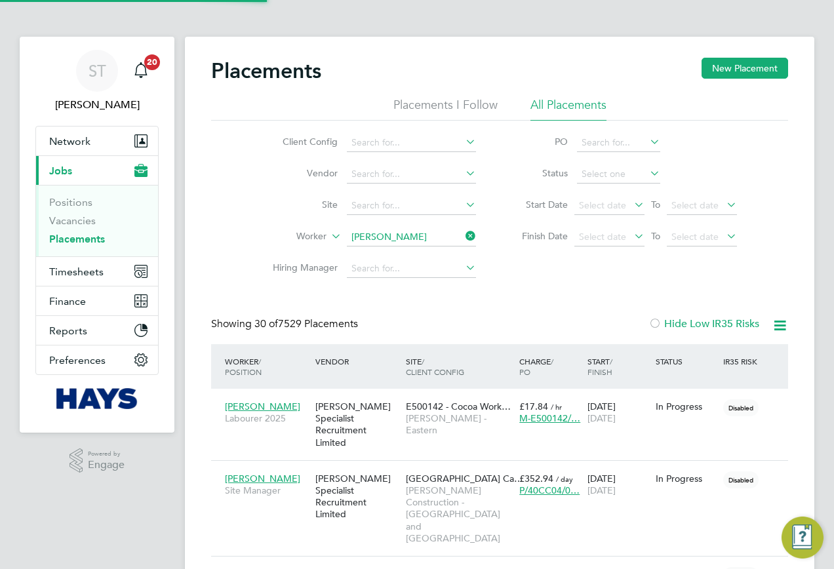
click at [430, 256] on b "Wallace" at bounding box center [468, 255] width 76 height 11
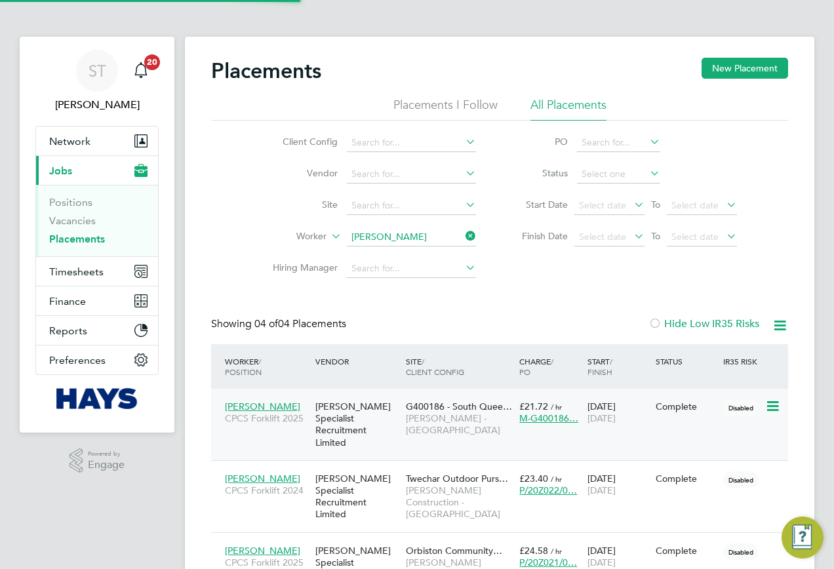
scroll to position [49, 114]
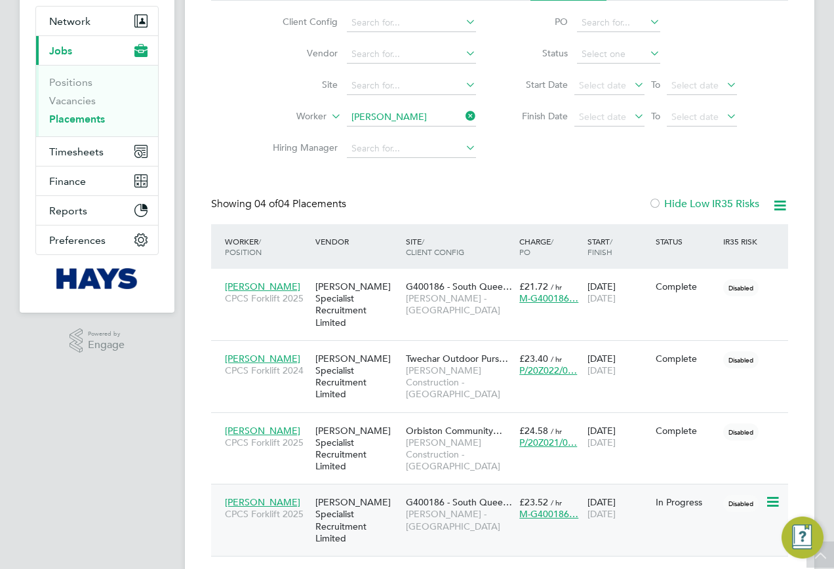
click at [393, 490] on div "[PERSON_NAME] Specialist Recruitment Limited" at bounding box center [357, 520] width 90 height 61
click at [463, 119] on icon at bounding box center [463, 116] width 0 height 18
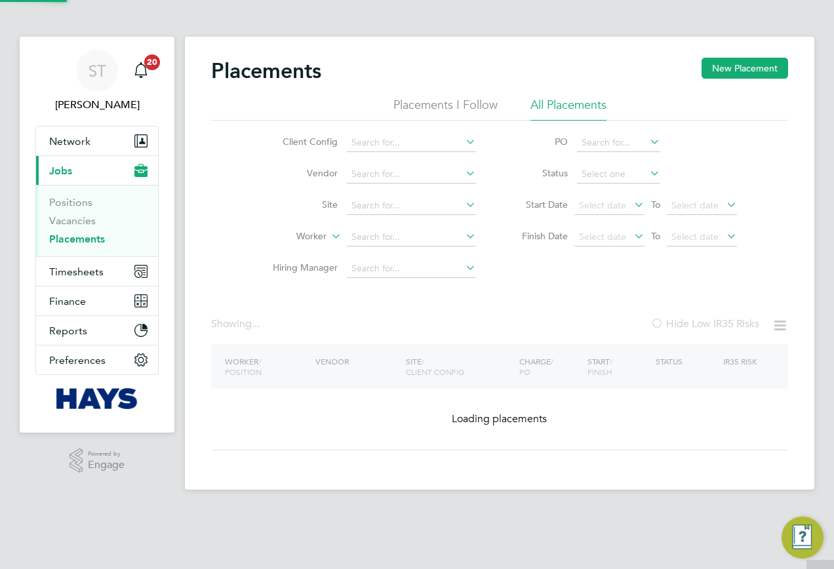
click at [433, 125] on div "Client Config Vendor Site Worker Hiring Manager PO Status Start Date Select dat…" at bounding box center [499, 203] width 577 height 164
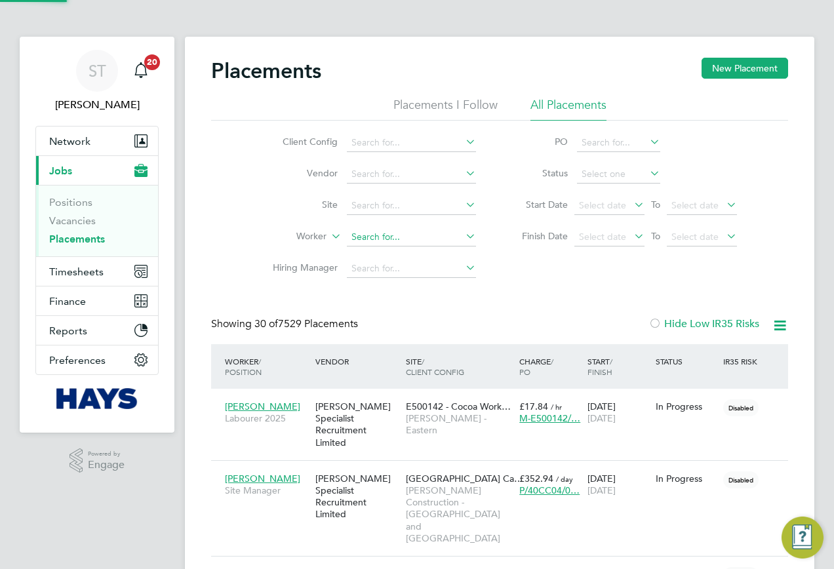
click at [374, 233] on input at bounding box center [411, 237] width 129 height 18
paste input "[PERSON_NAME]"
type input "[PERSON_NAME]"
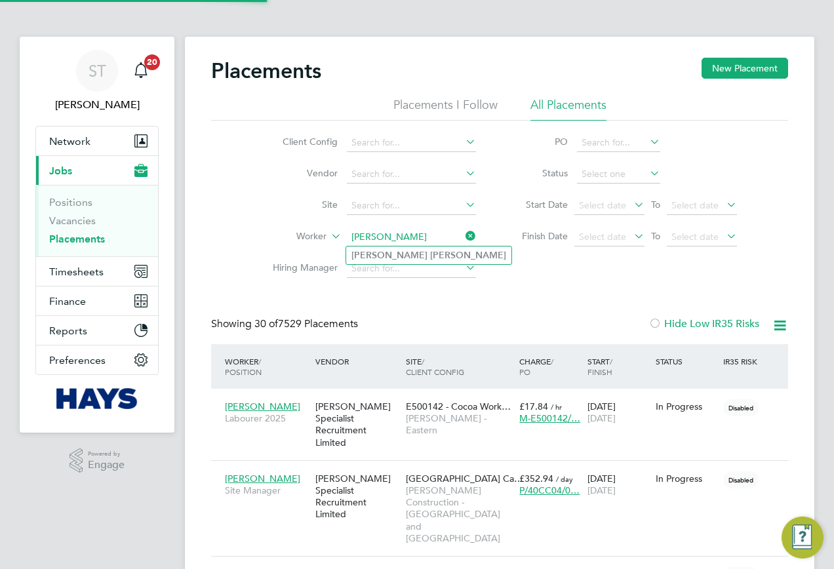
click at [430, 253] on b "Ksiazek" at bounding box center [468, 255] width 76 height 11
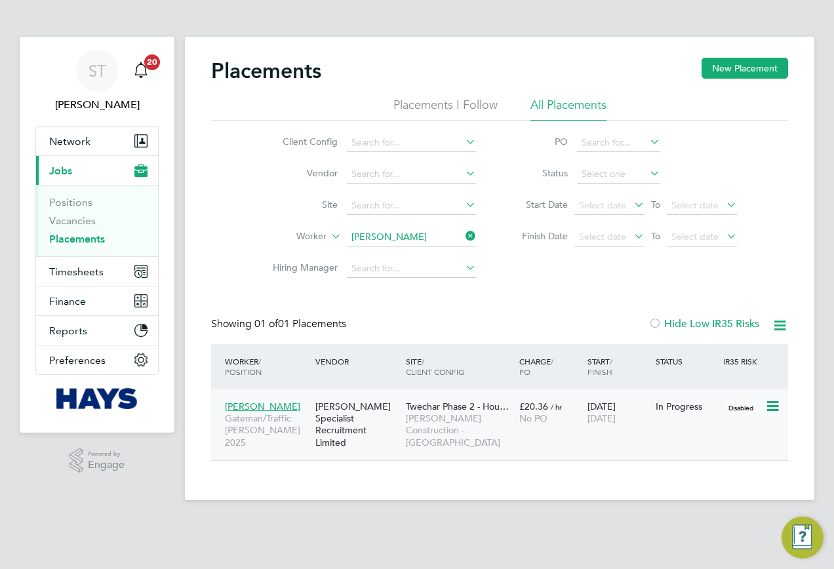
click at [435, 429] on span "[PERSON_NAME] Construction - [GEOGRAPHIC_DATA]" at bounding box center [459, 430] width 107 height 36
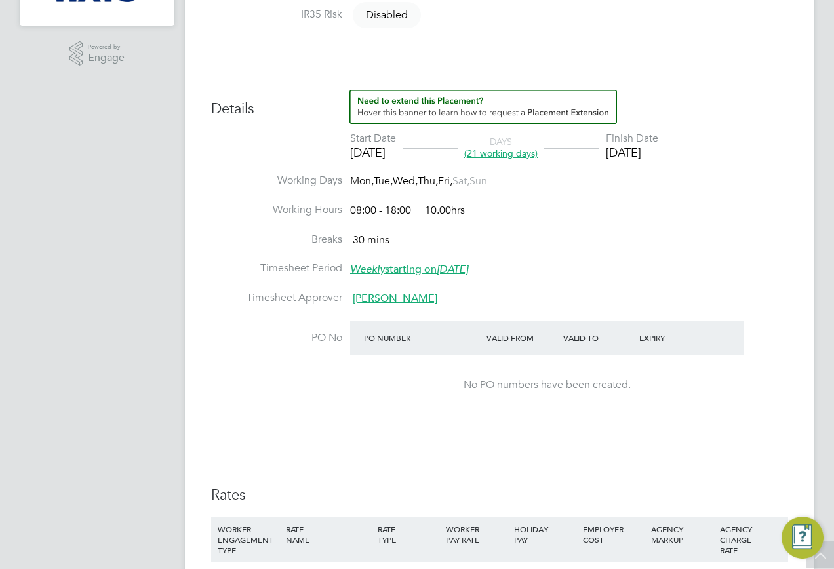
scroll to position [524, 0]
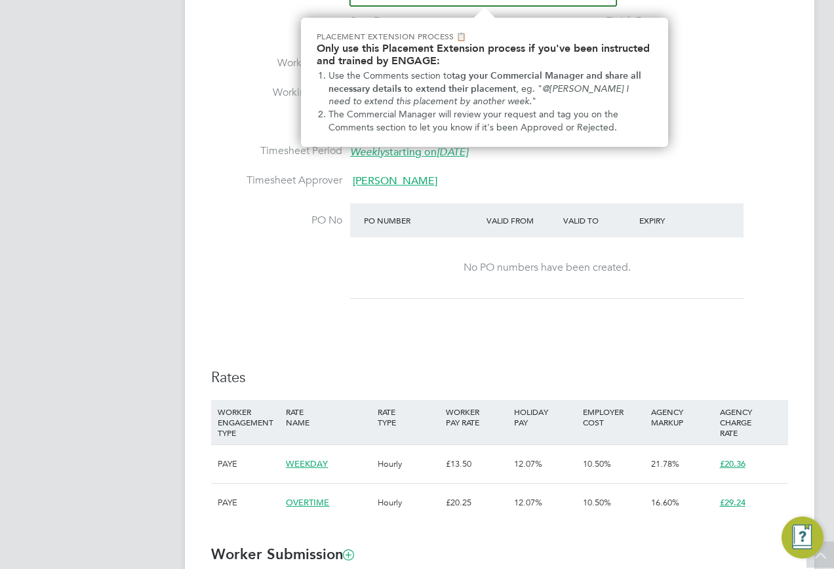
scroll to position [102, 0]
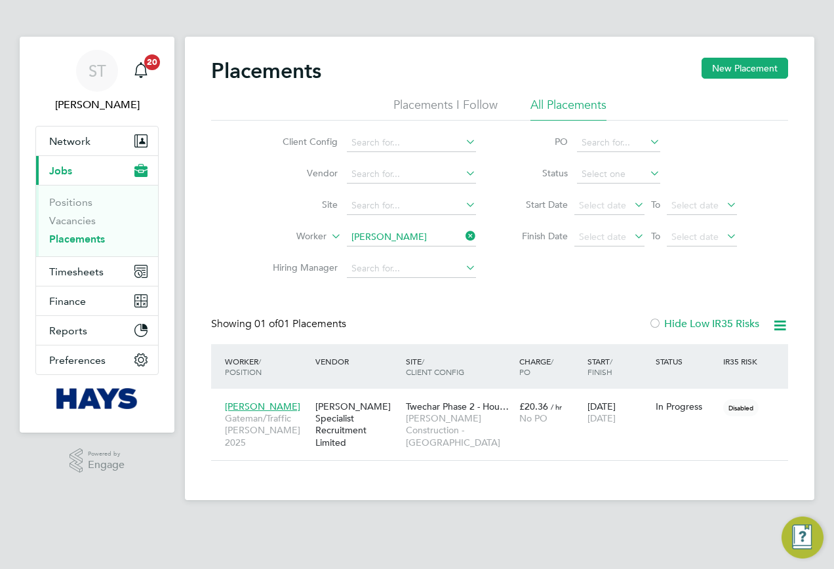
scroll to position [49, 114]
click at [463, 239] on icon at bounding box center [463, 236] width 0 height 18
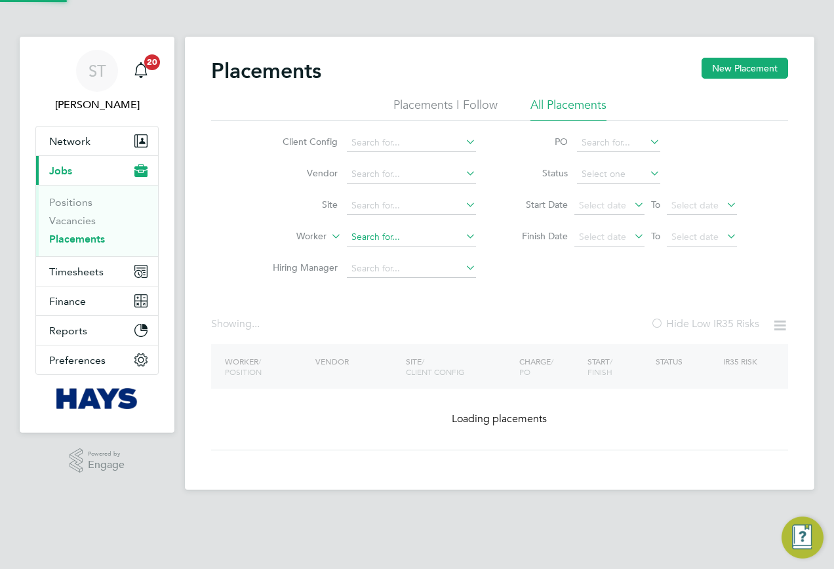
click at [412, 244] on input at bounding box center [411, 237] width 129 height 18
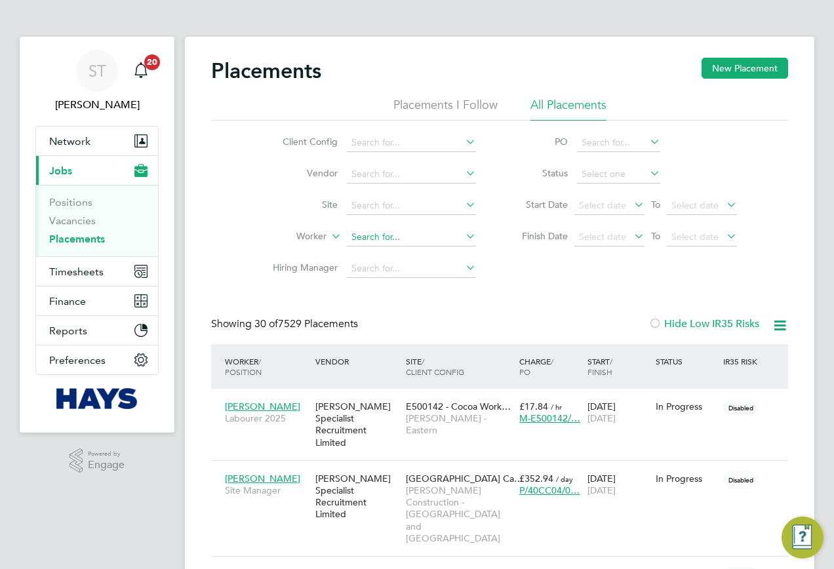
click at [408, 233] on input at bounding box center [411, 237] width 129 height 18
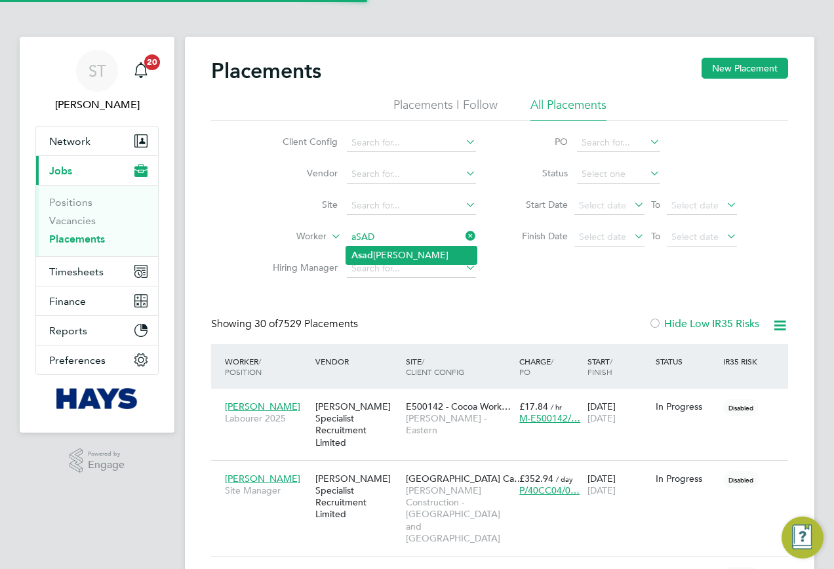
click at [428, 256] on li "Asad Jalal Sindhu" at bounding box center [411, 255] width 130 height 18
type input "[PERSON_NAME]"
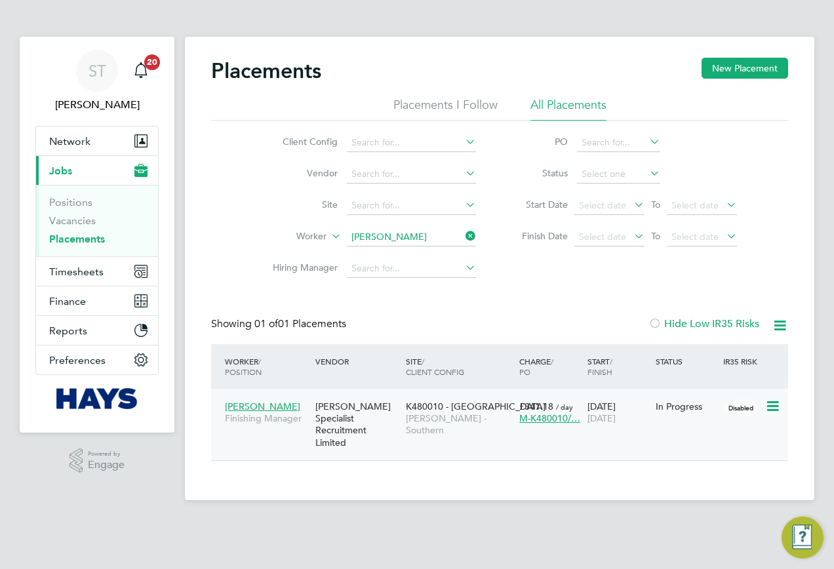
click at [465, 429] on div "K480010 - North Bersted Lovell - Southern" at bounding box center [458, 418] width 113 height 49
click at [463, 241] on icon at bounding box center [463, 236] width 0 height 18
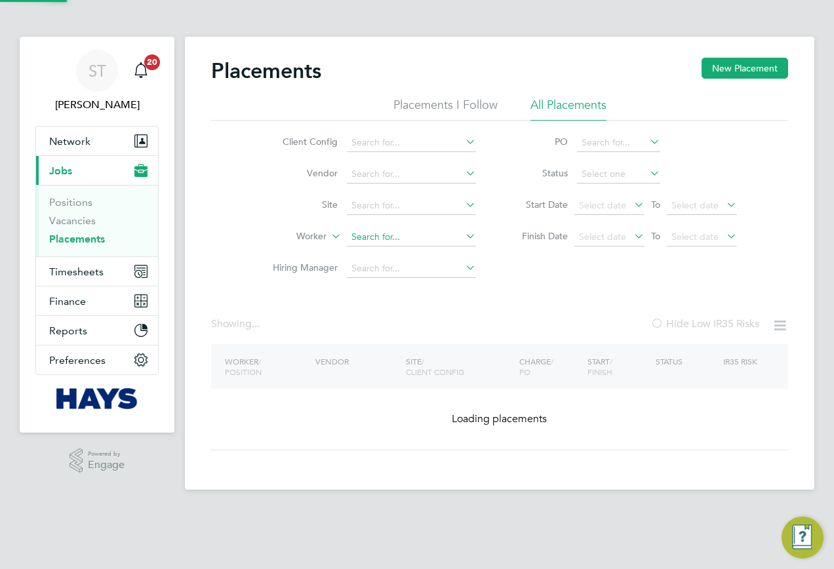
click at [402, 240] on input at bounding box center [411, 237] width 129 height 18
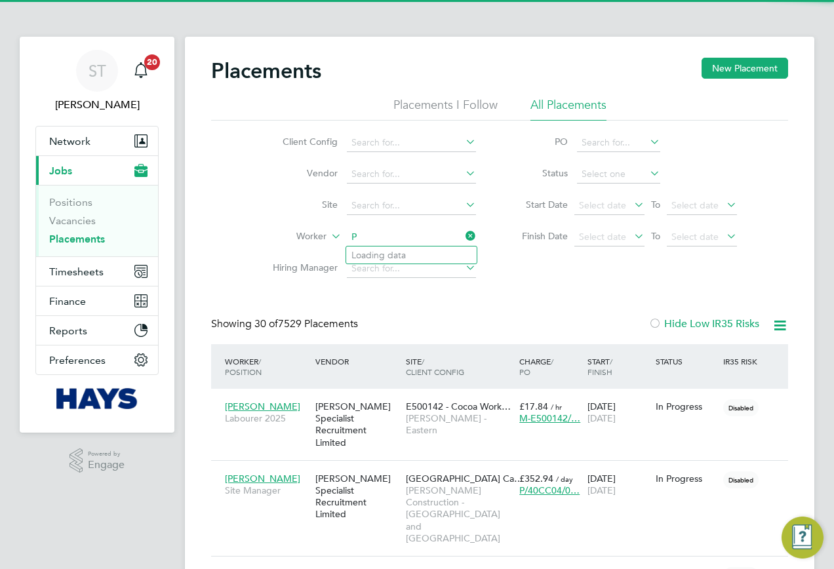
scroll to position [62, 114]
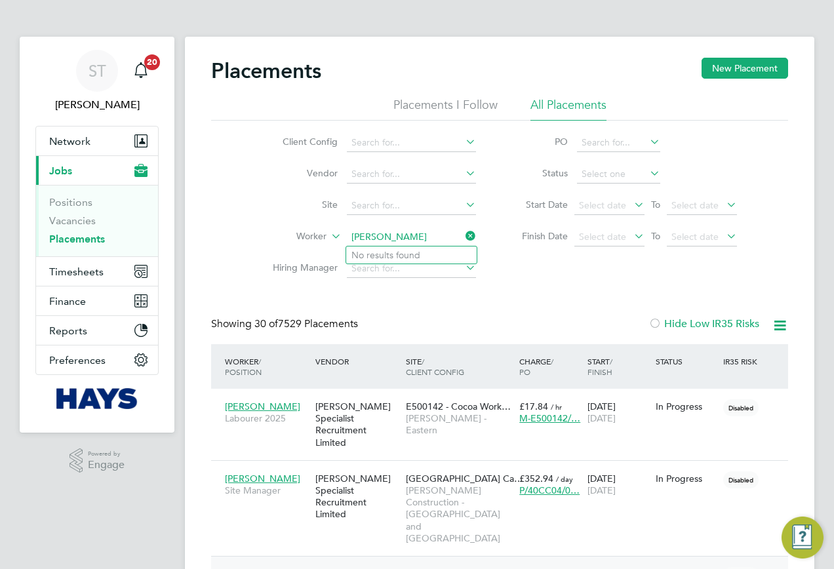
type input "Philip Charles"
click at [391, 236] on input at bounding box center [411, 237] width 129 height 18
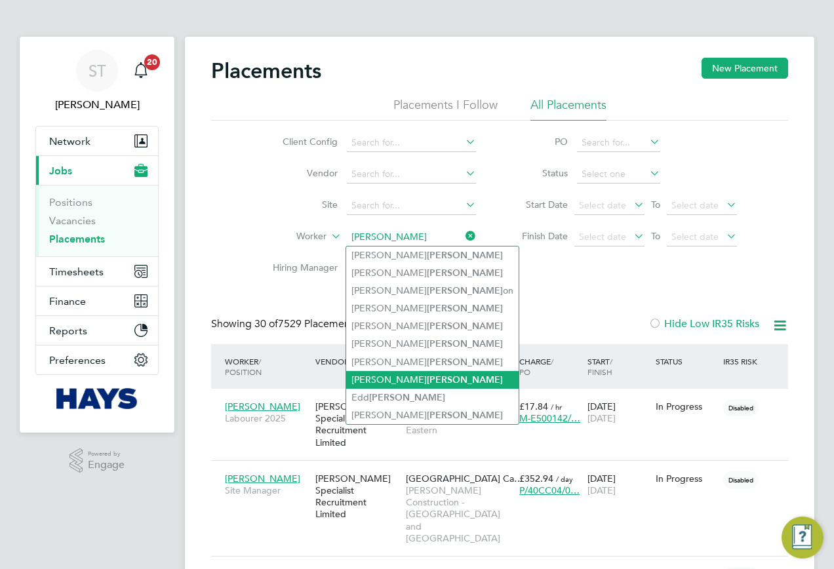
click at [412, 373] on li "Paul Morris" at bounding box center [432, 380] width 172 height 18
type input "Paul Morris"
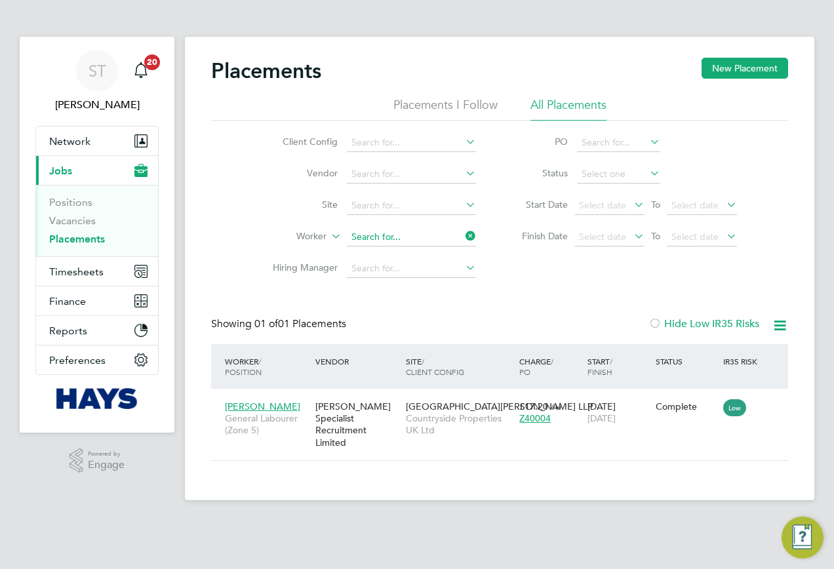
click at [457, 237] on input at bounding box center [411, 237] width 129 height 18
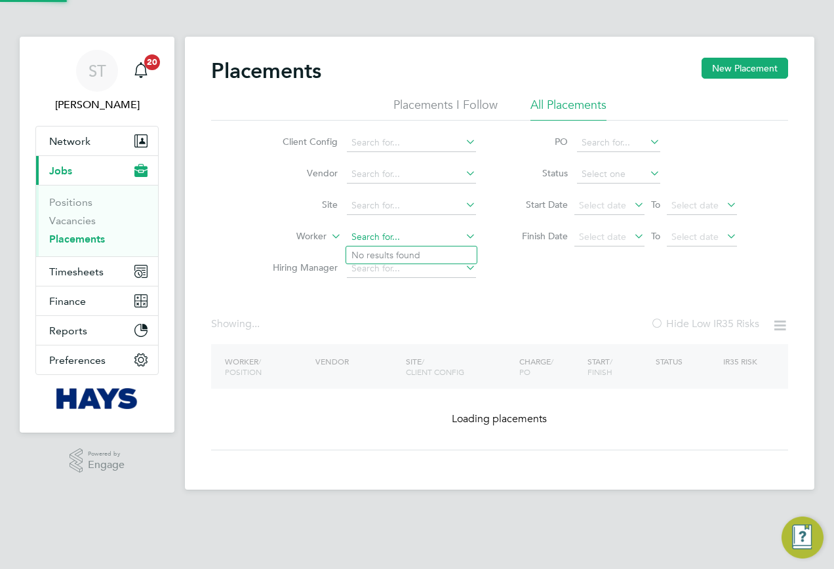
click at [419, 237] on input at bounding box center [411, 237] width 129 height 18
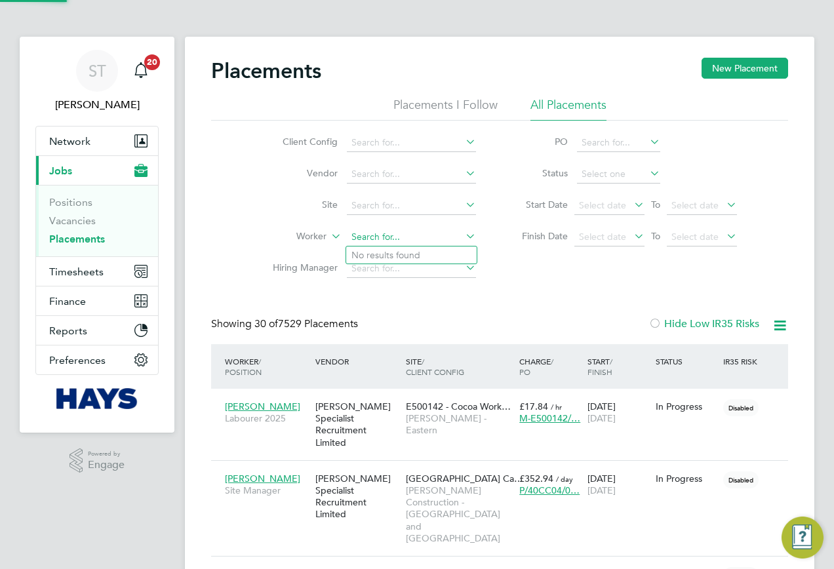
scroll to position [62, 114]
type input "Dominik Ksiazek"
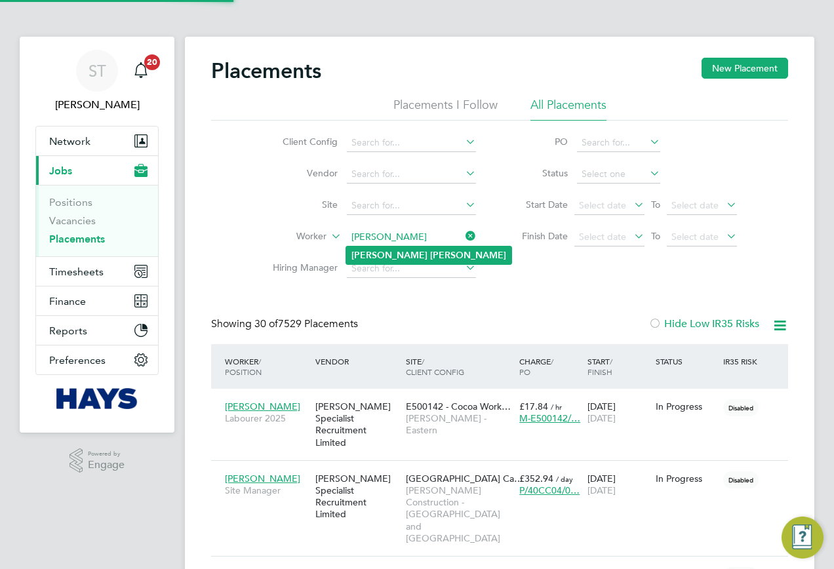
click at [430, 254] on b "Ksiazek" at bounding box center [468, 255] width 76 height 11
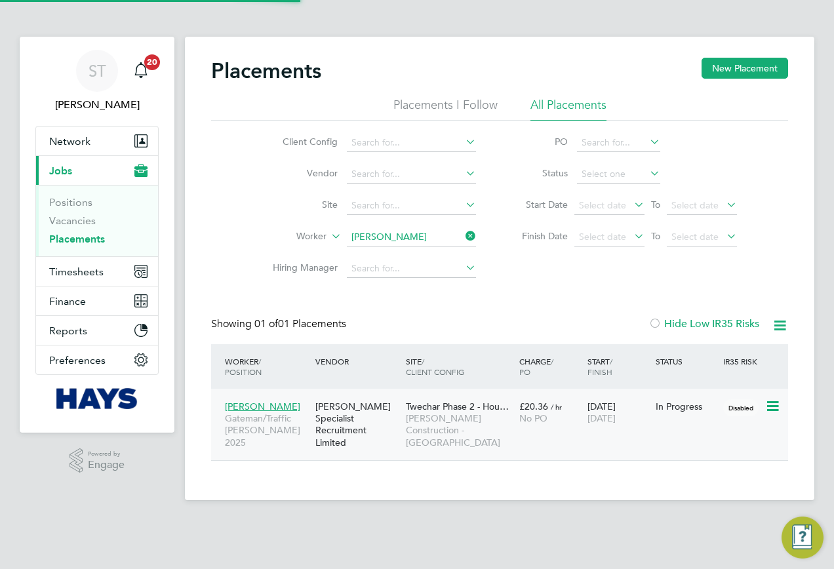
click at [507, 432] on span "Morgan Sindall Construction - Scotland" at bounding box center [459, 430] width 107 height 36
click at [478, 235] on li "Worker Dominik Ksiazek" at bounding box center [369, 237] width 246 height 31
click at [463, 237] on icon at bounding box center [463, 236] width 0 height 18
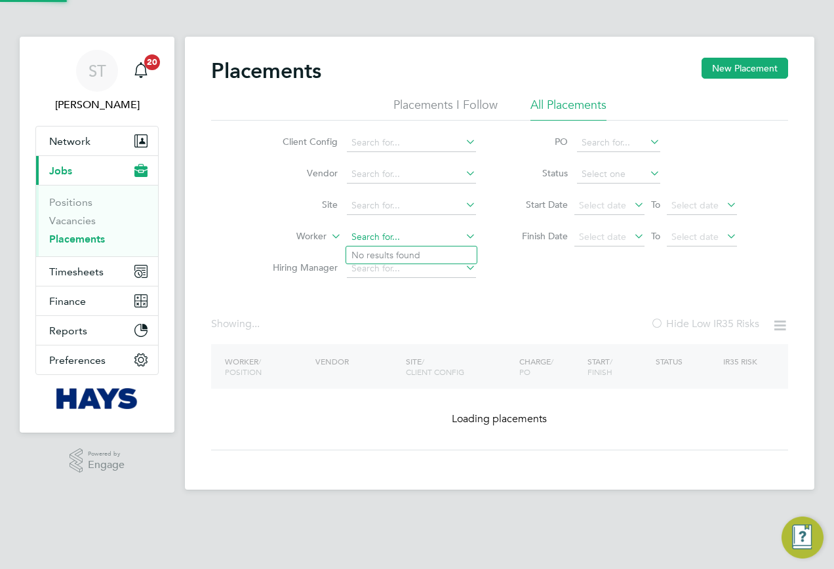
click at [410, 244] on input at bounding box center [411, 237] width 129 height 18
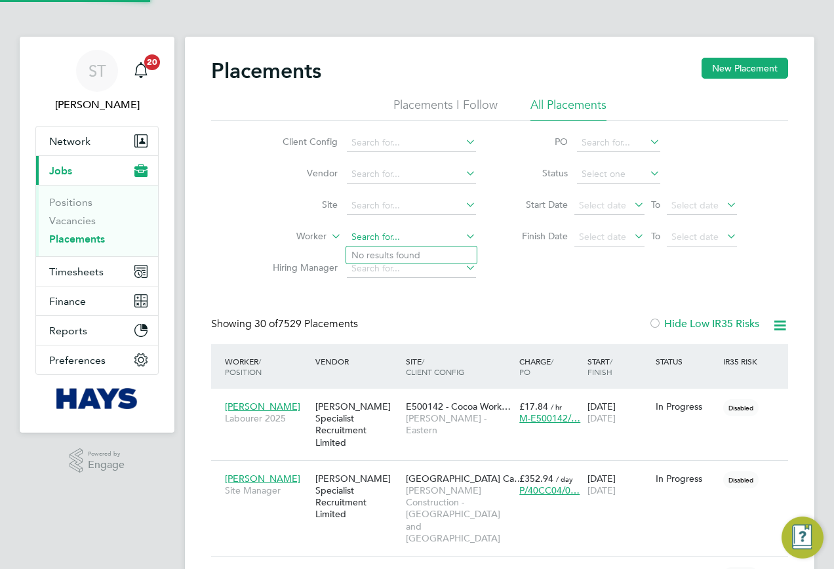
scroll to position [62, 114]
paste input "30642237"
type input "30642237"
drag, startPoint x: 414, startPoint y: 241, endPoint x: 316, endPoint y: 233, distance: 98.0
click at [316, 233] on li "Worker 30642237" at bounding box center [369, 237] width 246 height 31
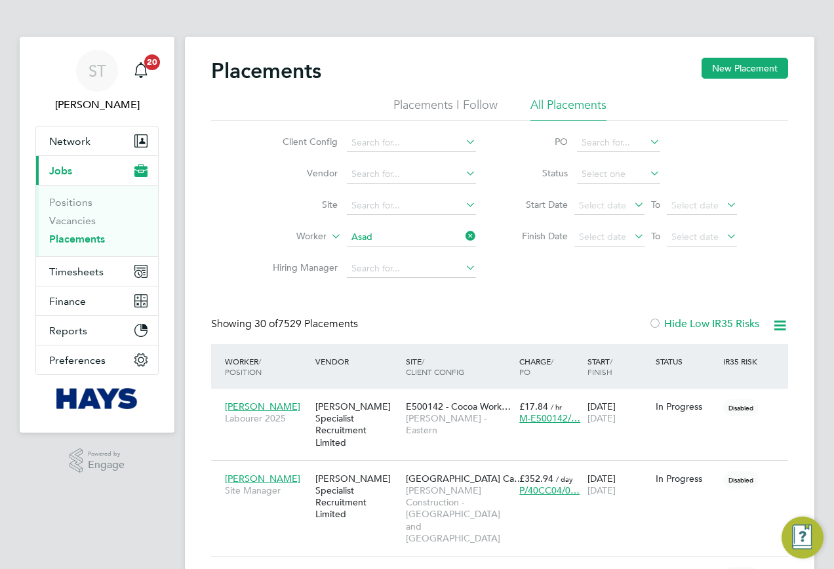
click at [375, 251] on li "Asad Jalal Sindhu" at bounding box center [411, 255] width 130 height 18
type input "Asad Jalal Sindhu"
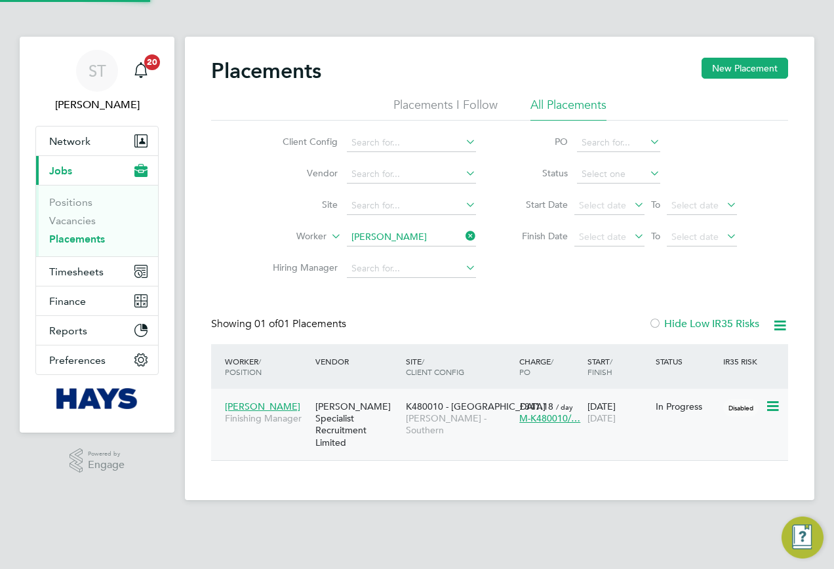
click at [404, 409] on div "K480010 - North Bersted Lovell - Southern" at bounding box center [458, 418] width 113 height 49
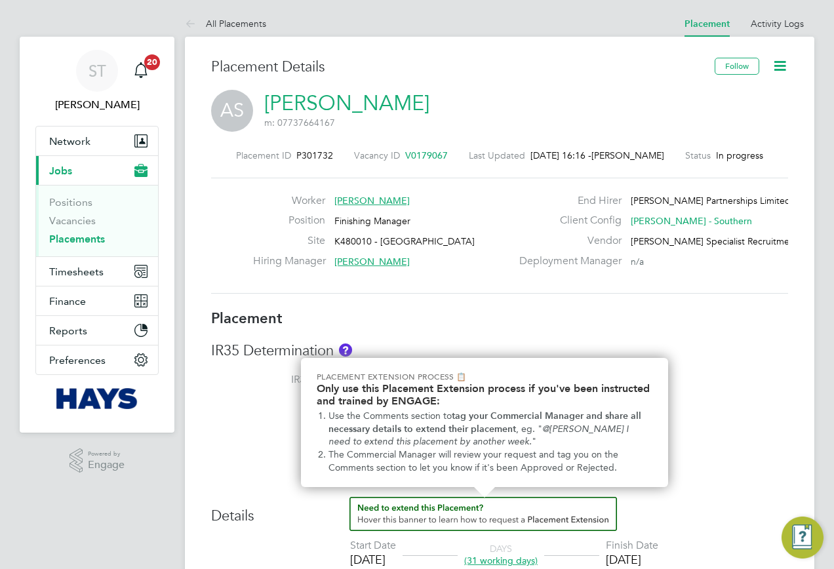
scroll to position [21, 259]
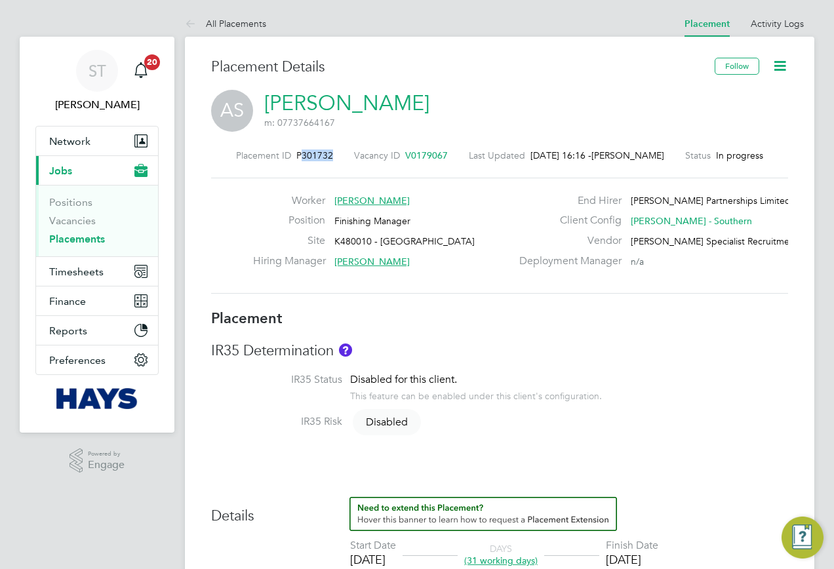
drag, startPoint x: 323, startPoint y: 160, endPoint x: 305, endPoint y: 161, distance: 18.4
click at [305, 161] on div "Placement ID P301732 Vacancy ID V0179067 Last Updated 27 Aug 2025, 16:16 - Bhav…" at bounding box center [499, 155] width 577 height 12
copy span "301732"
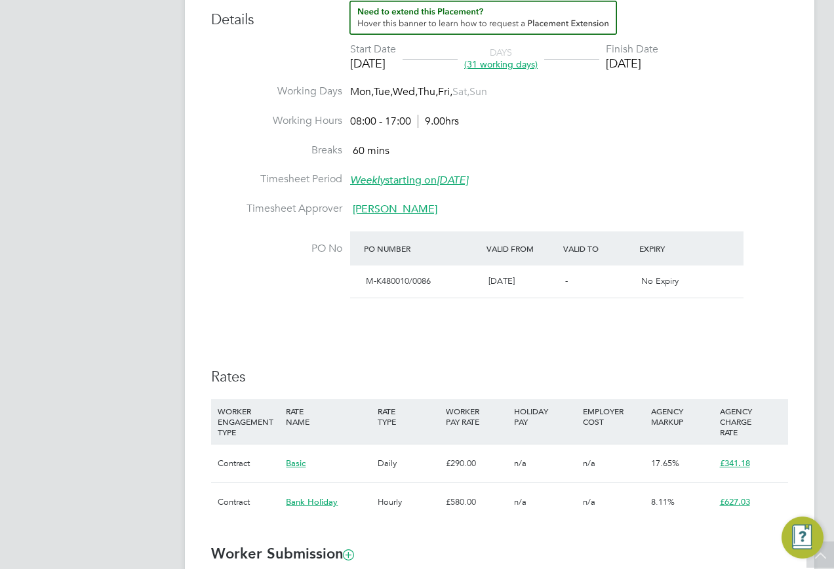
scroll to position [655, 0]
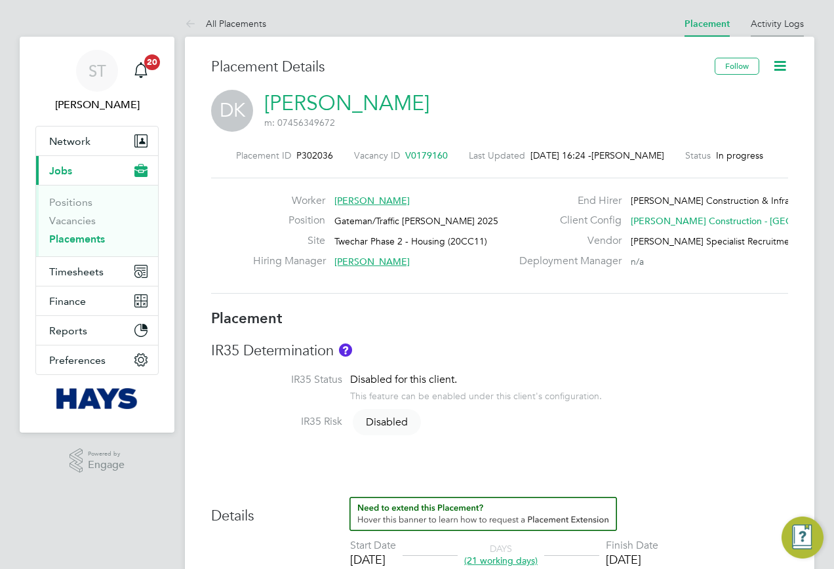
click at [772, 29] on li "Activity Logs" at bounding box center [776, 23] width 53 height 26
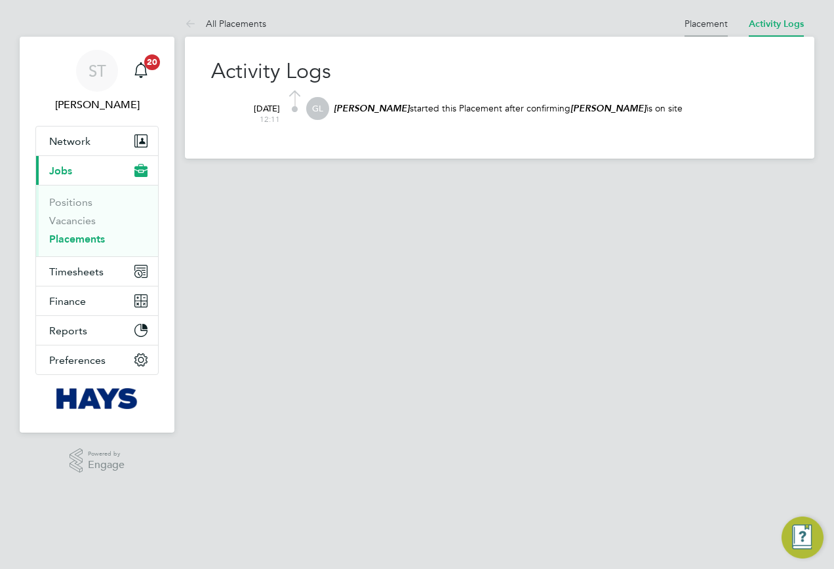
click at [701, 26] on link "Placement" at bounding box center [705, 24] width 43 height 12
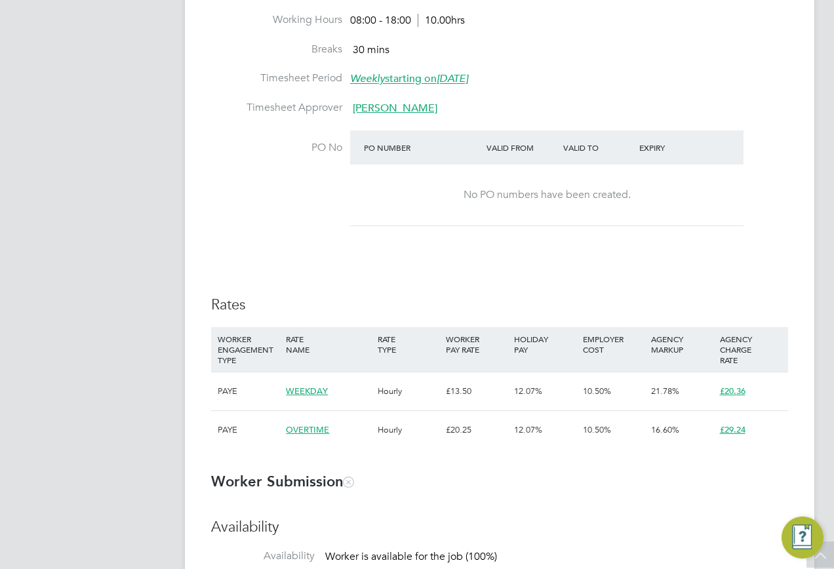
scroll to position [721, 0]
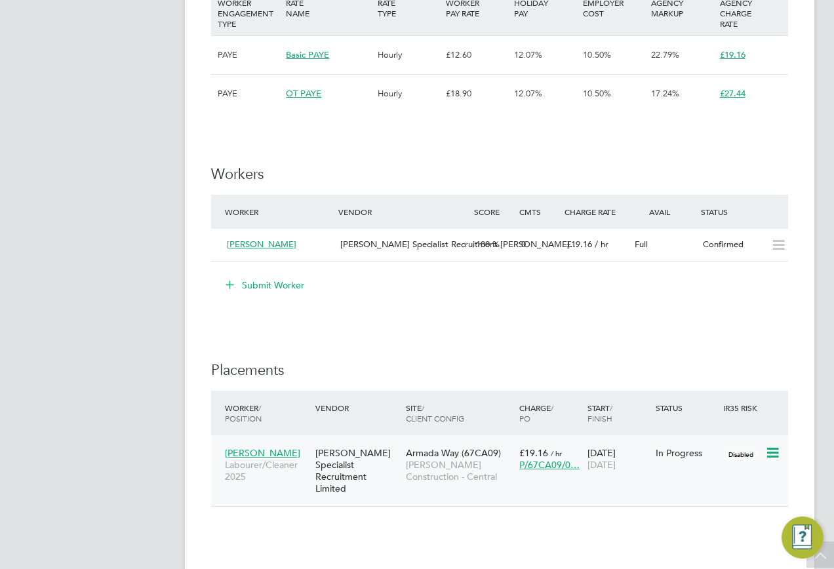
click at [257, 449] on span "[PERSON_NAME]" at bounding box center [262, 453] width 75 height 12
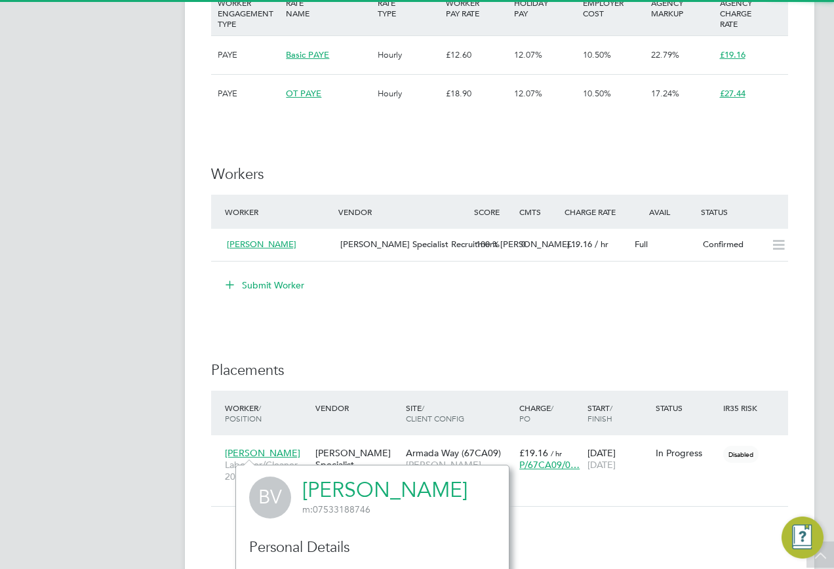
click at [361, 483] on link "[PERSON_NAME]" at bounding box center [384, 490] width 165 height 26
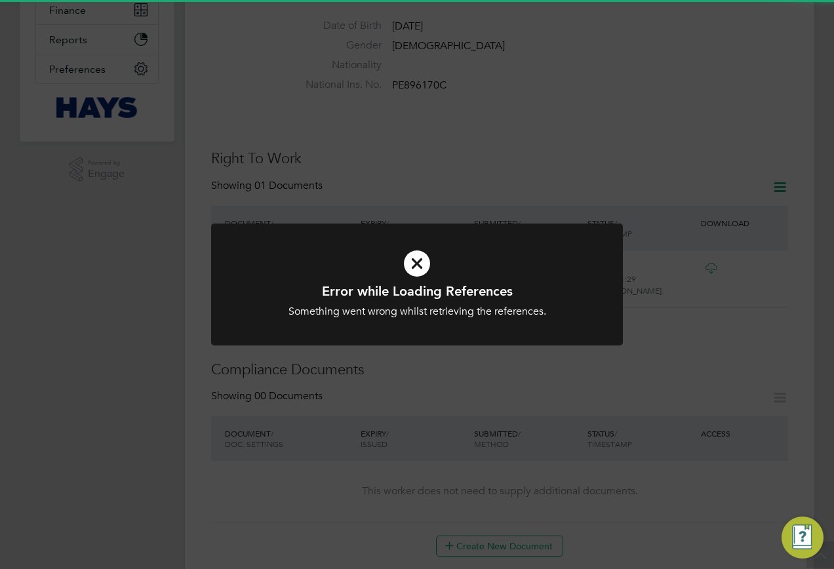
click at [501, 396] on div "Error while Loading References Something went wrong whilst retrieving the refer…" at bounding box center [417, 284] width 834 height 569
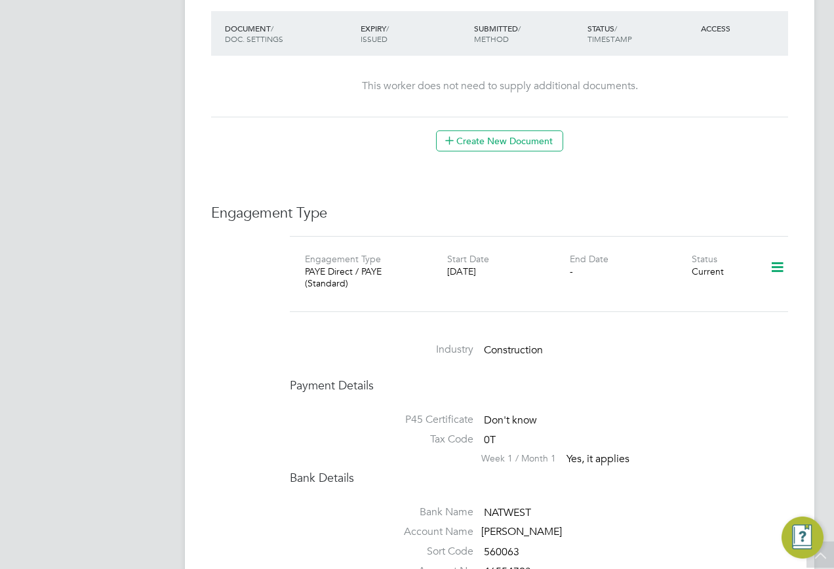
scroll to position [655, 0]
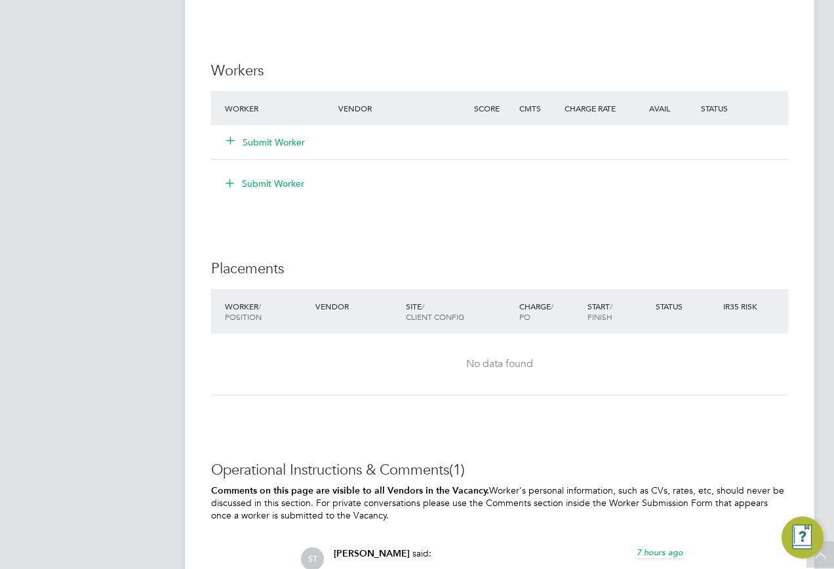
scroll to position [1049, 0]
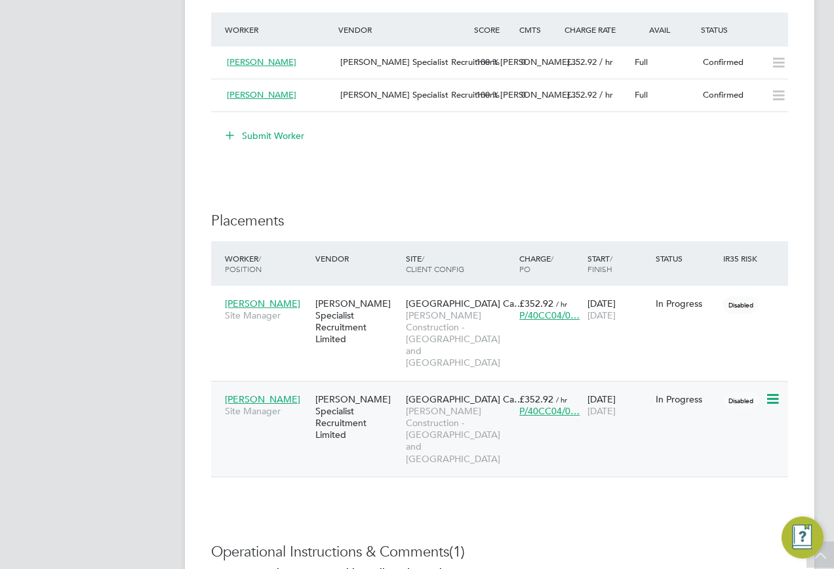
click at [260, 393] on span "Paul Ngene" at bounding box center [262, 399] width 75 height 12
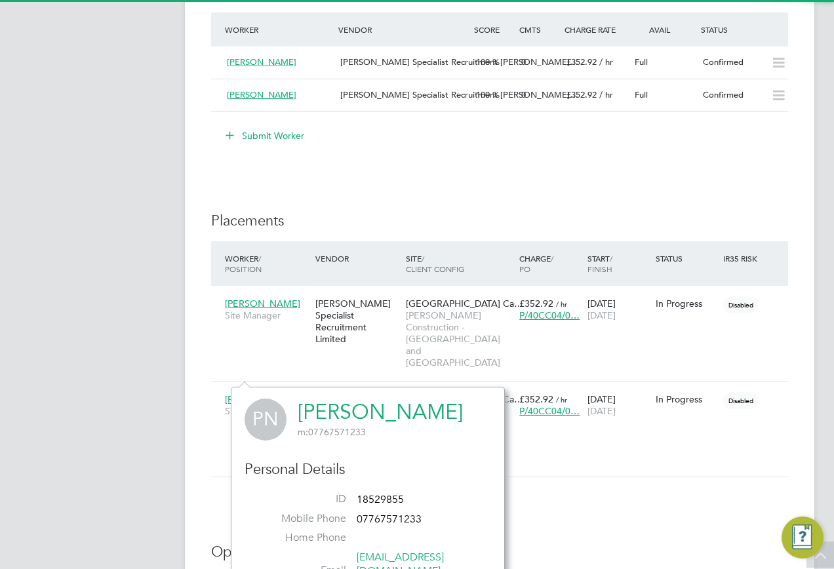
click at [341, 410] on link "Paul Ngene" at bounding box center [380, 412] width 165 height 26
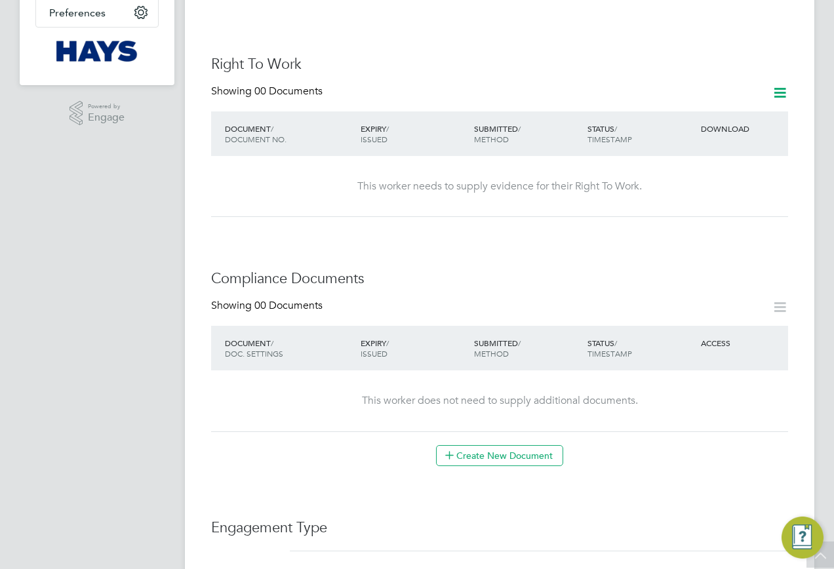
scroll to position [524, 0]
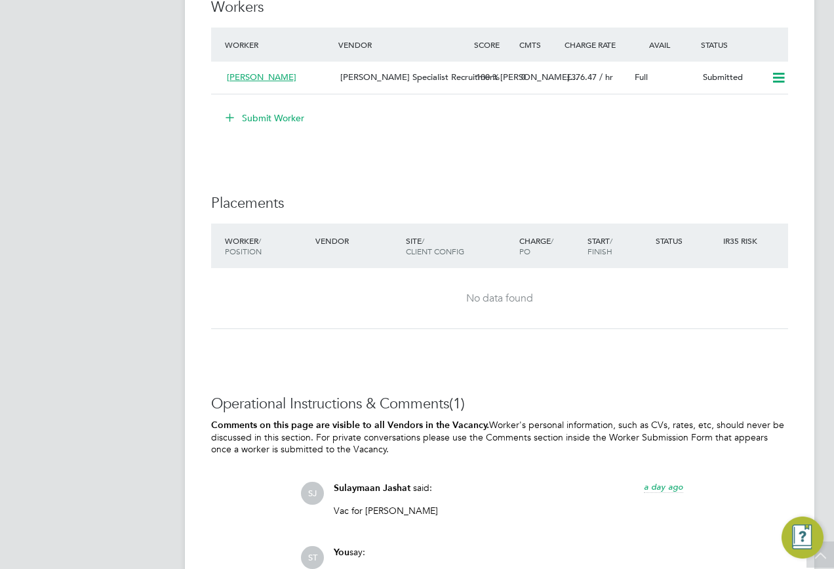
scroll to position [786, 0]
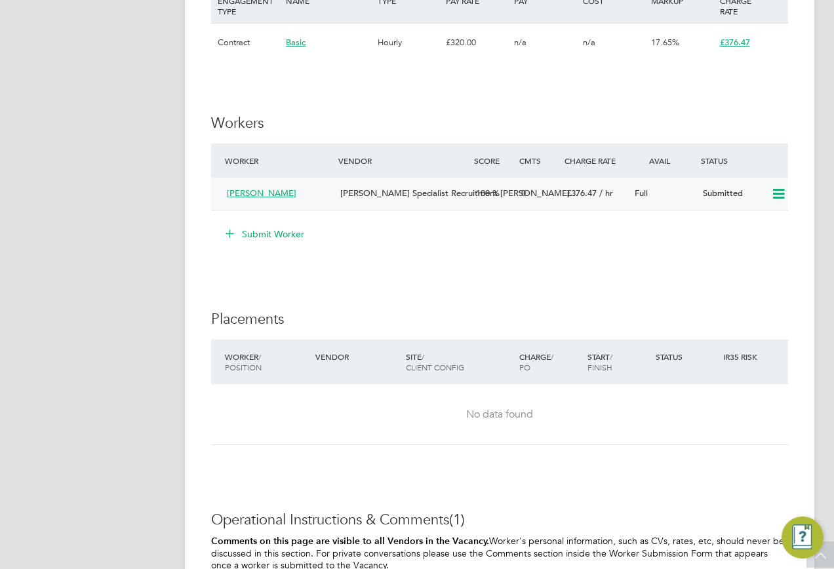
click at [777, 195] on icon at bounding box center [778, 194] width 16 height 10
click at [638, 251] on li "Submit Worker" at bounding box center [499, 240] width 577 height 34
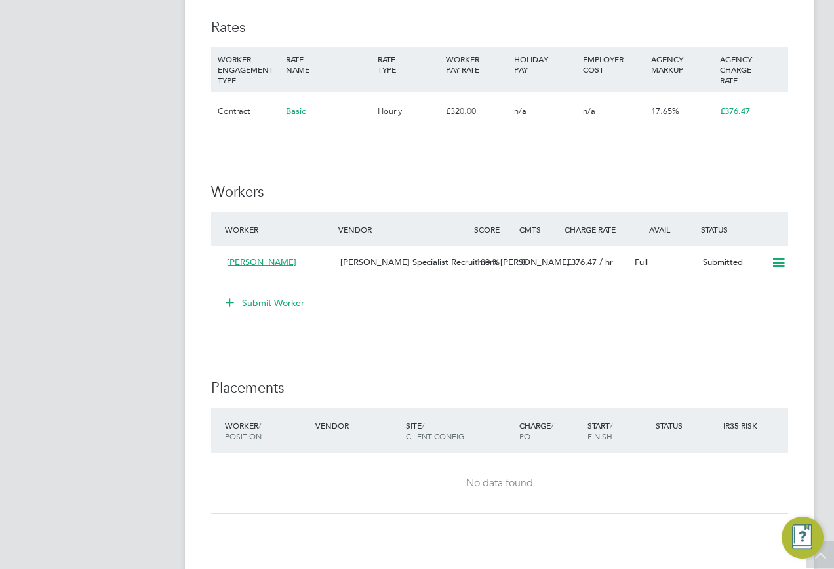
scroll to position [655, 0]
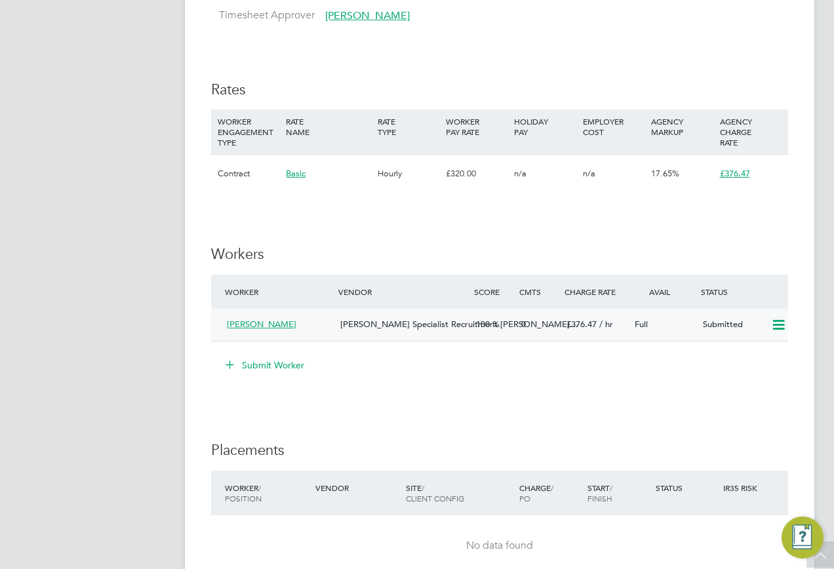
click at [255, 328] on span "[PERSON_NAME]" at bounding box center [261, 324] width 69 height 11
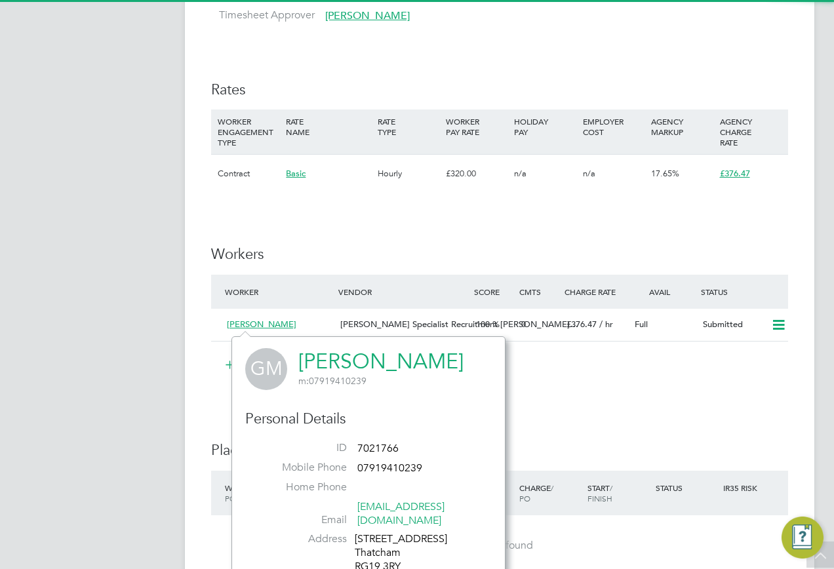
click at [350, 360] on link "[PERSON_NAME]" at bounding box center [380, 362] width 165 height 26
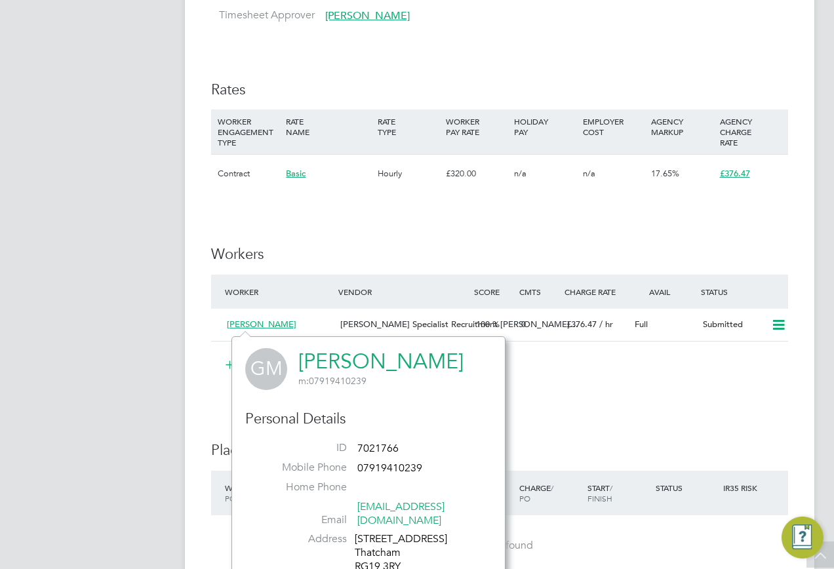
click at [602, 425] on div "IR35 Determination IR35 Status Disabled for this client. This feature can be en…" at bounding box center [499, 281] width 577 height 1317
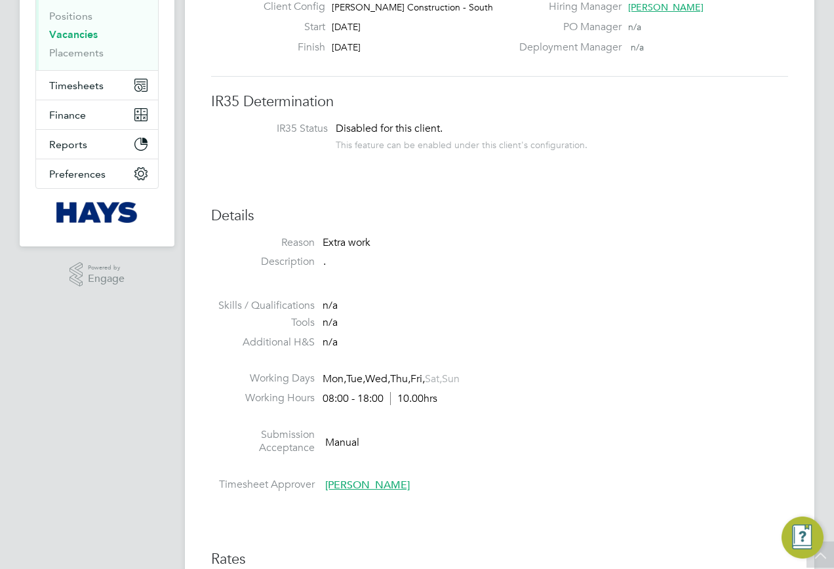
scroll to position [66, 0]
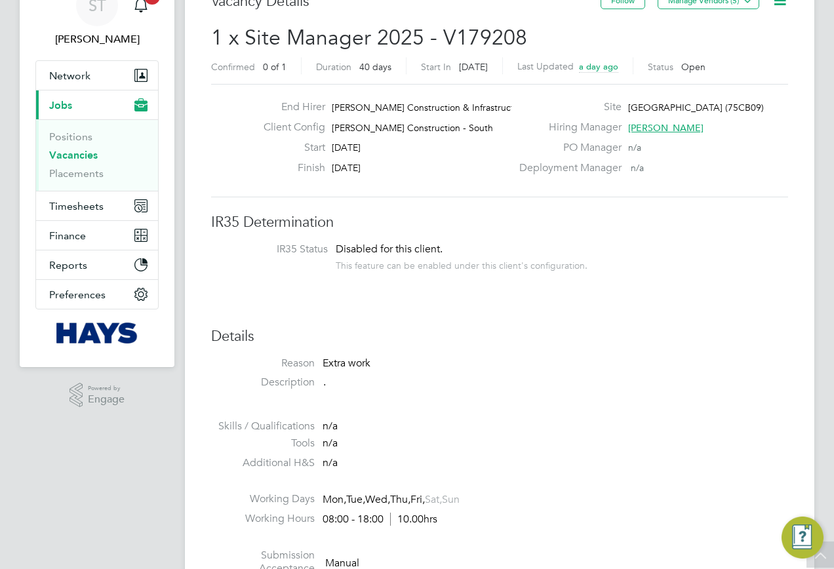
click at [551, 566] on li "Submission Acceptance Manual" at bounding box center [499, 565] width 577 height 33
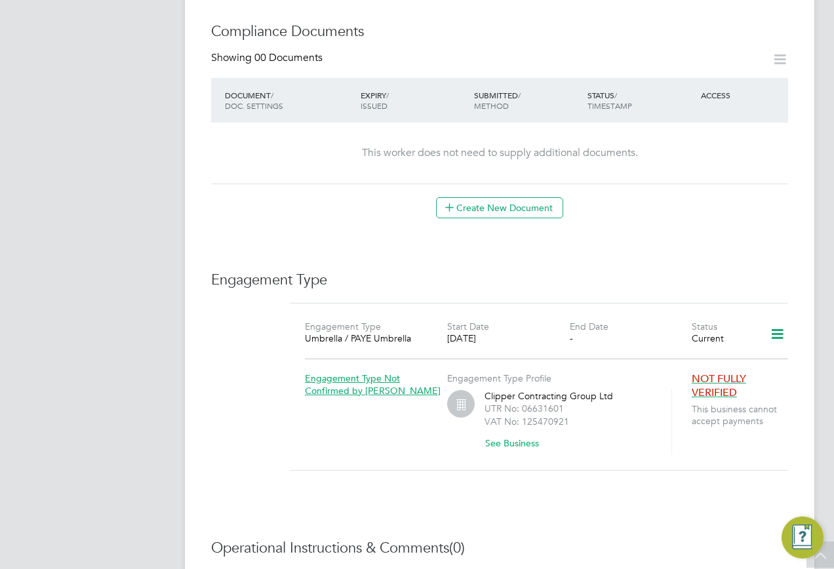
scroll to position [655, 0]
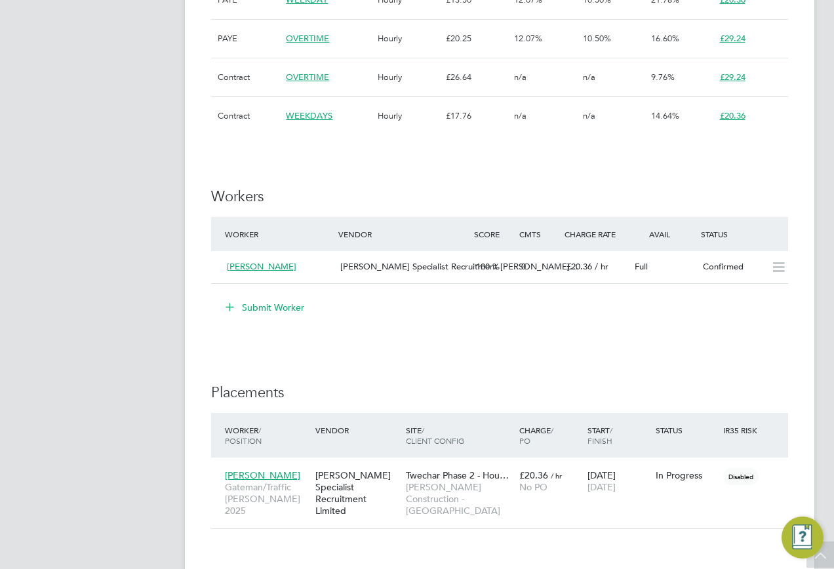
scroll to position [983, 0]
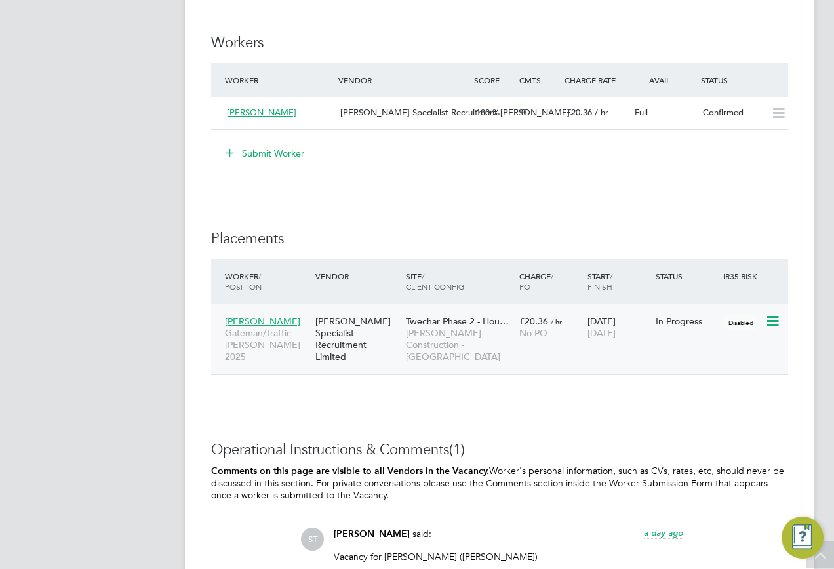
click at [266, 319] on span "Dominik Ksiazek" at bounding box center [262, 321] width 75 height 12
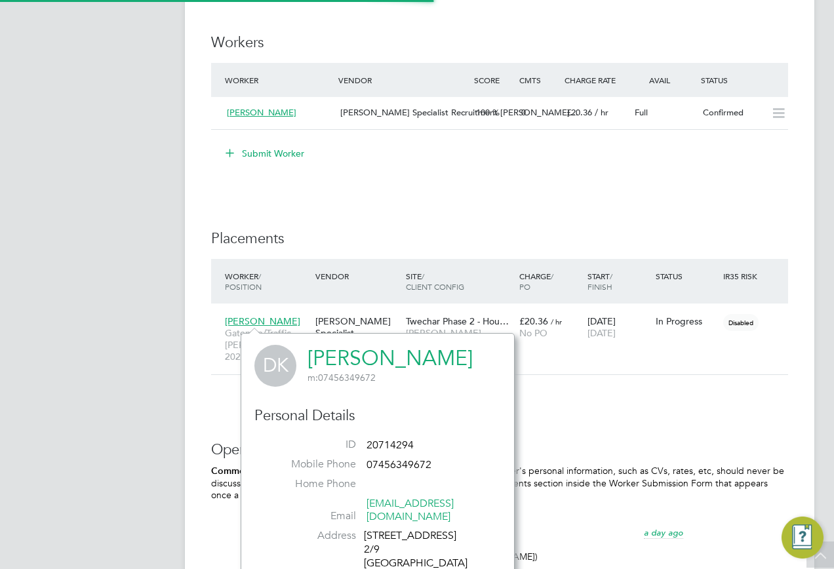
scroll to position [359, 274]
click at [360, 361] on link "Dominik Ksiazek" at bounding box center [389, 358] width 165 height 26
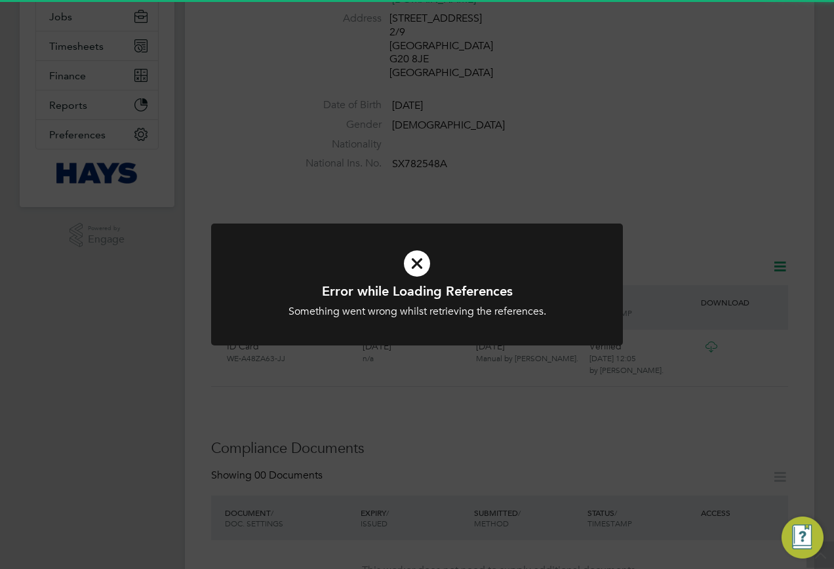
click at [476, 400] on div "Error while Loading References Something went wrong whilst retrieving the refer…" at bounding box center [417, 284] width 834 height 569
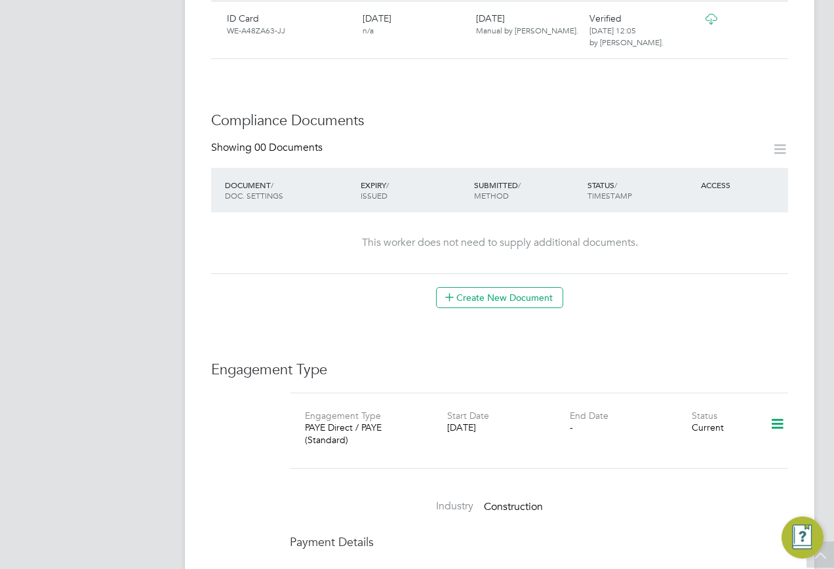
scroll to position [328, 0]
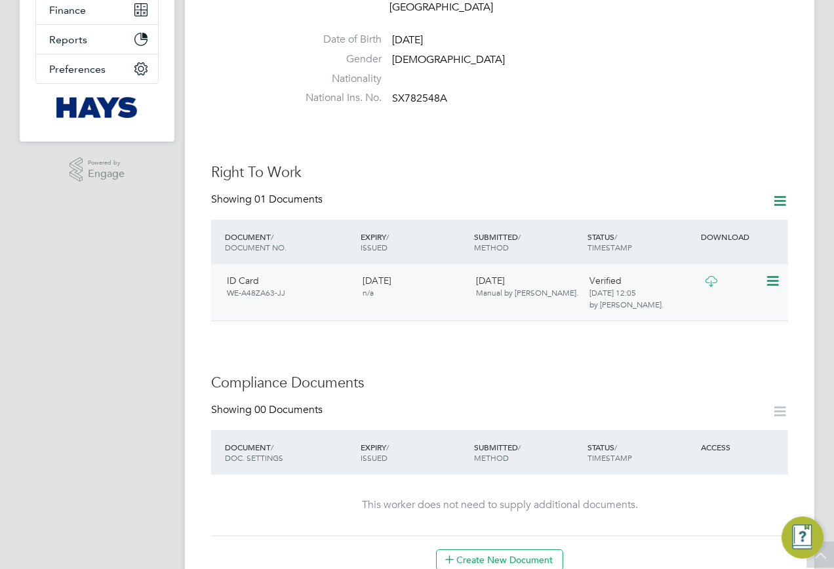
click at [709, 276] on icon at bounding box center [711, 281] width 16 height 10
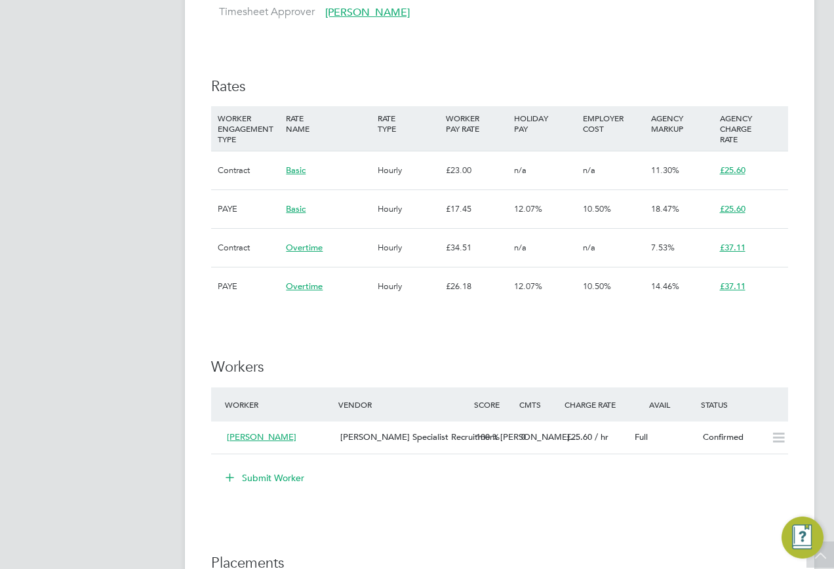
scroll to position [786, 0]
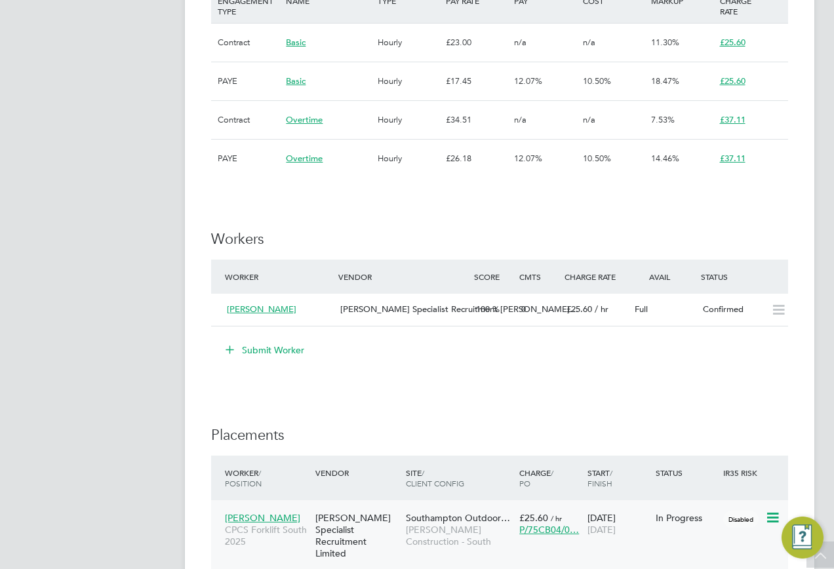
click at [251, 514] on span "[PERSON_NAME]" at bounding box center [262, 518] width 75 height 12
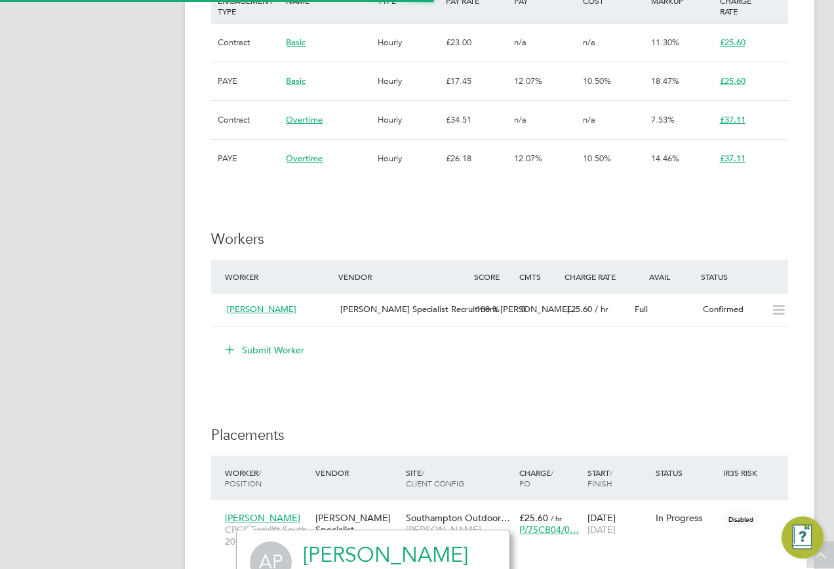
scroll to position [318, 274]
click at [374, 553] on link "[PERSON_NAME]" at bounding box center [385, 555] width 165 height 26
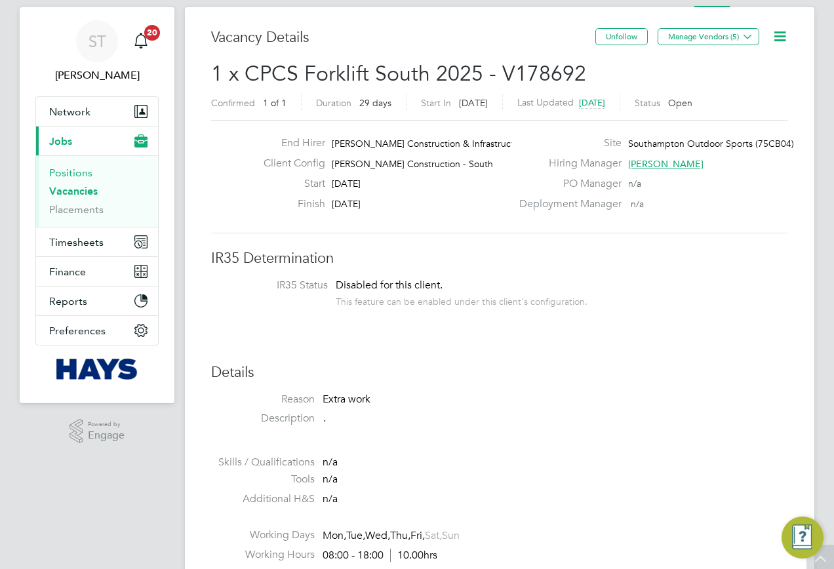
scroll to position [0, 0]
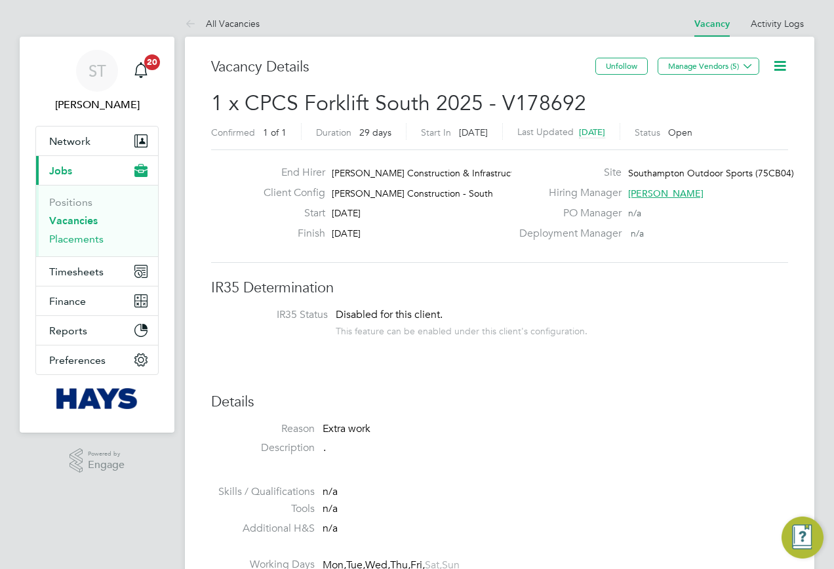
click at [81, 241] on link "Placements" at bounding box center [76, 239] width 54 height 12
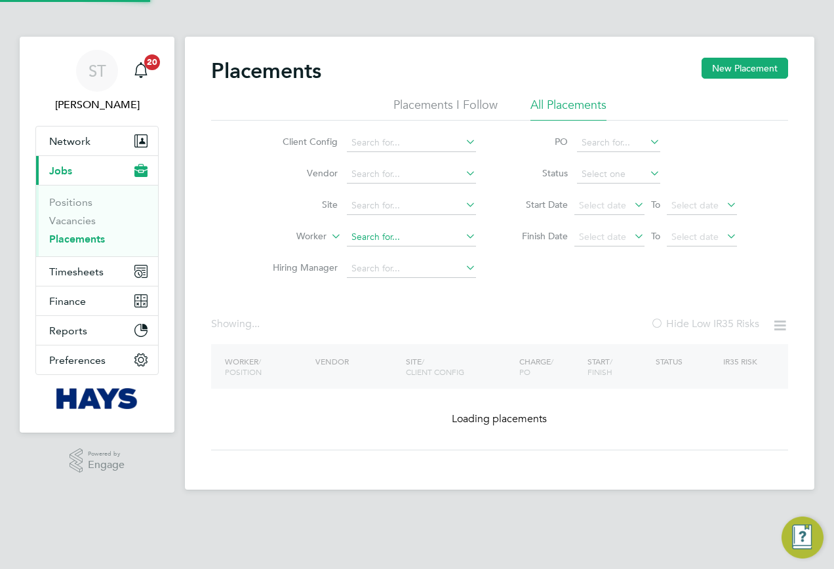
click at [385, 243] on input at bounding box center [411, 237] width 129 height 18
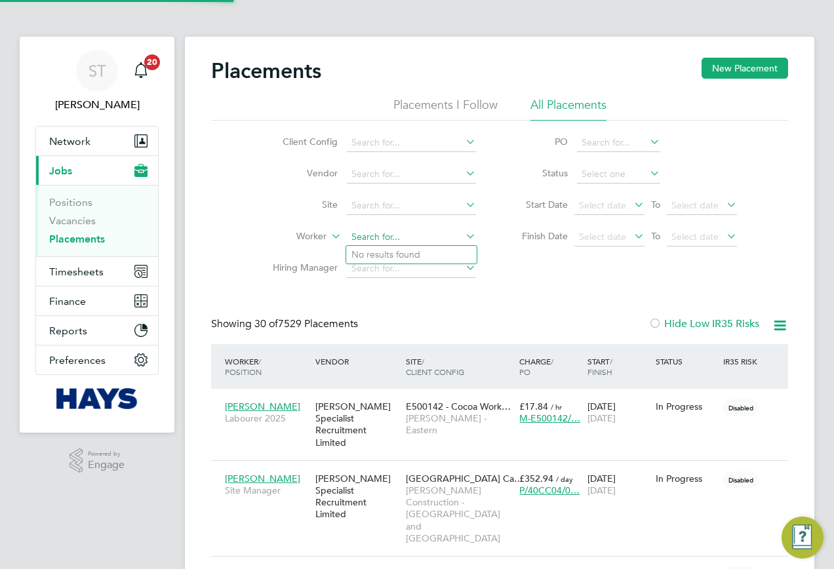
scroll to position [62, 114]
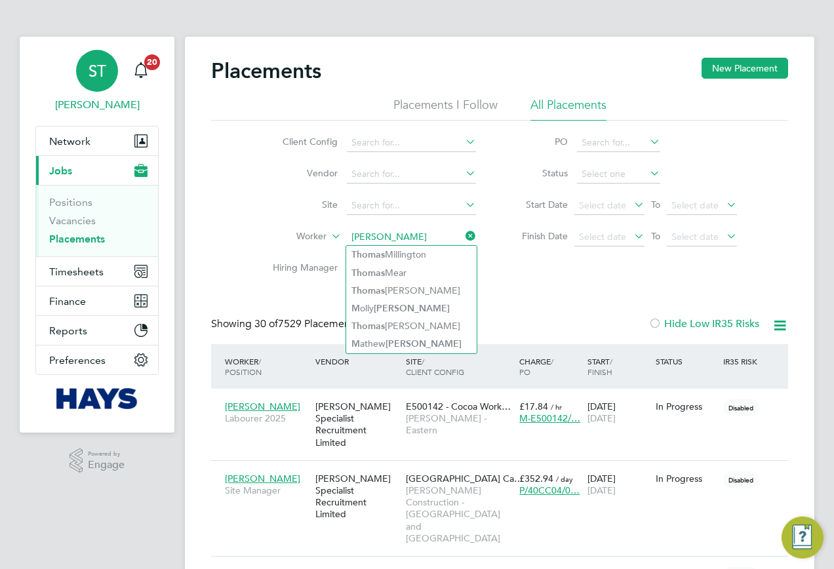
type input "[PERSON_NAME]"
click at [87, 69] on div "ST" at bounding box center [97, 71] width 42 height 42
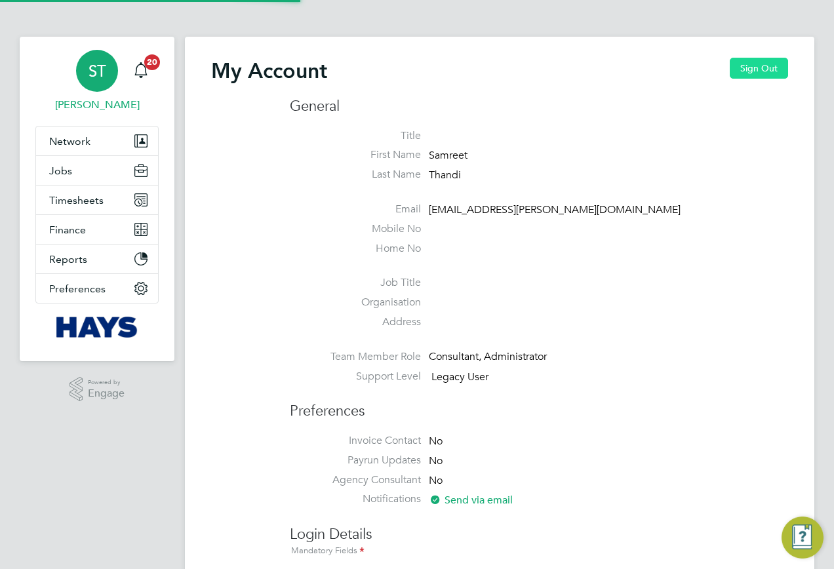
drag, startPoint x: 771, startPoint y: 66, endPoint x: 749, endPoint y: 73, distance: 22.8
click at [770, 66] on button "Sign Out" at bounding box center [758, 68] width 58 height 21
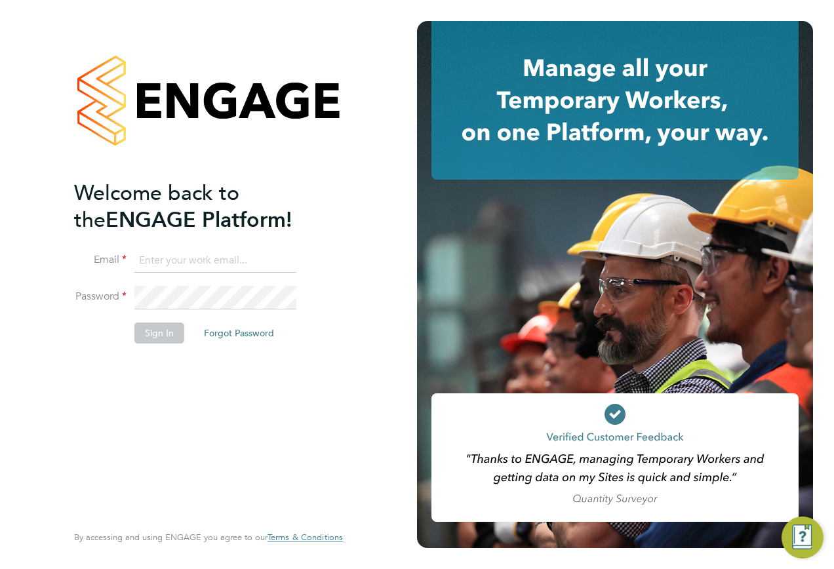
click at [221, 256] on input at bounding box center [215, 261] width 162 height 24
click at [210, 262] on input "Vendorkeyacc" at bounding box center [215, 261] width 162 height 24
type input "Vendorkeyaccounts2@hays.com"
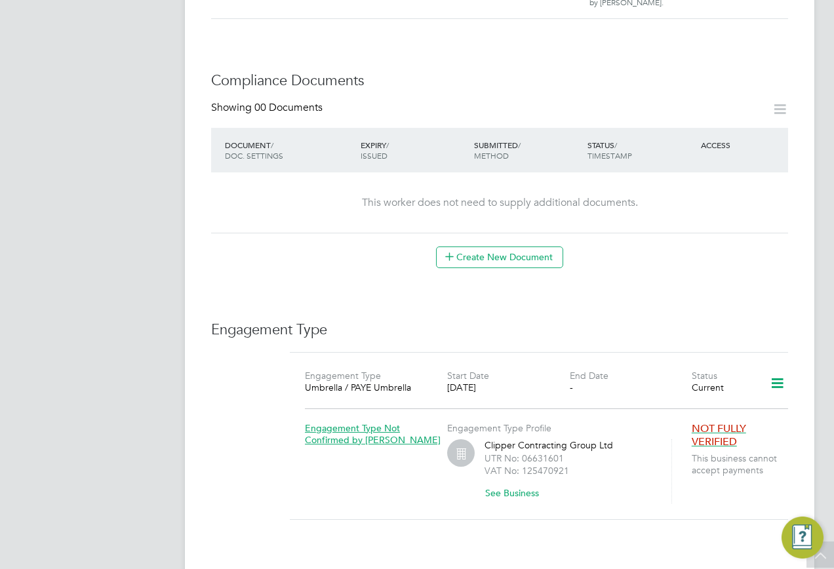
scroll to position [590, 0]
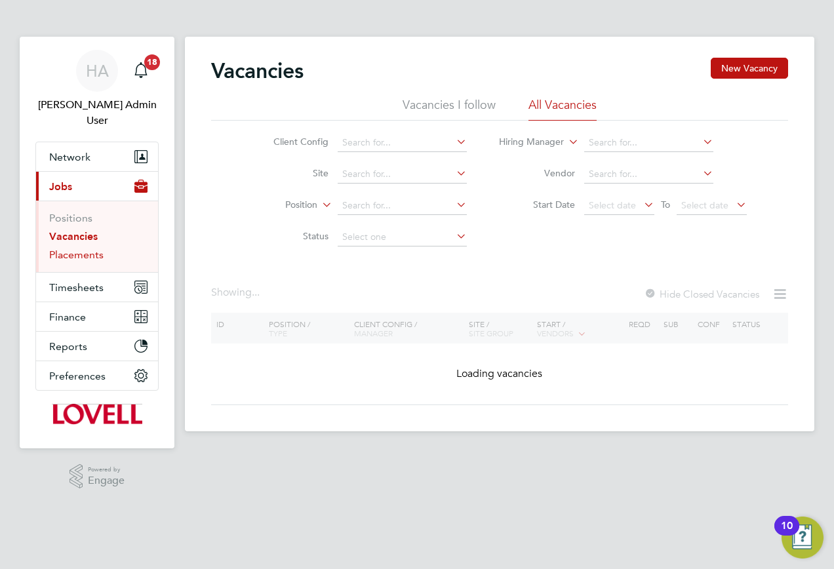
drag, startPoint x: 69, startPoint y: 237, endPoint x: 93, endPoint y: 237, distance: 23.6
click at [69, 248] on link "Placements" at bounding box center [76, 254] width 54 height 12
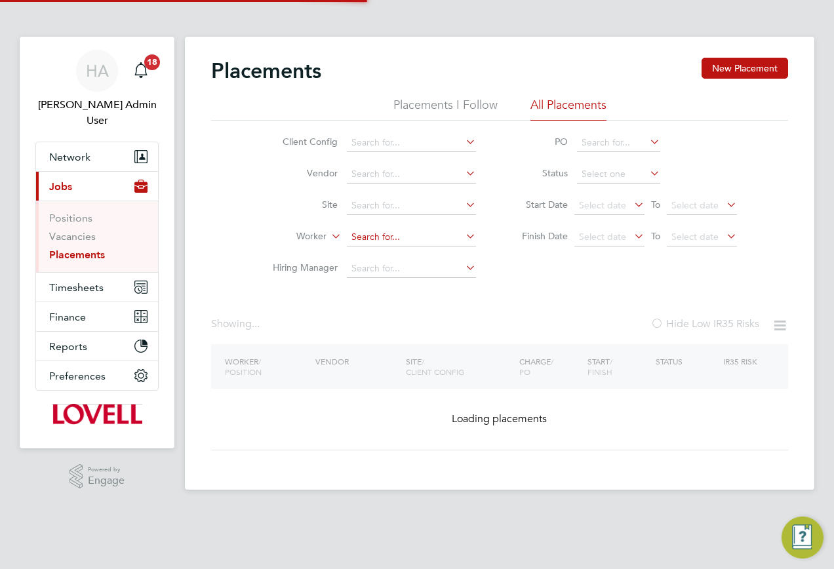
click at [362, 233] on input at bounding box center [411, 237] width 129 height 18
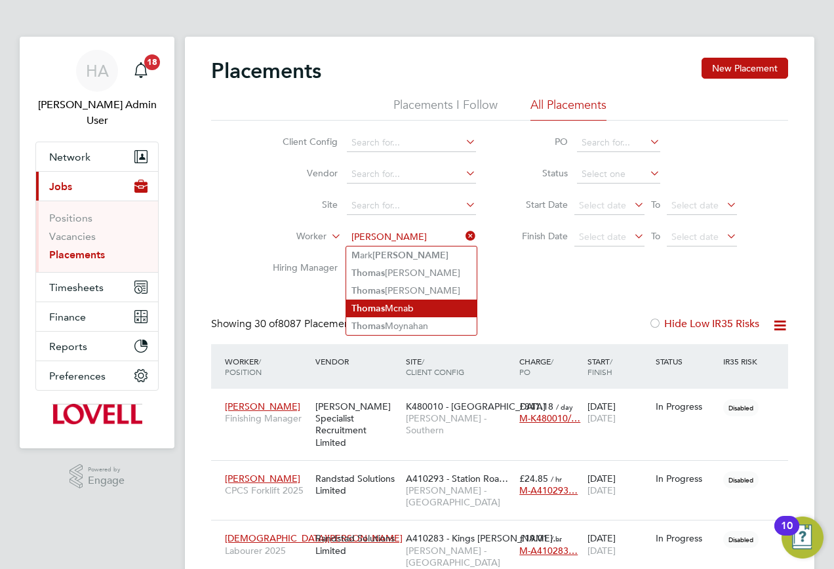
click at [406, 303] on li "Tho m as Mcnab" at bounding box center [411, 309] width 130 height 18
type input "Thomas Mcnab"
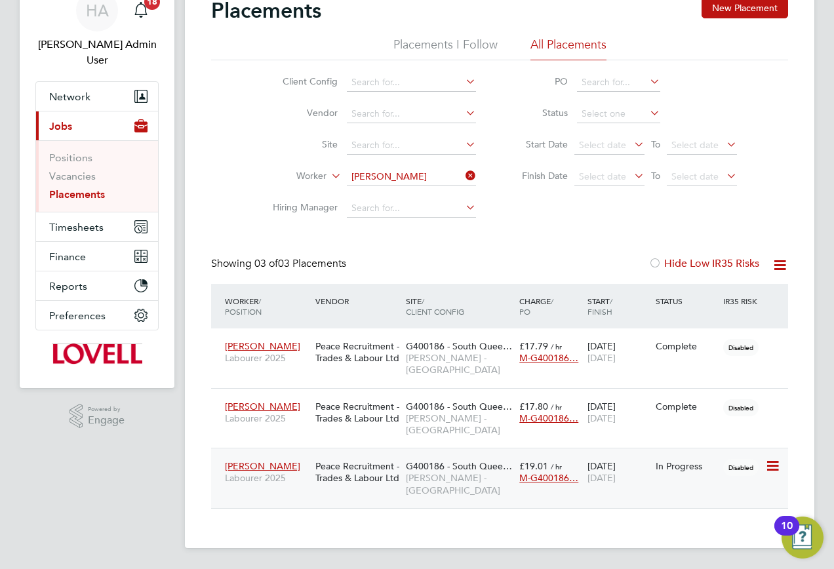
click at [427, 482] on span "[PERSON_NAME] - [GEOGRAPHIC_DATA]" at bounding box center [459, 484] width 107 height 24
click at [80, 30] on app-avatar "HA" at bounding box center [97, 11] width 42 height 42
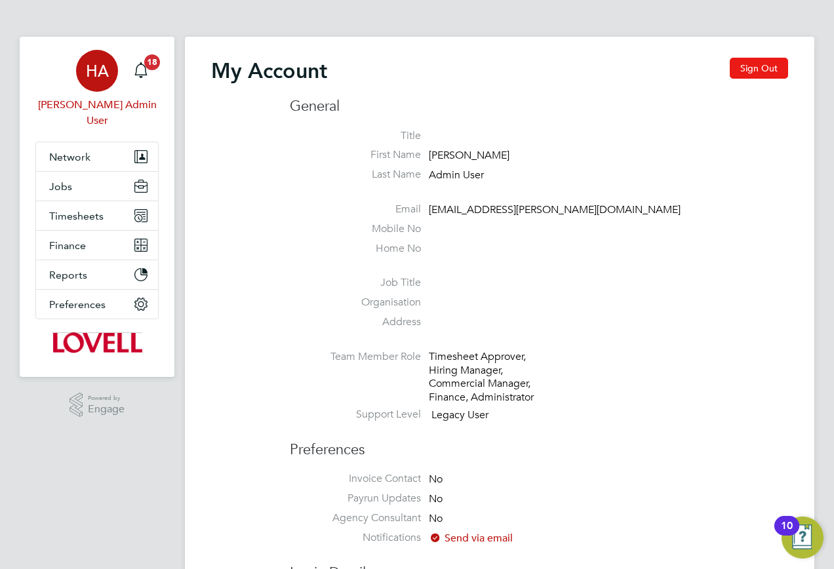
click at [744, 76] on button "Sign Out" at bounding box center [758, 68] width 58 height 21
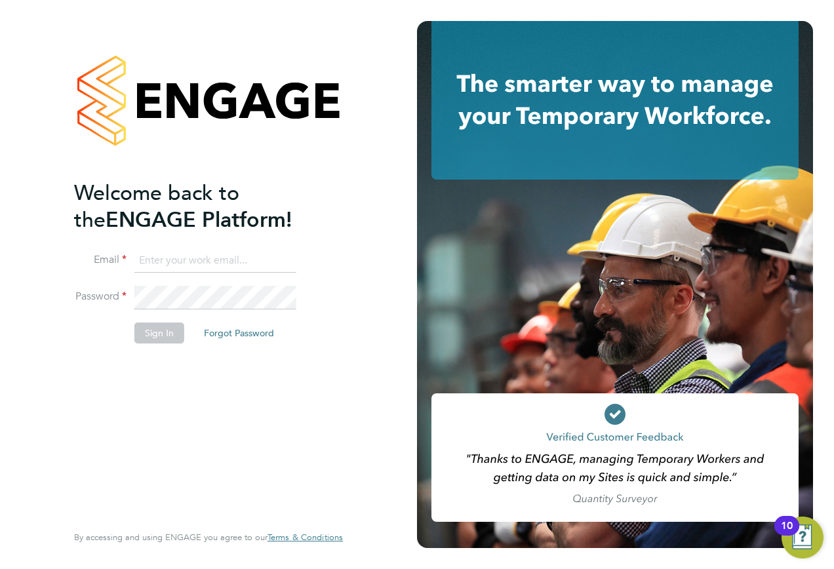
click at [205, 257] on input at bounding box center [215, 261] width 162 height 24
type input "samreet.thandi@hays.com"
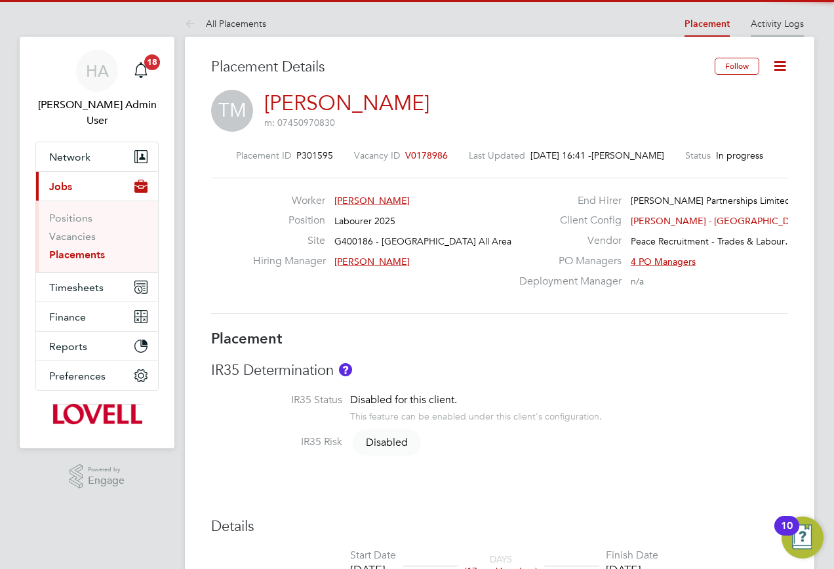
click at [776, 28] on link "Activity Logs" at bounding box center [776, 24] width 53 height 12
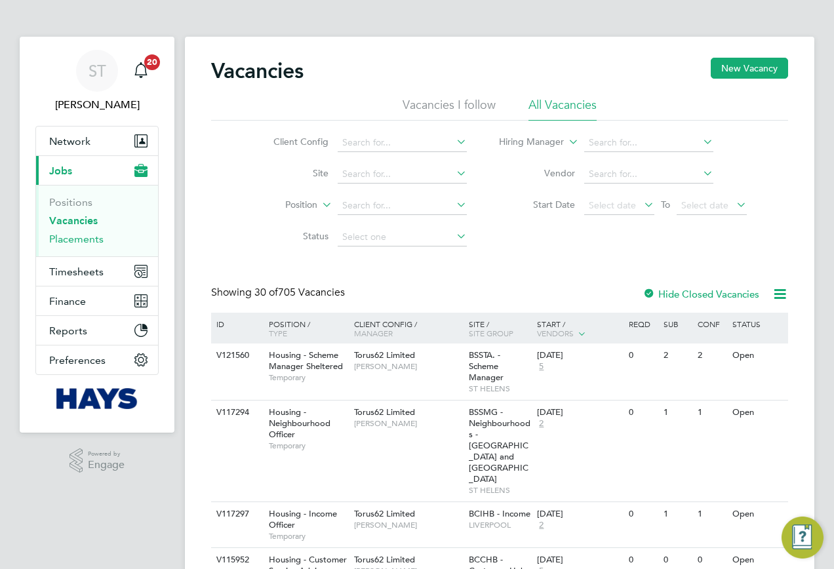
drag, startPoint x: 60, startPoint y: 240, endPoint x: 82, endPoint y: 239, distance: 21.6
click at [60, 240] on link "Placements" at bounding box center [76, 239] width 54 height 12
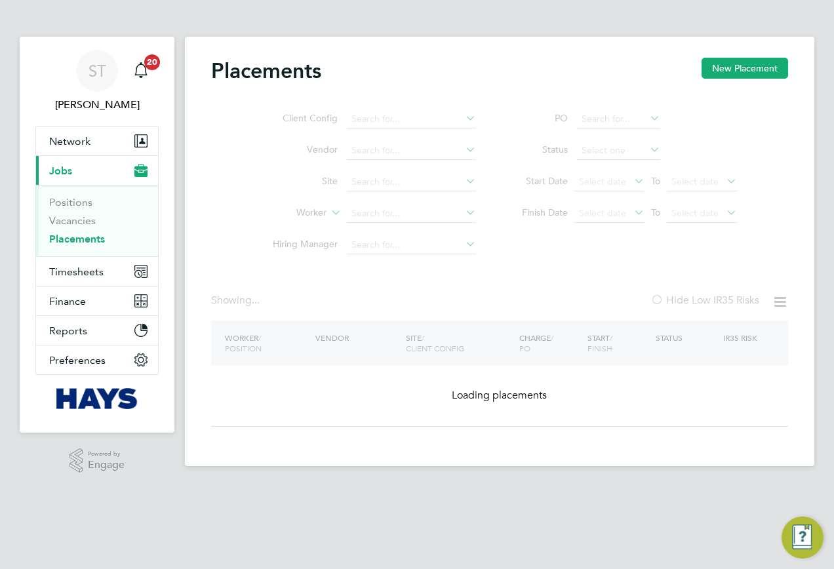
click at [383, 214] on ul "Client Config Vendor Site Worker Hiring Manager" at bounding box center [369, 182] width 246 height 157
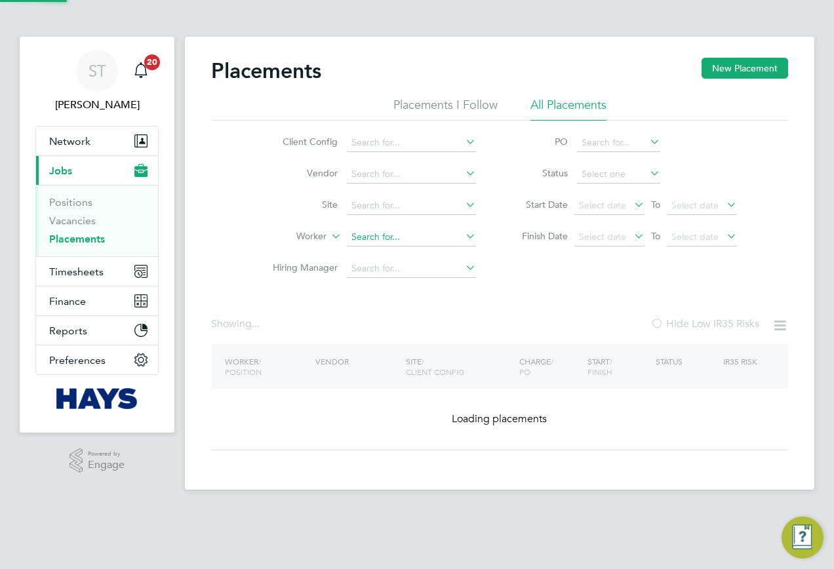
click at [359, 237] on input at bounding box center [411, 237] width 129 height 18
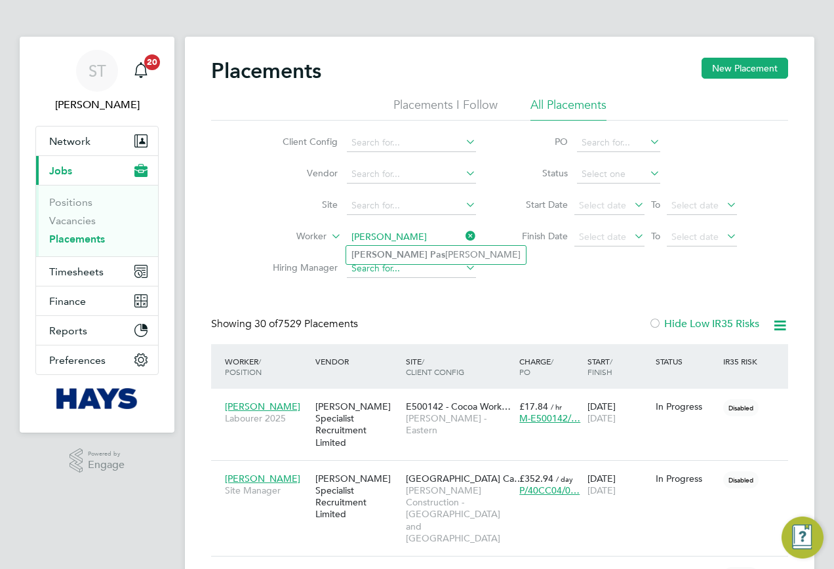
drag, startPoint x: 368, startPoint y: 255, endPoint x: 397, endPoint y: 273, distance: 34.2
click at [368, 256] on b "[PERSON_NAME]" at bounding box center [389, 254] width 76 height 11
type input "[PERSON_NAME]"
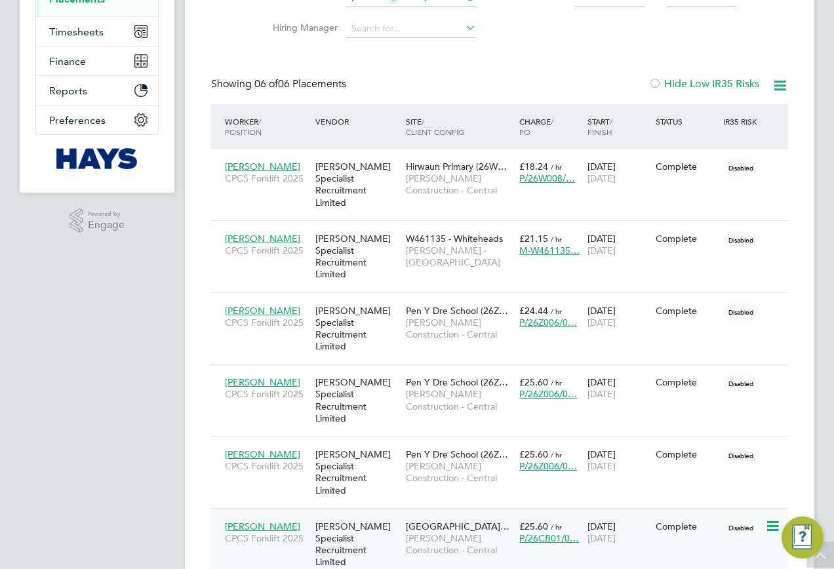
click at [435, 532] on span "[PERSON_NAME] Construction - Central" at bounding box center [459, 544] width 107 height 24
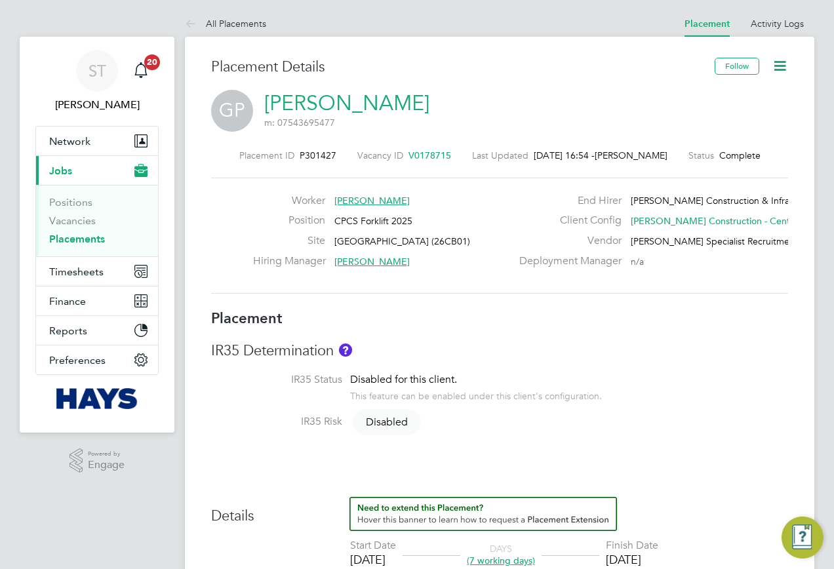
click at [780, 68] on icon at bounding box center [779, 66] width 16 height 16
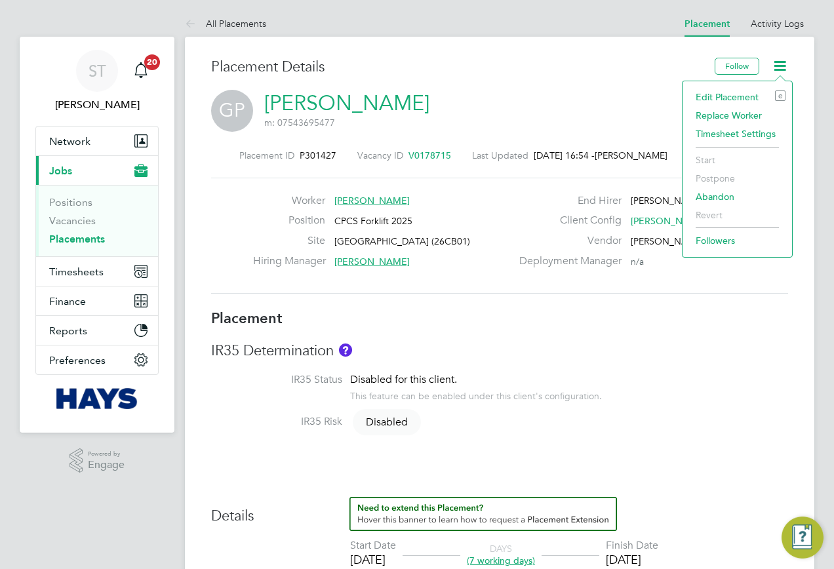
click at [715, 95] on li "Edit Placement e" at bounding box center [737, 97] width 96 height 18
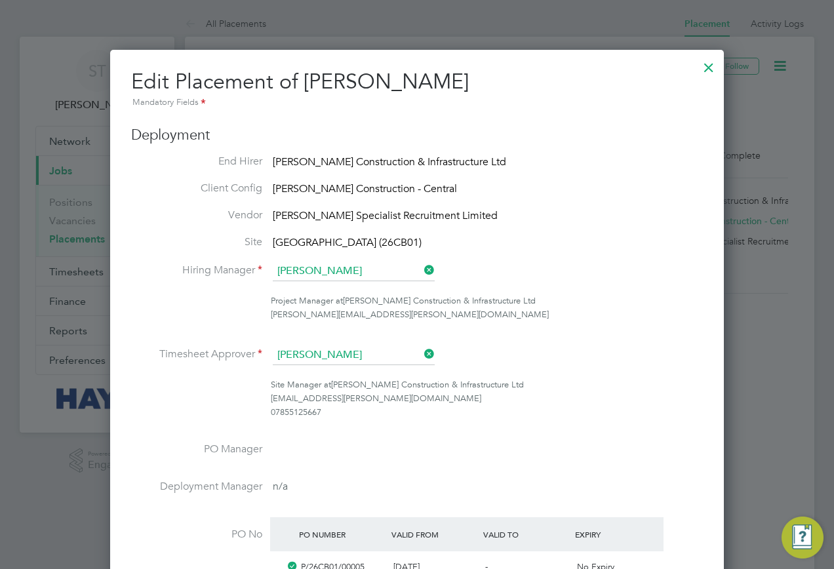
click at [708, 75] on div at bounding box center [709, 64] width 24 height 24
